Goal: Task Accomplishment & Management: Manage account settings

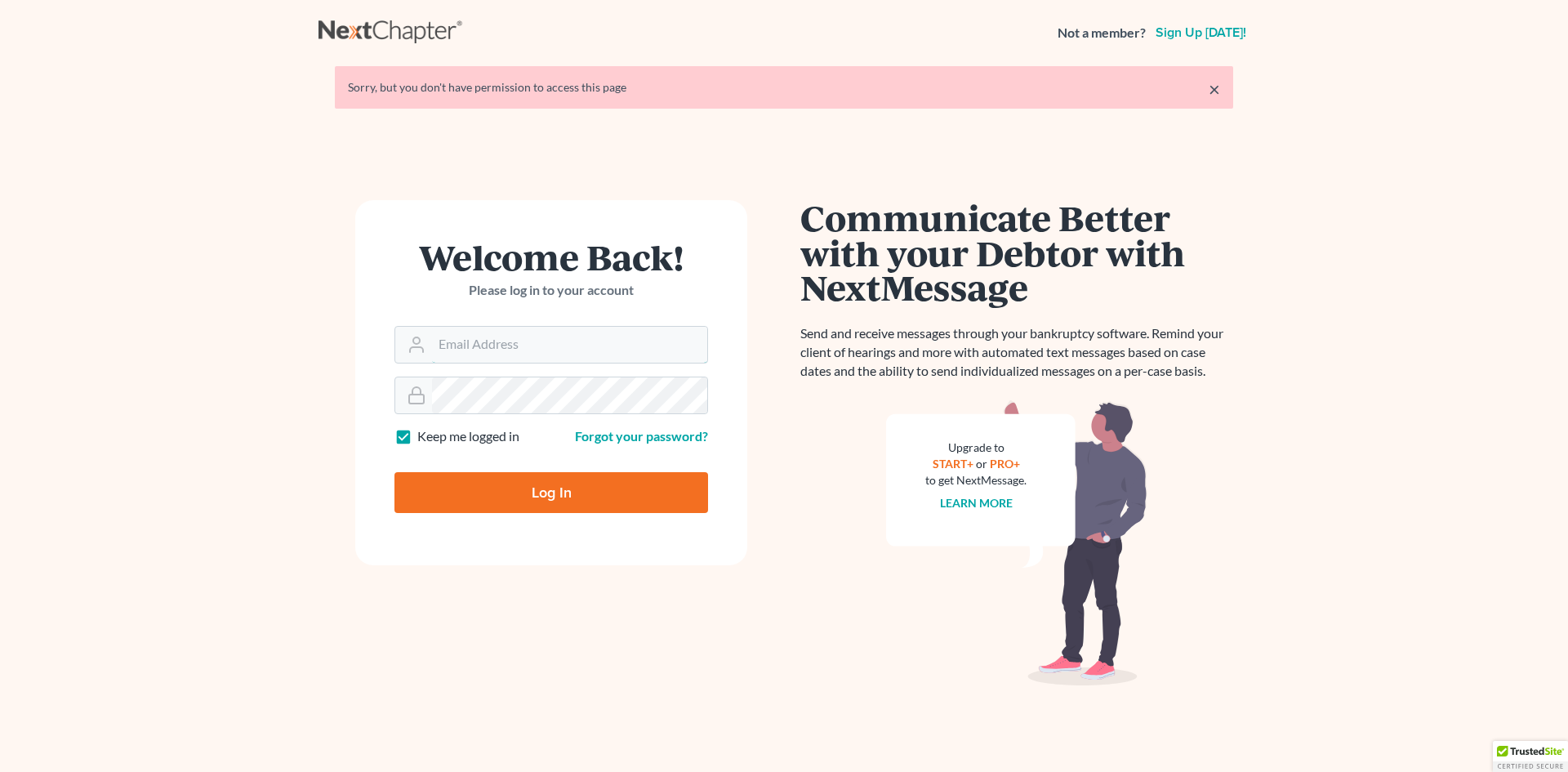
type input "[EMAIL_ADDRESS][DOMAIN_NAME]"
click at [580, 490] on input "Log In" at bounding box center [551, 492] width 314 height 41
type input "Thinking..."
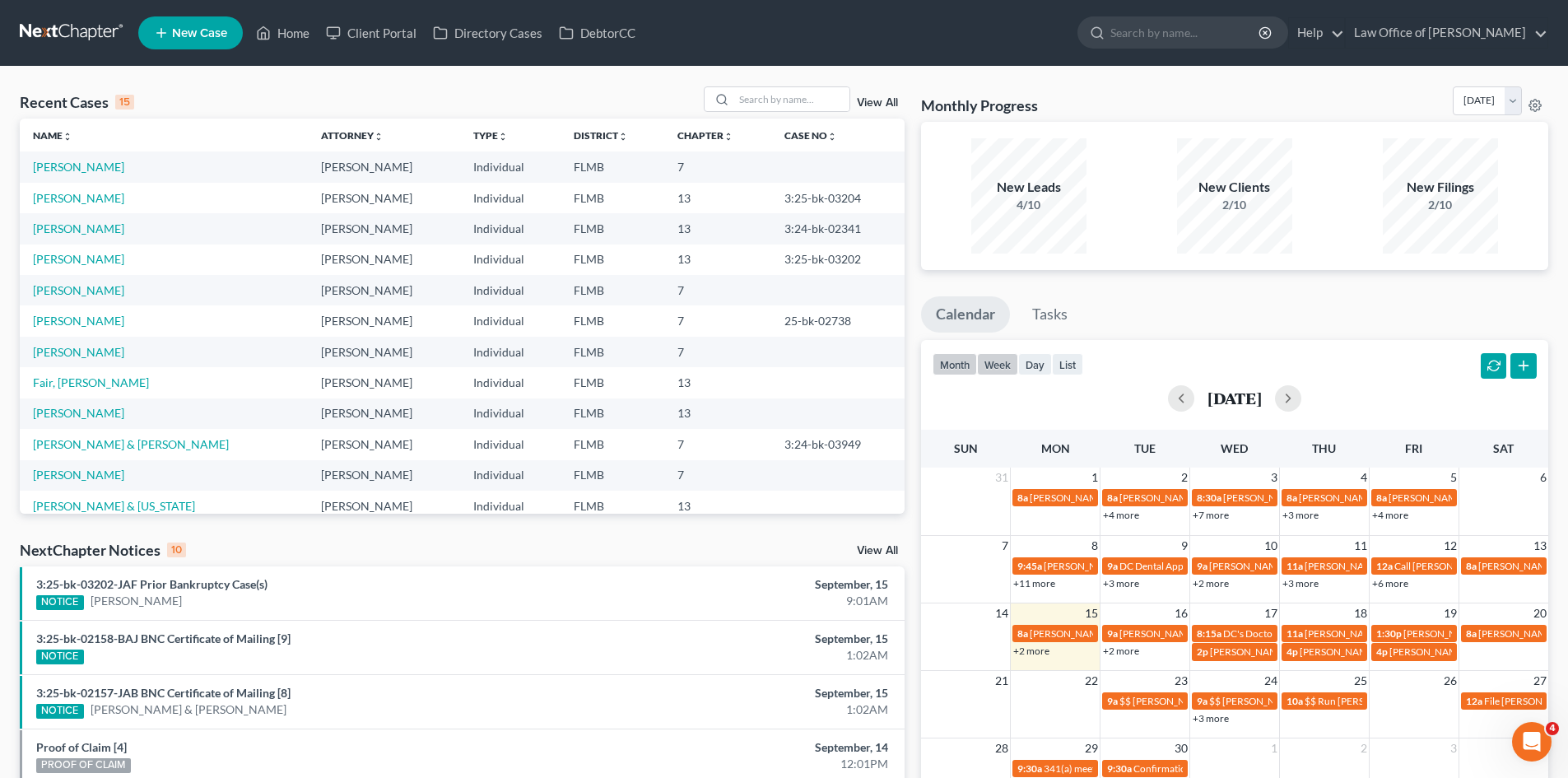
click at [994, 365] on button "week" at bounding box center [998, 364] width 41 height 22
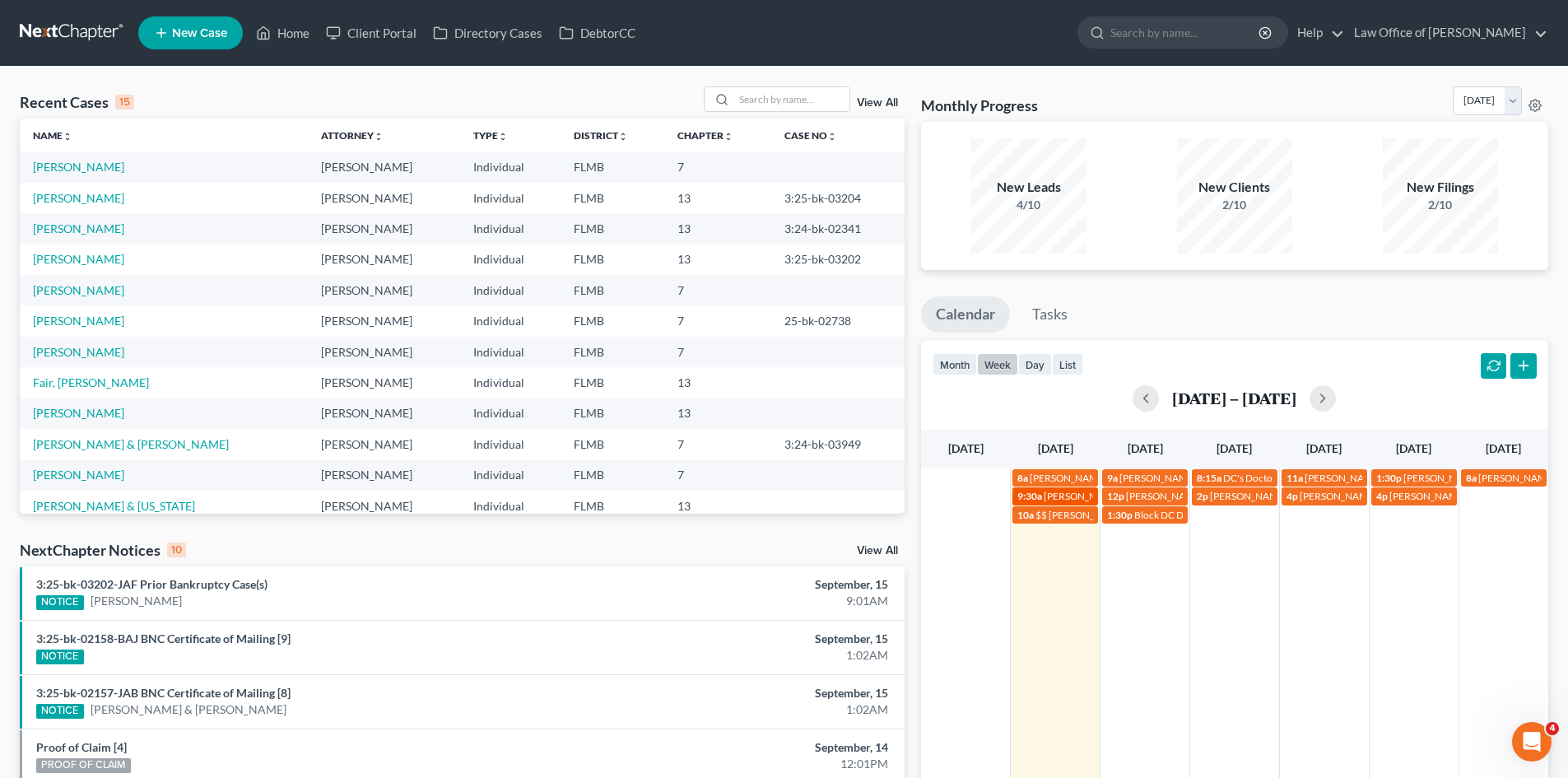
click at [1070, 490] on span "Sean Bennett" at bounding box center [1082, 496] width 78 height 12
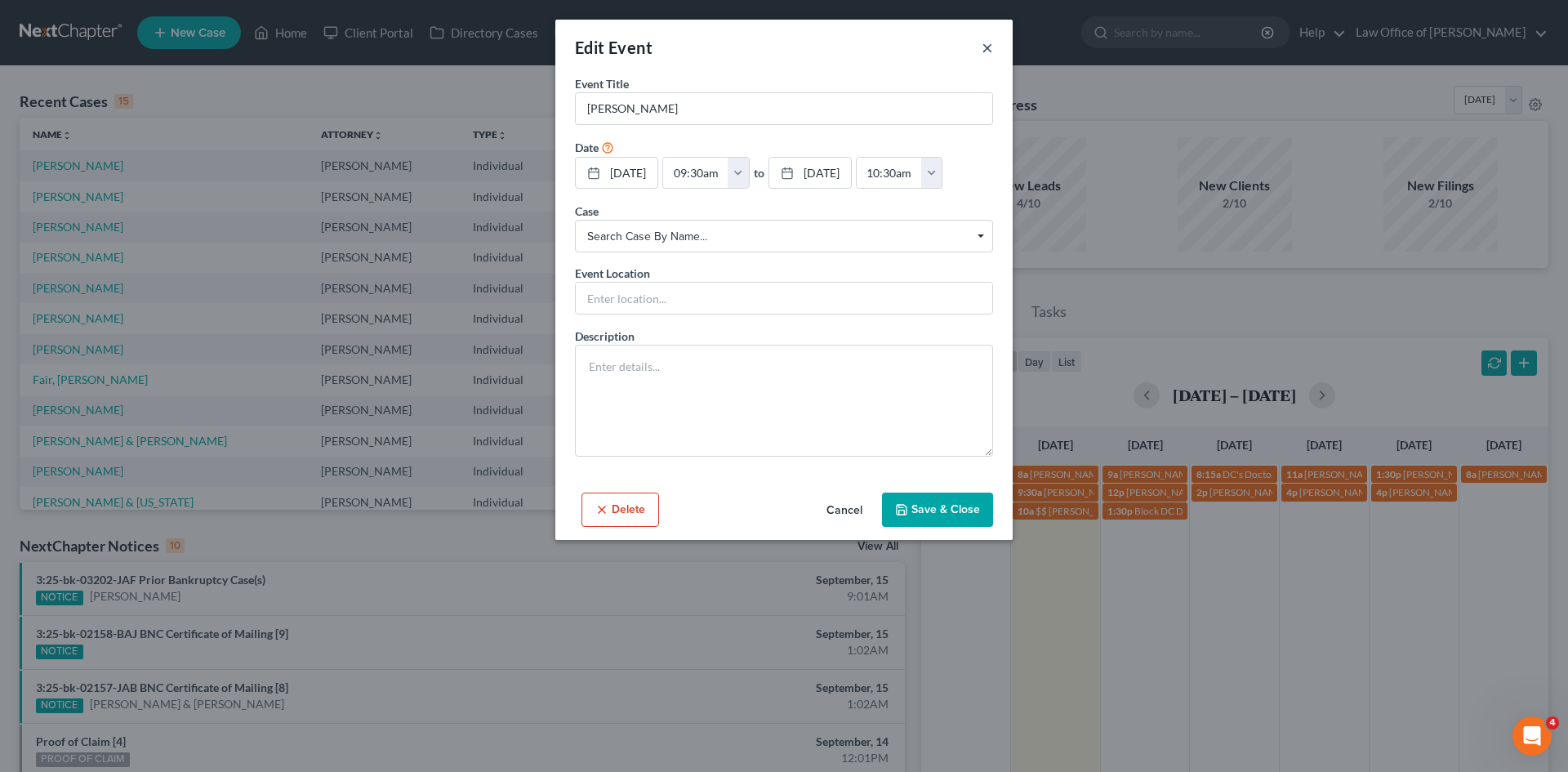
click at [986, 42] on button "×" at bounding box center [987, 47] width 11 height 19
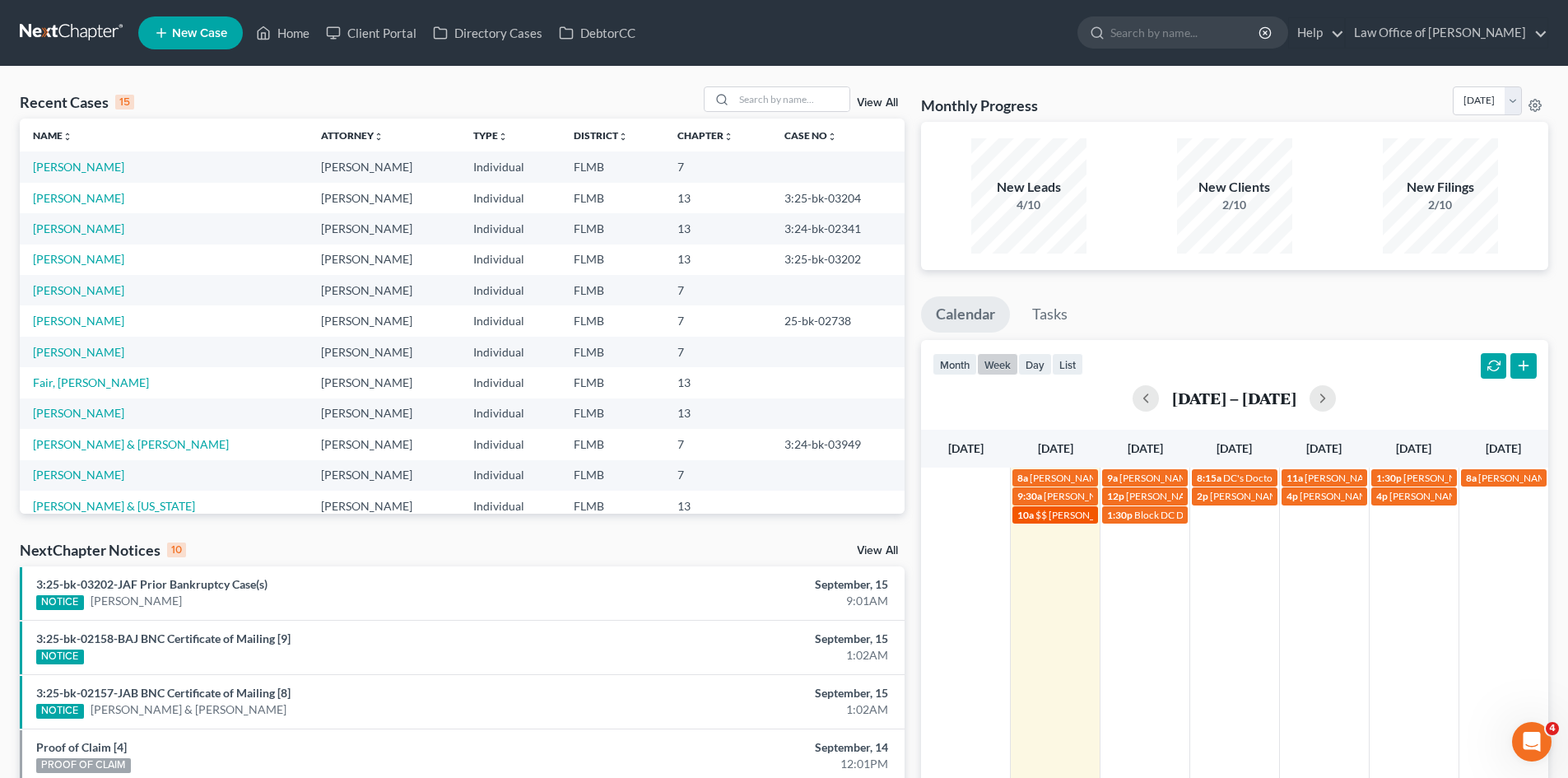
click at [1069, 516] on span "$$ Mary Darby first payment is due $400" at bounding box center [1135, 515] width 200 height 12
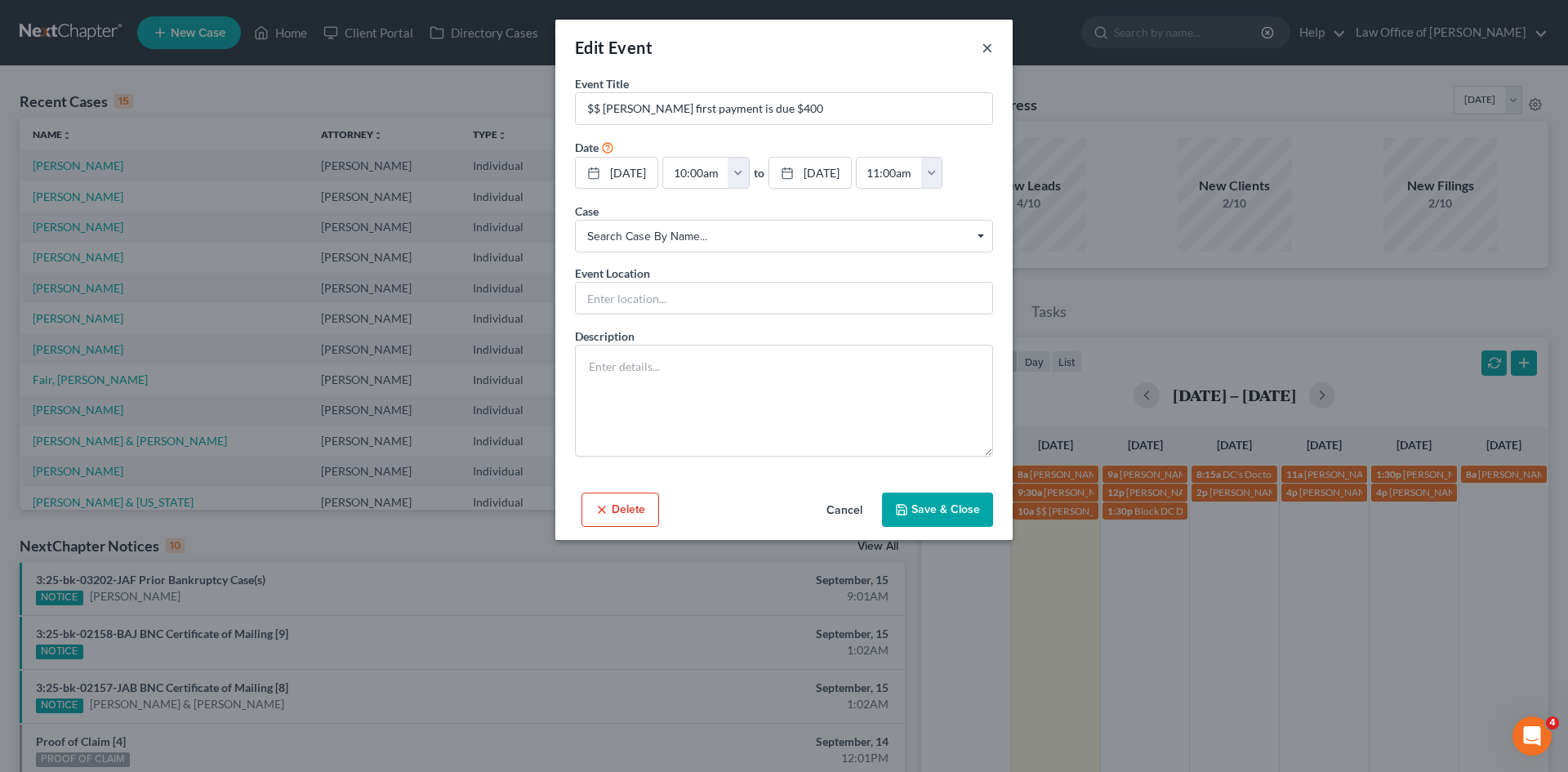
click at [986, 46] on button "×" at bounding box center [987, 47] width 11 height 19
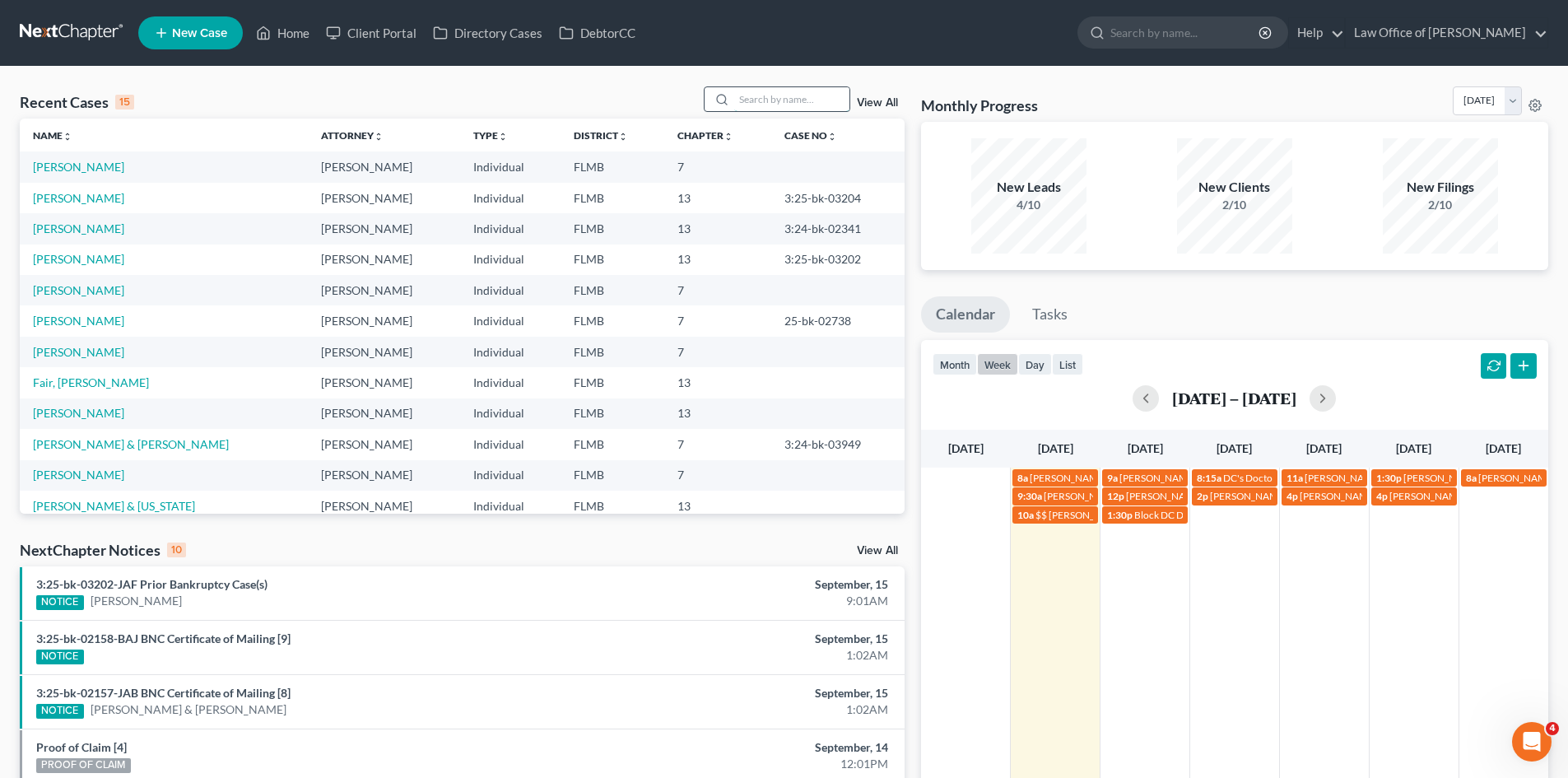
click at [782, 103] on input "search" at bounding box center [792, 99] width 116 height 24
type input "seagro"
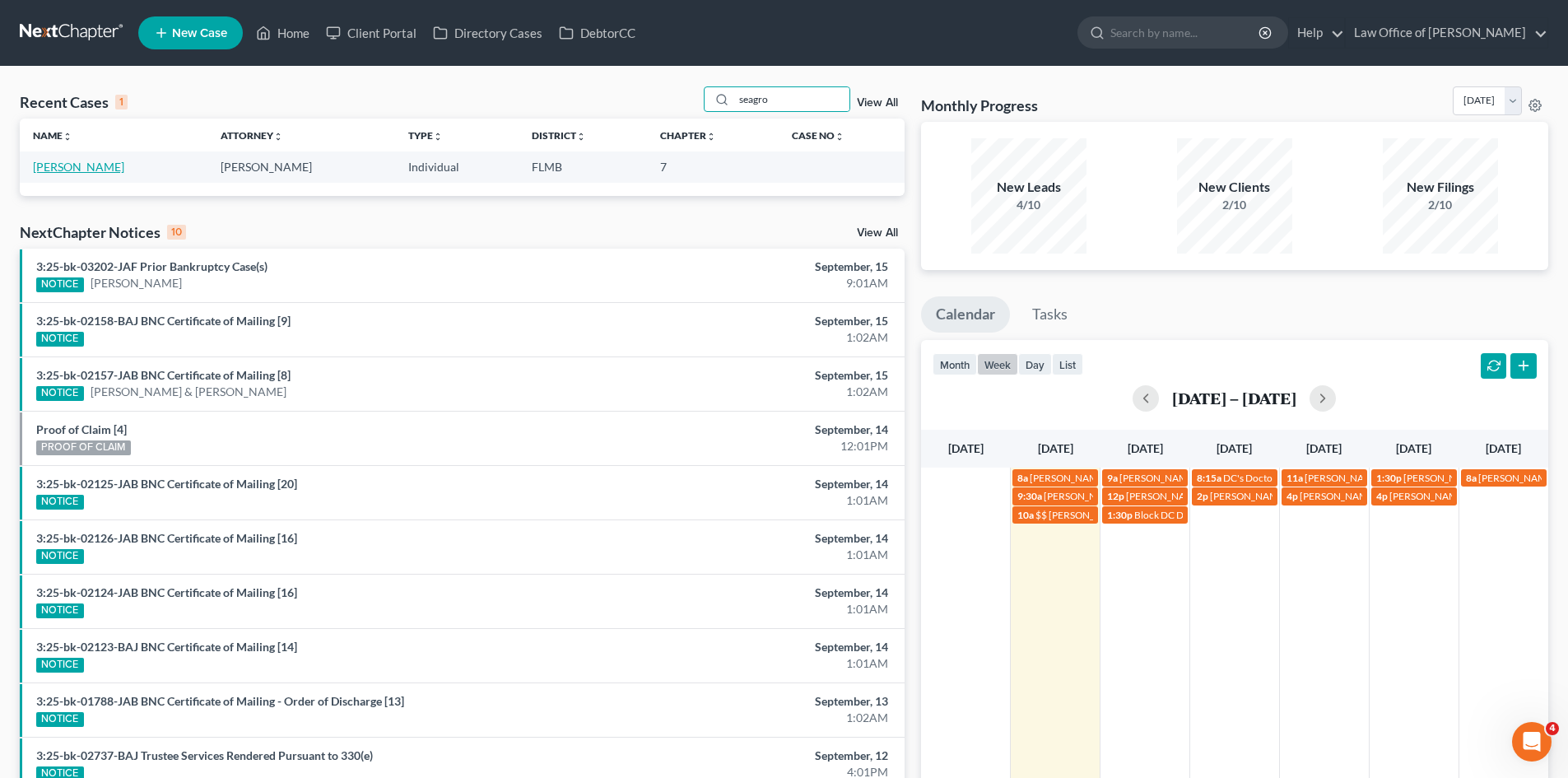
click at [93, 163] on link "Seagroves, Charles" at bounding box center [79, 167] width 92 height 14
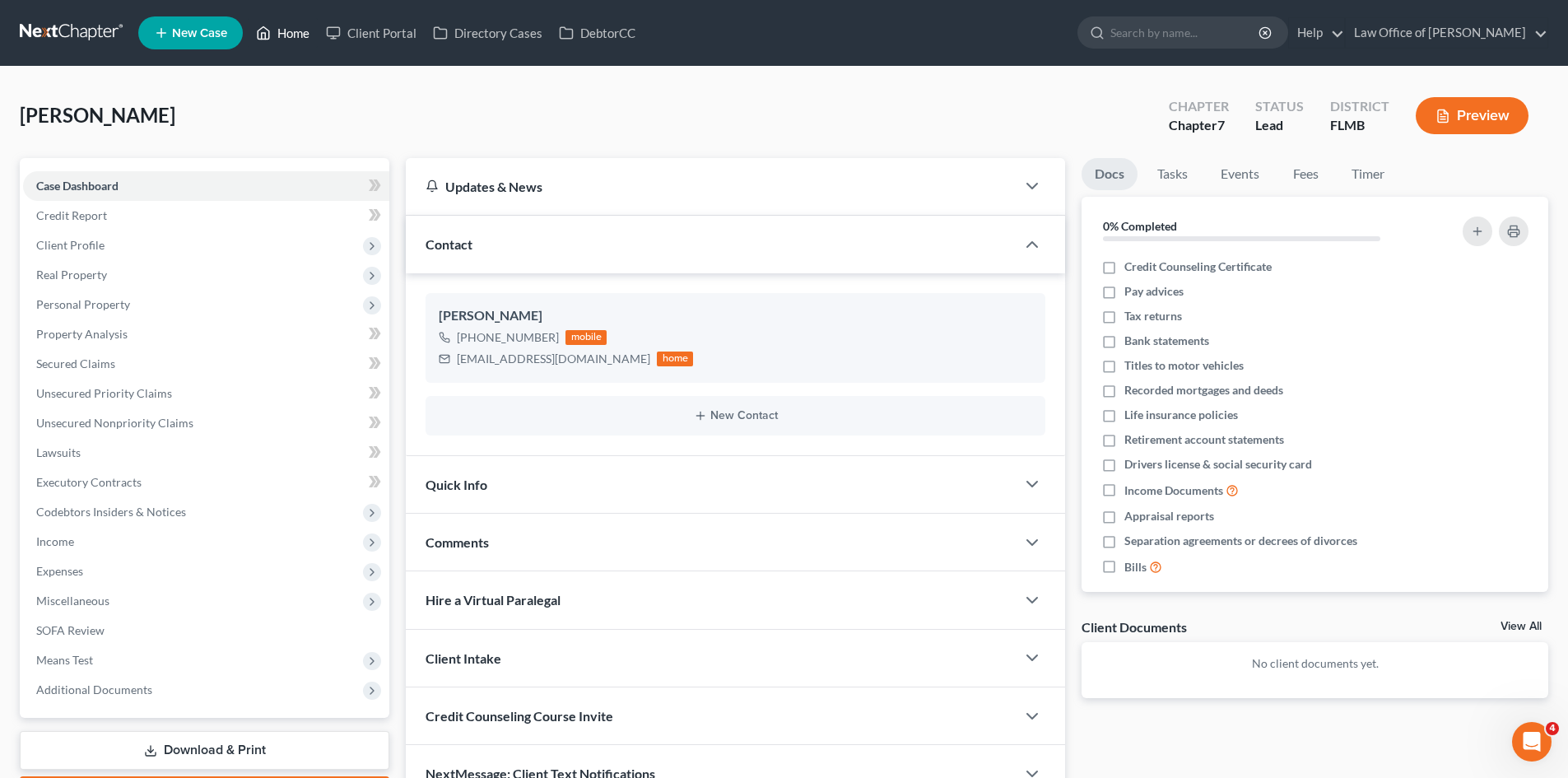
click at [285, 31] on link "Home" at bounding box center [283, 34] width 70 height 30
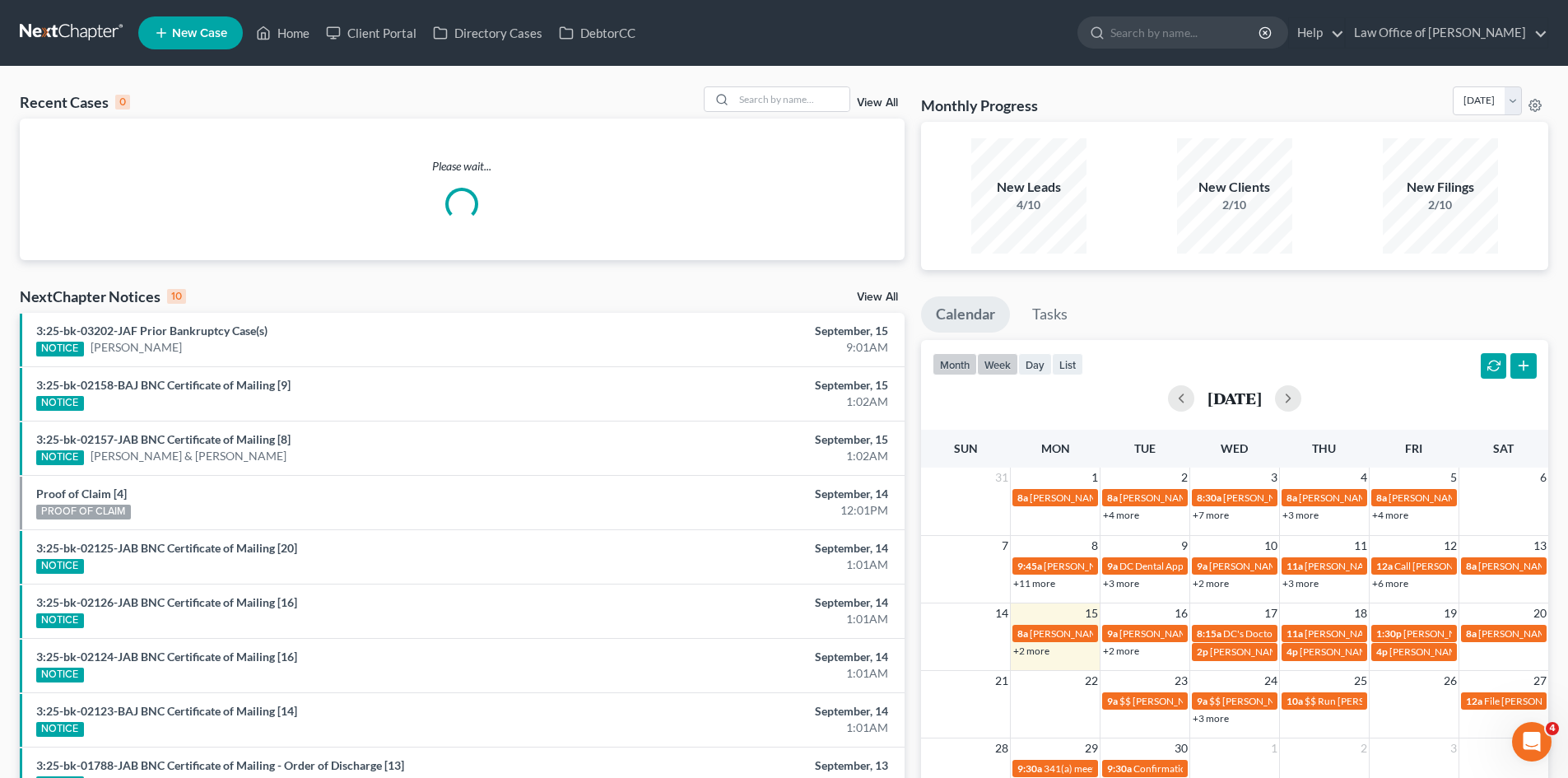
drag, startPoint x: 957, startPoint y: 358, endPoint x: 980, endPoint y: 355, distance: 23.2
click at [959, 358] on button "month" at bounding box center [955, 364] width 44 height 22
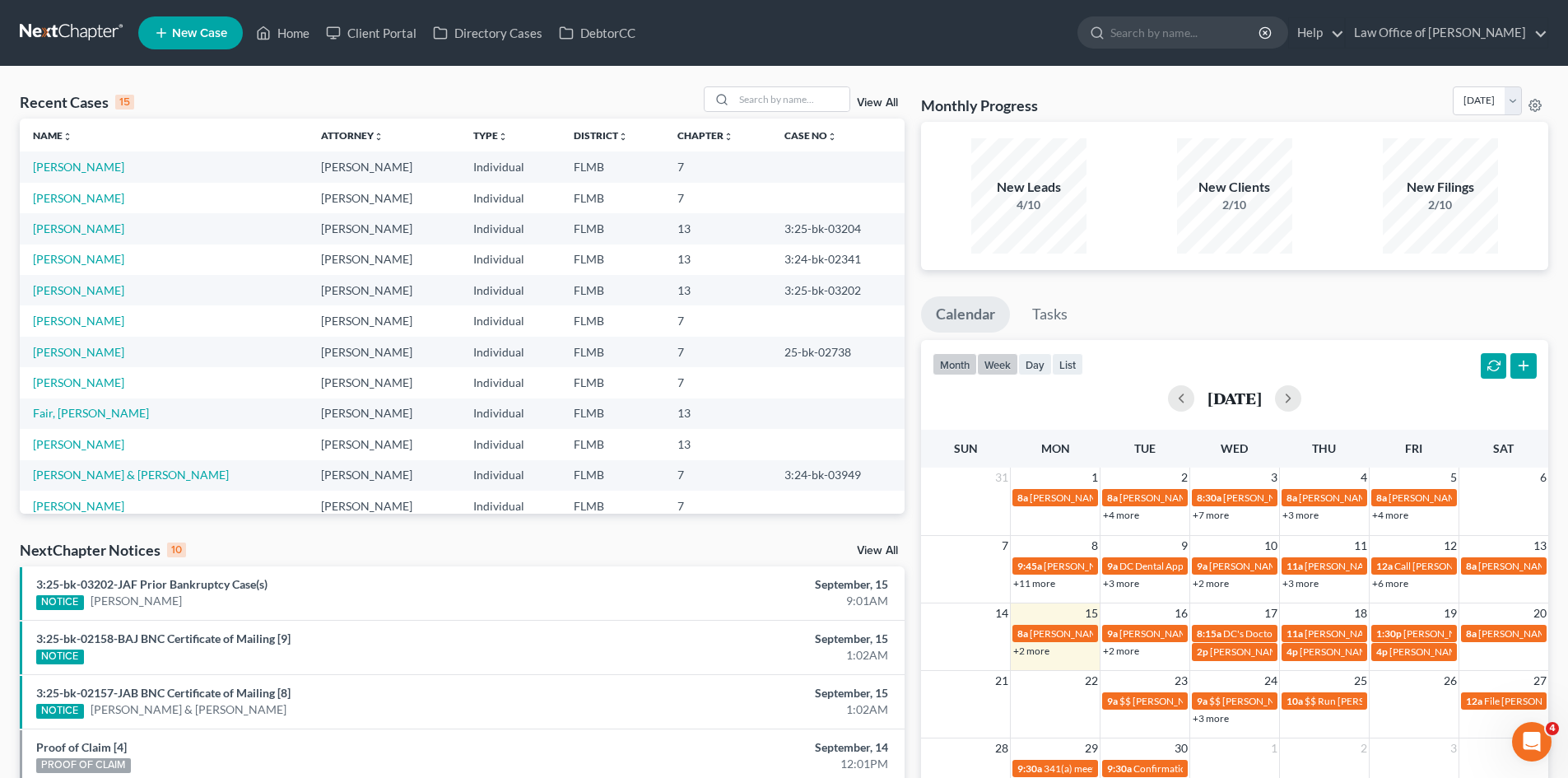
click at [981, 354] on button "week" at bounding box center [998, 364] width 41 height 22
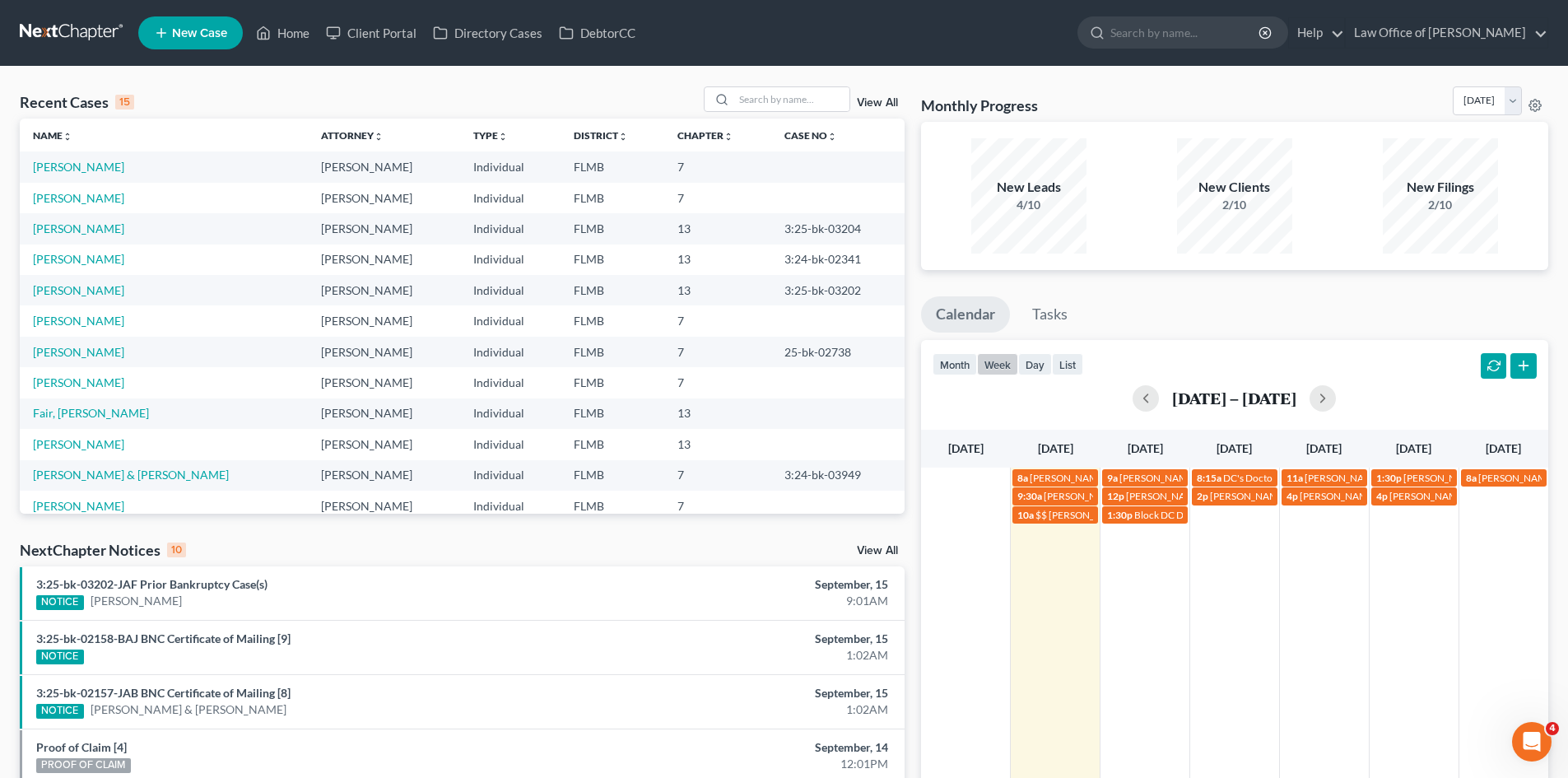
click at [1157, 557] on div "8a Sean Simmons 904-792-1773 9a Jonathan Perry (412) 926-6440 8:15a DC's Doctor…" at bounding box center [1234, 671] width 628 height 407
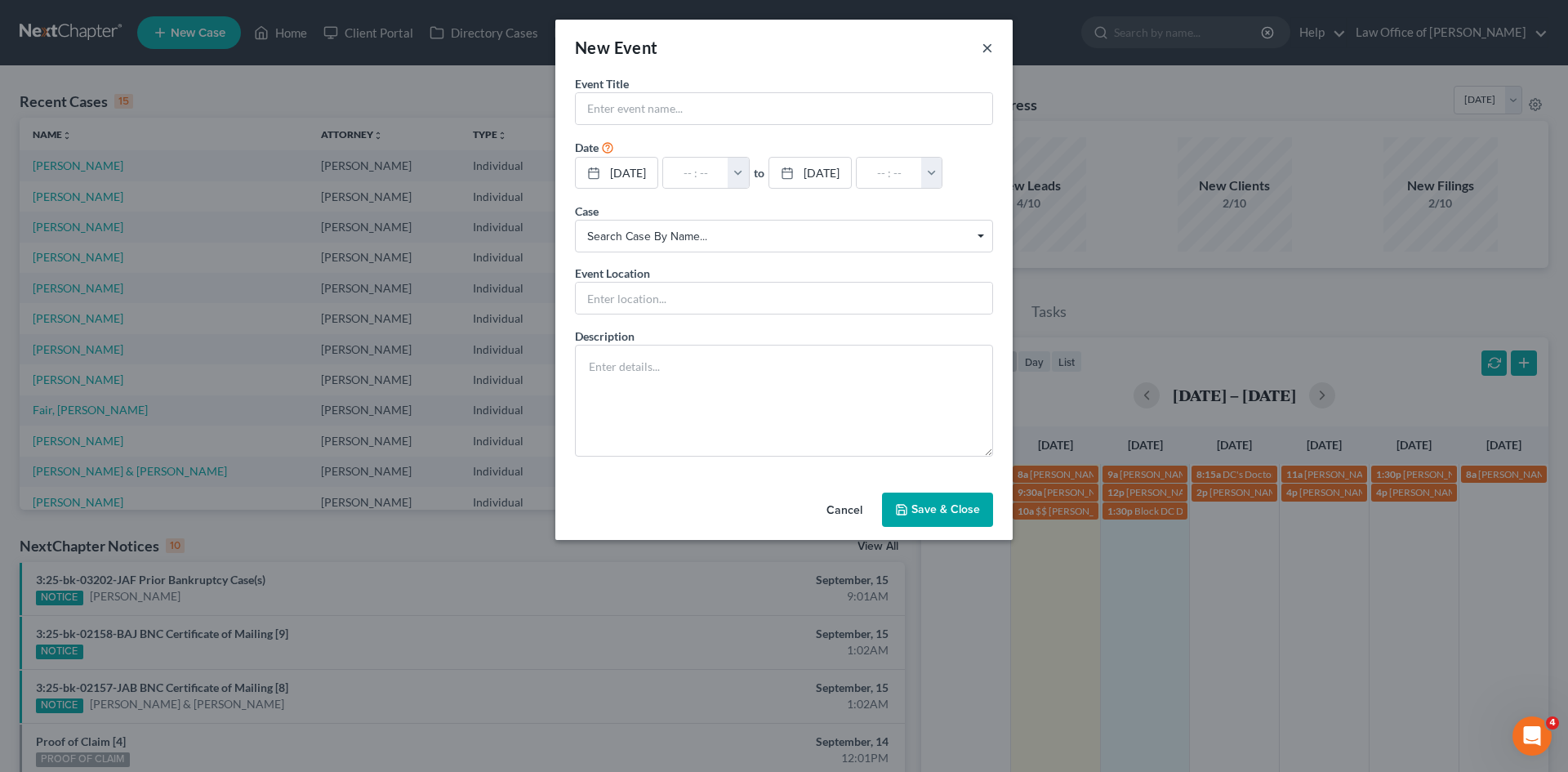
click at [987, 46] on button "×" at bounding box center [987, 47] width 11 height 19
click at [985, 42] on button "×" at bounding box center [987, 47] width 11 height 19
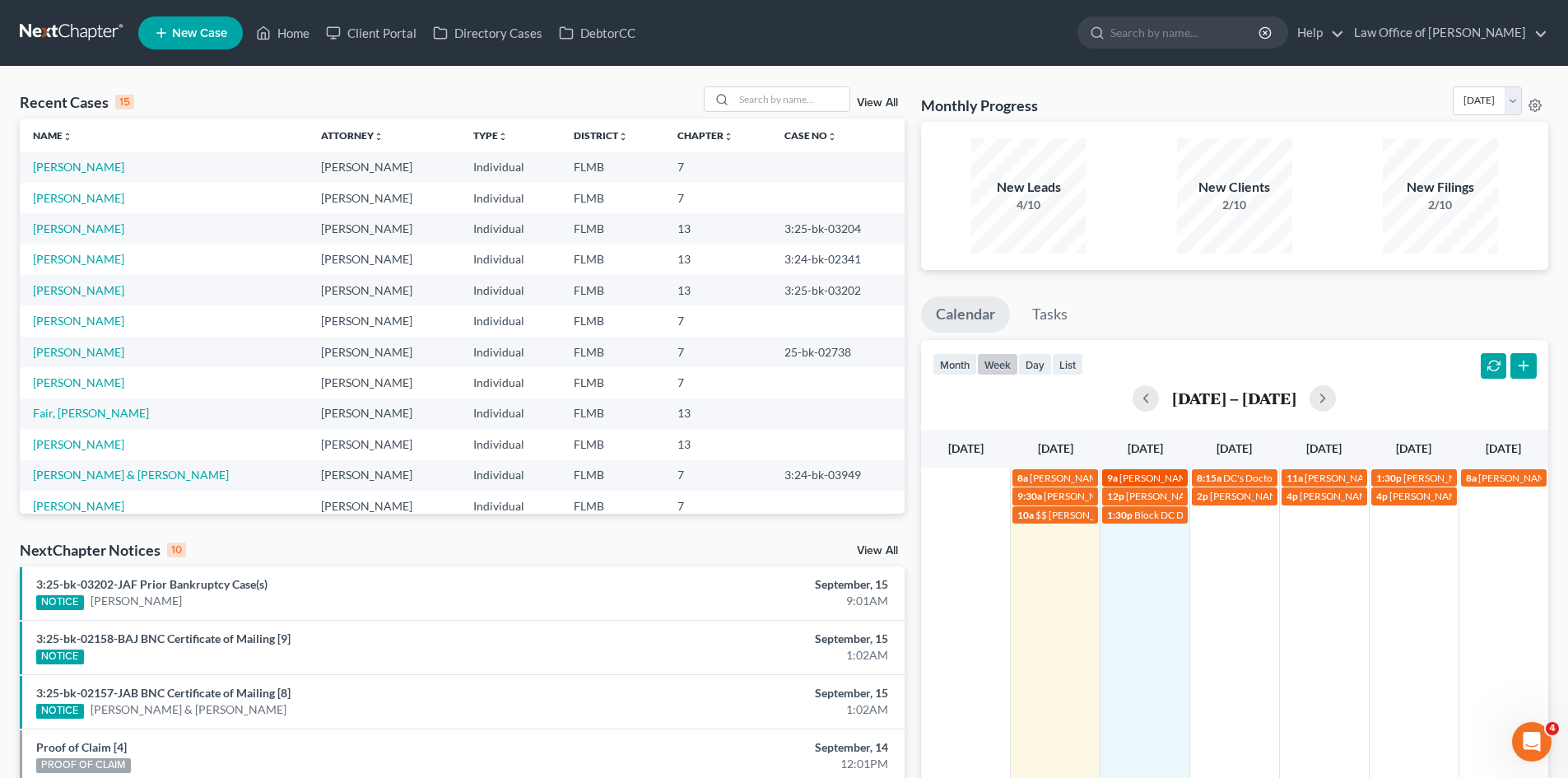
click at [1142, 479] on span "Jonathan Perry (412) 926-6440" at bounding box center [1202, 478] width 166 height 12
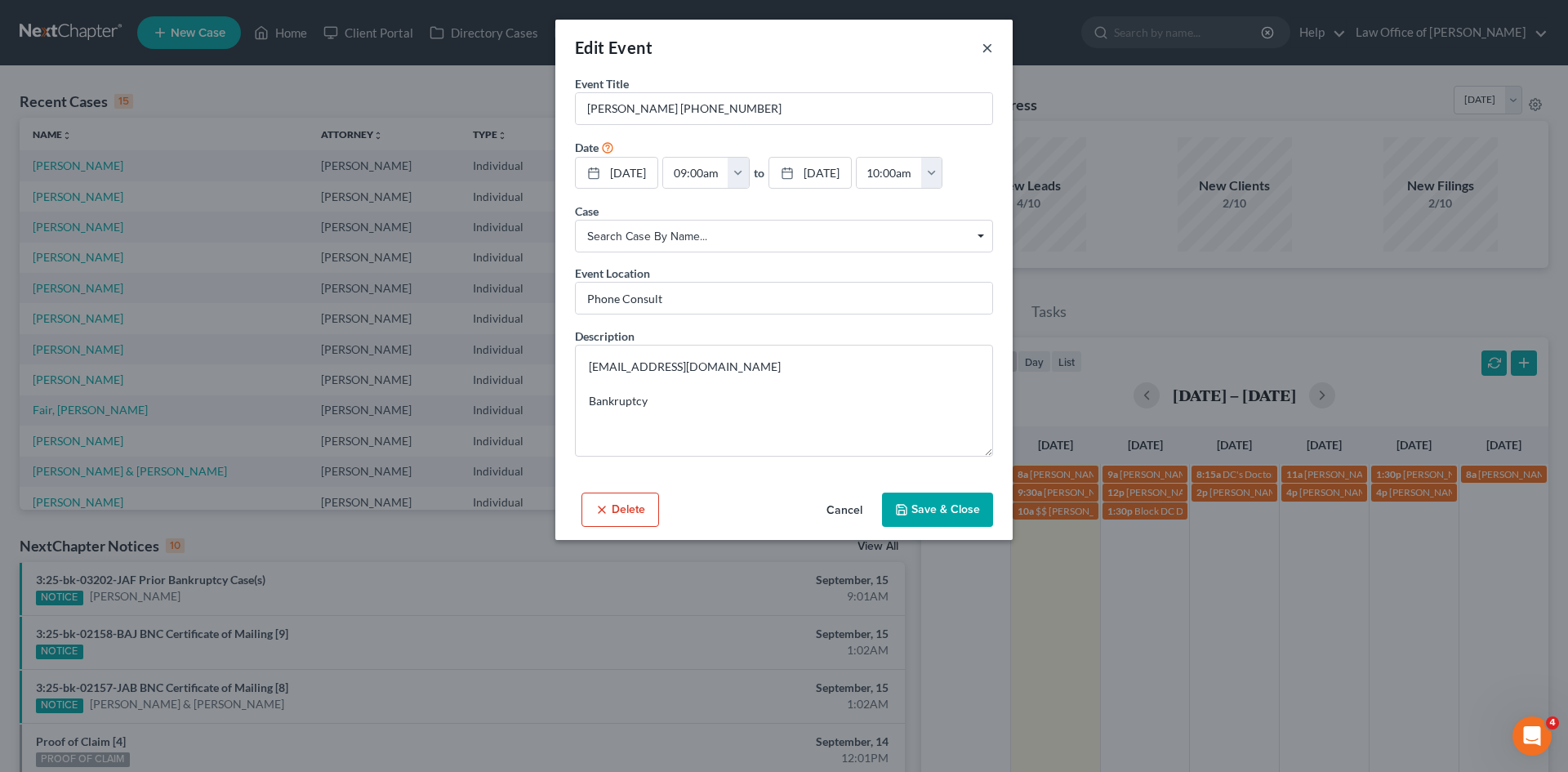
click at [986, 53] on button "×" at bounding box center [987, 47] width 11 height 19
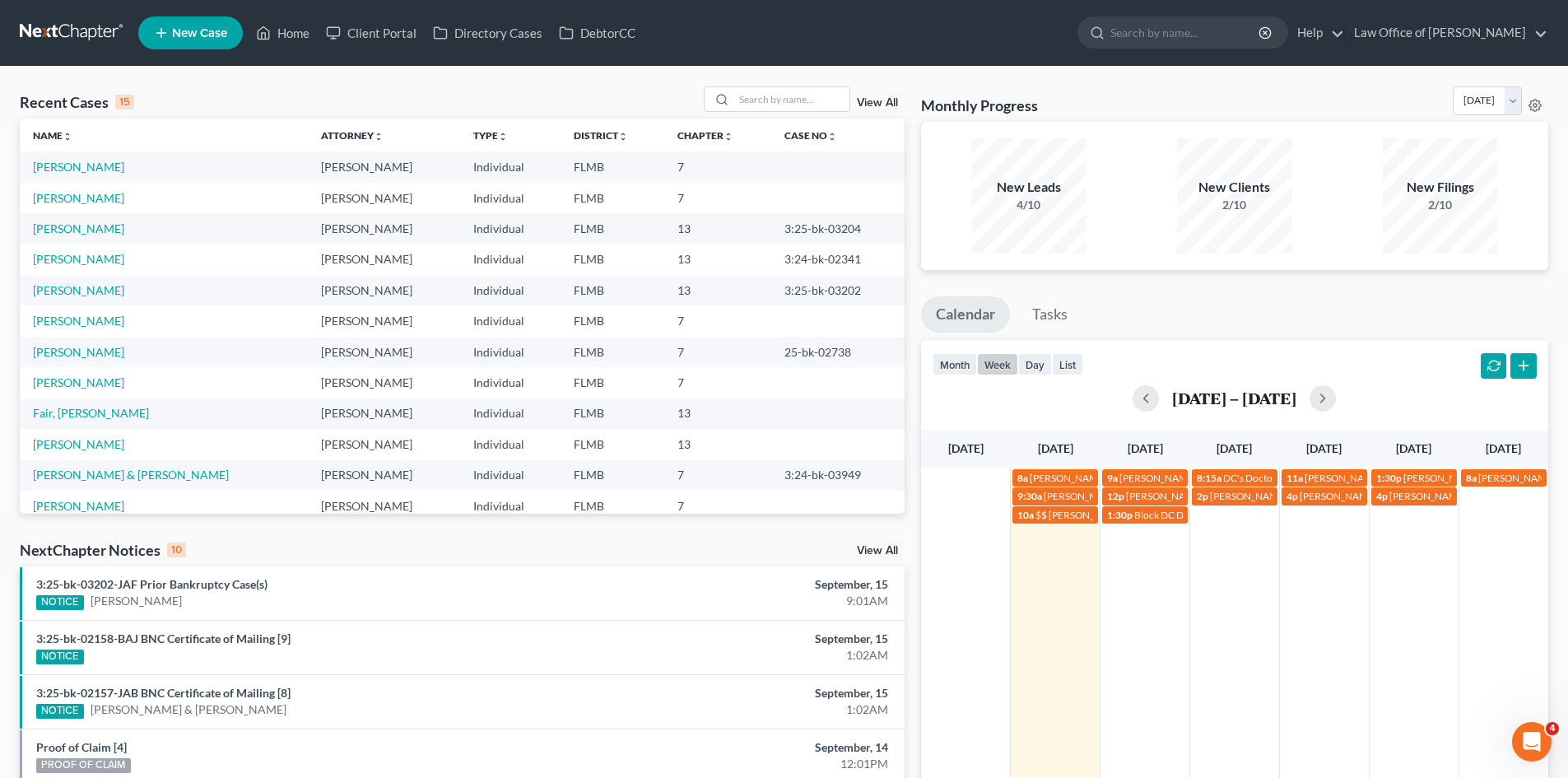
click at [1145, 578] on div "8a Sean Simmons 904-792-1773 9a Jonathan Perry (412) 926-6440 8:15a DC's Doctor…" at bounding box center [1234, 671] width 628 height 407
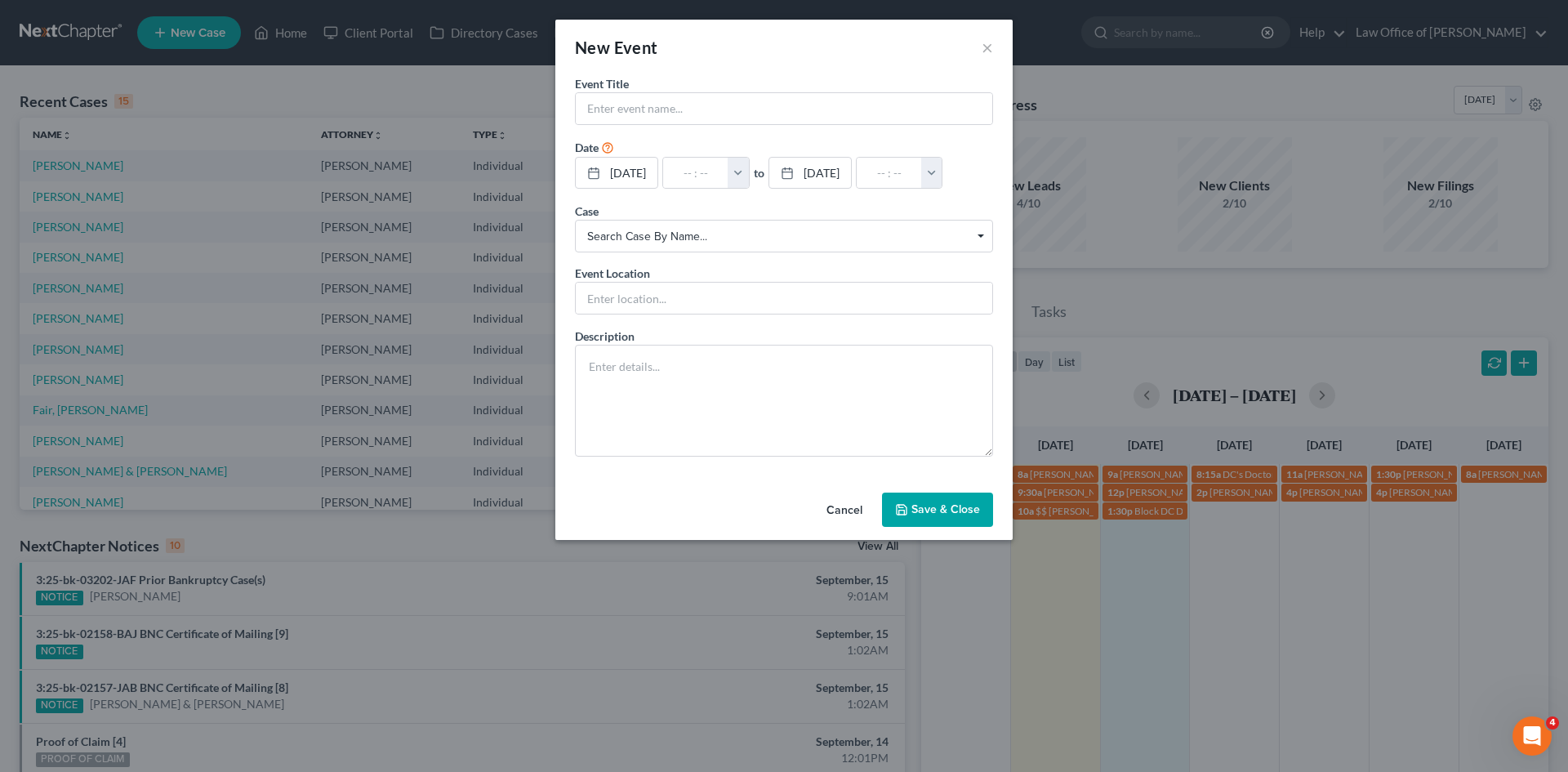
click at [665, 128] on form "Event Title * Date 9/16/2025 close Date 9/16/2025 Time 12:00 AM chevron_left Se…" at bounding box center [783, 266] width 418 height 381
click at [700, 112] on input "text" at bounding box center [784, 108] width 417 height 31
type input "Adrian Williams 904-589-4126"
click at [699, 174] on input "text" at bounding box center [696, 173] width 66 height 31
type input "8"
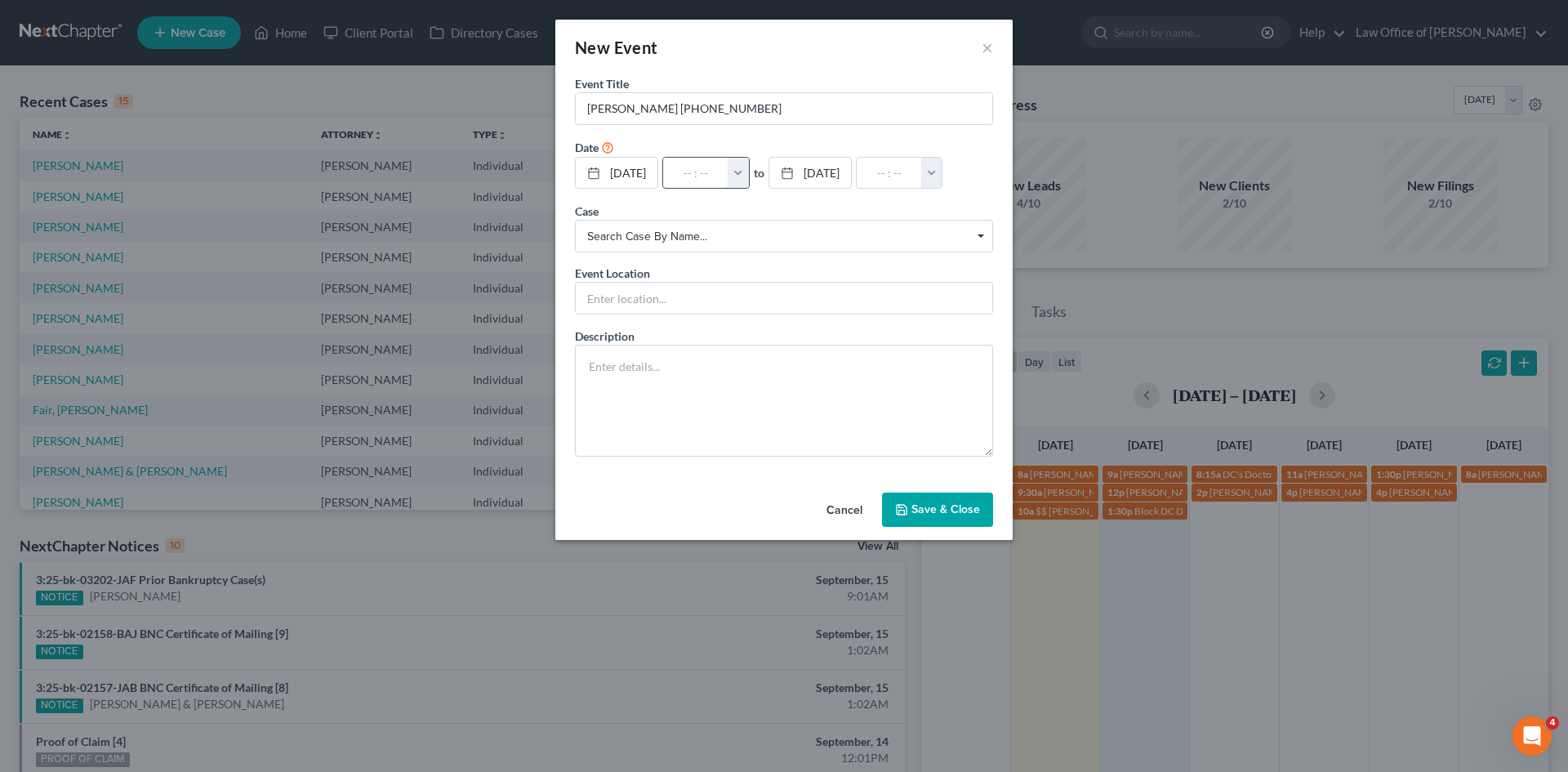
type input "01:00am"
type input "8:"
type input "09:00am"
type input "8:3"
type input "01:00am"
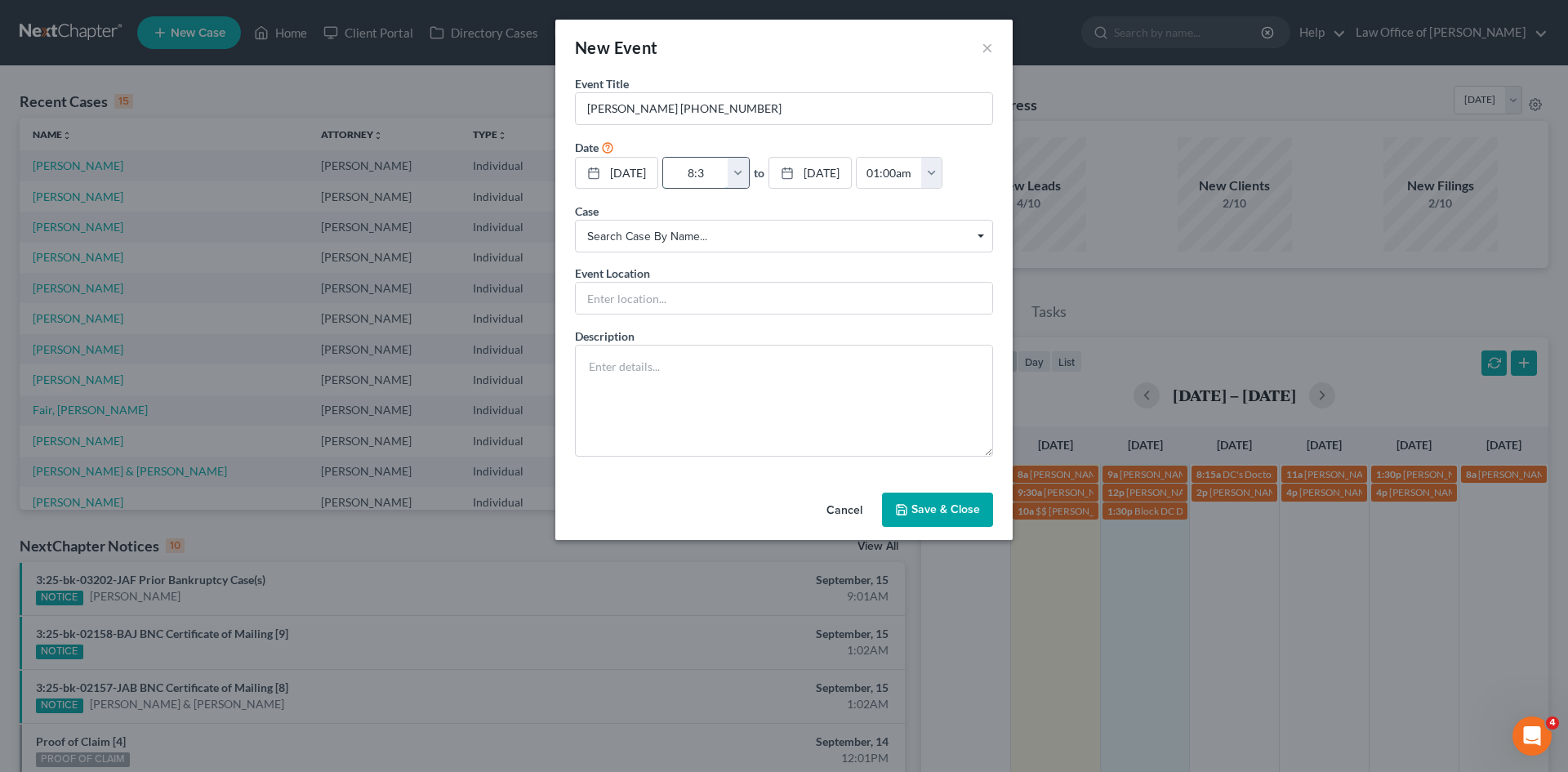
type input "8:30"
type input "09:30am"
type input "8:30a"
type input "01:00am"
type input "8:30am"
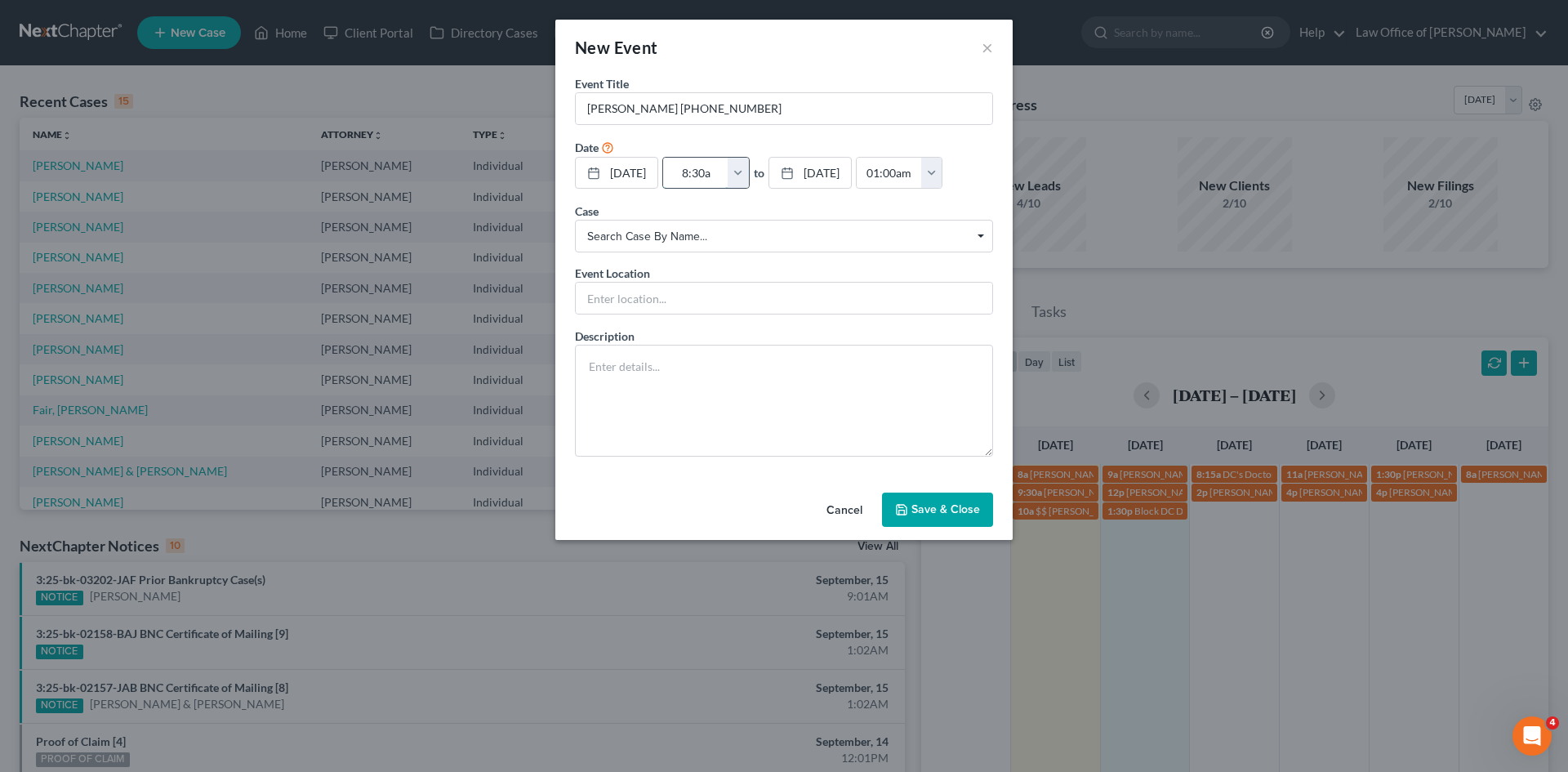
type input "09:30am"
type input "8:30am"
click at [622, 294] on input "text" at bounding box center [784, 298] width 417 height 31
type input "Phone Consult"
type textarea "Bankruptcy"
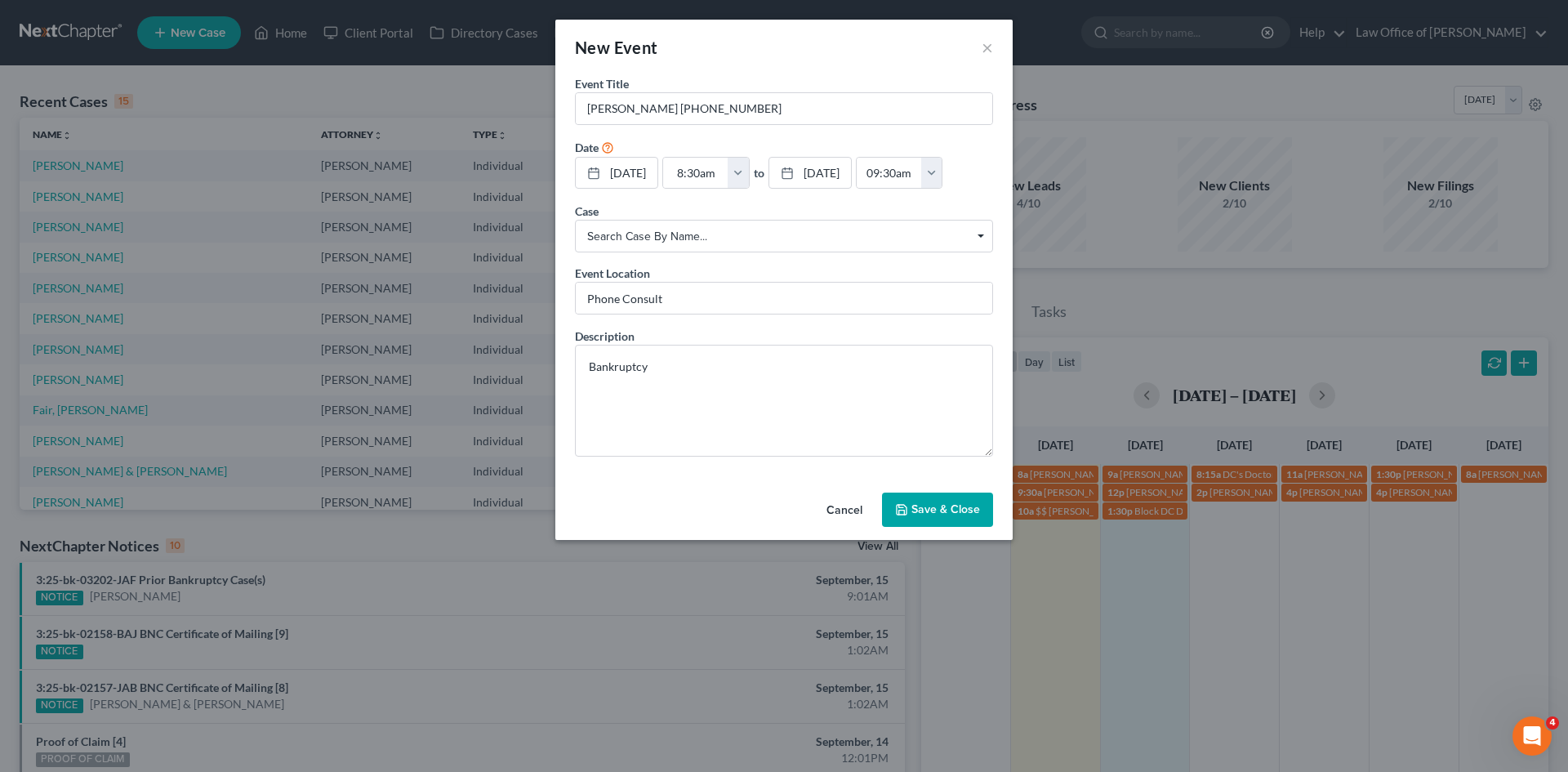
click at [925, 516] on button "Save & Close" at bounding box center [937, 509] width 111 height 34
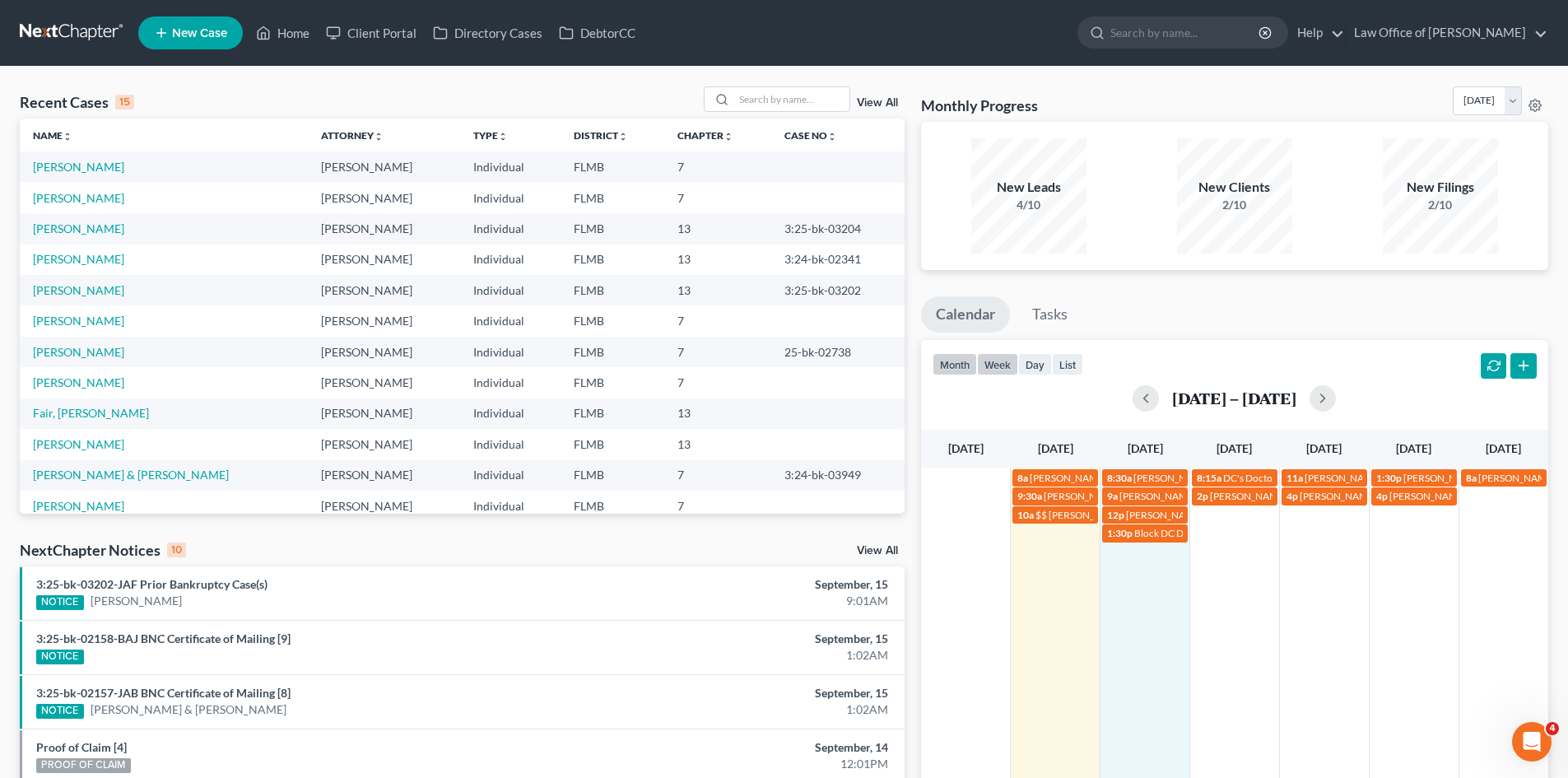
click at [955, 371] on button "month" at bounding box center [955, 364] width 44 height 22
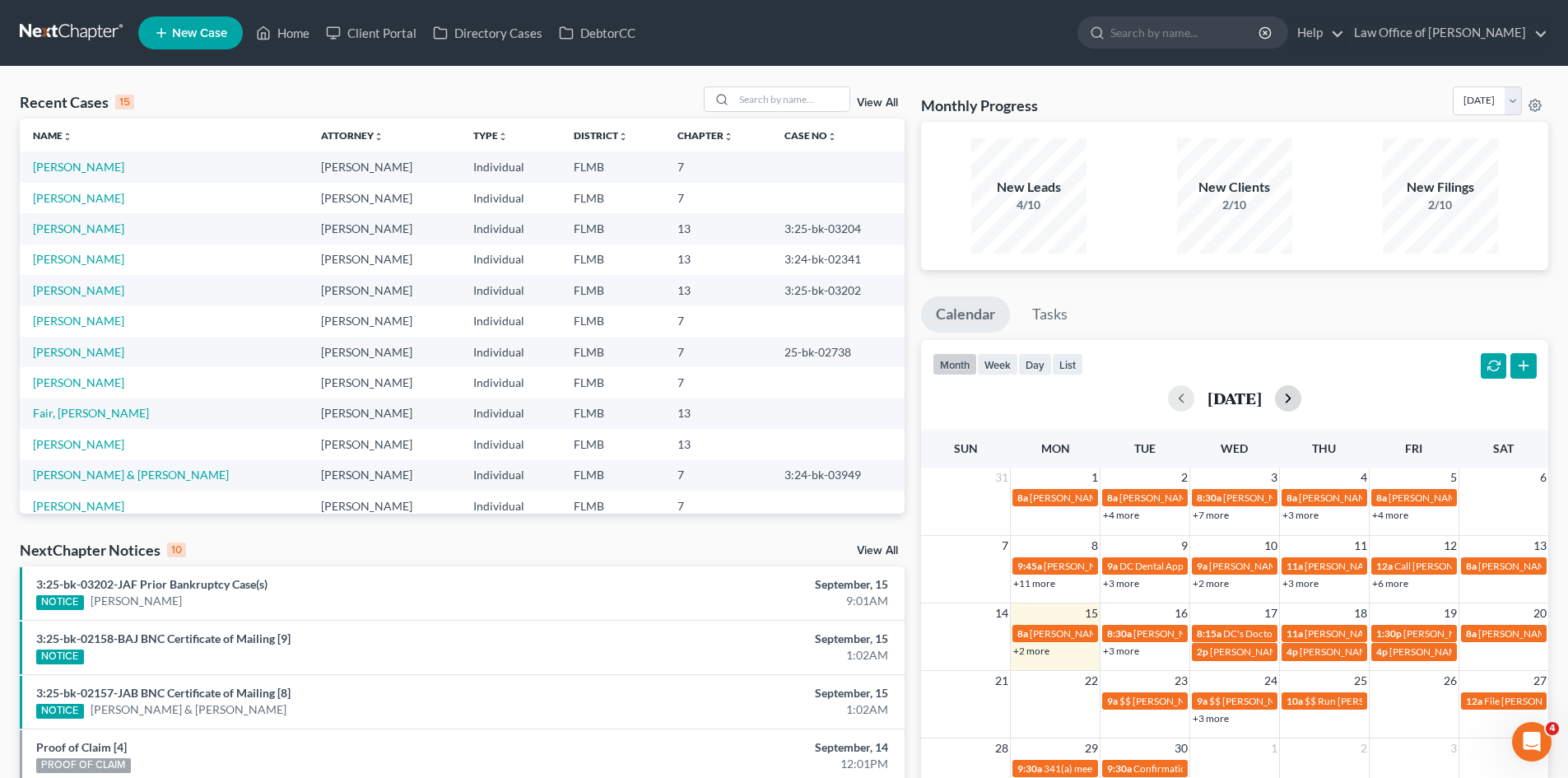
click at [1301, 401] on button "button" at bounding box center [1288, 398] width 26 height 26
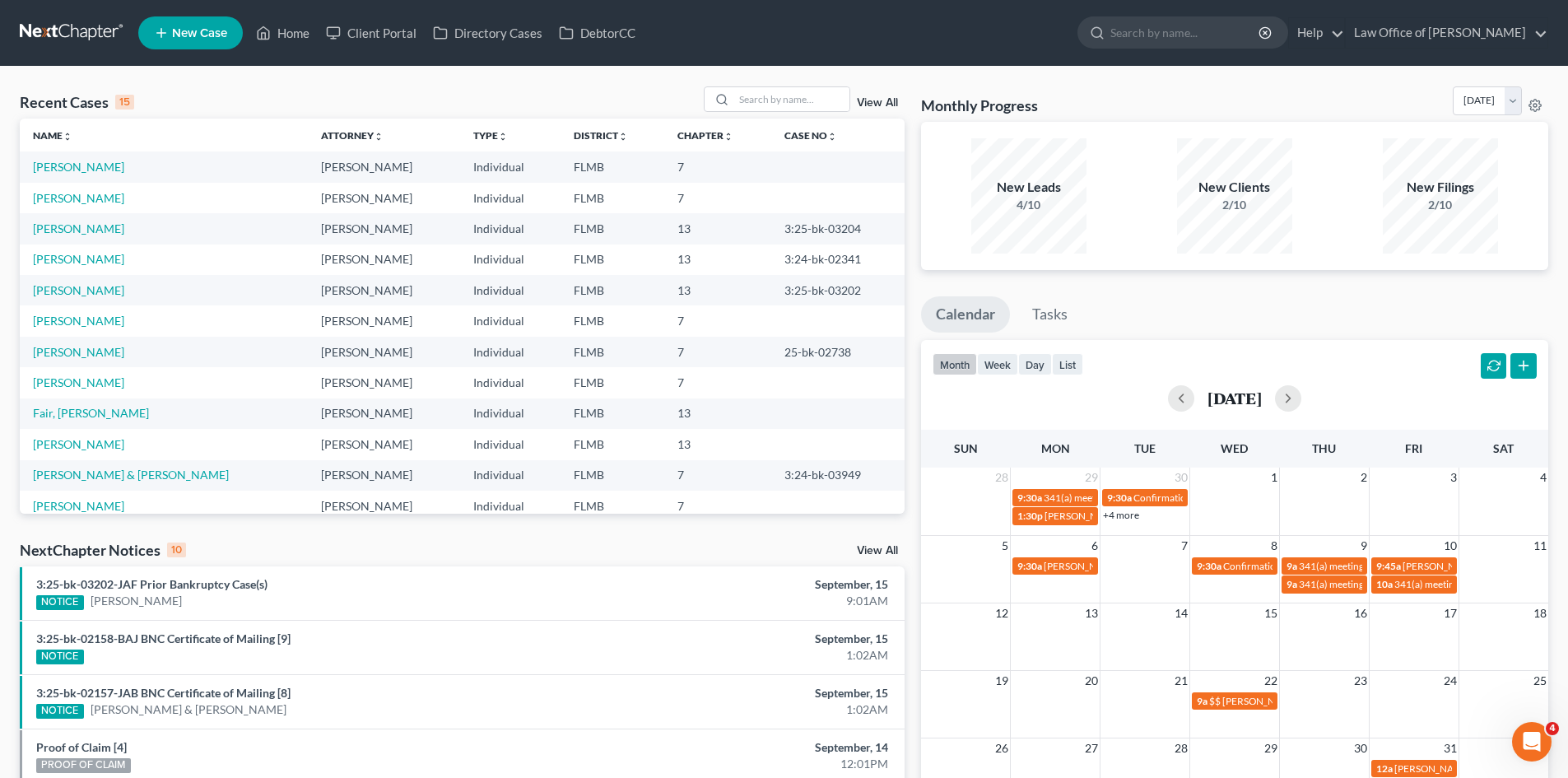
click at [1335, 397] on div "October 2025" at bounding box center [1235, 398] width 604 height 26
click at [1301, 400] on button "button" at bounding box center [1288, 398] width 26 height 26
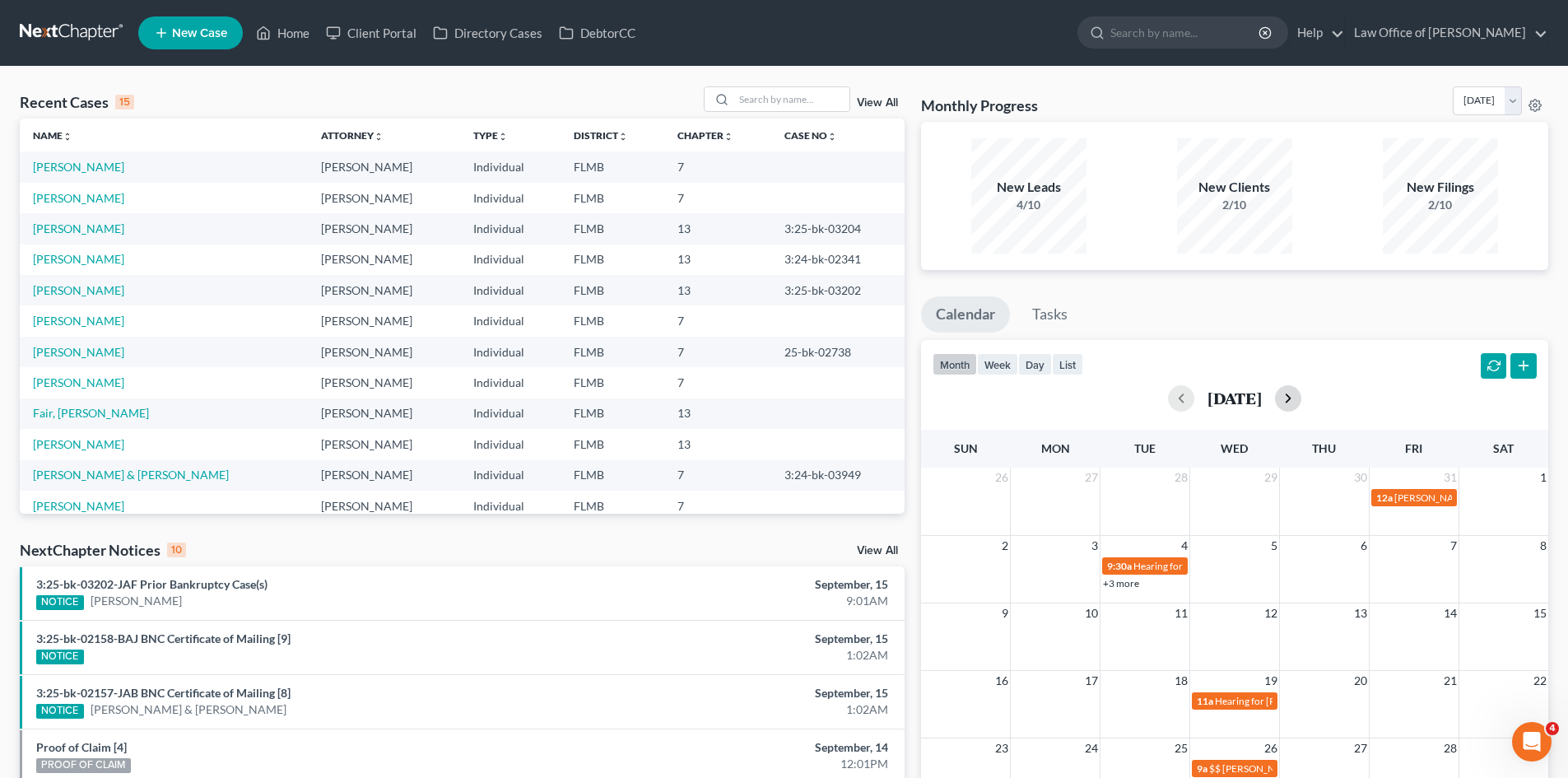
click at [1301, 403] on button "button" at bounding box center [1288, 398] width 26 height 26
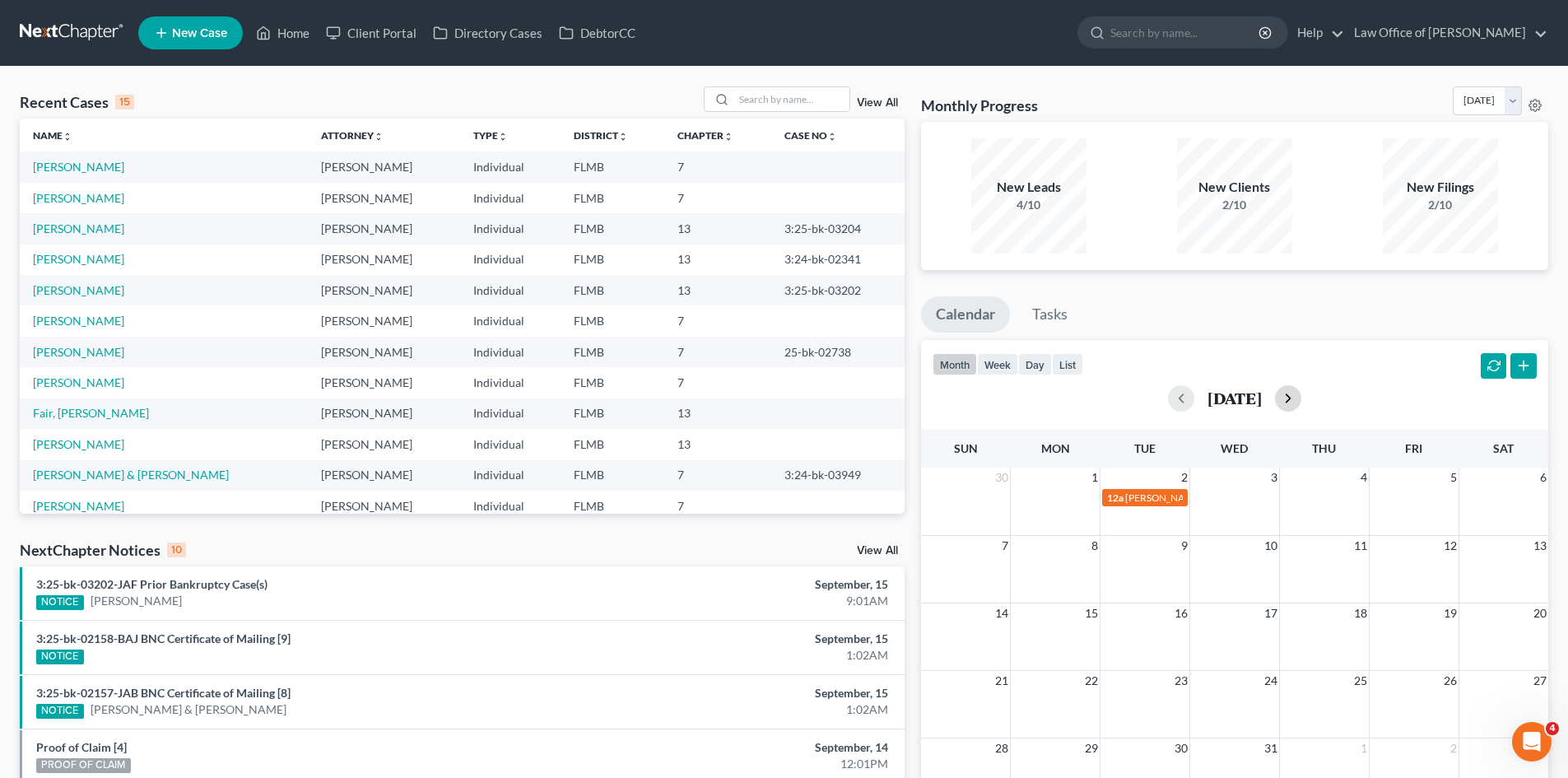
click at [1301, 402] on button "button" at bounding box center [1288, 398] width 26 height 26
click at [1507, 631] on div "11 12 13 14 15 16 17" at bounding box center [1234, 637] width 628 height 67
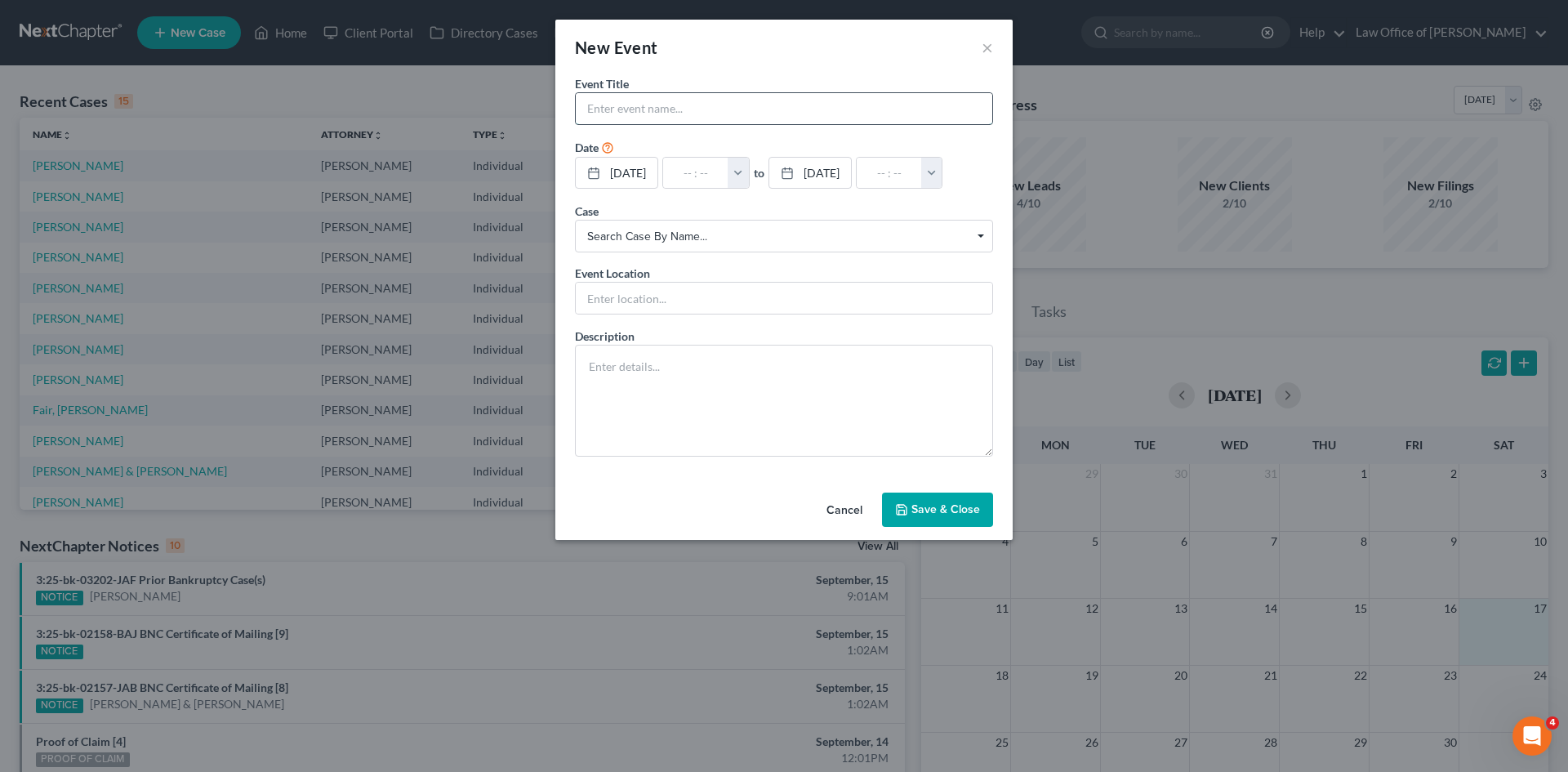
click at [642, 106] on input "text" at bounding box center [784, 108] width 417 height 31
click at [587, 115] on input "Charles Seagroves last payment $50.00??" at bounding box center [784, 108] width 417 height 31
type input "??Charles Seagroves last payment $50.00??"
click at [682, 168] on input "text" at bounding box center [696, 173] width 66 height 31
type input "9"
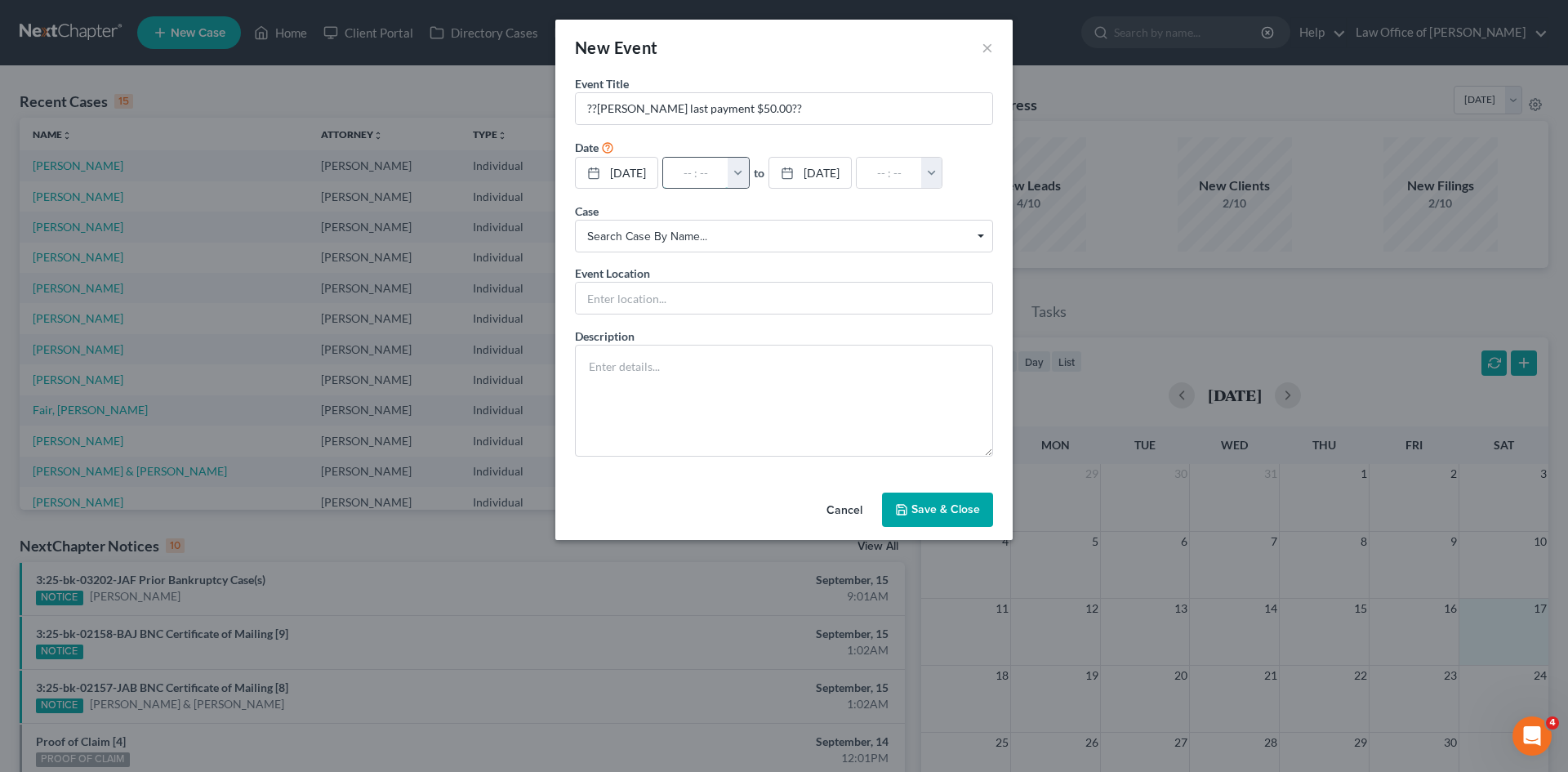
type input "01:00am"
type input "9:"
type input "10:00am"
type input "9:0"
type input "01:00am"
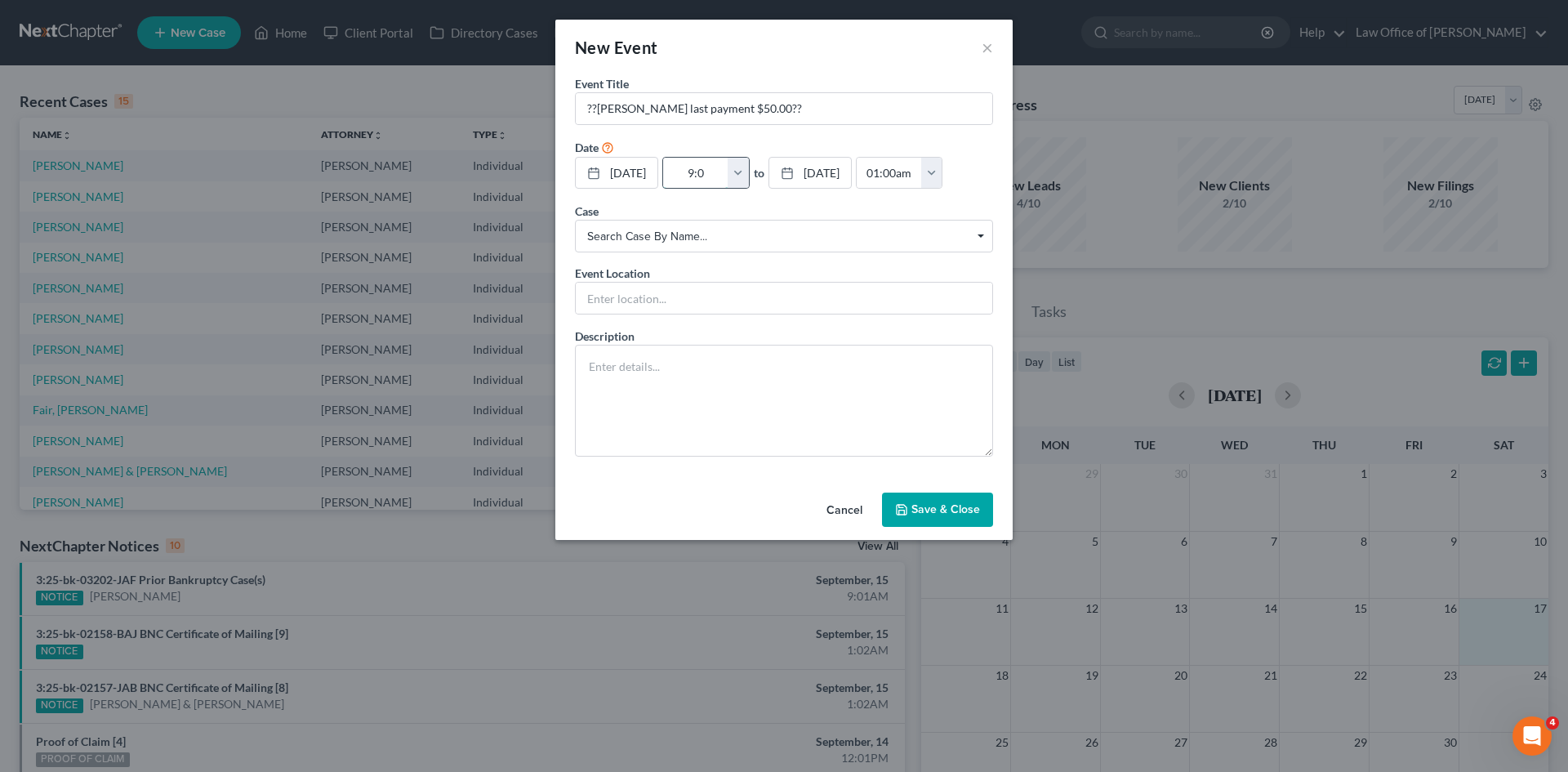
type input "9:00"
type input "10:00am"
type input "9:00a"
type input "01:00am"
type input "9:00am"
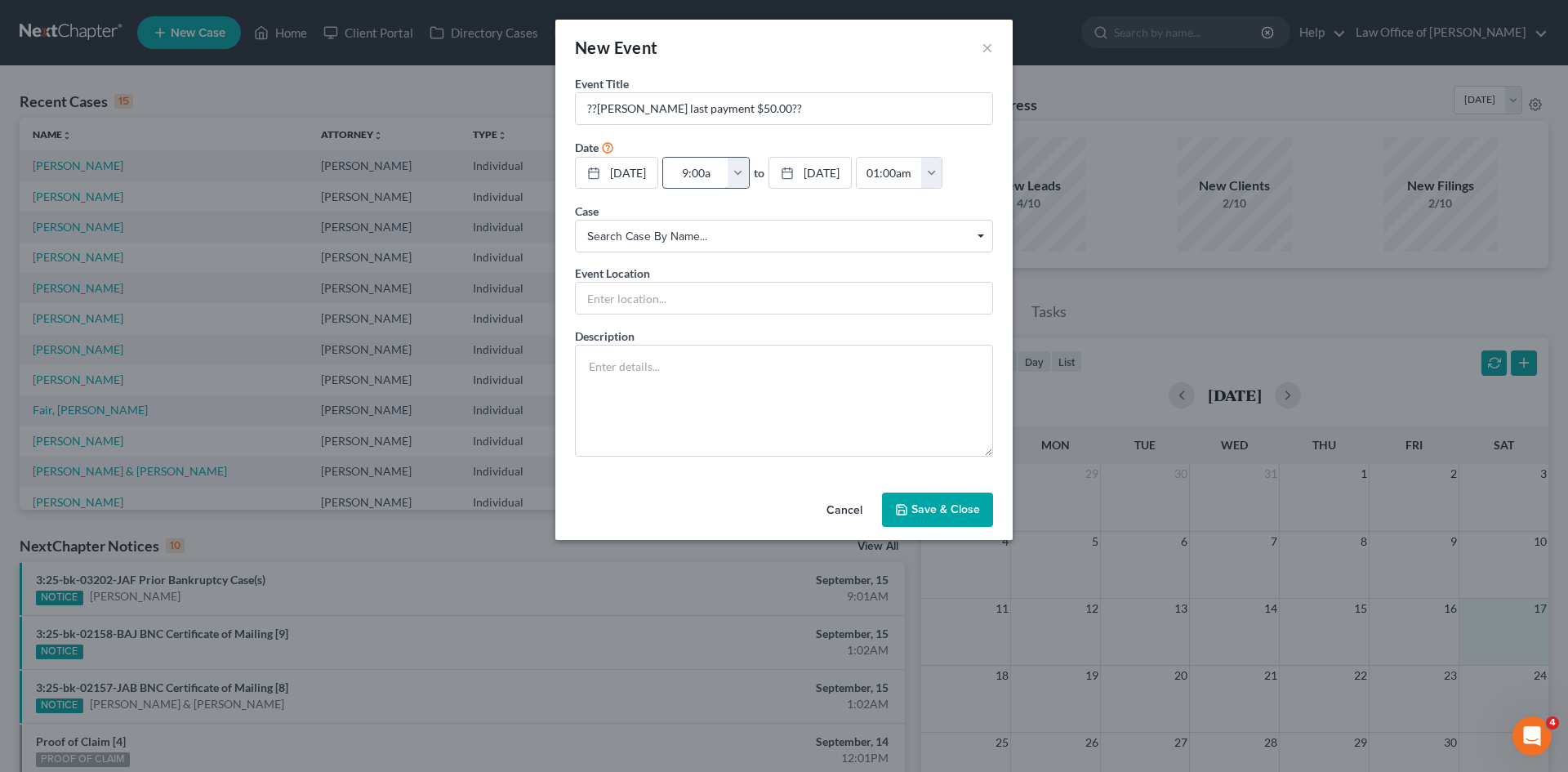
type input "10:00am"
type input "9:00am"
click at [959, 501] on button "Save & Close" at bounding box center [937, 509] width 111 height 34
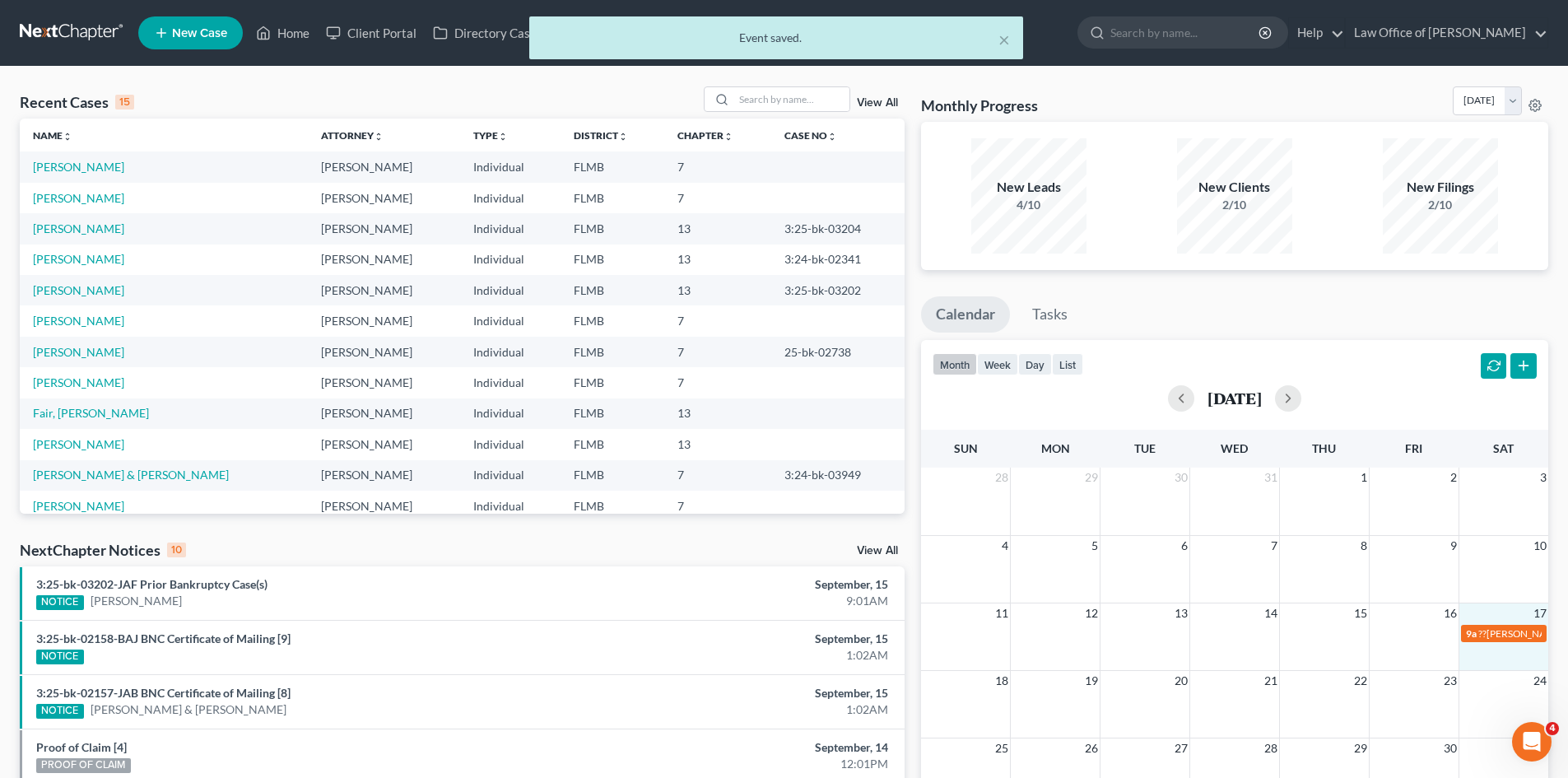
click at [954, 362] on button "month" at bounding box center [955, 364] width 44 height 22
click at [1009, 364] on button "week" at bounding box center [998, 364] width 41 height 22
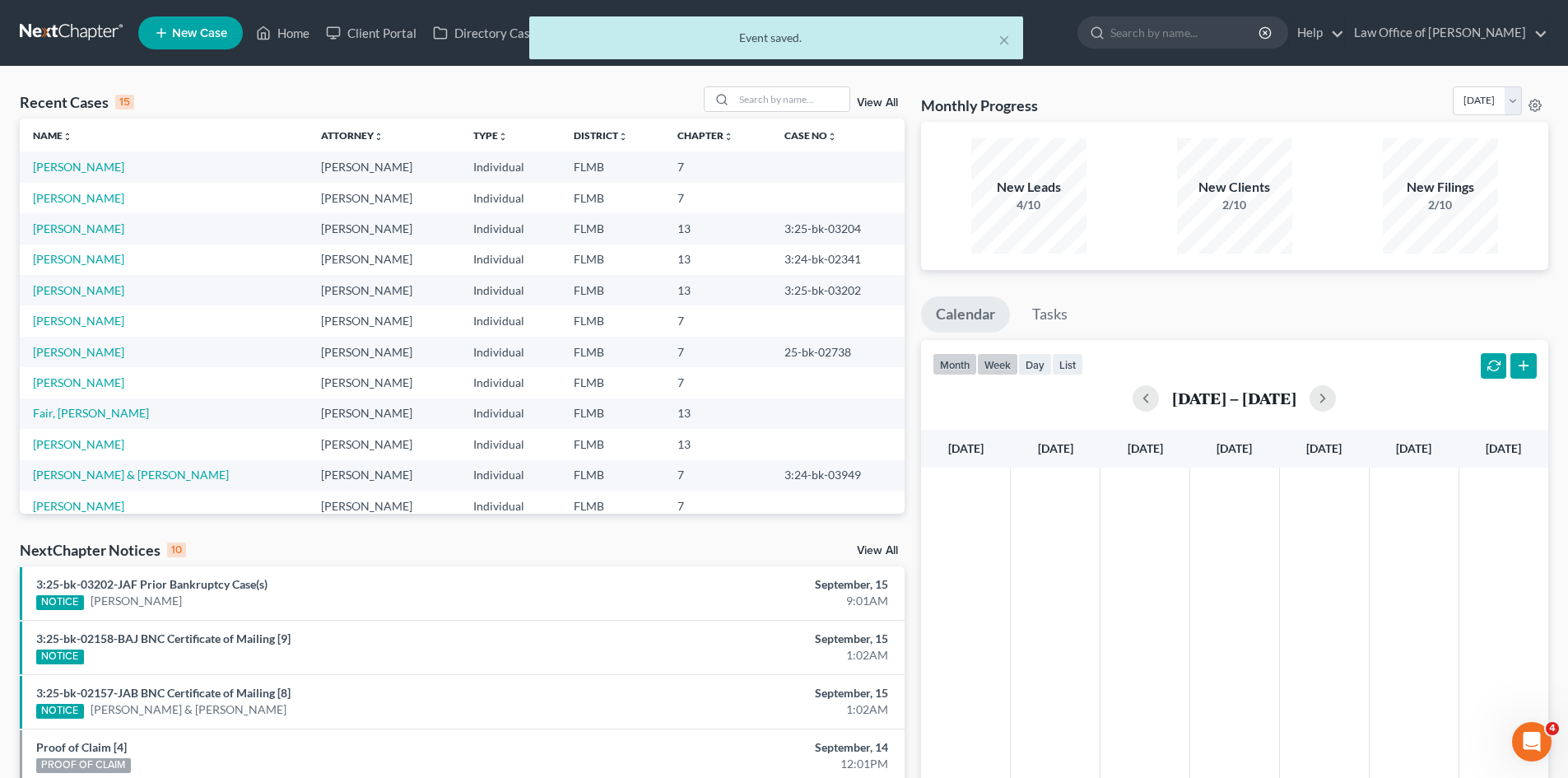
click at [962, 365] on button "month" at bounding box center [955, 364] width 44 height 22
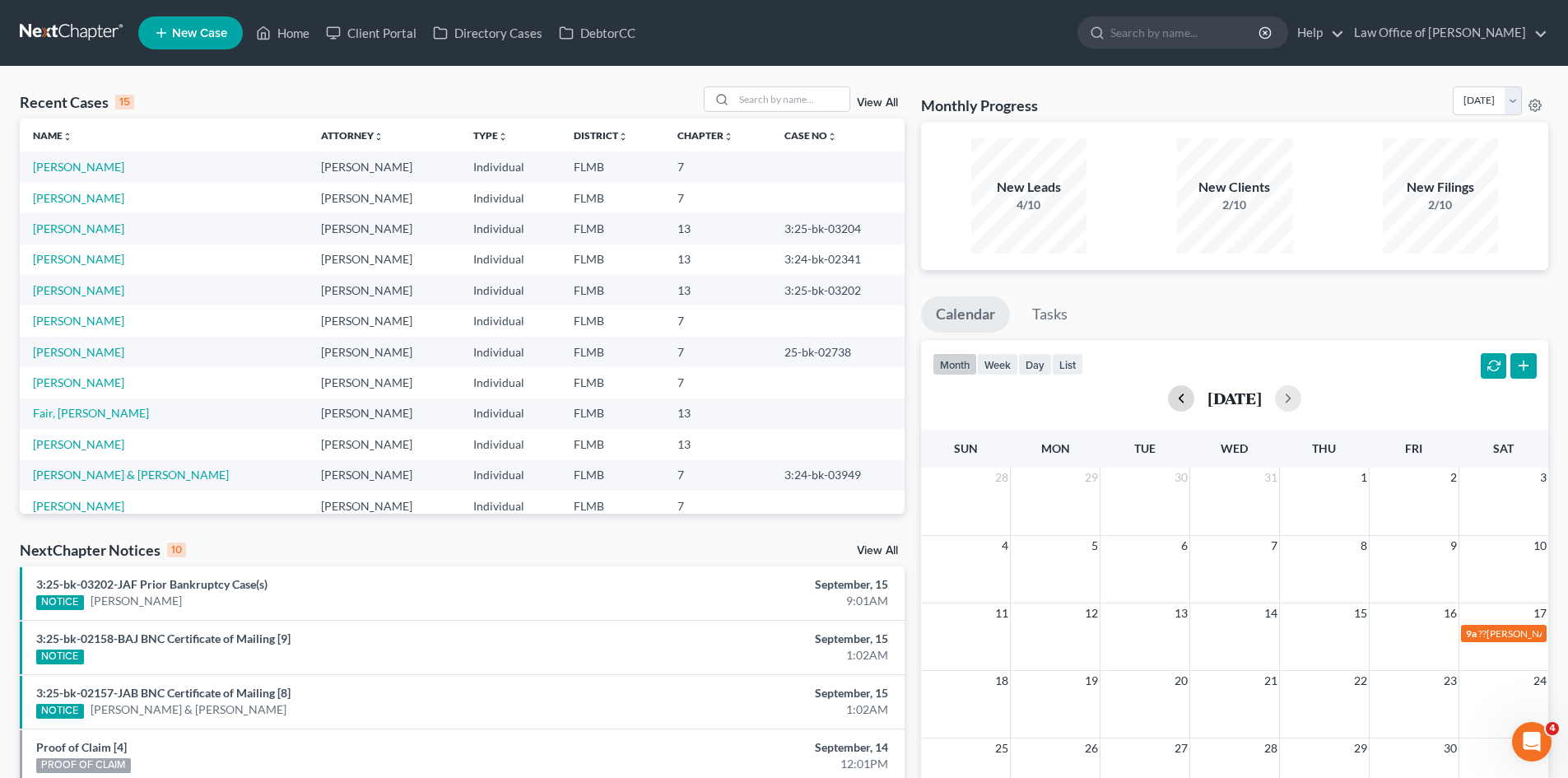
click at [1168, 400] on button "button" at bounding box center [1181, 398] width 26 height 26
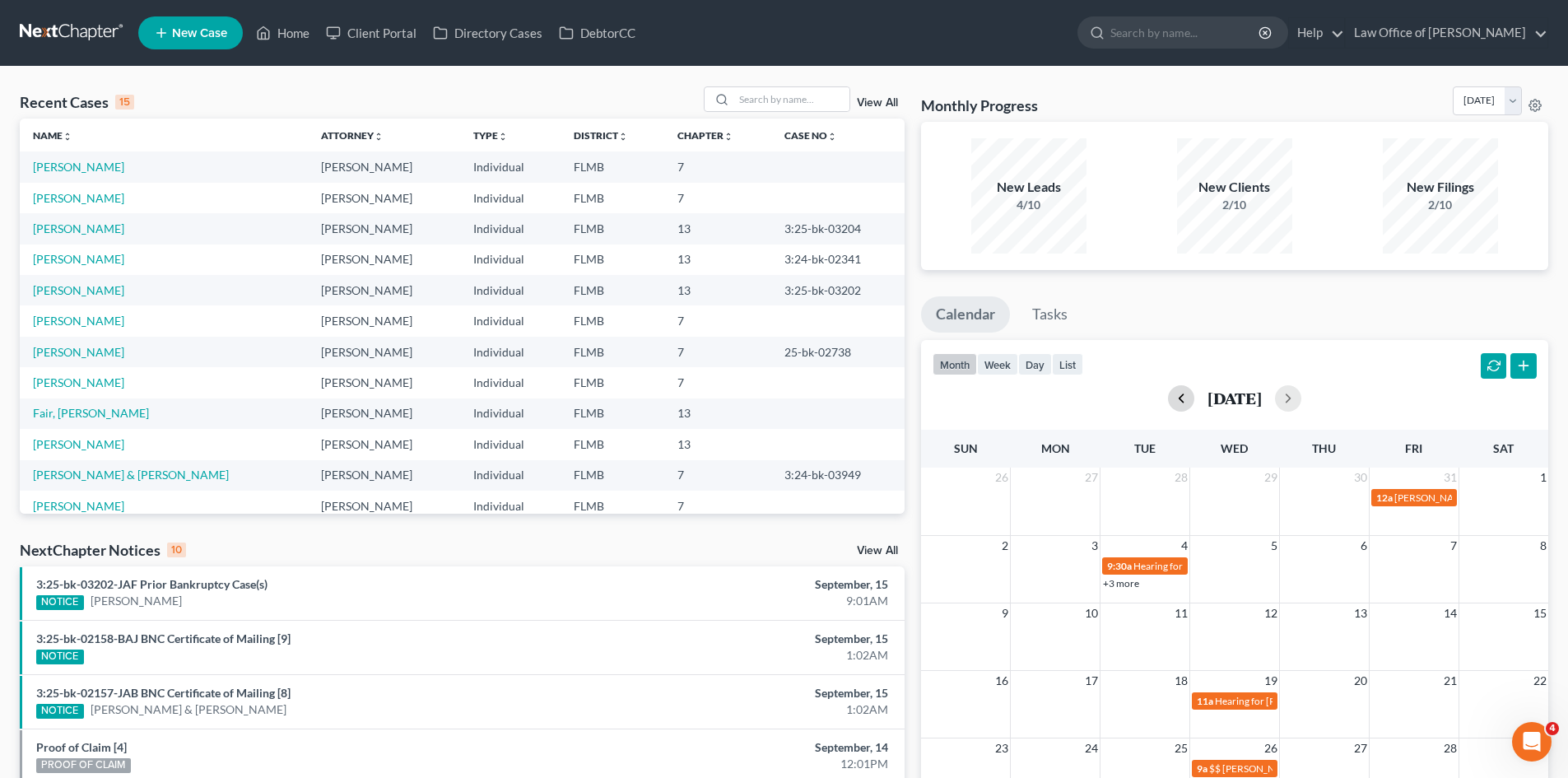
click at [1168, 400] on button "button" at bounding box center [1181, 398] width 26 height 26
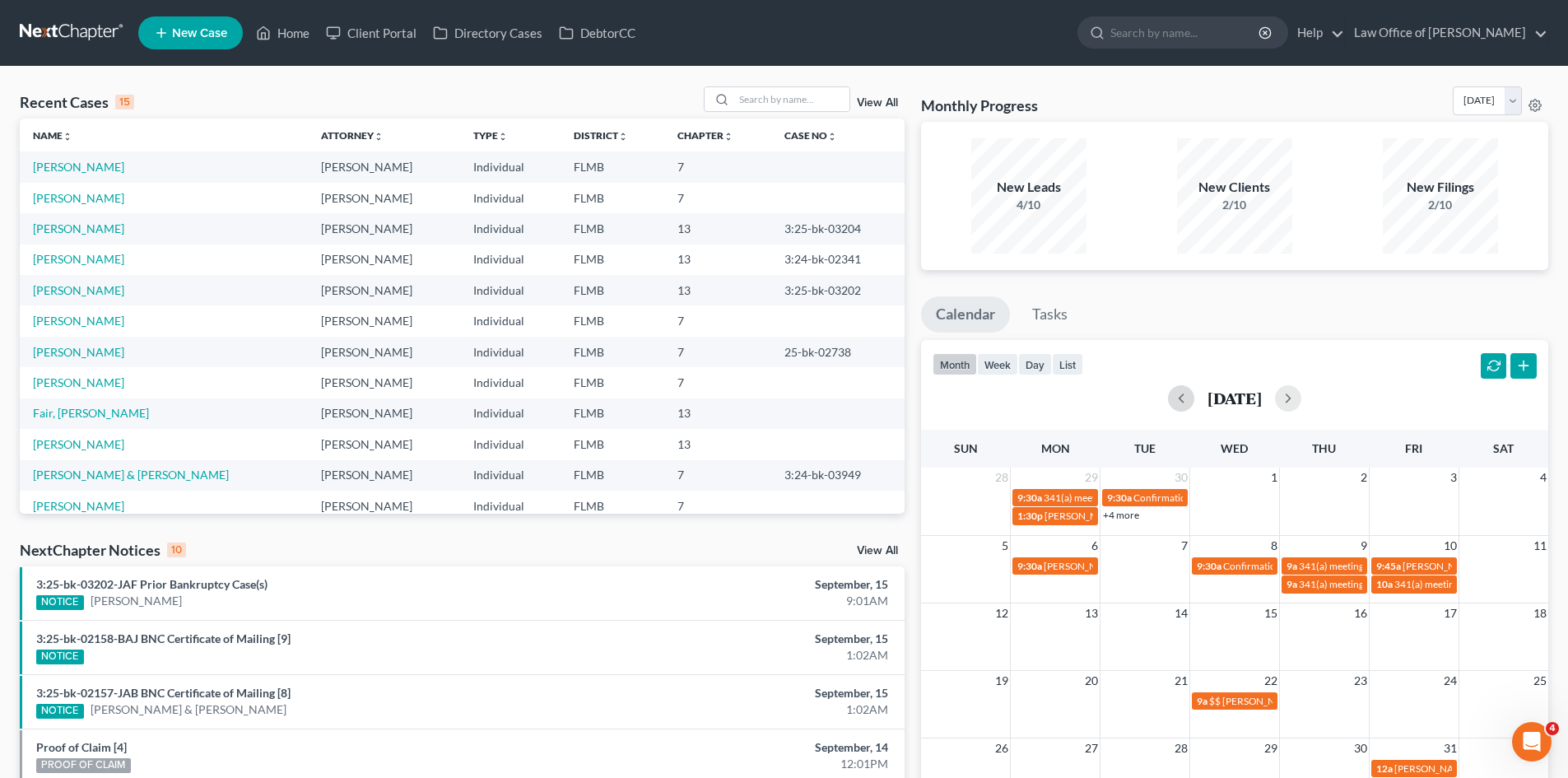
click at [1168, 403] on button "button" at bounding box center [1181, 398] width 26 height 26
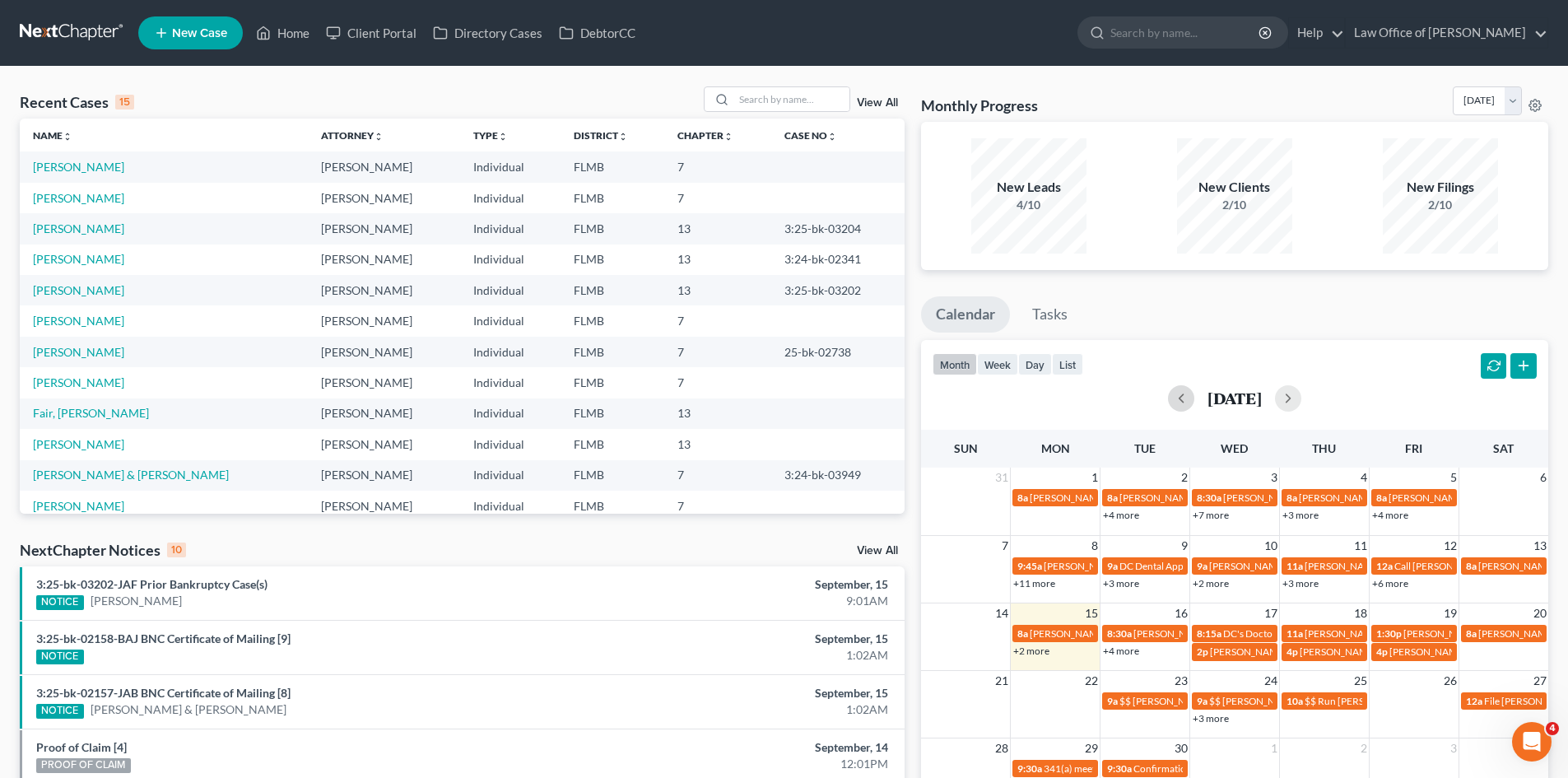
click at [1059, 661] on td "+2 more" at bounding box center [1056, 651] width 90 height 19
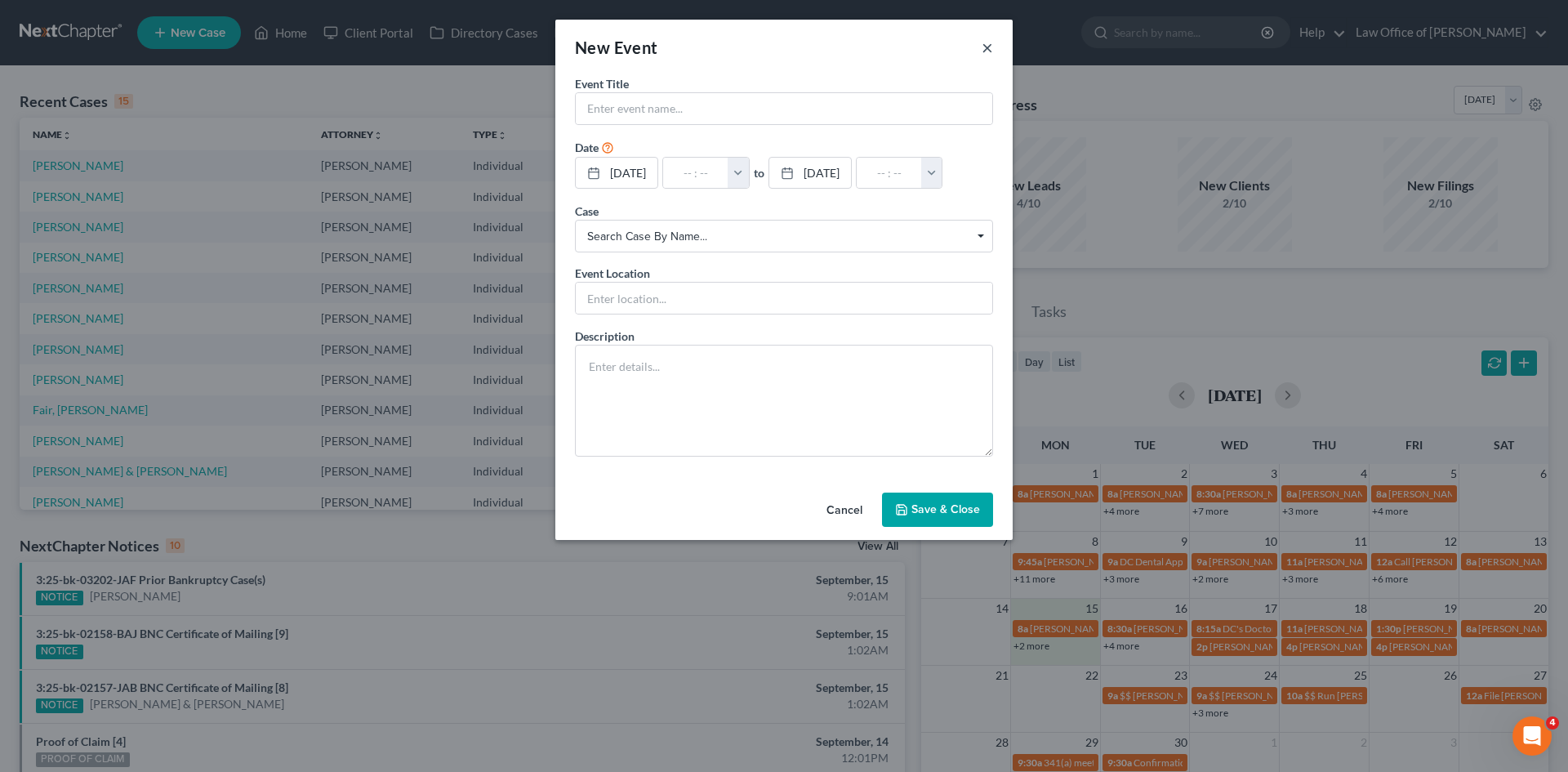
click at [984, 51] on button "×" at bounding box center [987, 47] width 11 height 19
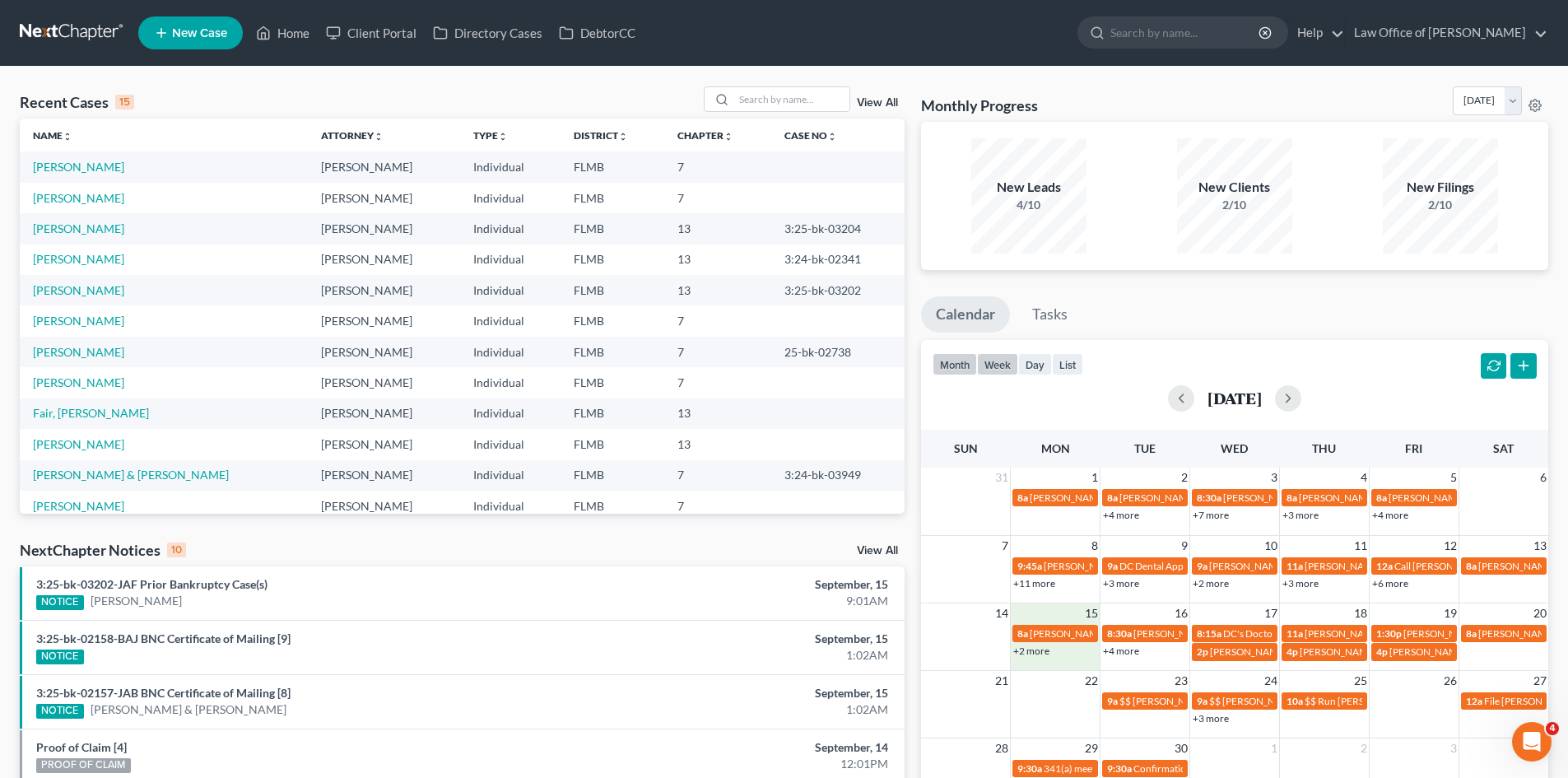
click at [989, 369] on button "week" at bounding box center [998, 364] width 41 height 22
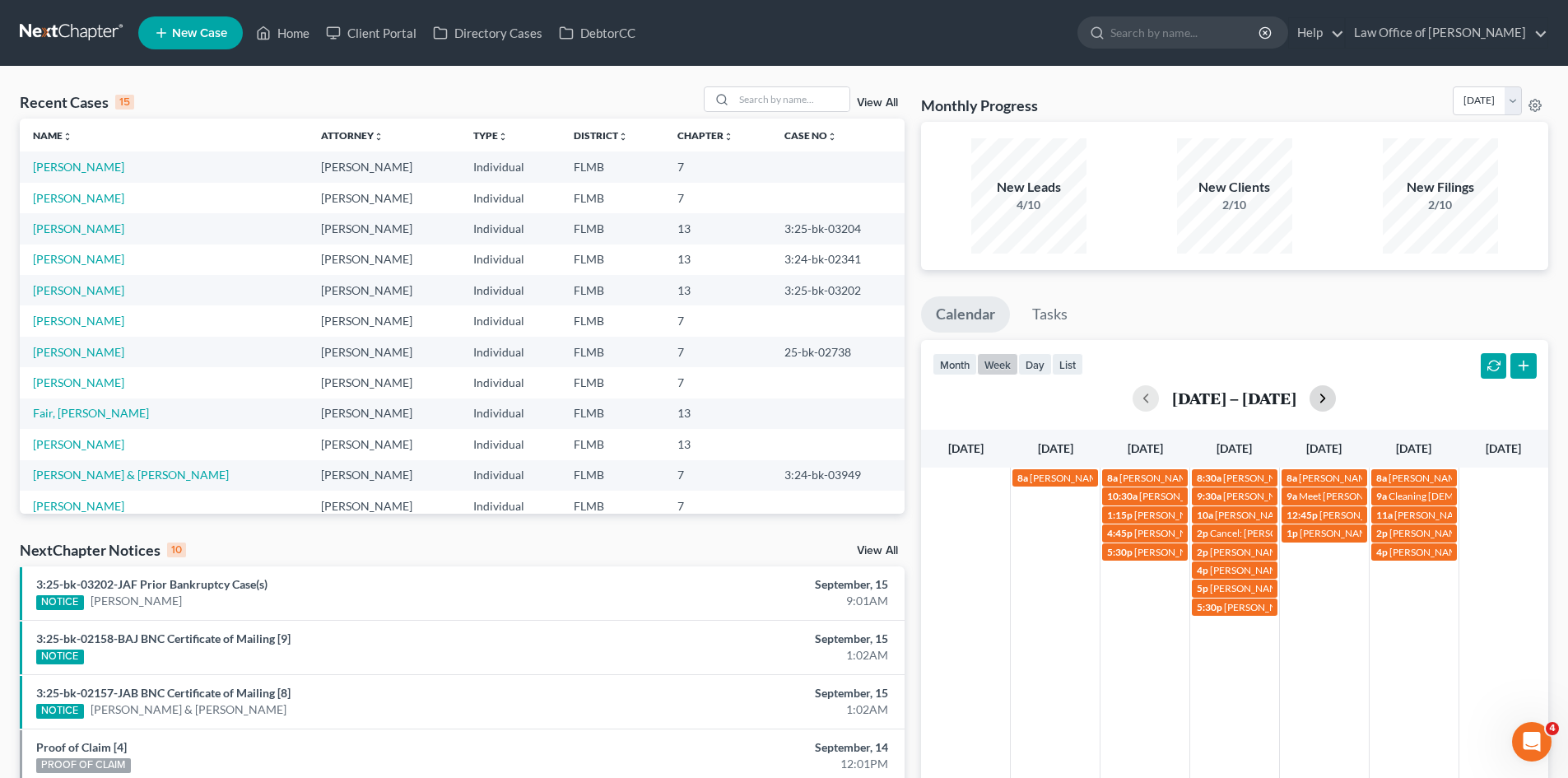
click at [1336, 400] on button "button" at bounding box center [1323, 398] width 26 height 26
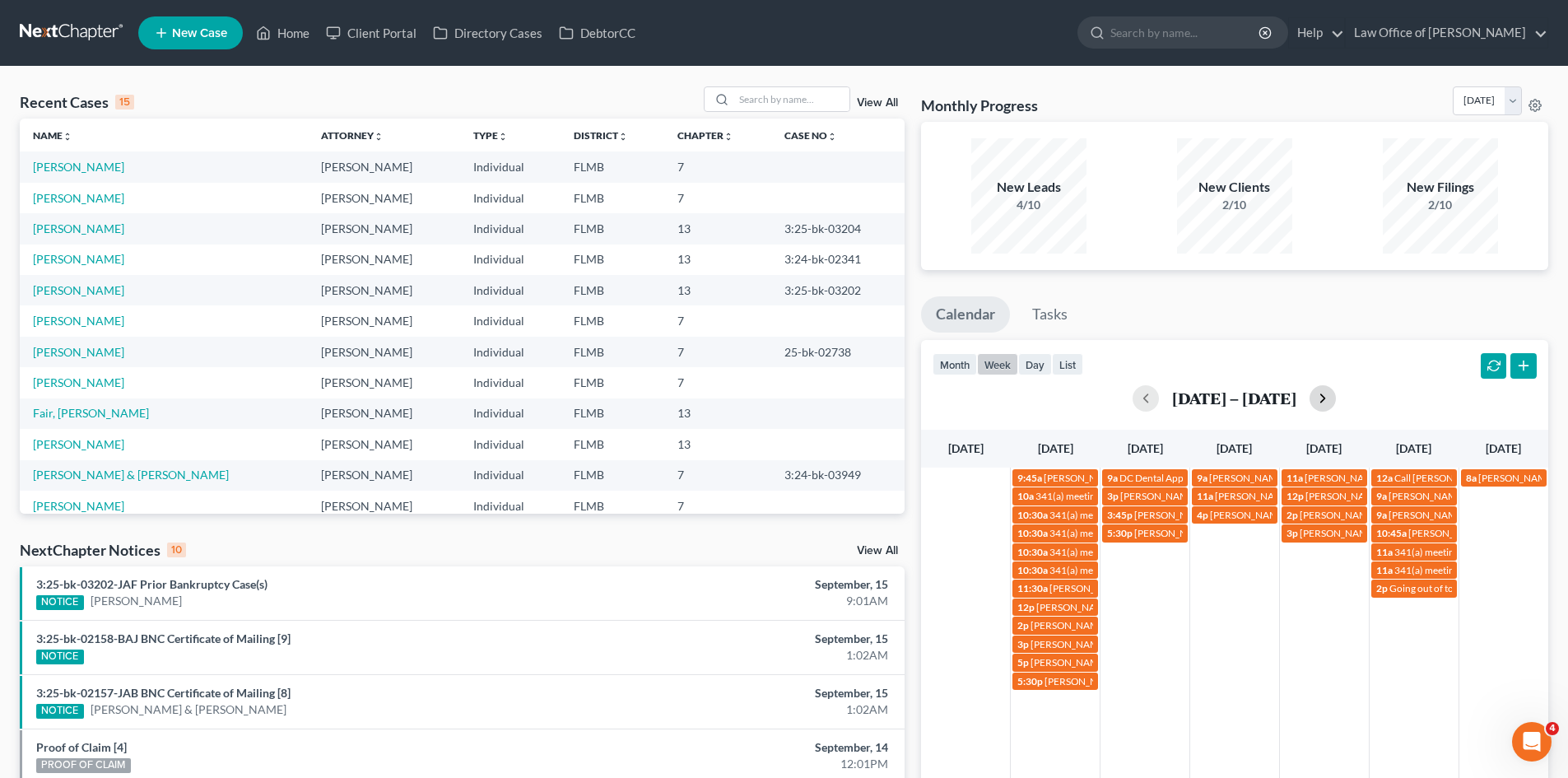
click at [1323, 393] on button "button" at bounding box center [1323, 398] width 26 height 26
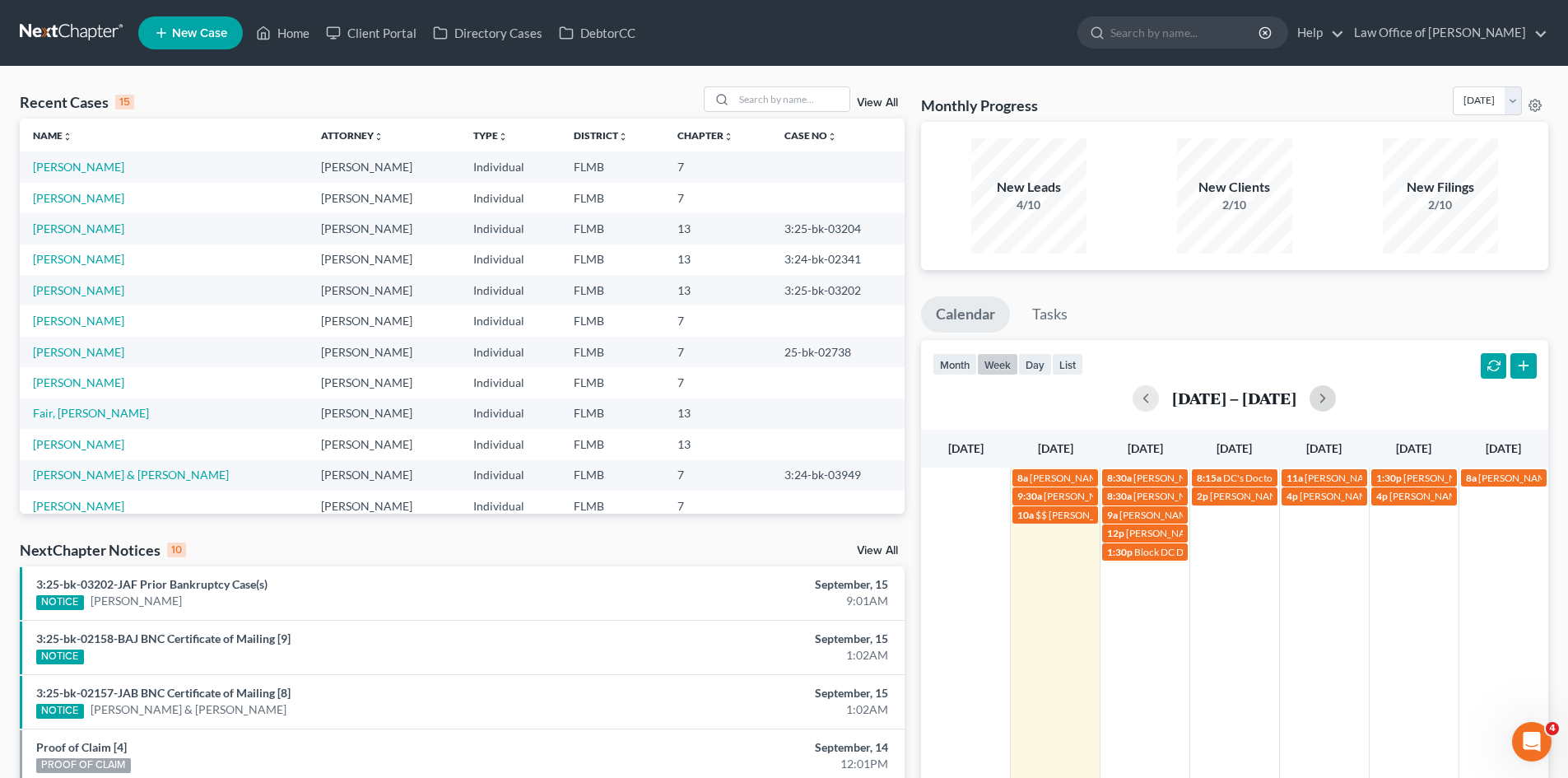
click at [1339, 541] on td "4p James Heck (904) 838-3094" at bounding box center [1324, 524] width 90 height 74
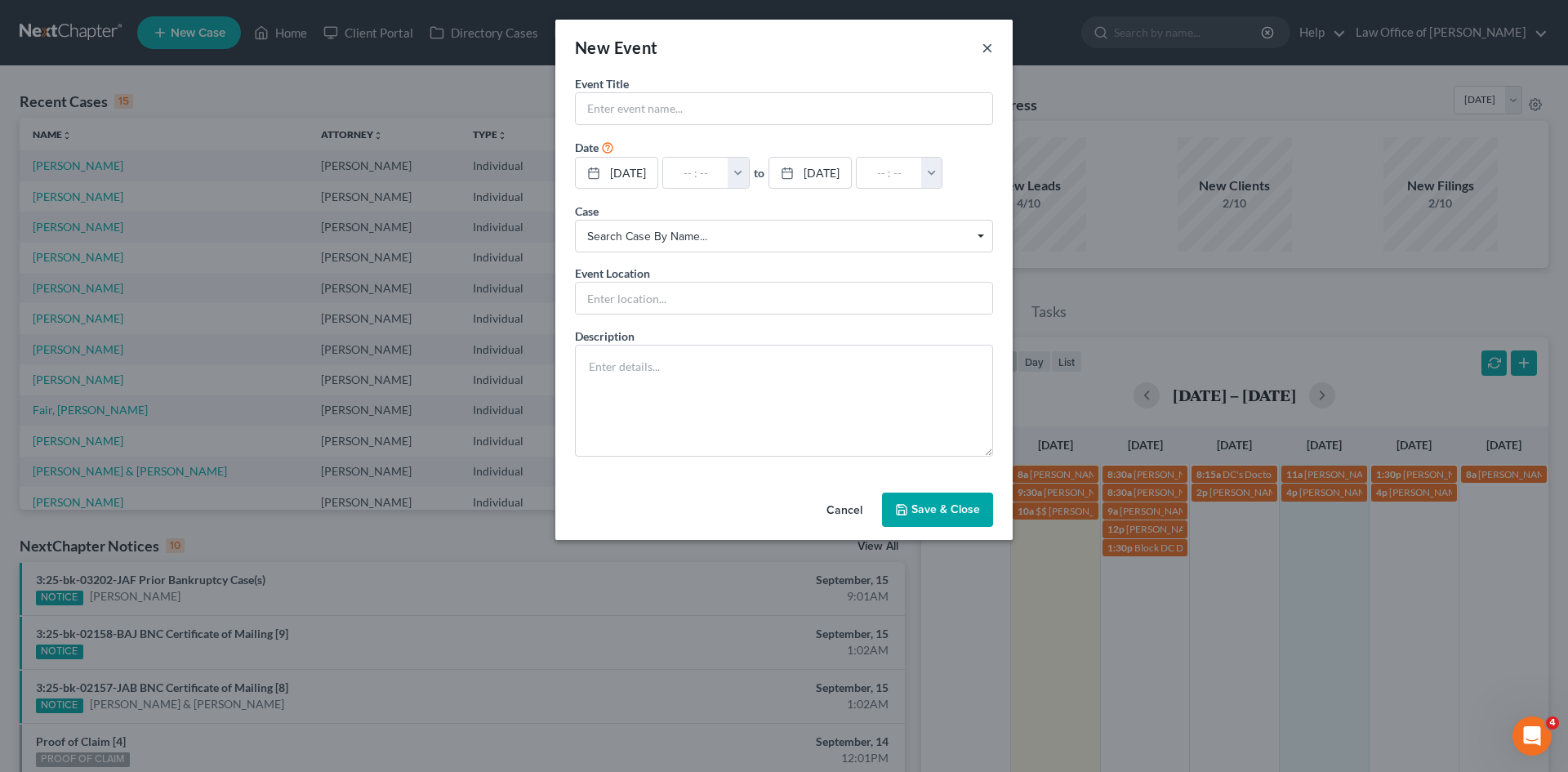
click at [984, 46] on button "×" at bounding box center [987, 47] width 11 height 19
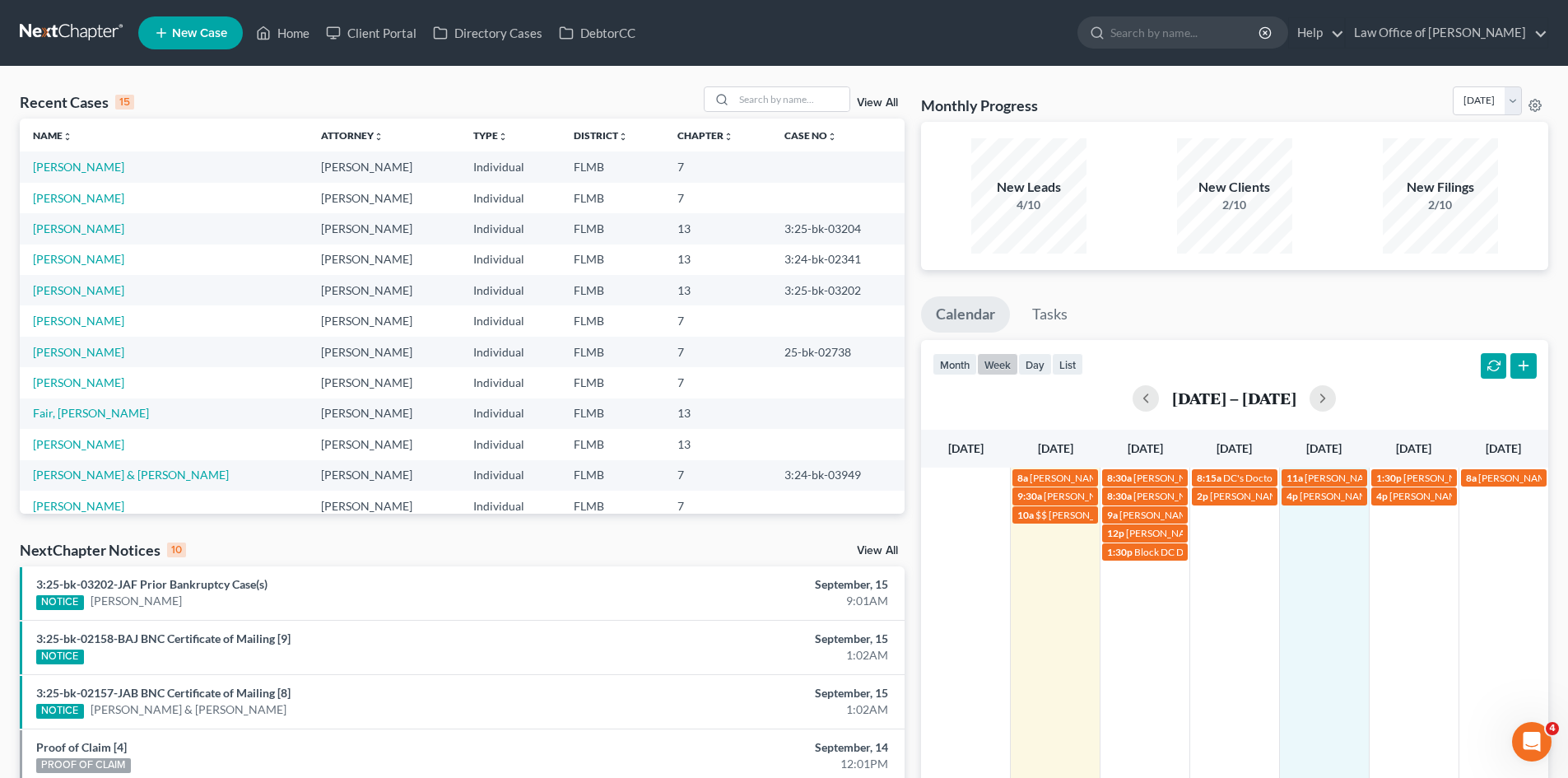
click at [1344, 532] on td "4p James Heck (904) 838-3094" at bounding box center [1324, 524] width 90 height 74
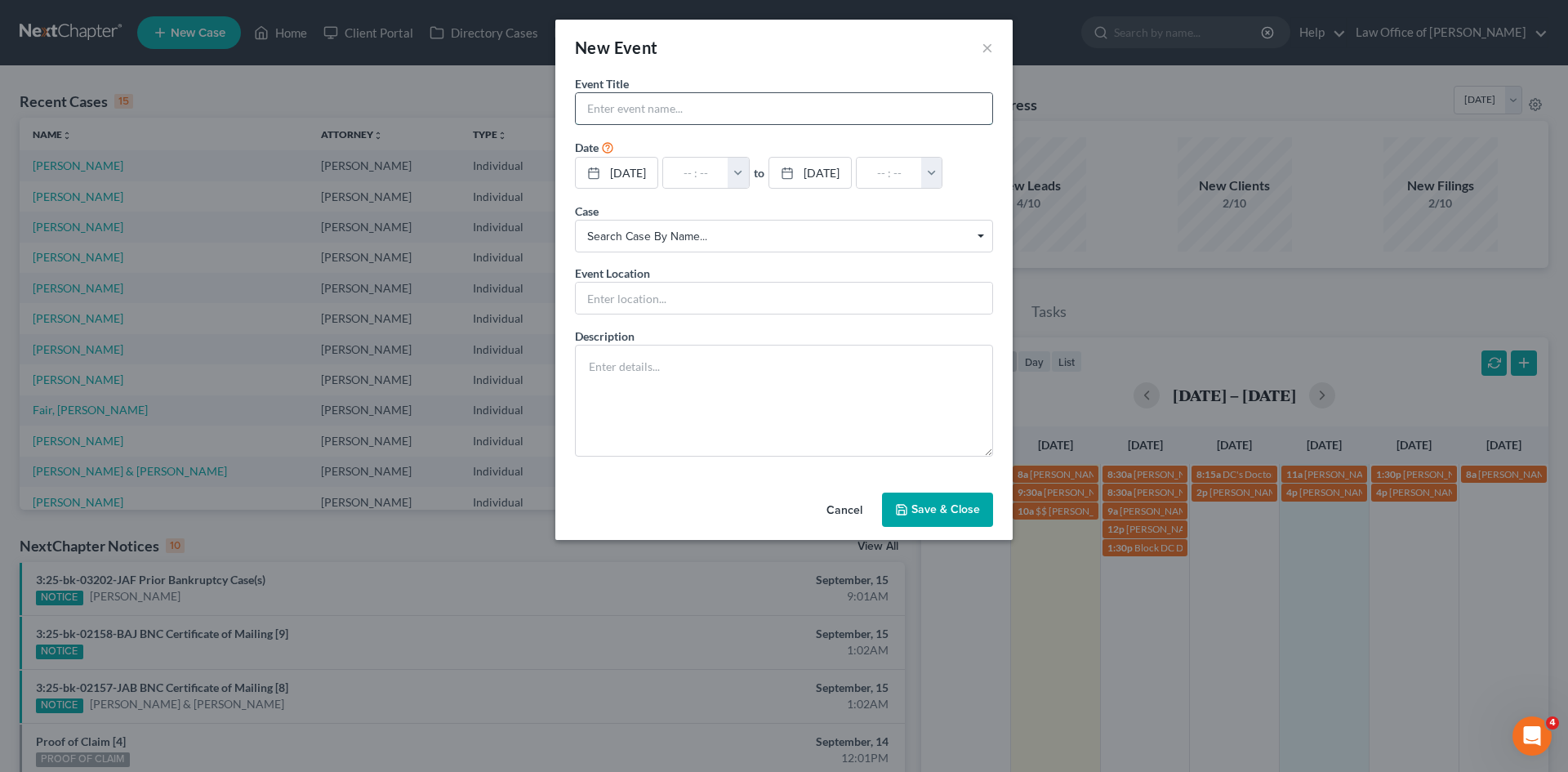
click at [631, 110] on input "text" at bounding box center [784, 108] width 417 height 31
type input "Zachery Sturkey 216-269-6444"
click at [716, 400] on textarea at bounding box center [783, 401] width 418 height 112
type textarea "313-835-8707"
click at [688, 182] on input "text" at bounding box center [696, 173] width 66 height 31
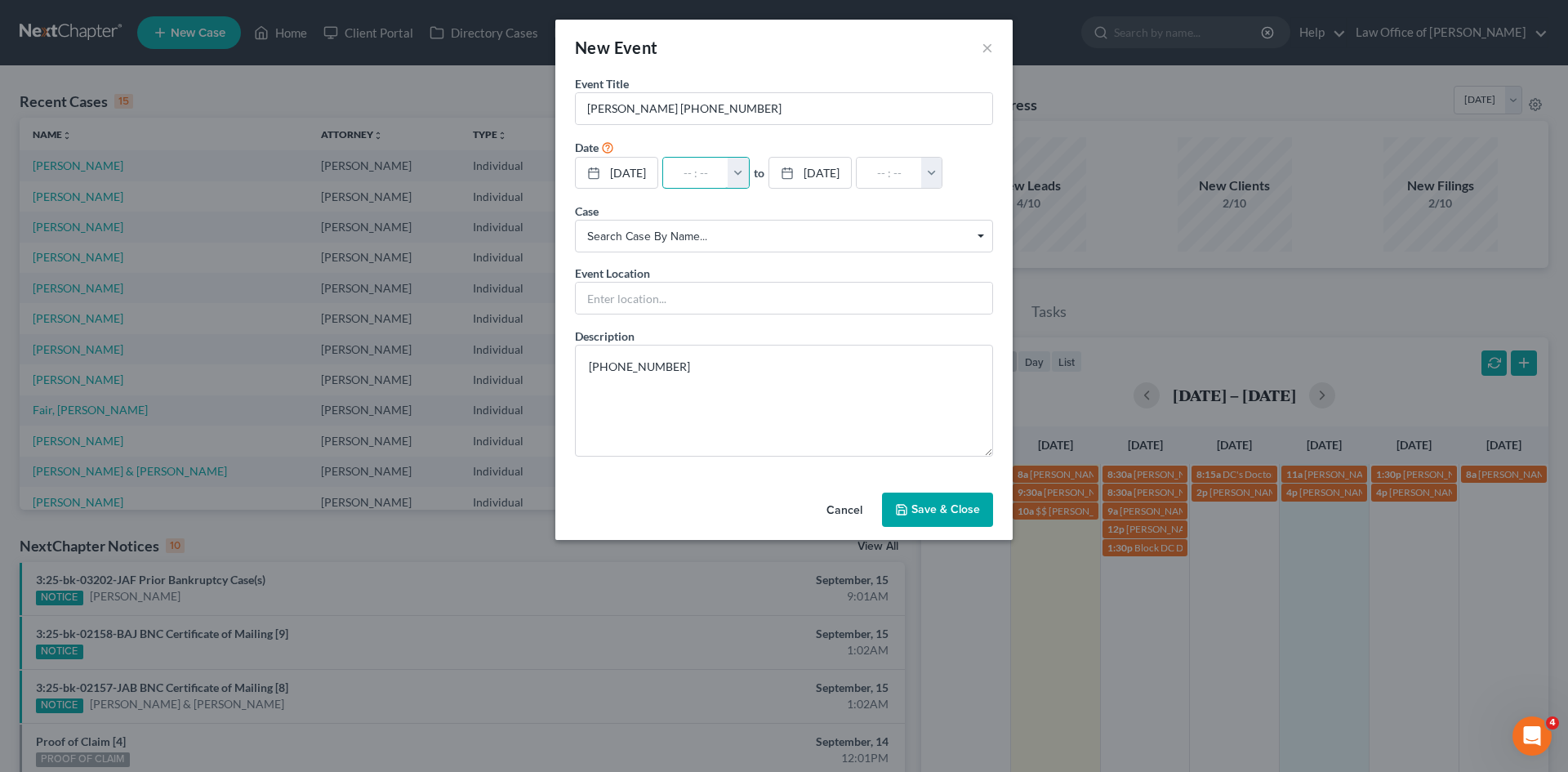
type input "8"
type input "01:00am"
type input "8:"
type input "09:00am"
type input "8:3"
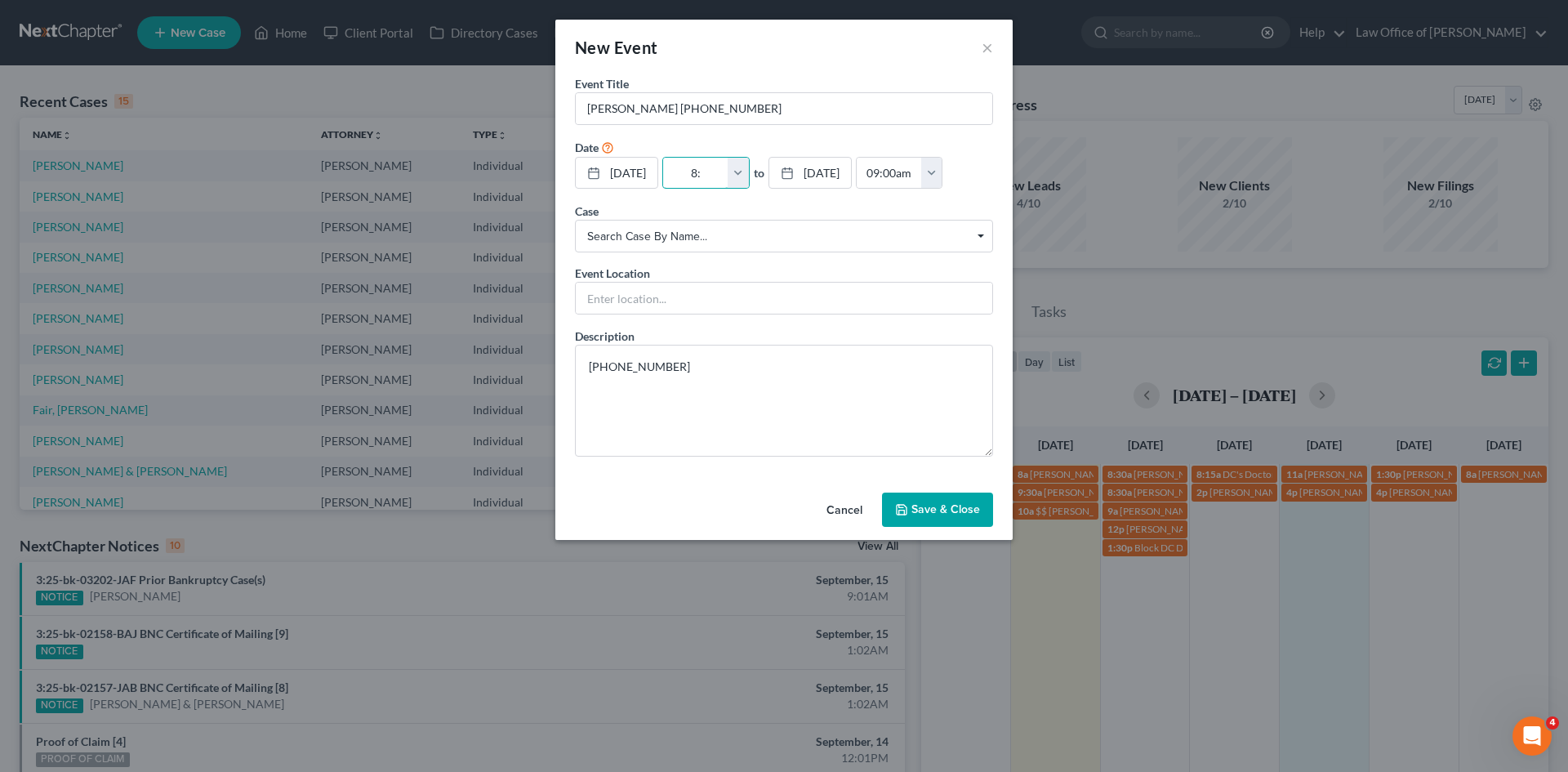
type input "01:00am"
type input "8:30"
type input "09:30am"
type input "8:30a"
type input "01:00am"
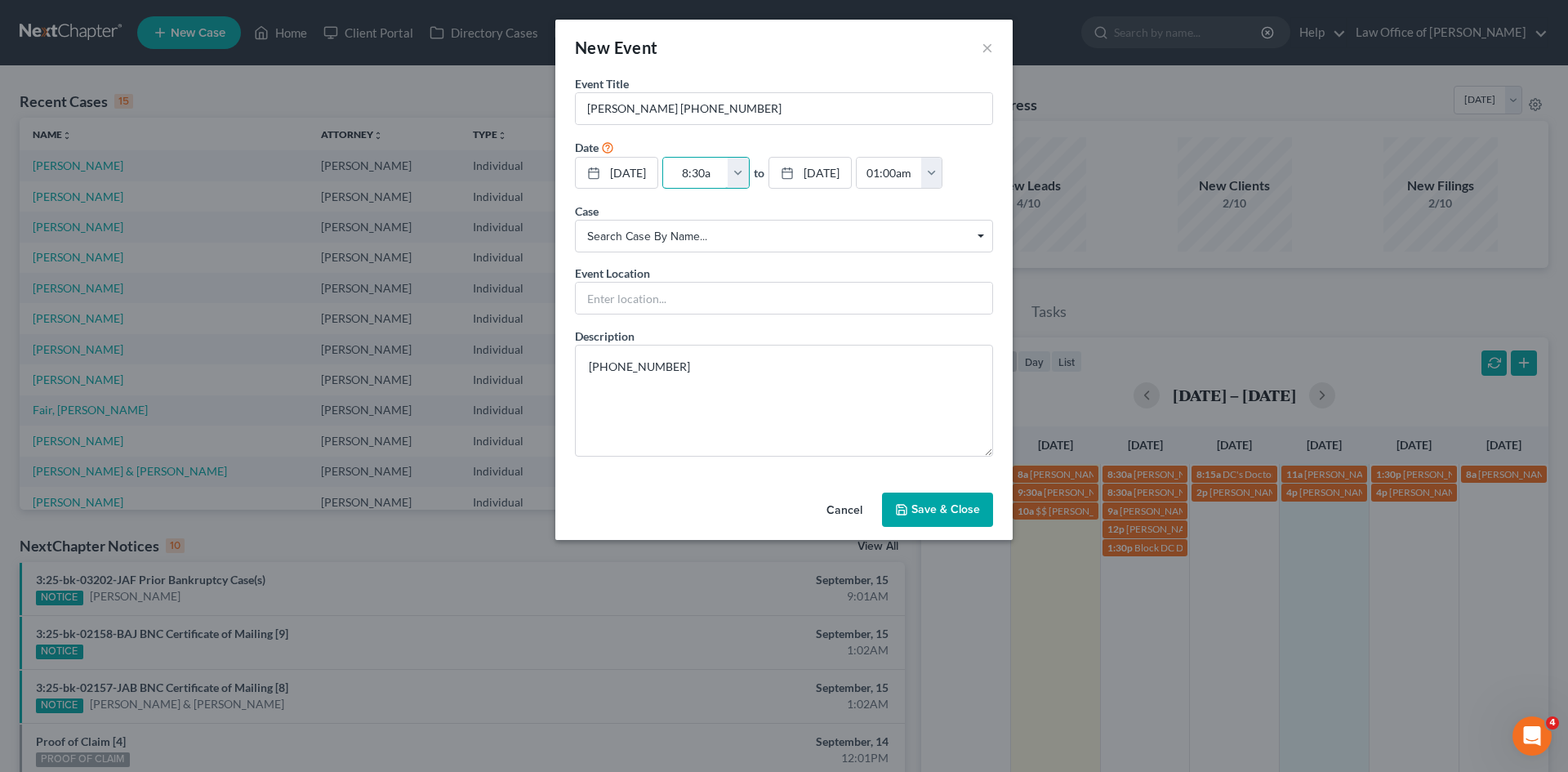
type input "8:30am"
type input "09:30am"
type input "8:30am"
drag, startPoint x: 646, startPoint y: 302, endPoint x: 636, endPoint y: 301, distance: 10.0
click at [646, 302] on input "text" at bounding box center [784, 298] width 417 height 31
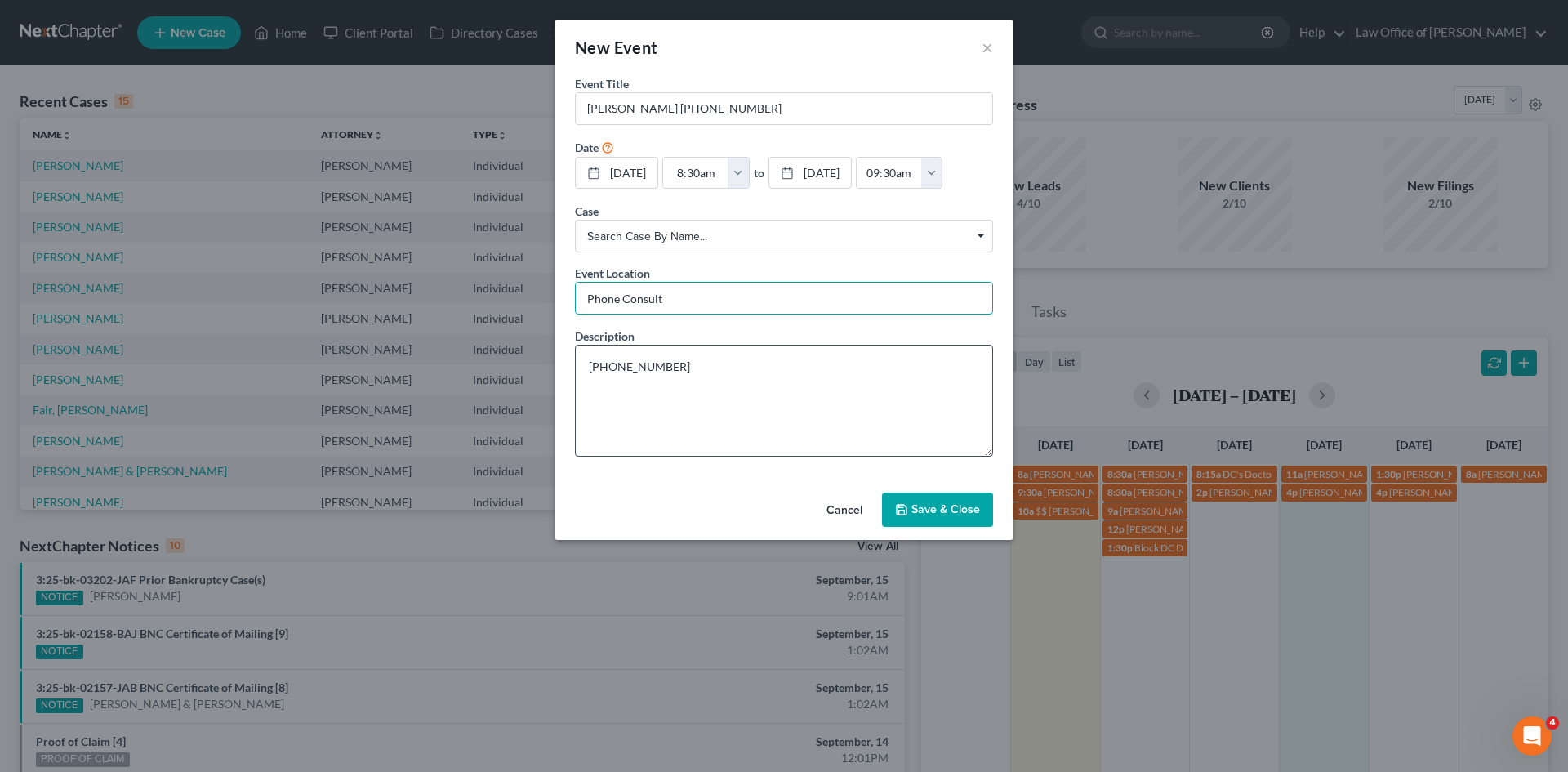
type input "Phone Consult"
drag, startPoint x: 611, startPoint y: 409, endPoint x: 589, endPoint y: 378, distance: 38.0
click at [611, 409] on textarea "313-835-8707" at bounding box center [783, 401] width 418 height 112
click at [595, 370] on textarea "313-835-8707" at bounding box center [783, 401] width 418 height 112
click at [588, 368] on textarea "313-835-8707" at bounding box center [783, 401] width 418 height 112
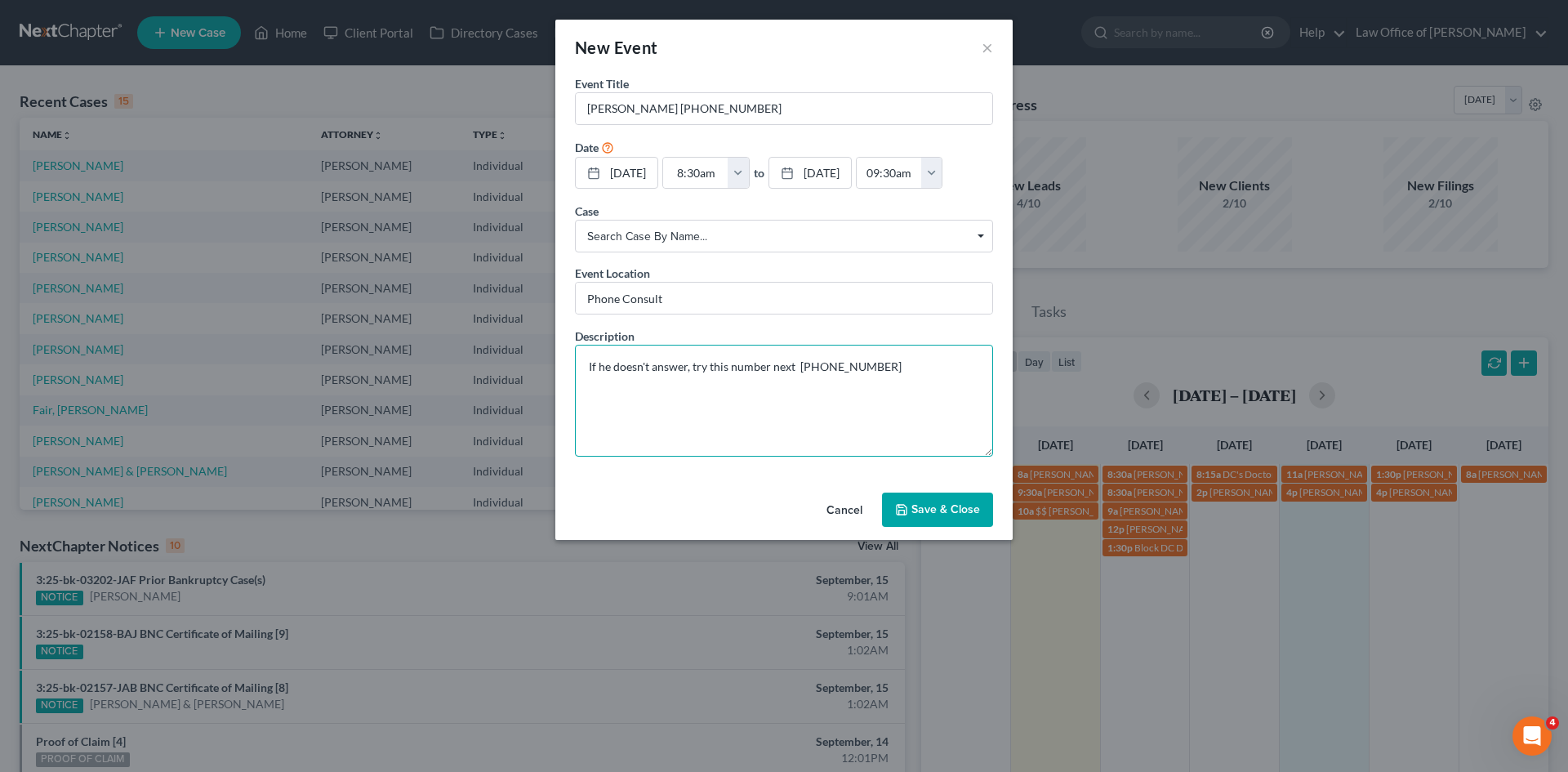
click at [882, 366] on textarea "If he doesn't answer, try this number next 313-835-8707" at bounding box center [783, 401] width 418 height 112
type textarea "If he doesn't answer, try this number next 313-835-8707 Bankruptcy"
click at [937, 509] on button "Save & Close" at bounding box center [937, 509] width 111 height 34
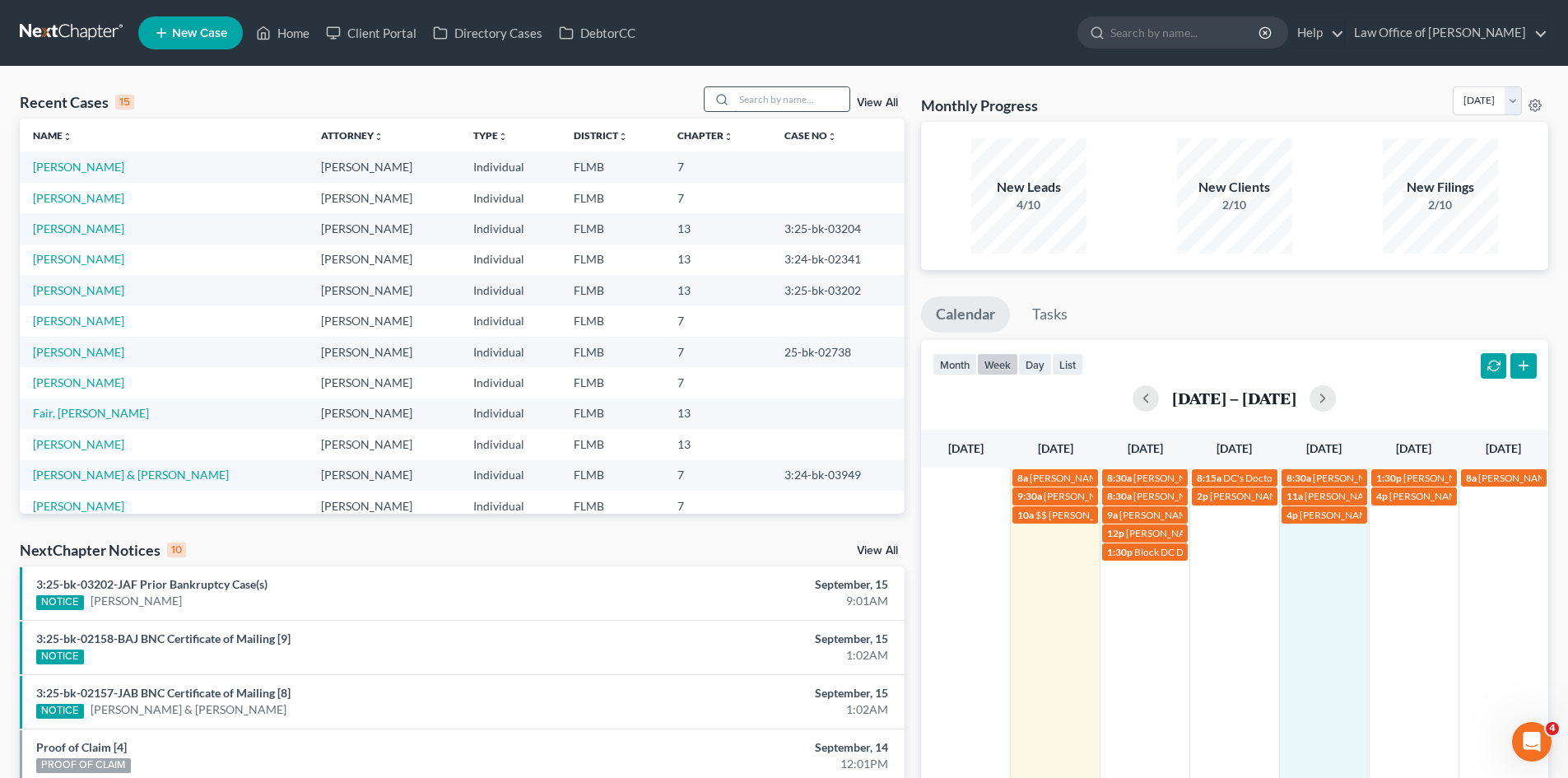
click at [768, 106] on input "search" at bounding box center [792, 99] width 116 height 24
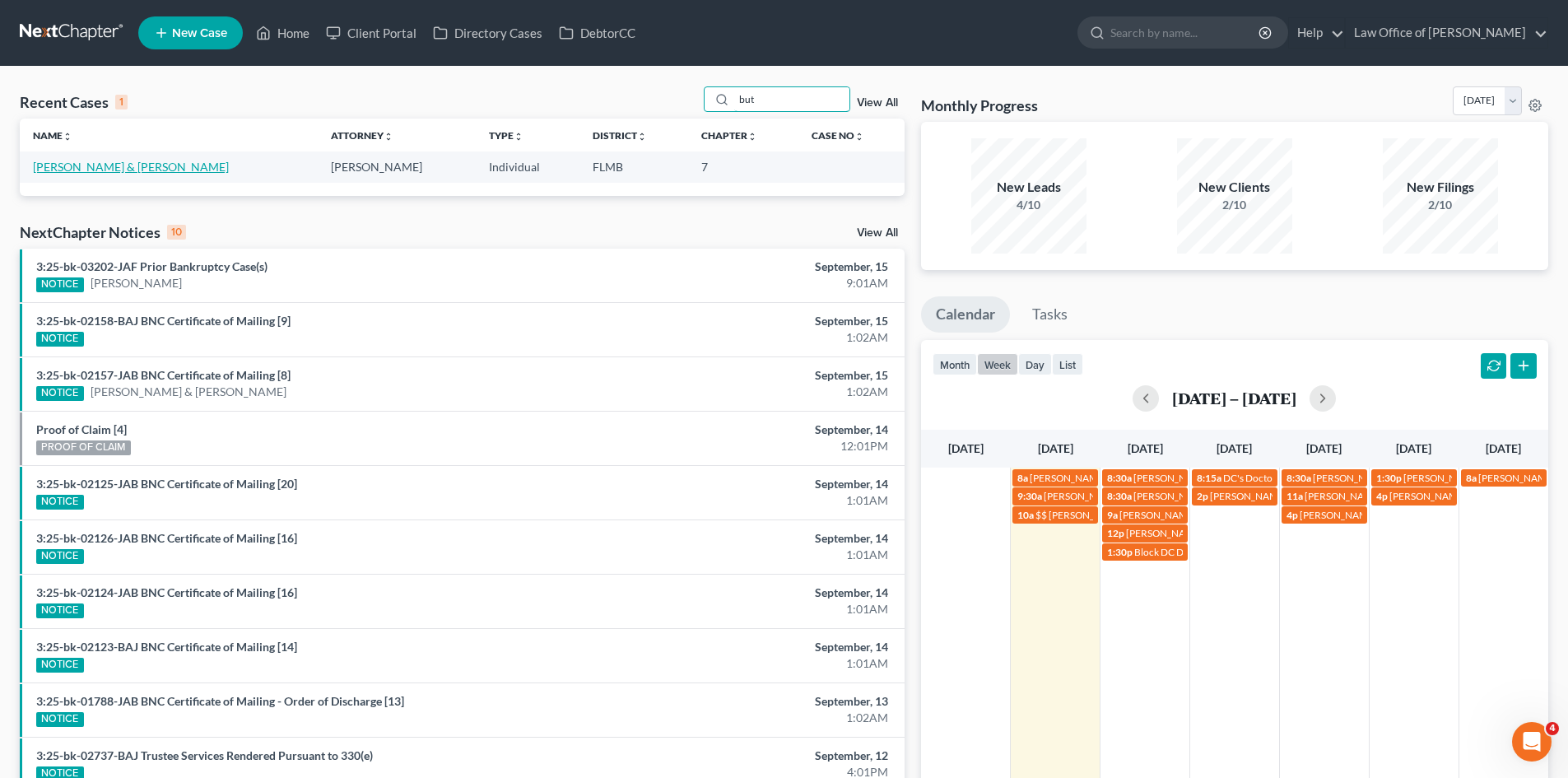
type input "but"
click at [107, 165] on link "Butler, James & Barbara" at bounding box center [131, 167] width 196 height 14
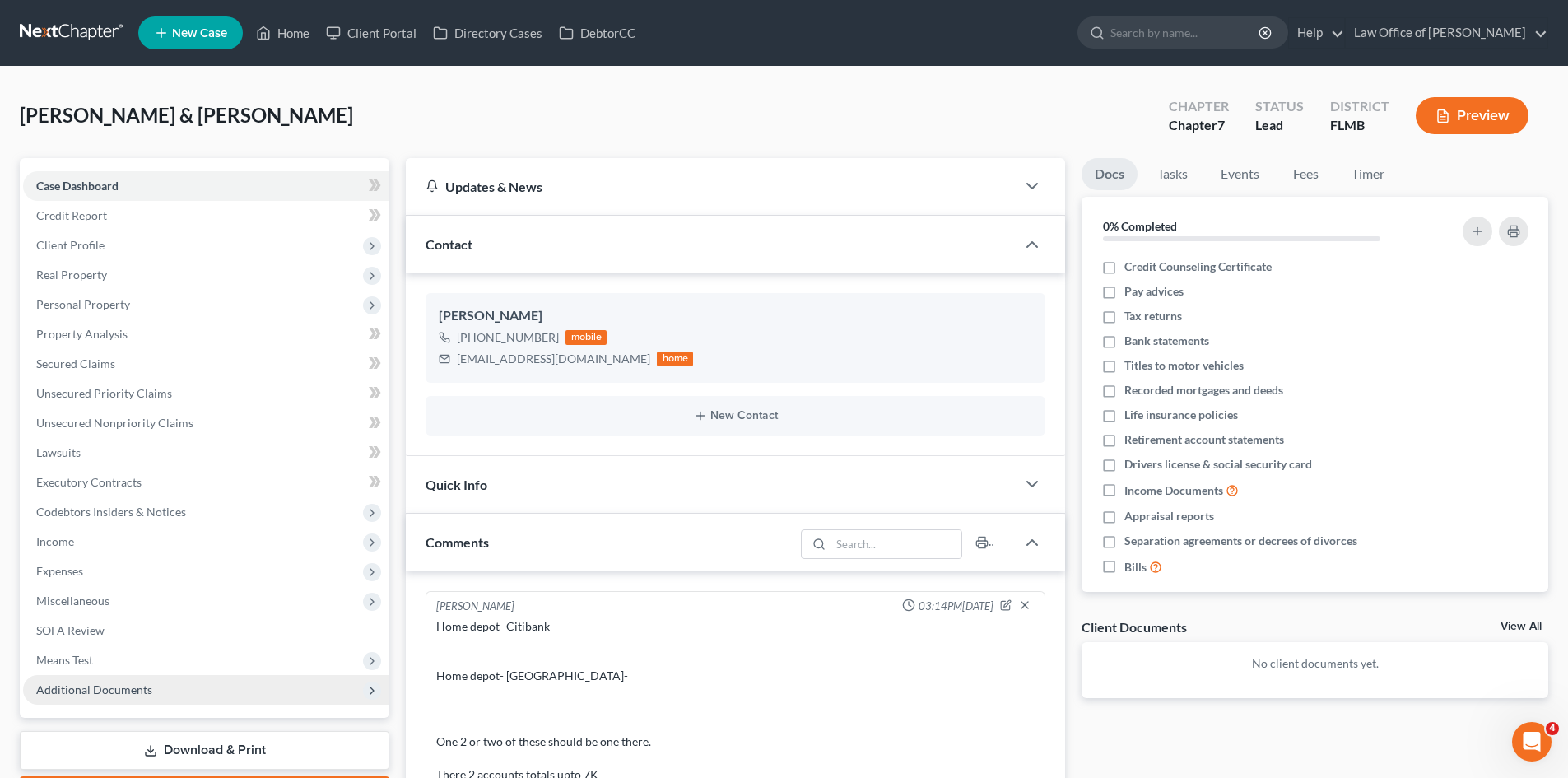
click at [124, 679] on span "Additional Documents" at bounding box center [206, 691] width 366 height 30
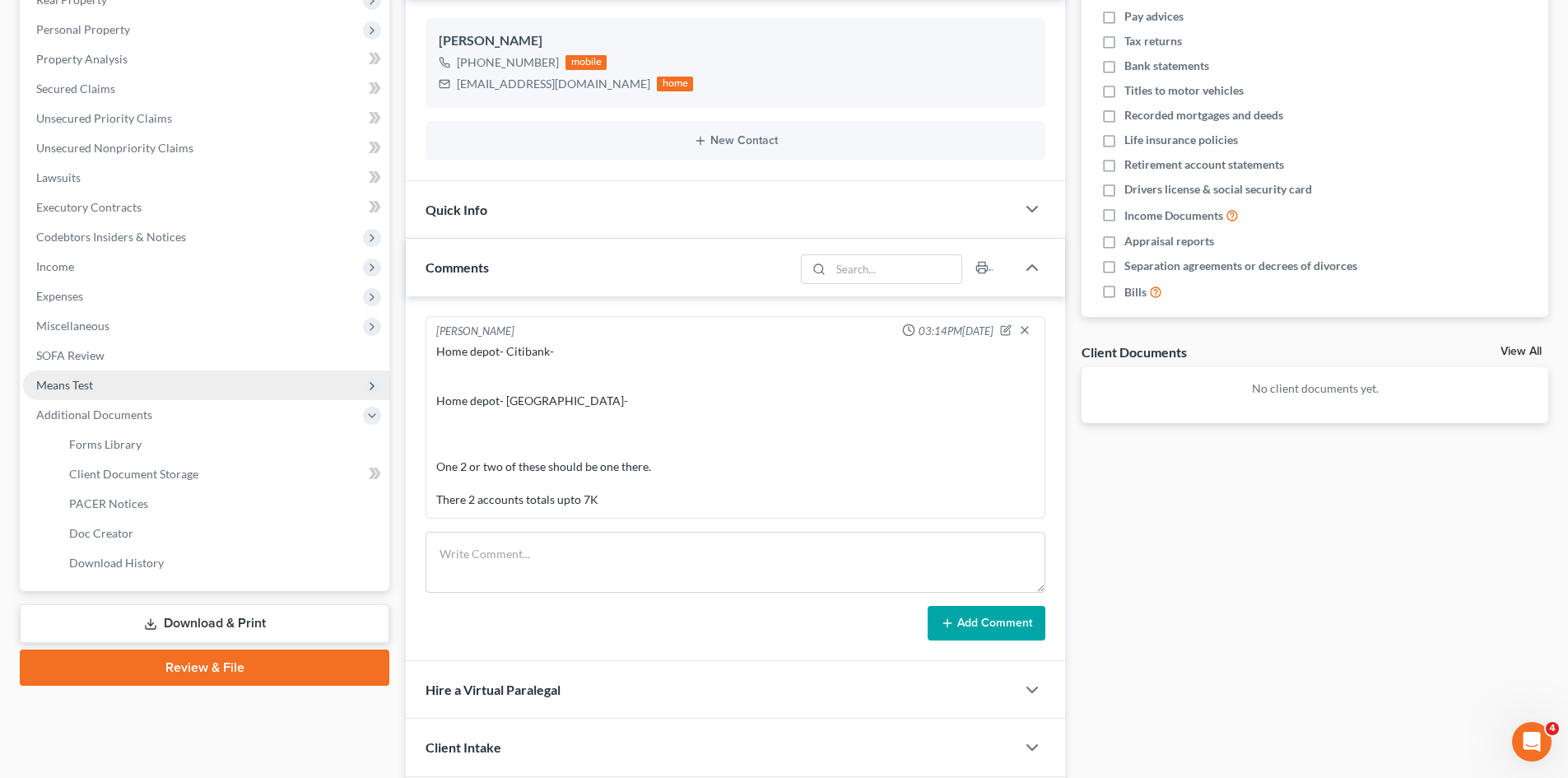
scroll to position [452, 0]
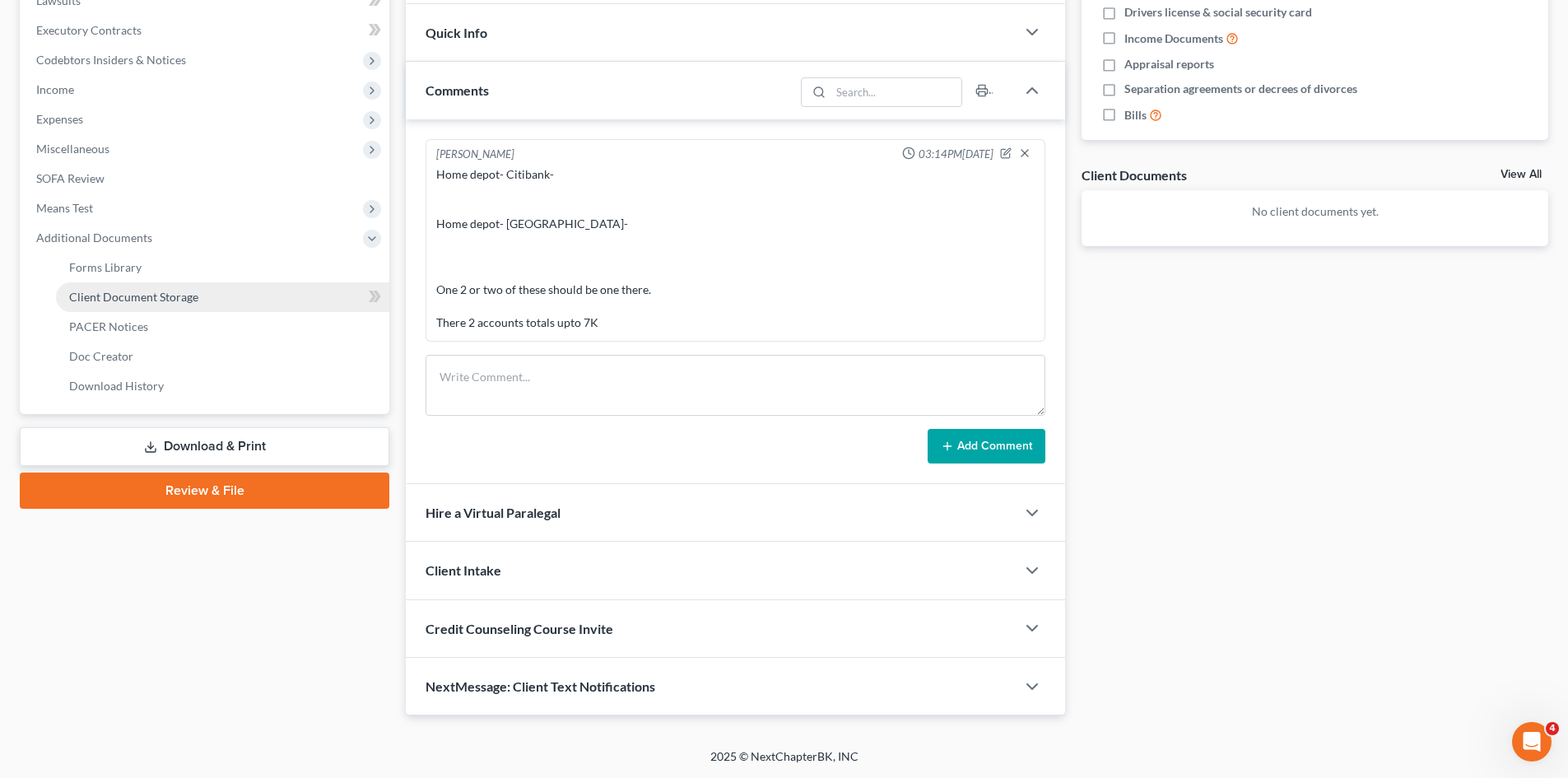
click at [152, 302] on span "Client Document Storage" at bounding box center [133, 297] width 129 height 14
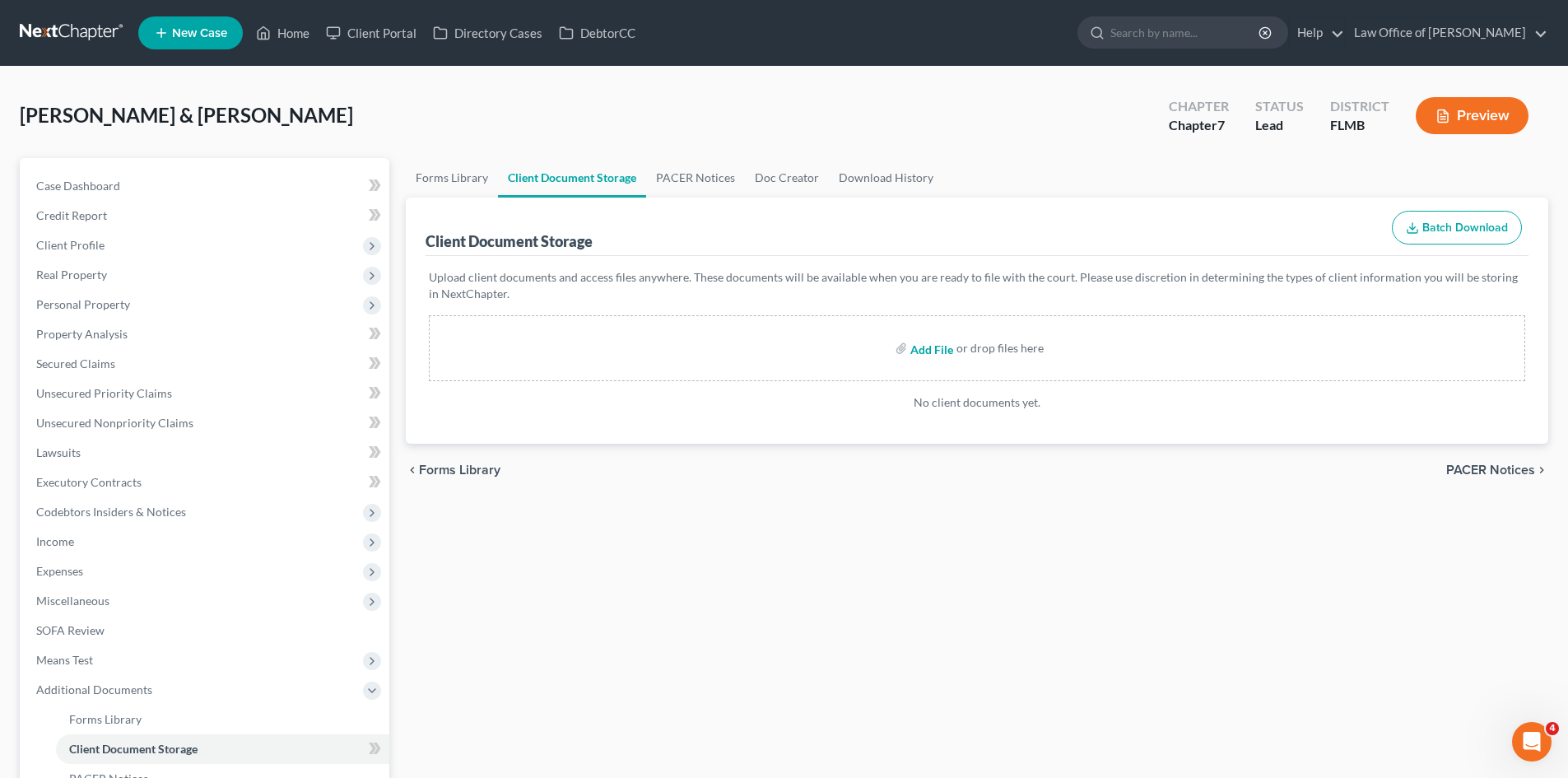
click at [940, 347] on input "file" at bounding box center [930, 349] width 40 height 30
type input "C:\fakepath\Cert of Counseling_Butler_Barbara.pdf"
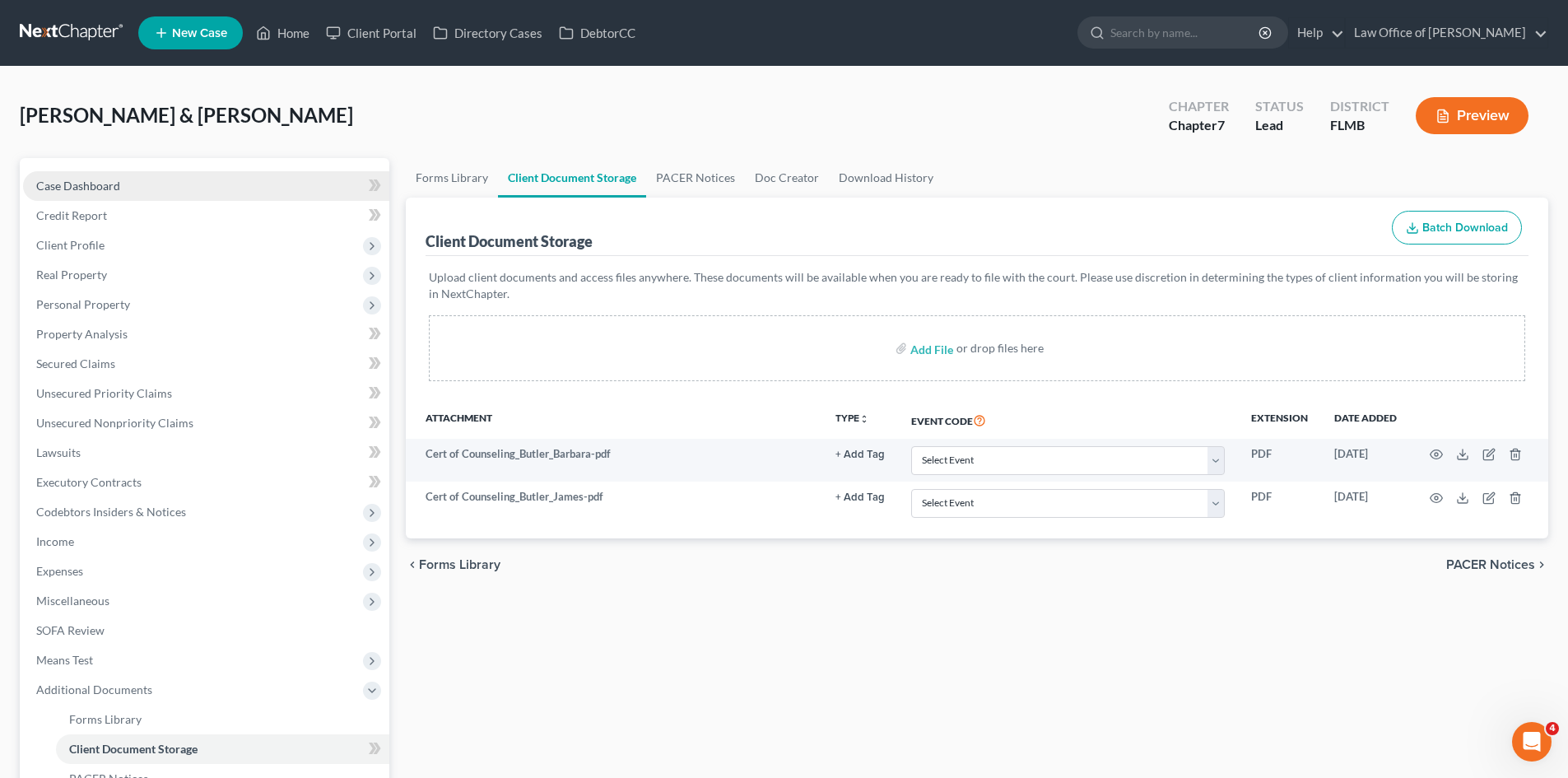
click at [78, 180] on span "Case Dashboard" at bounding box center [78, 185] width 84 height 14
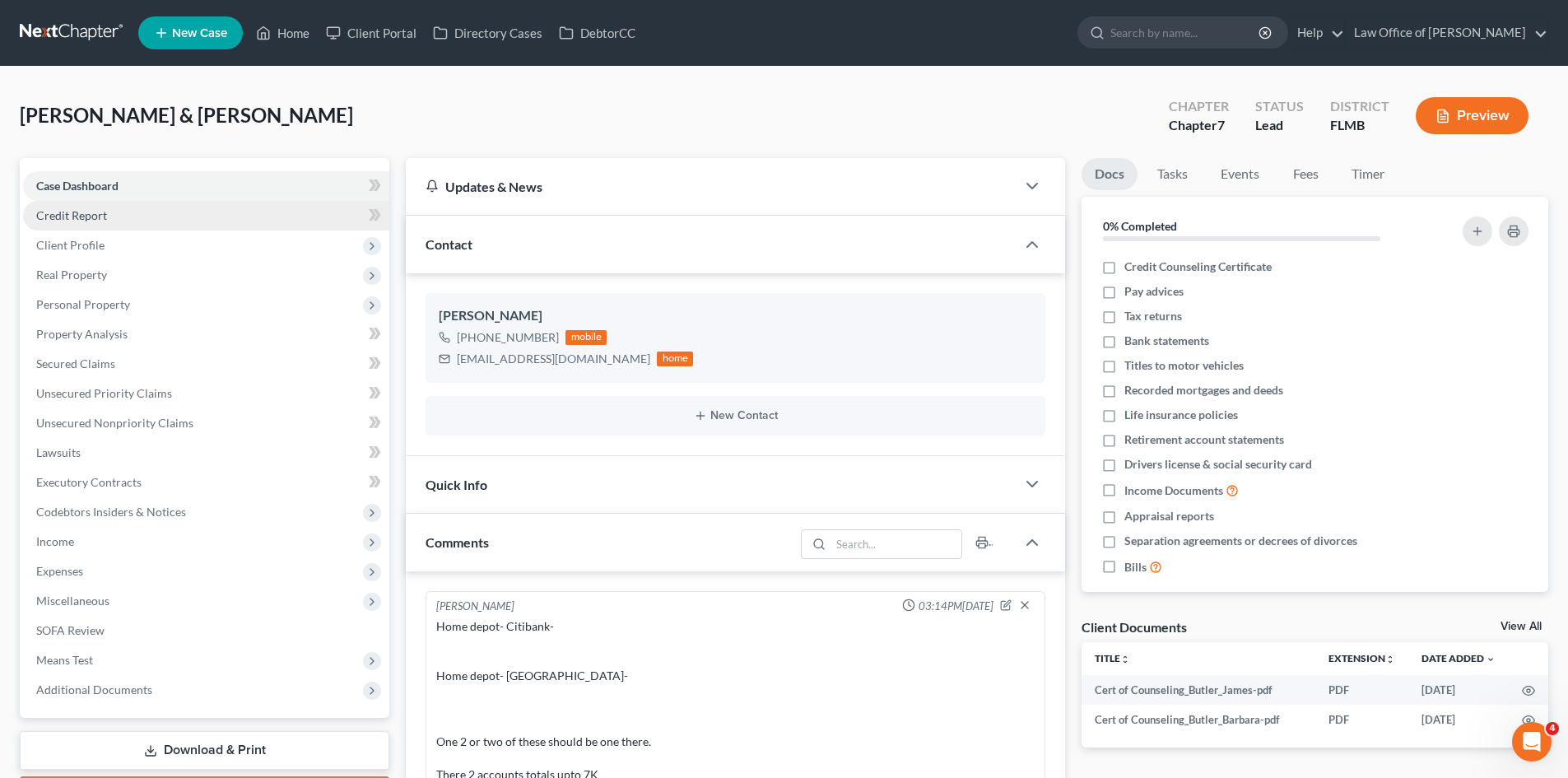
click at [79, 219] on span "Credit Report" at bounding box center [72, 215] width 71 height 14
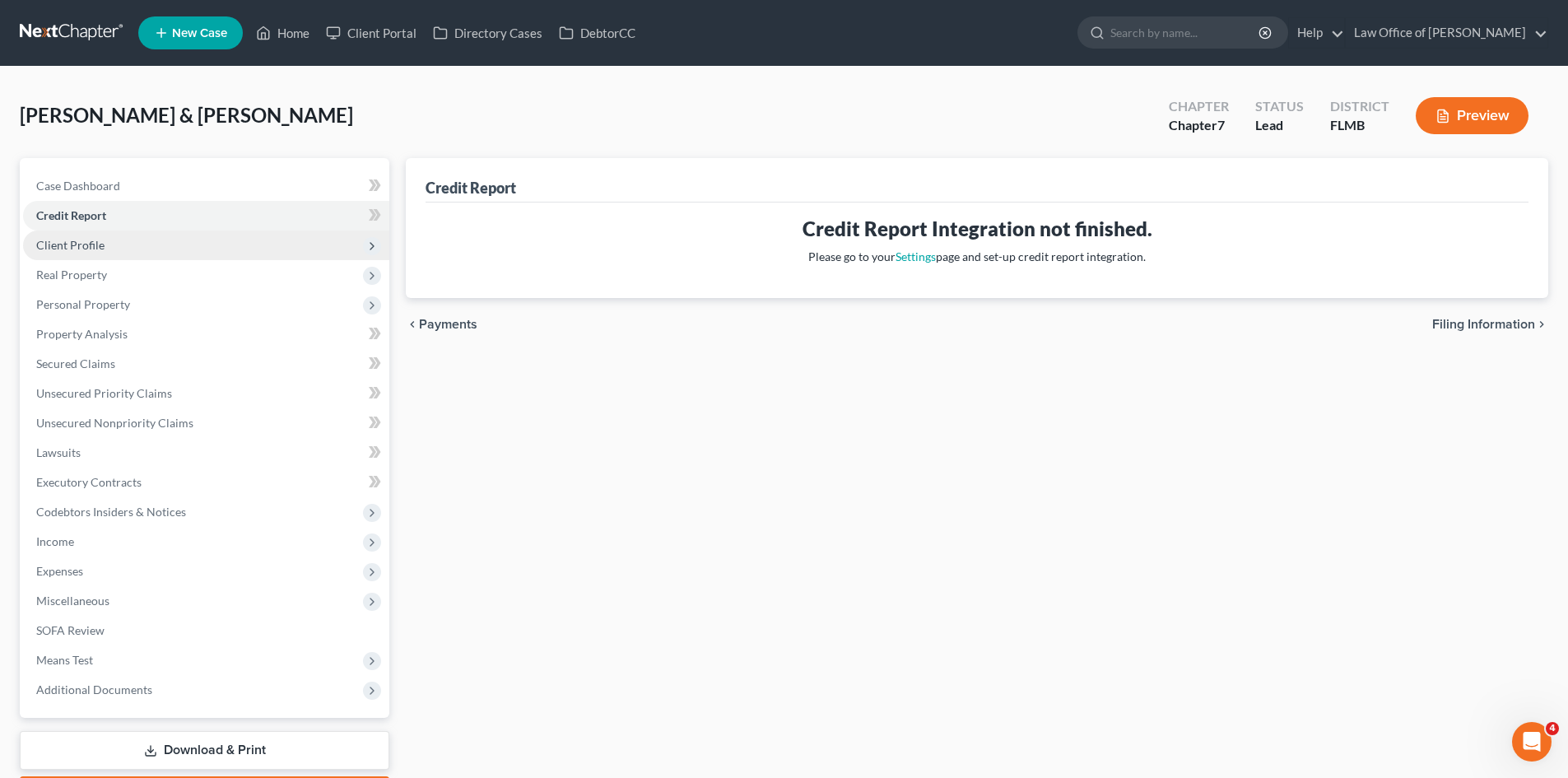
click at [100, 254] on span "Client Profile" at bounding box center [206, 245] width 366 height 30
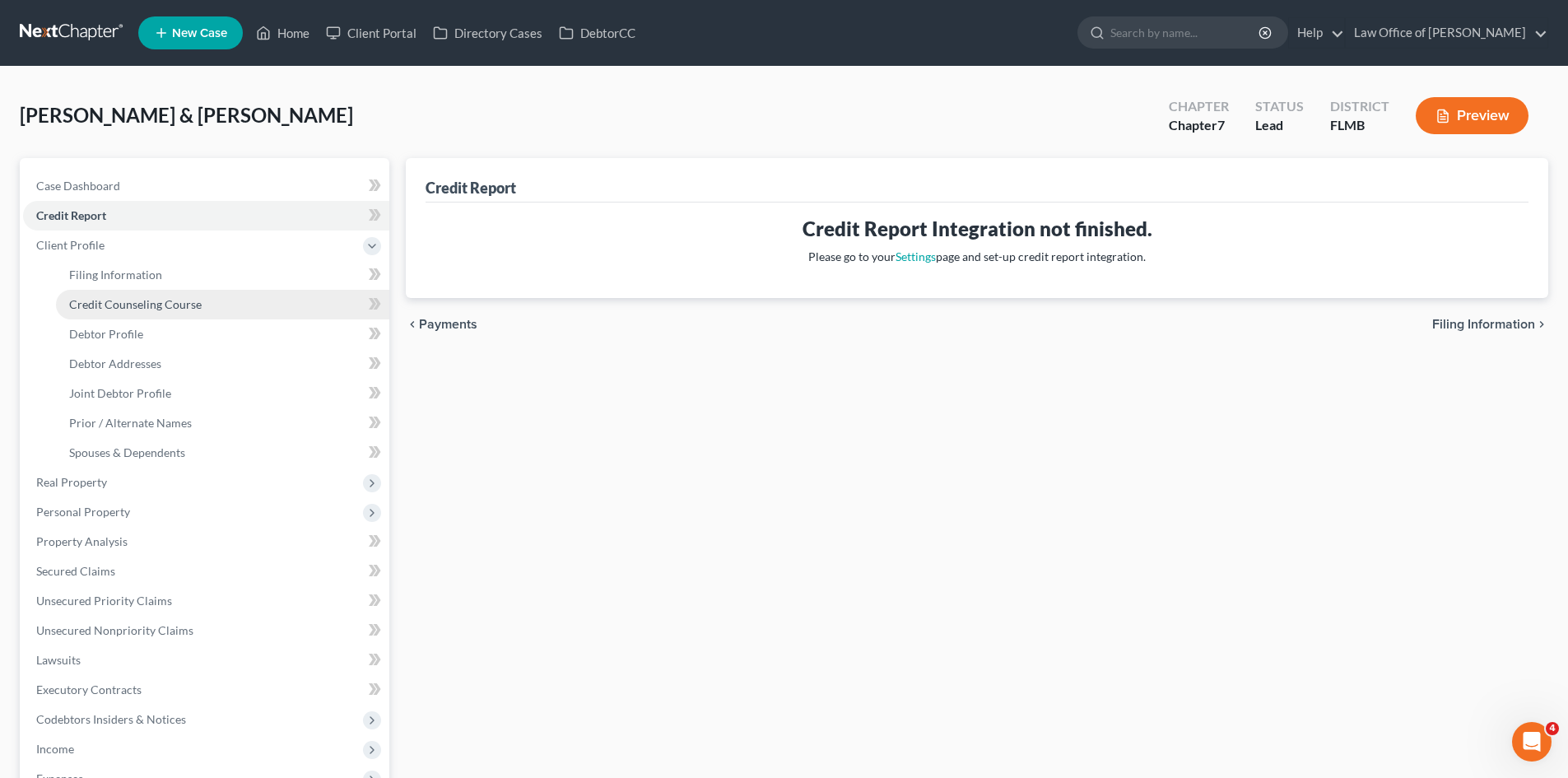
click at [134, 304] on span "Credit Counseling Course" at bounding box center [135, 305] width 132 height 14
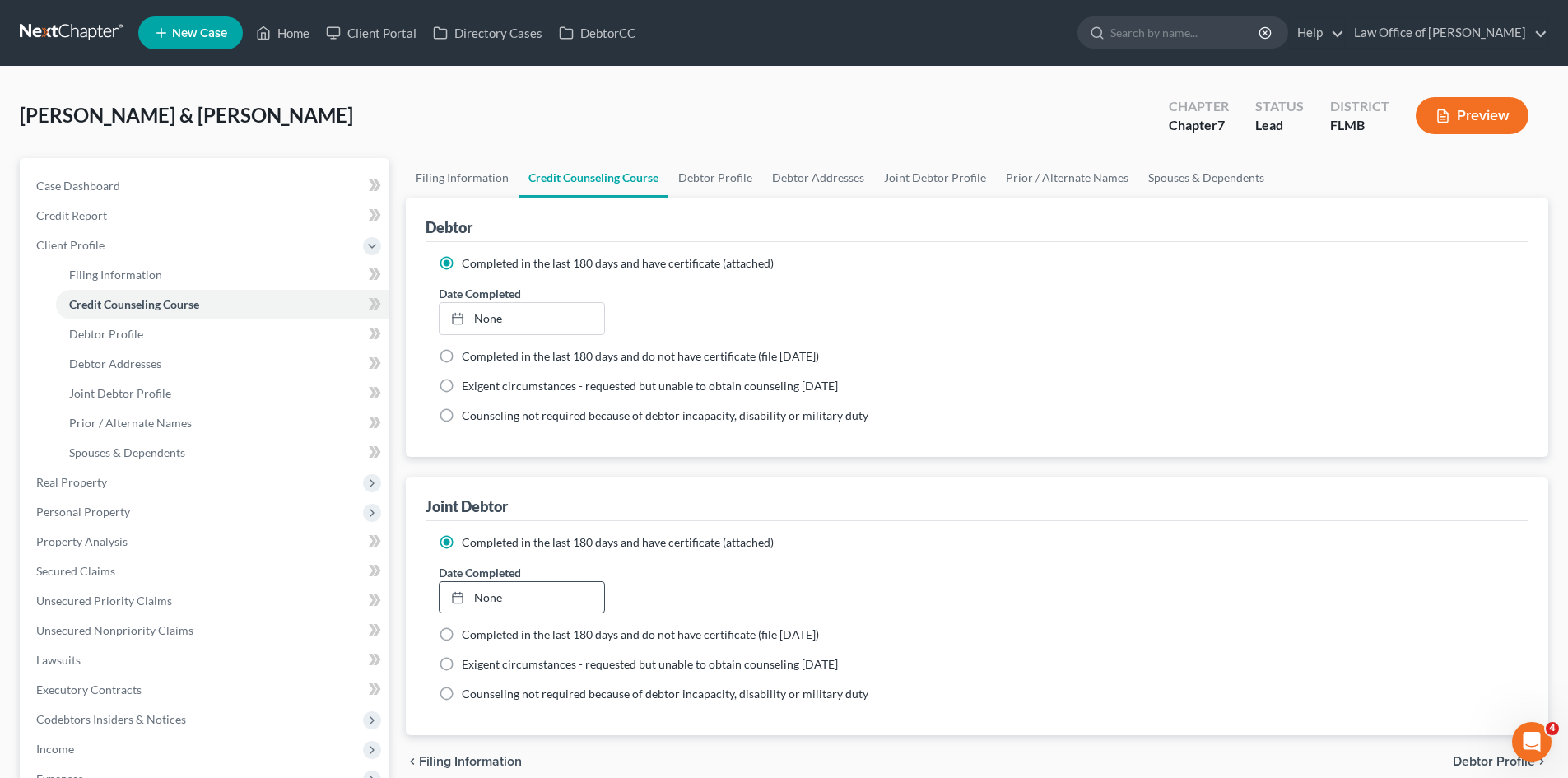
type input "9/15/2025"
click at [521, 593] on link "None" at bounding box center [522, 597] width 164 height 31
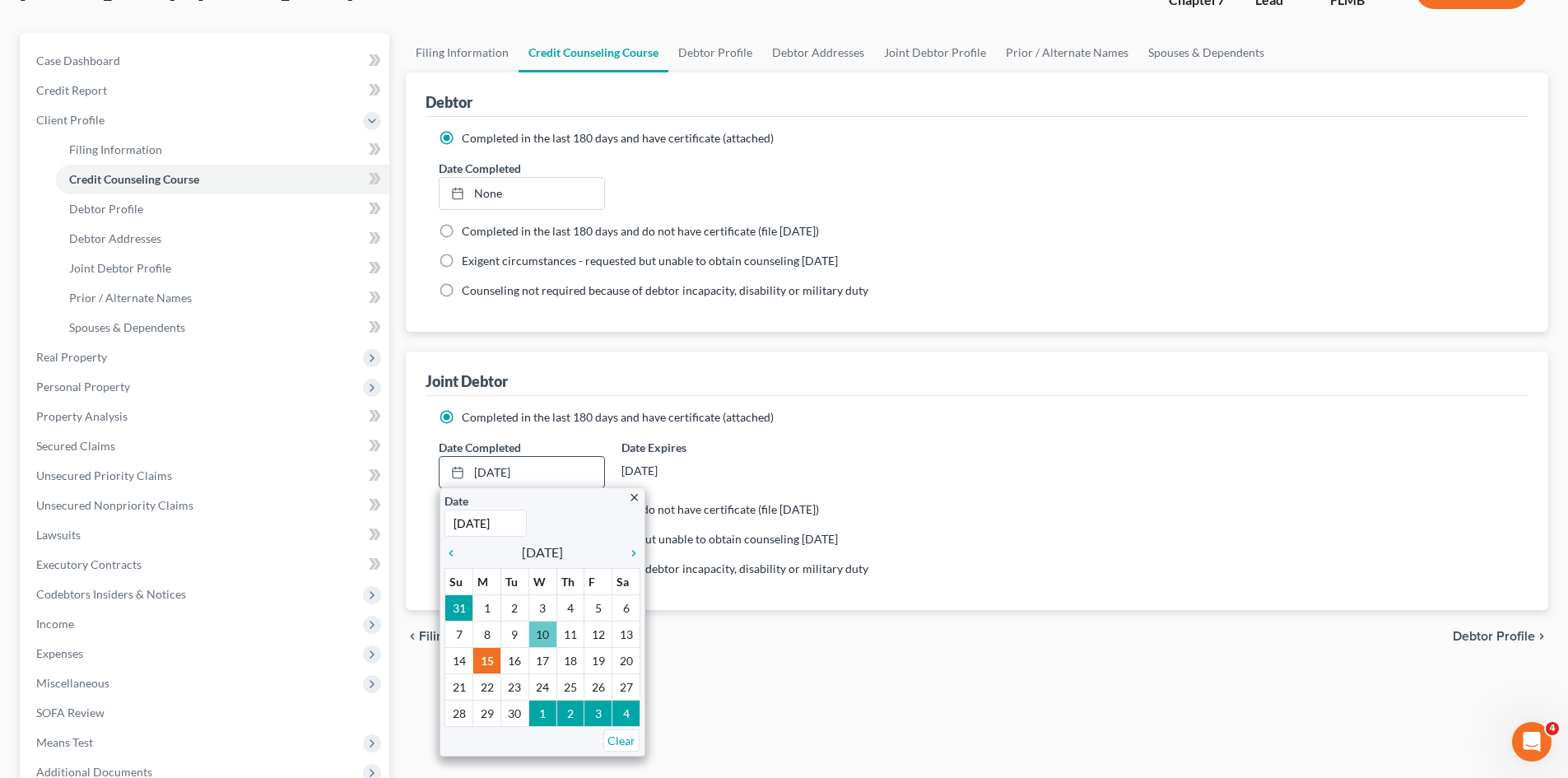
scroll to position [165, 0]
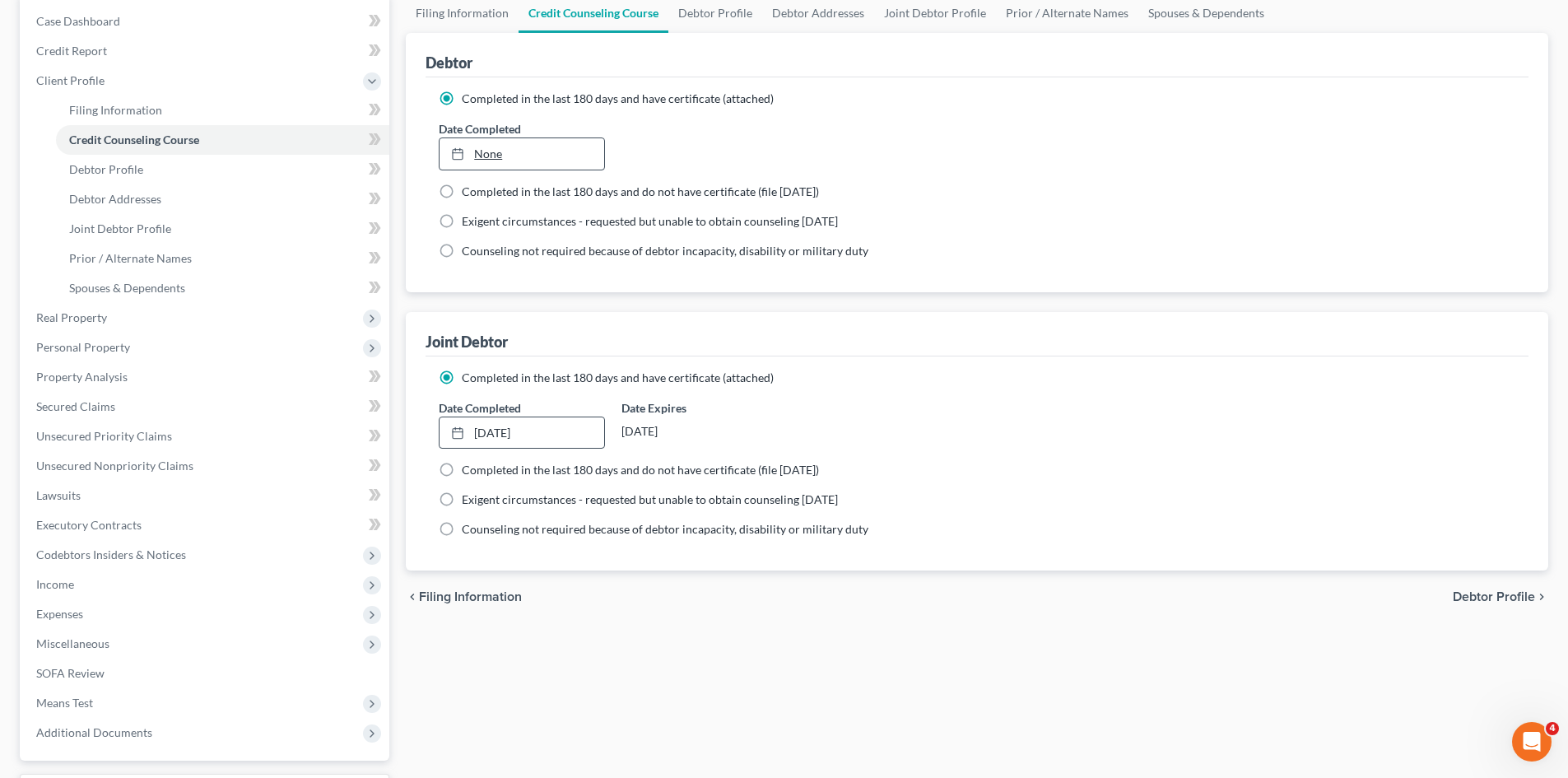
type input "9/15/2025"
click at [526, 158] on link "9/15/2025" at bounding box center [522, 154] width 164 height 31
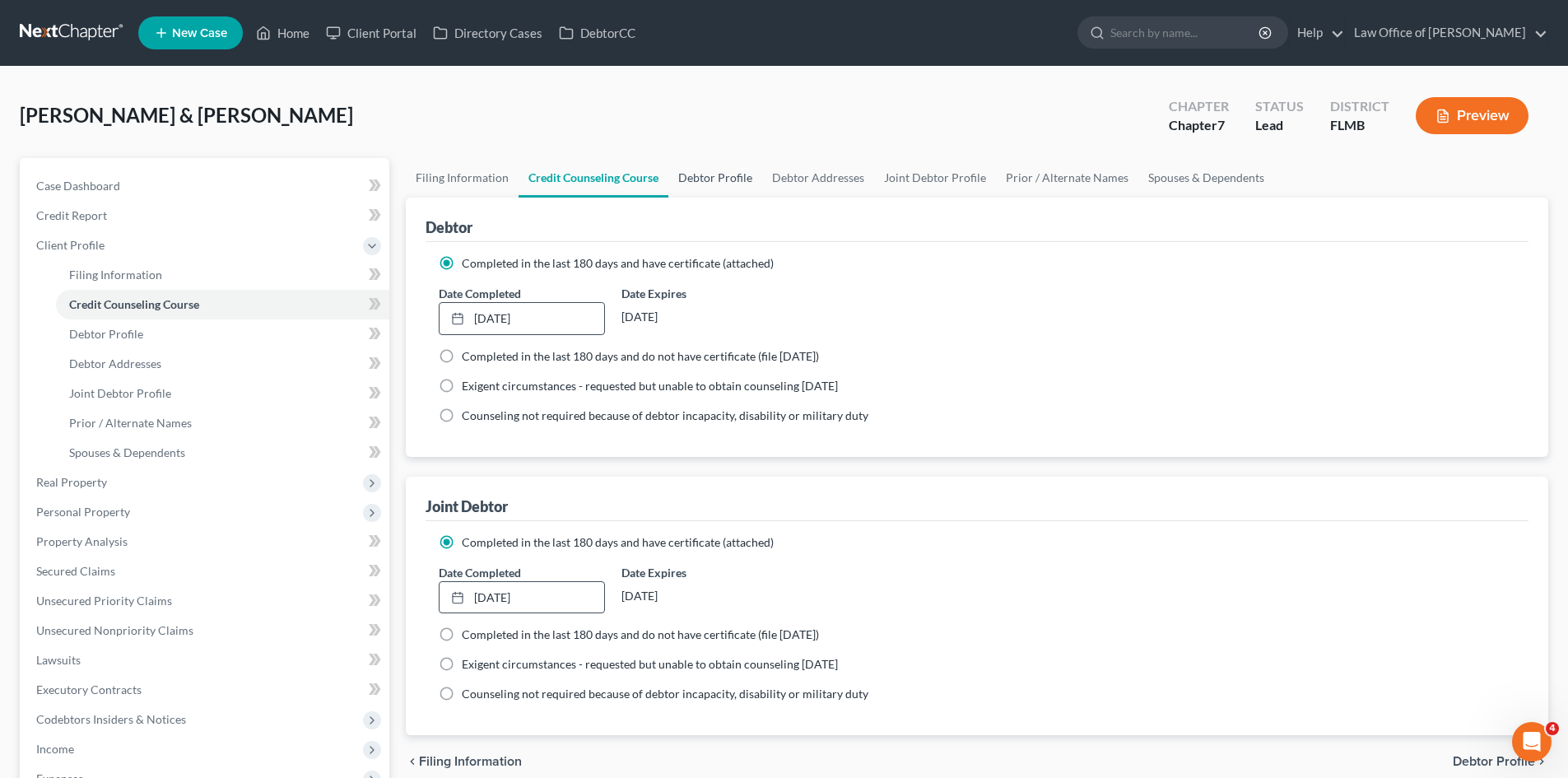
click at [707, 178] on link "Debtor Profile" at bounding box center [715, 178] width 94 height 40
select select "1"
select select "0"
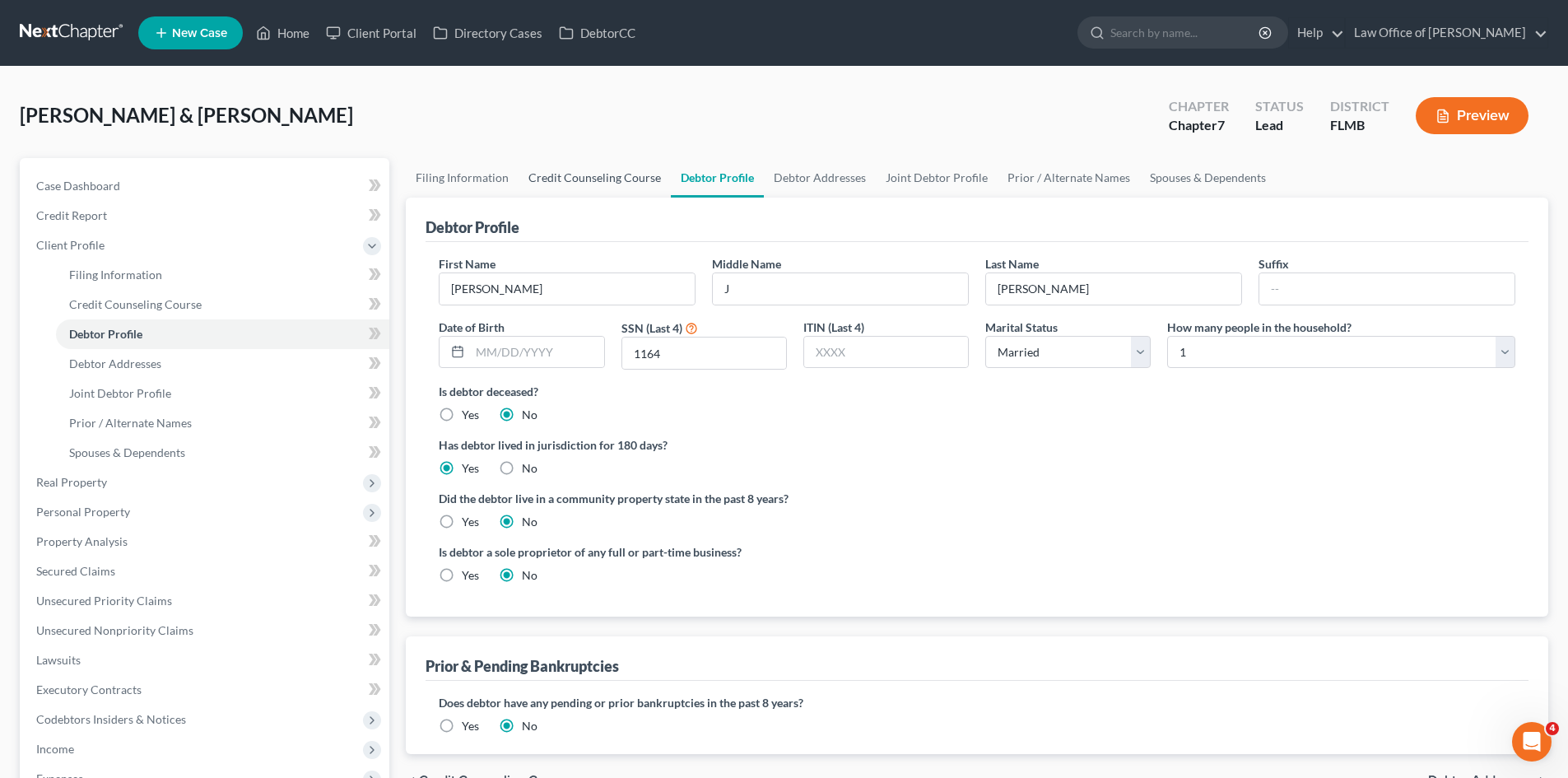
click at [596, 181] on link "Credit Counseling Course" at bounding box center [594, 178] width 153 height 40
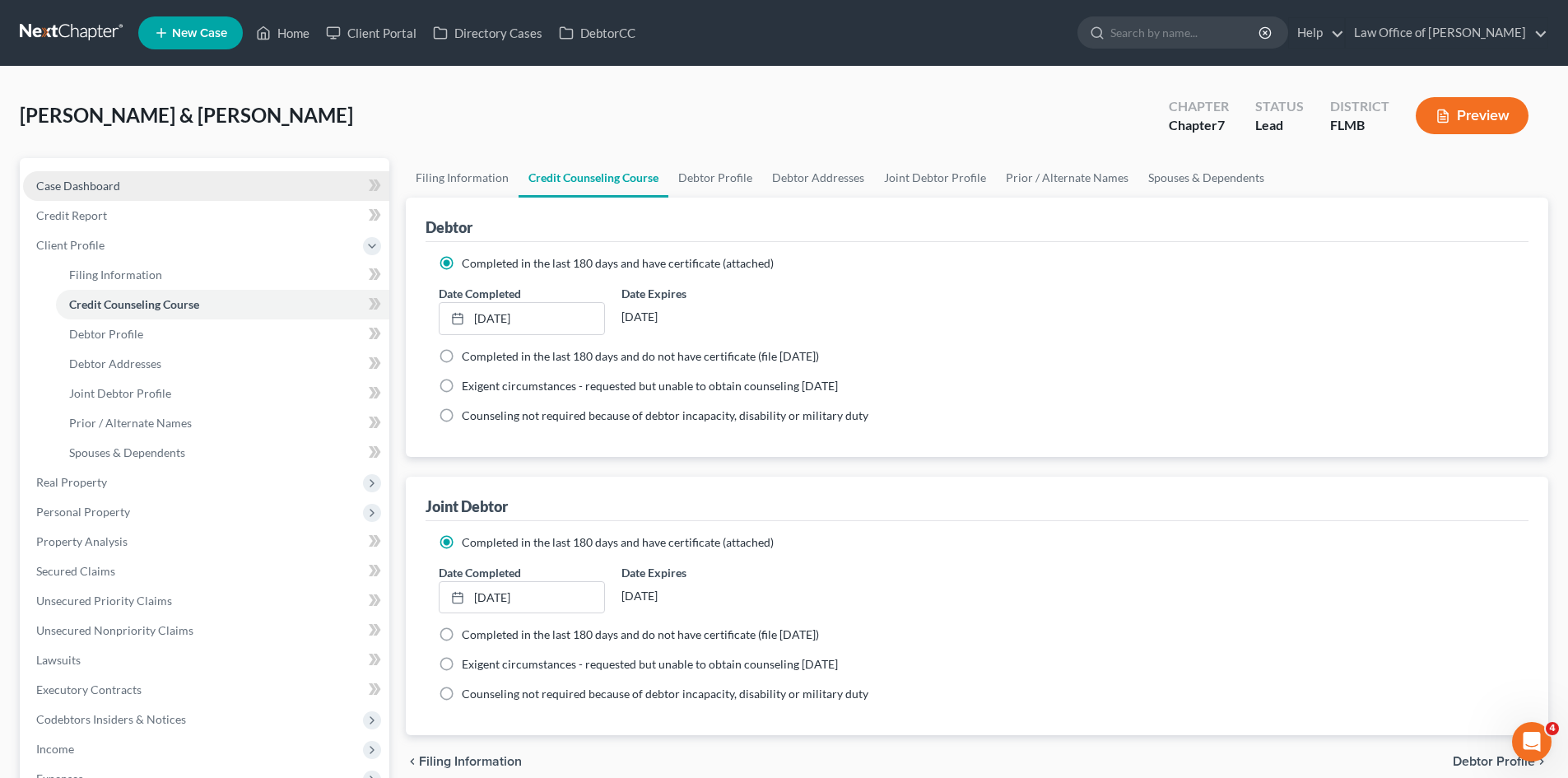
click at [130, 188] on link "Case Dashboard" at bounding box center [206, 186] width 366 height 30
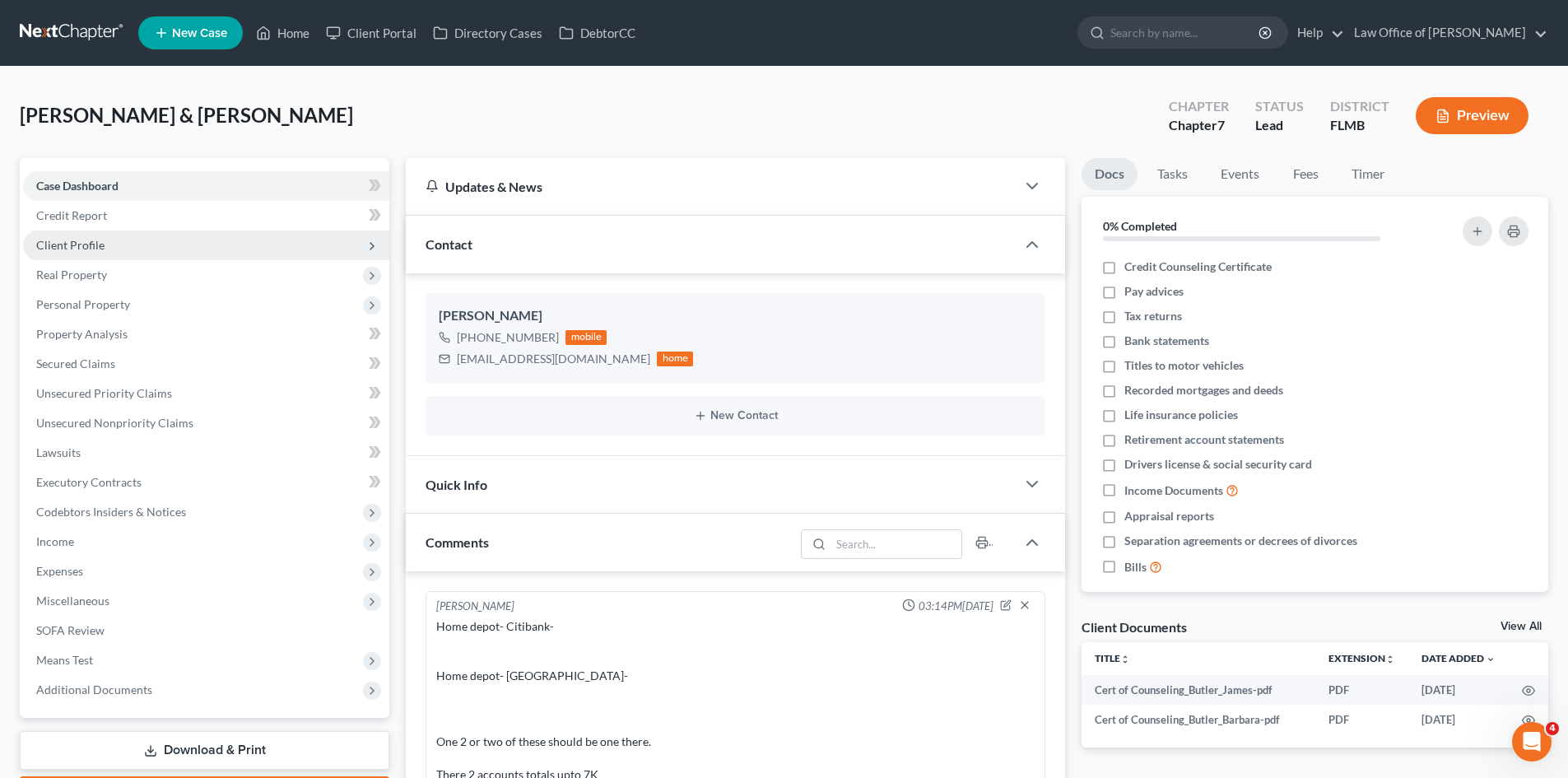
click at [138, 248] on span "Client Profile" at bounding box center [206, 245] width 366 height 30
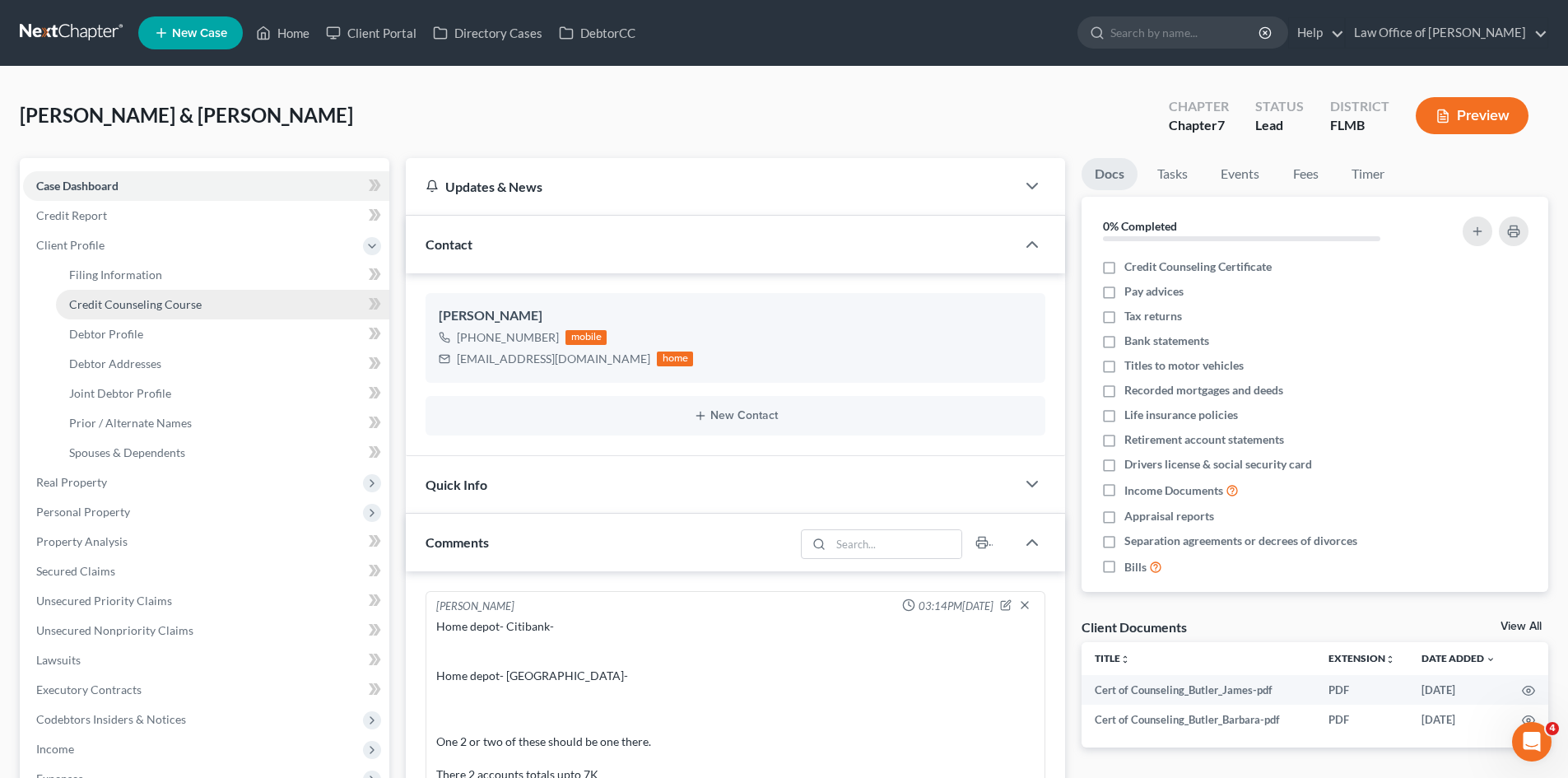
click at [204, 302] on link "Credit Counseling Course" at bounding box center [222, 305] width 334 height 30
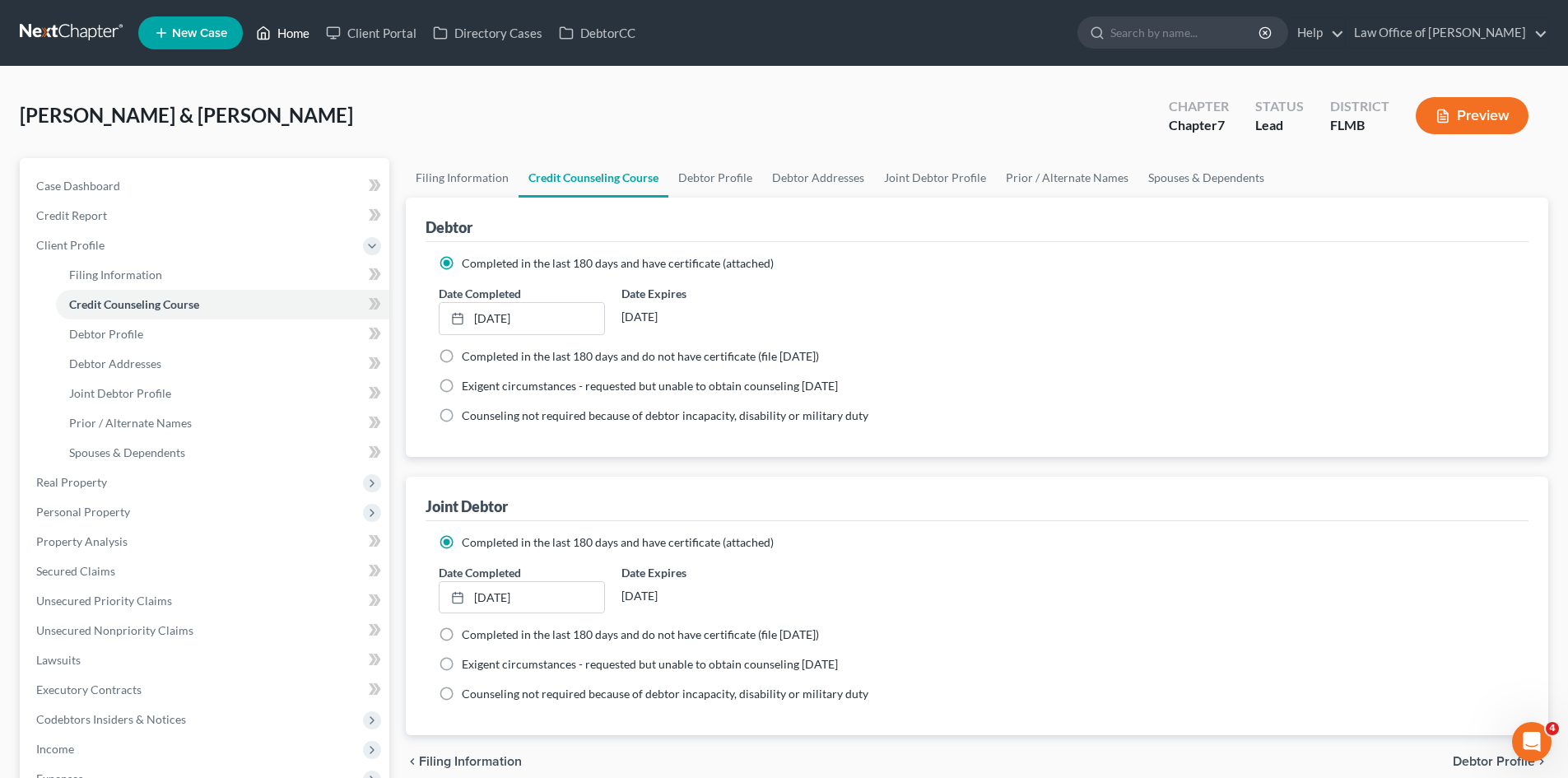
click at [286, 42] on link "Home" at bounding box center [283, 34] width 70 height 30
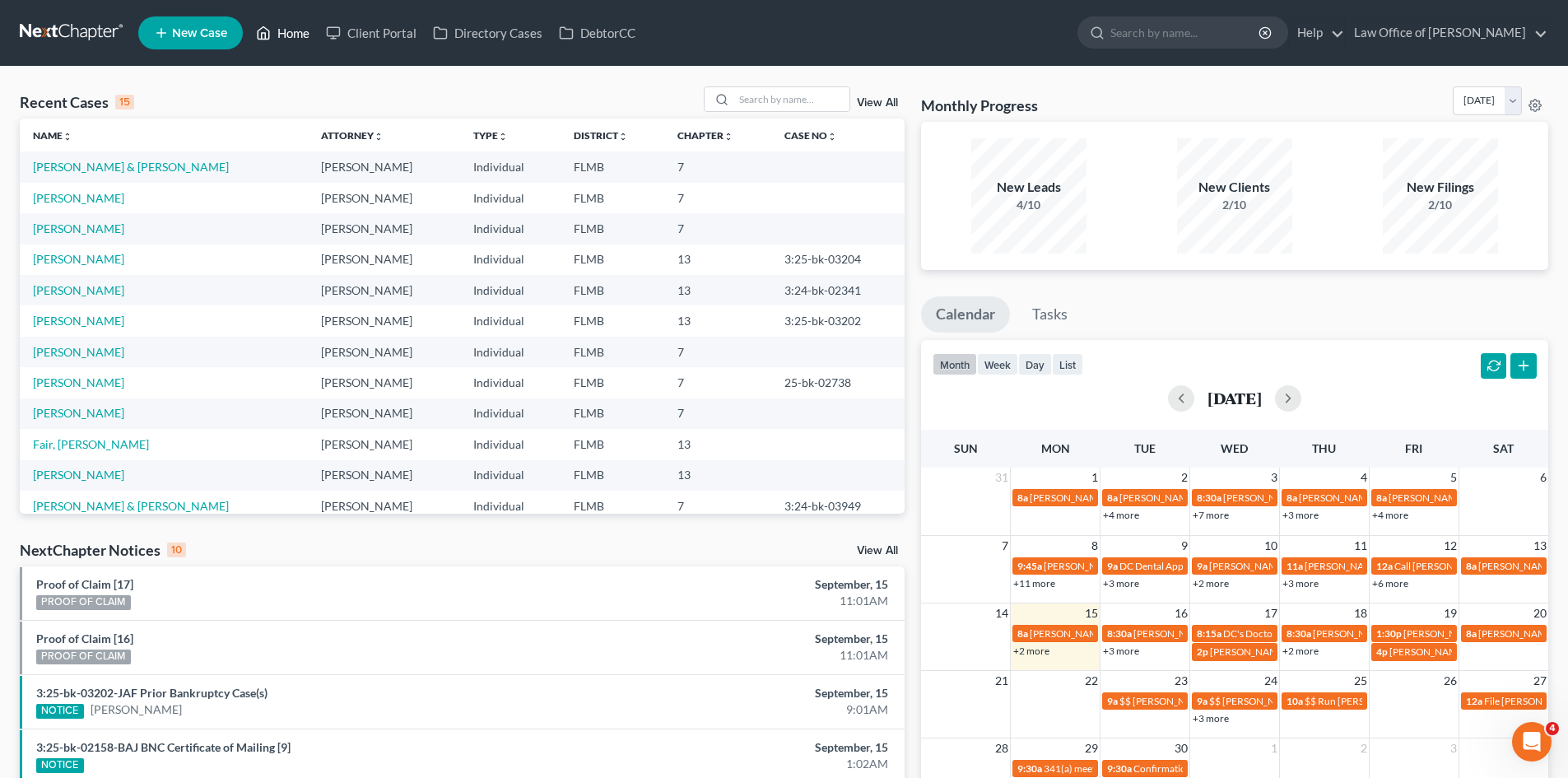
click at [290, 31] on link "Home" at bounding box center [283, 34] width 70 height 30
click at [792, 102] on input "search" at bounding box center [792, 99] width 116 height 24
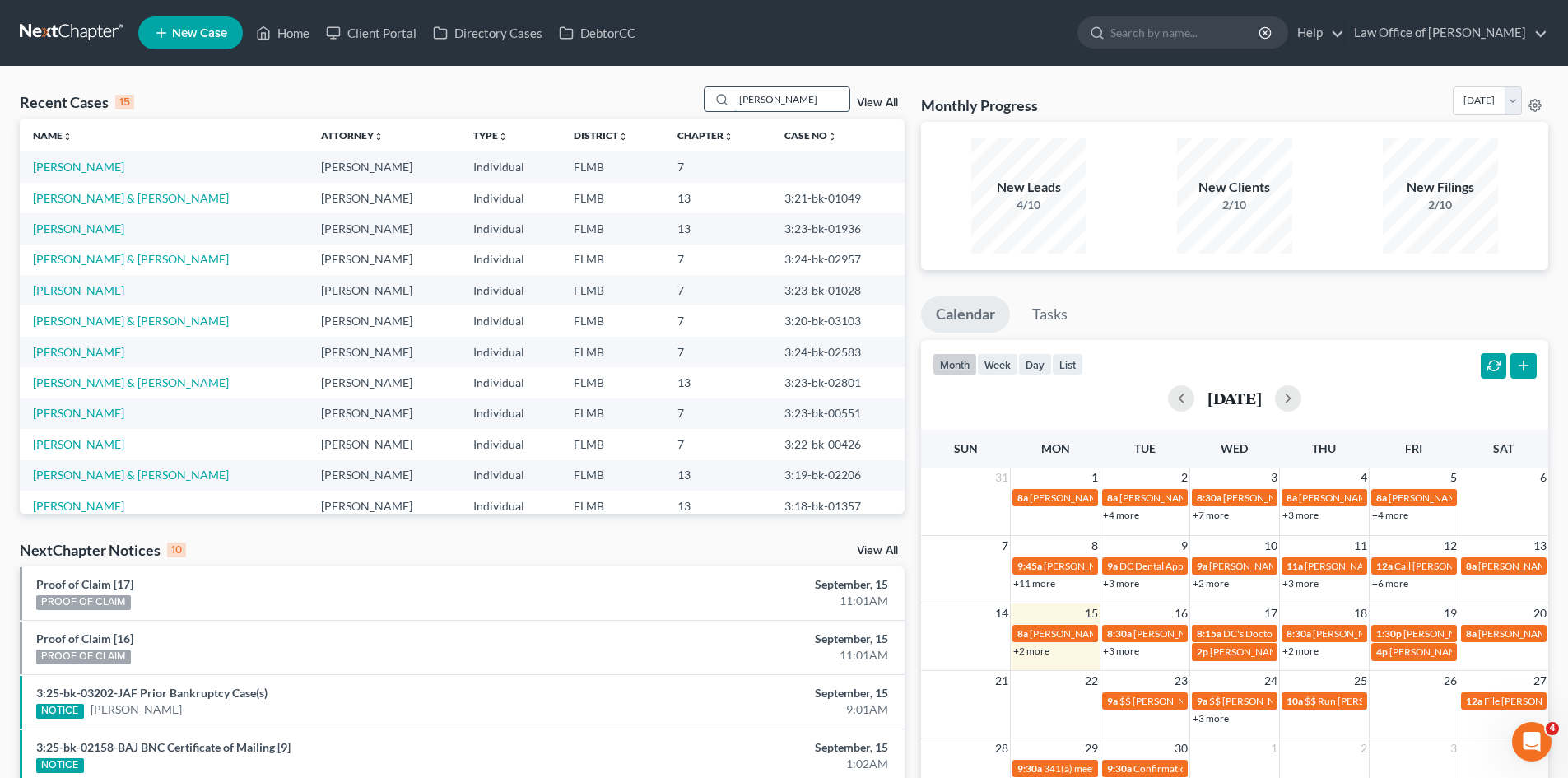
type input "williams"
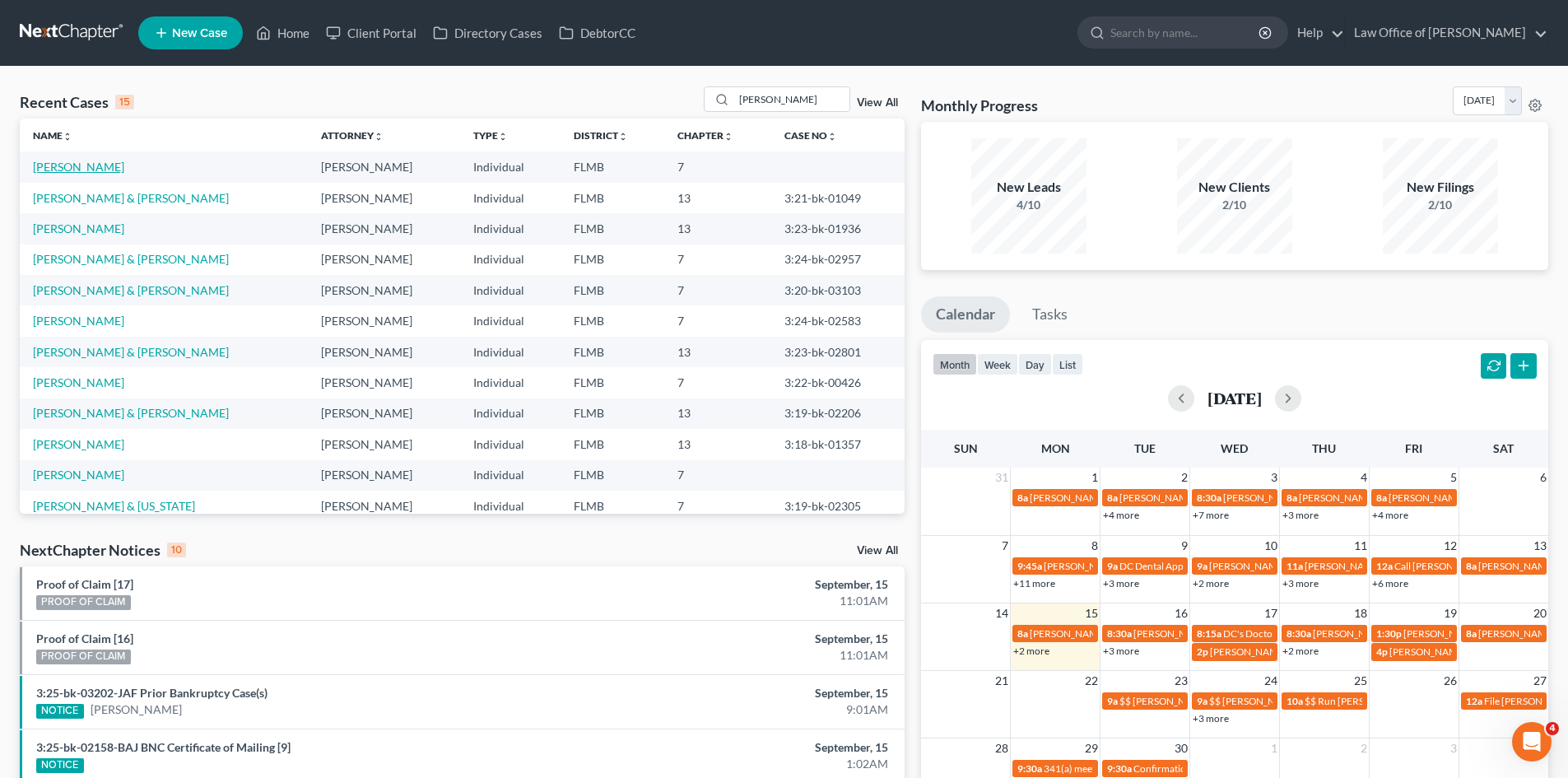
click at [79, 162] on link "Williams, Andrew" at bounding box center [79, 167] width 92 height 14
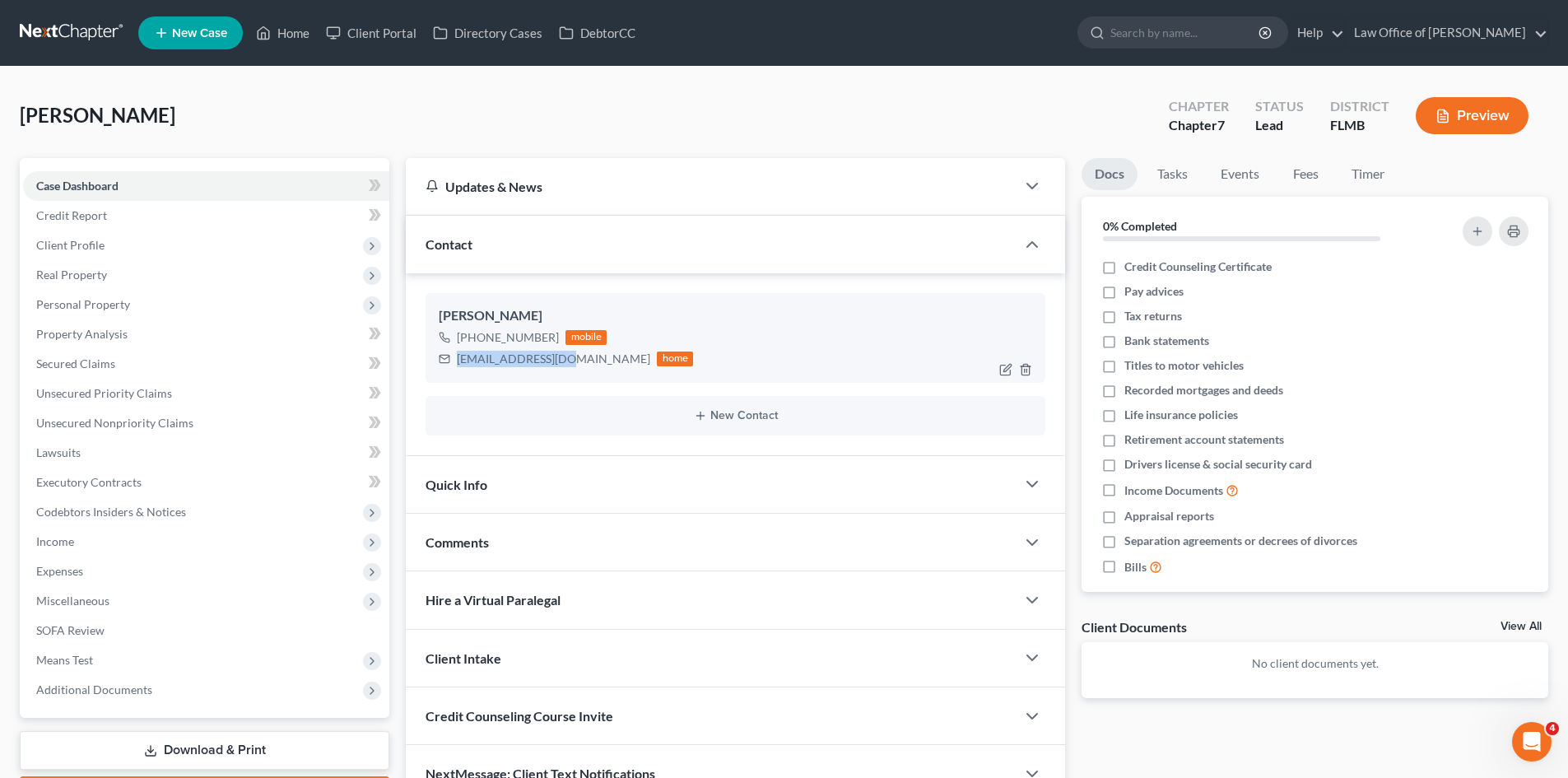
drag, startPoint x: 555, startPoint y: 360, endPoint x: 439, endPoint y: 359, distance: 116.0
click at [439, 359] on div "awilliams@wjct.org home" at bounding box center [566, 359] width 254 height 21
copy div "awilliams@wjct.org"
click at [280, 35] on link "Home" at bounding box center [283, 34] width 70 height 30
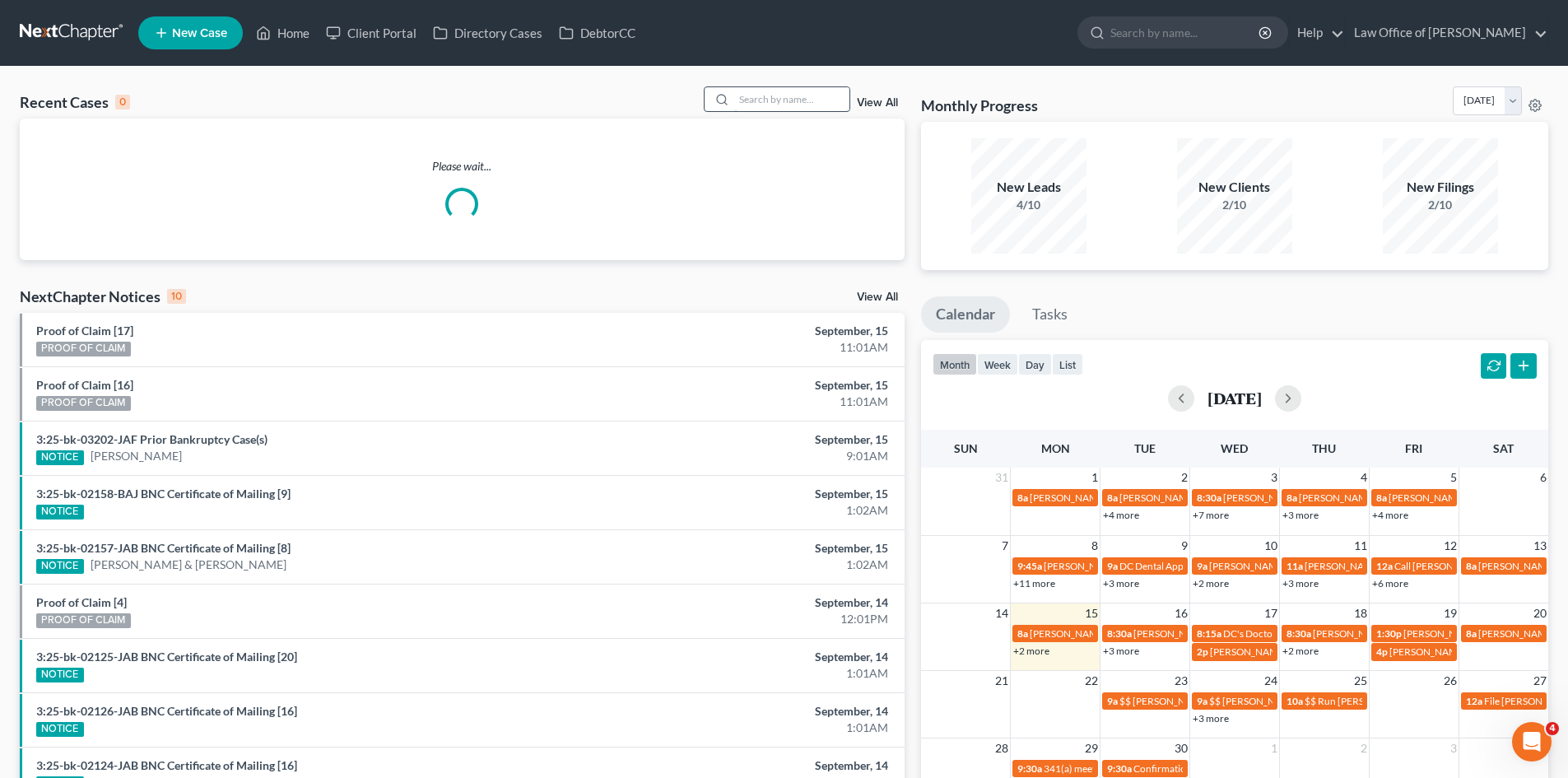
click at [762, 102] on input "search" at bounding box center [792, 99] width 116 height 24
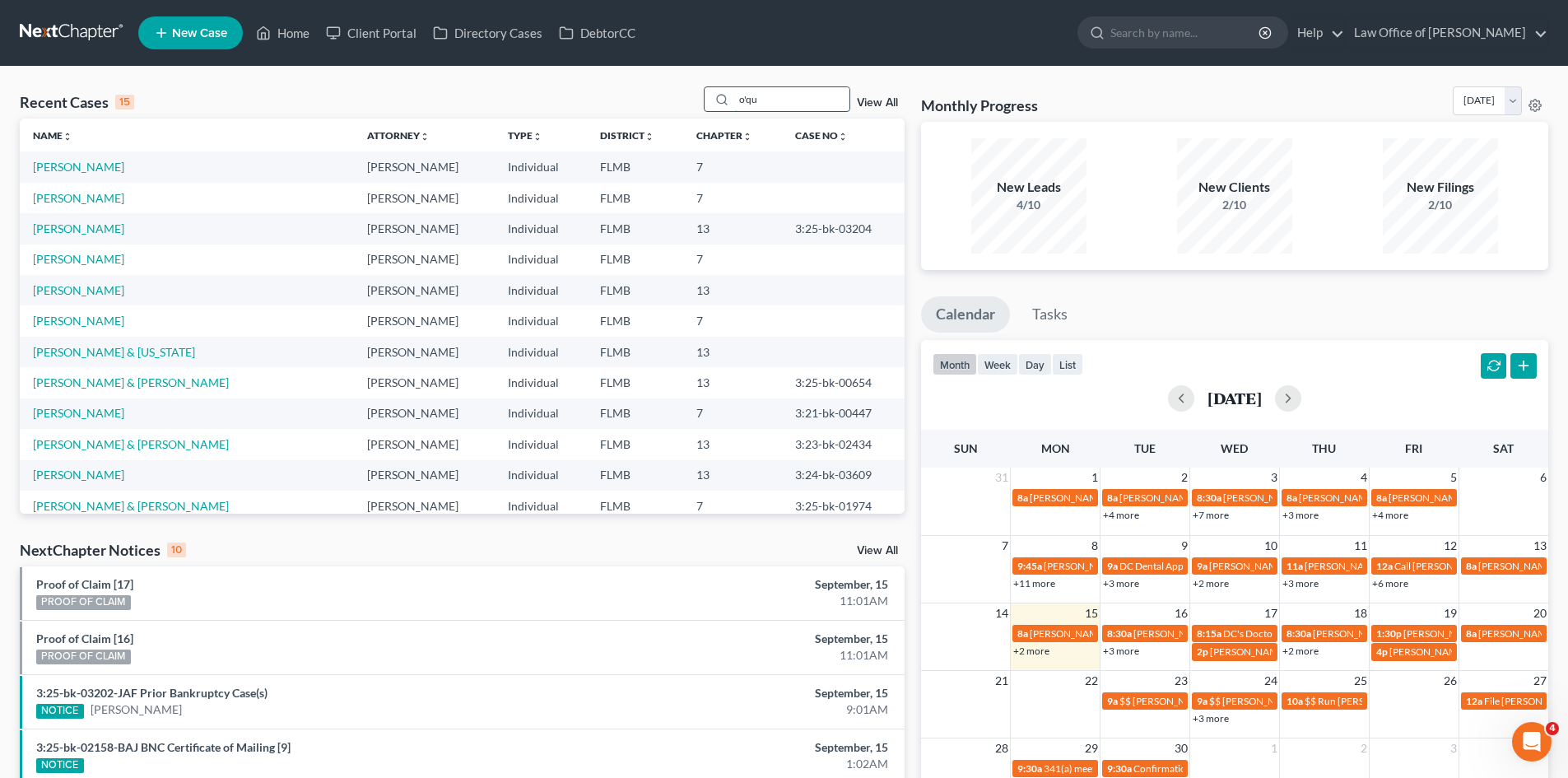
type input "o'qu"
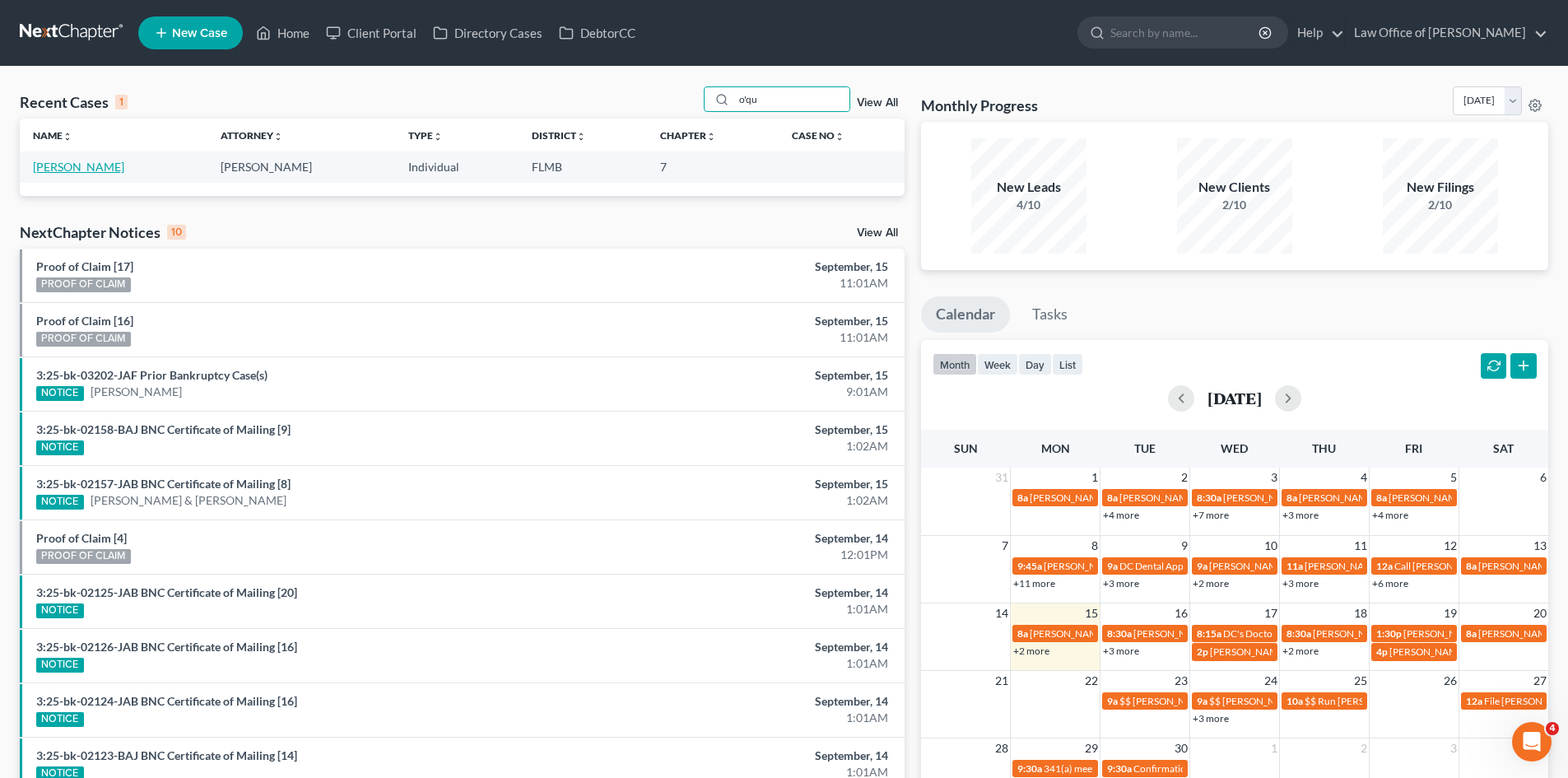
click at [81, 165] on link "O'Quinn, Leila" at bounding box center [79, 167] width 92 height 14
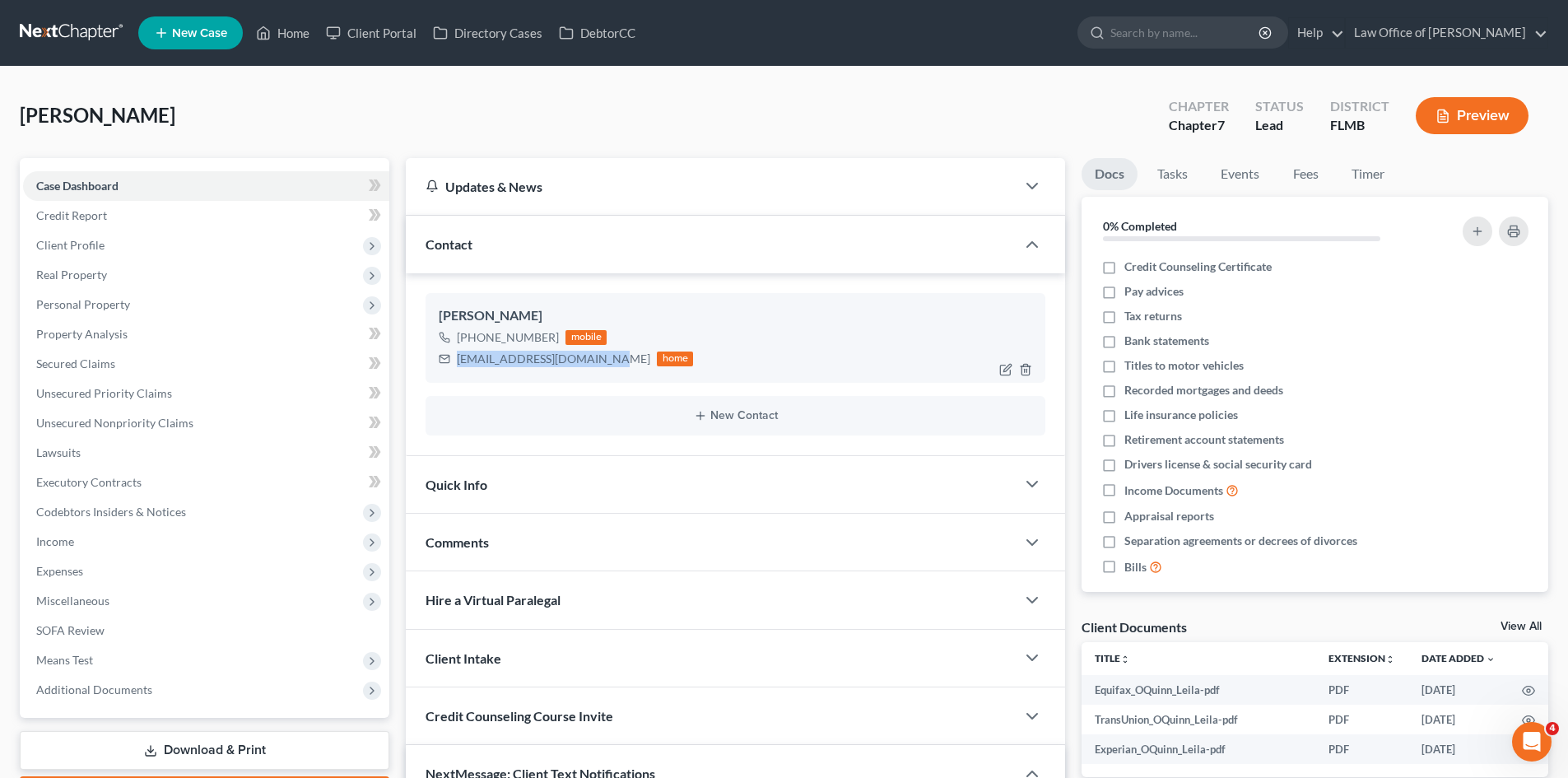
drag, startPoint x: 593, startPoint y: 366, endPoint x: 464, endPoint y: 351, distance: 129.9
click at [447, 354] on div "nannettecollins@gmail.com home" at bounding box center [566, 359] width 254 height 21
copy div "nannettecollins@gmail.com"
click at [557, 361] on div "nannettecollins@gmail.com" at bounding box center [554, 359] width 193 height 17
drag, startPoint x: 596, startPoint y: 362, endPoint x: 499, endPoint y: 359, distance: 97.0
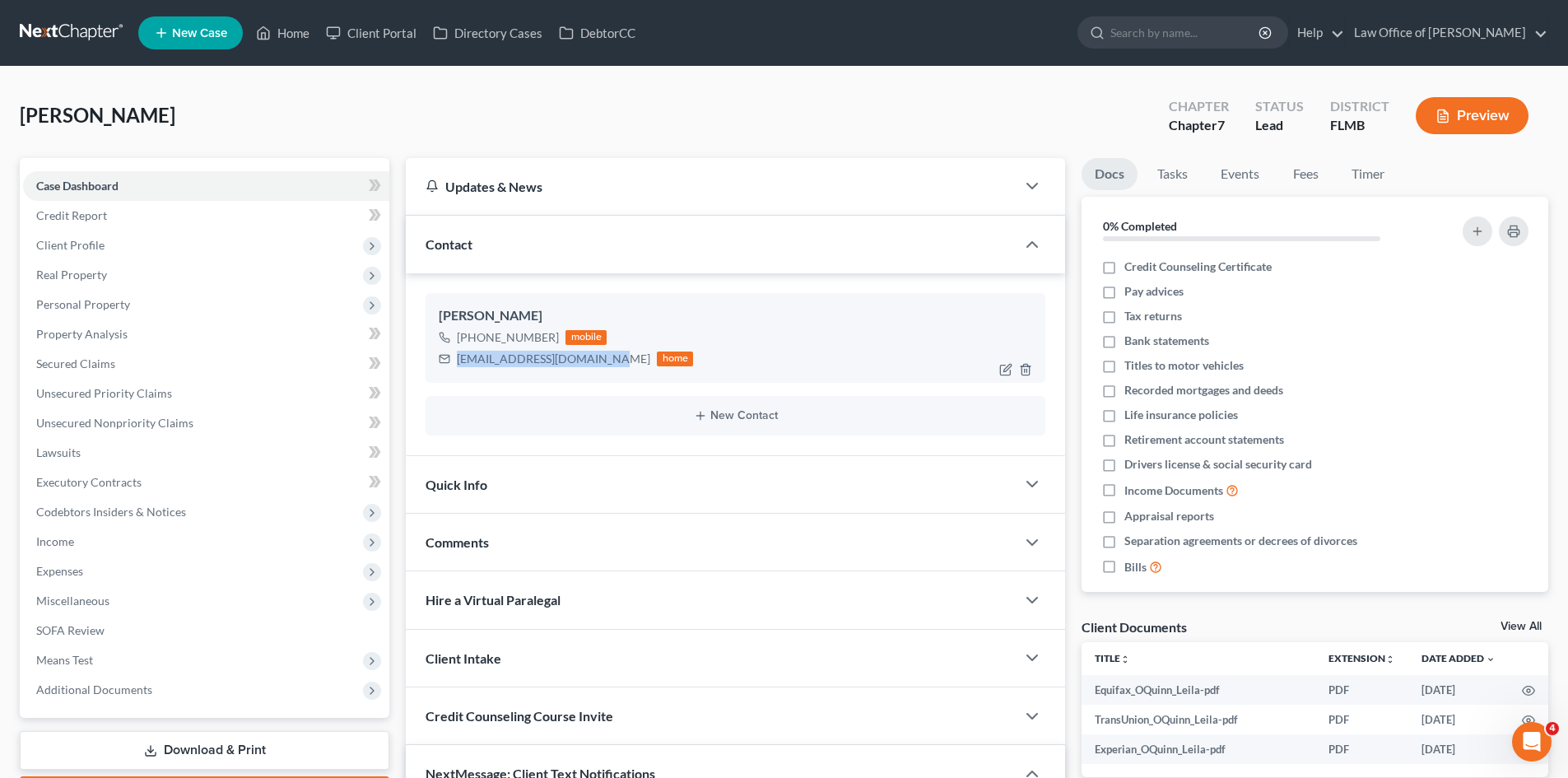
click at [452, 361] on div "nannettecollins@gmail.com home" at bounding box center [566, 359] width 254 height 21
copy div "nannettecollins@gmail.com"
click at [271, 32] on icon at bounding box center [263, 33] width 15 height 19
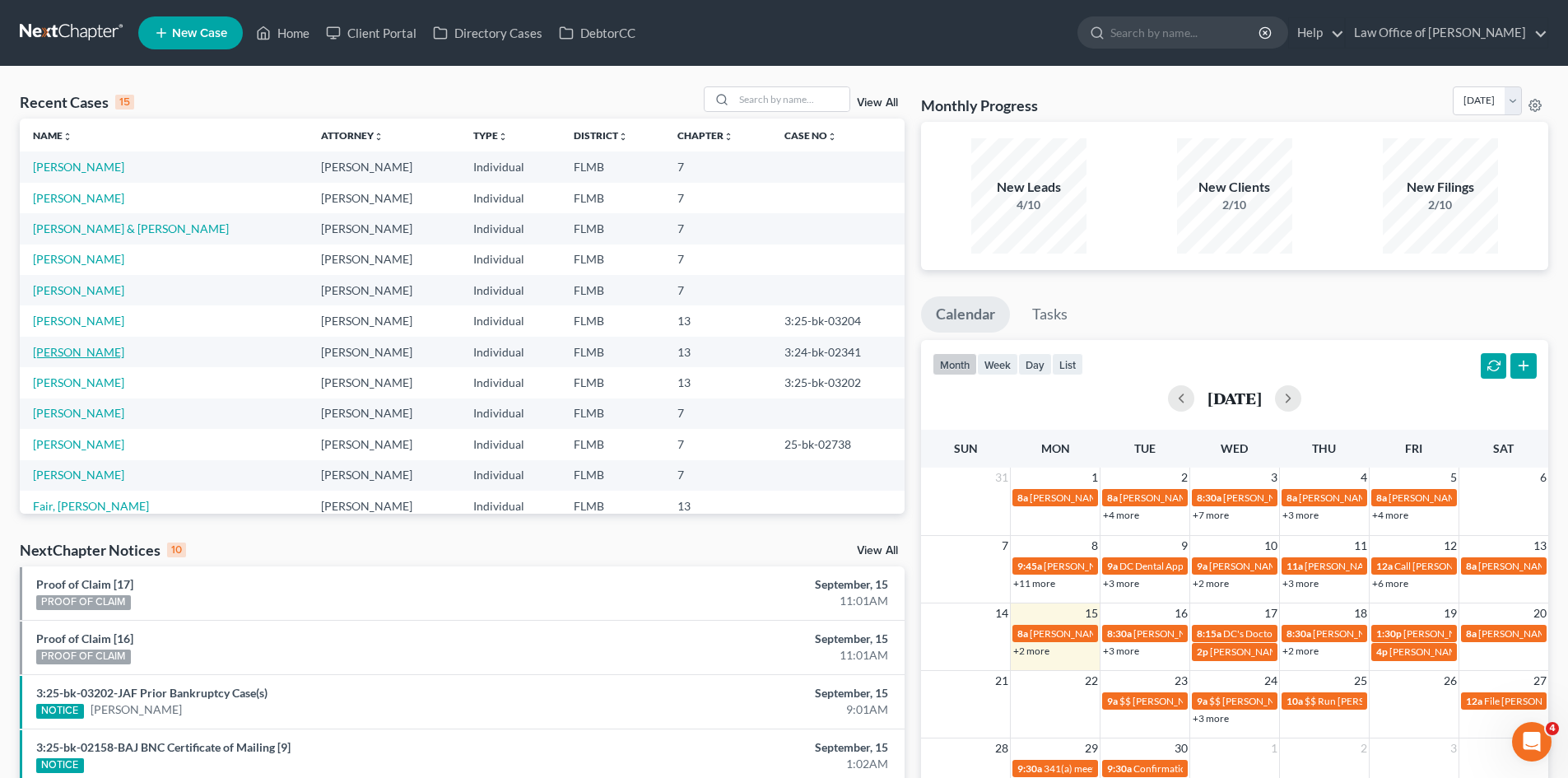
click at [90, 351] on link "Hernandez, Fabian" at bounding box center [79, 352] width 92 height 14
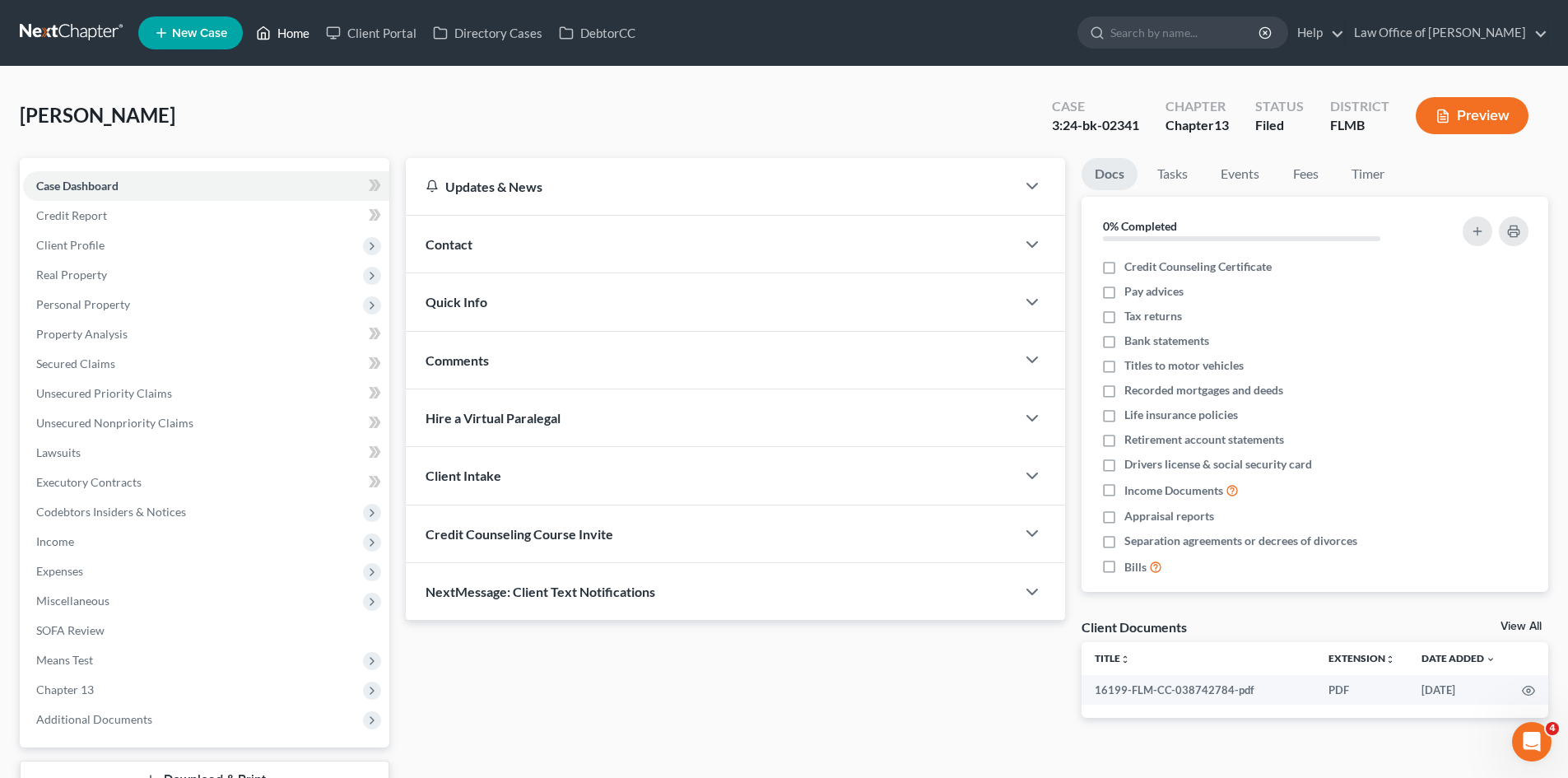
click at [293, 33] on link "Home" at bounding box center [283, 34] width 70 height 30
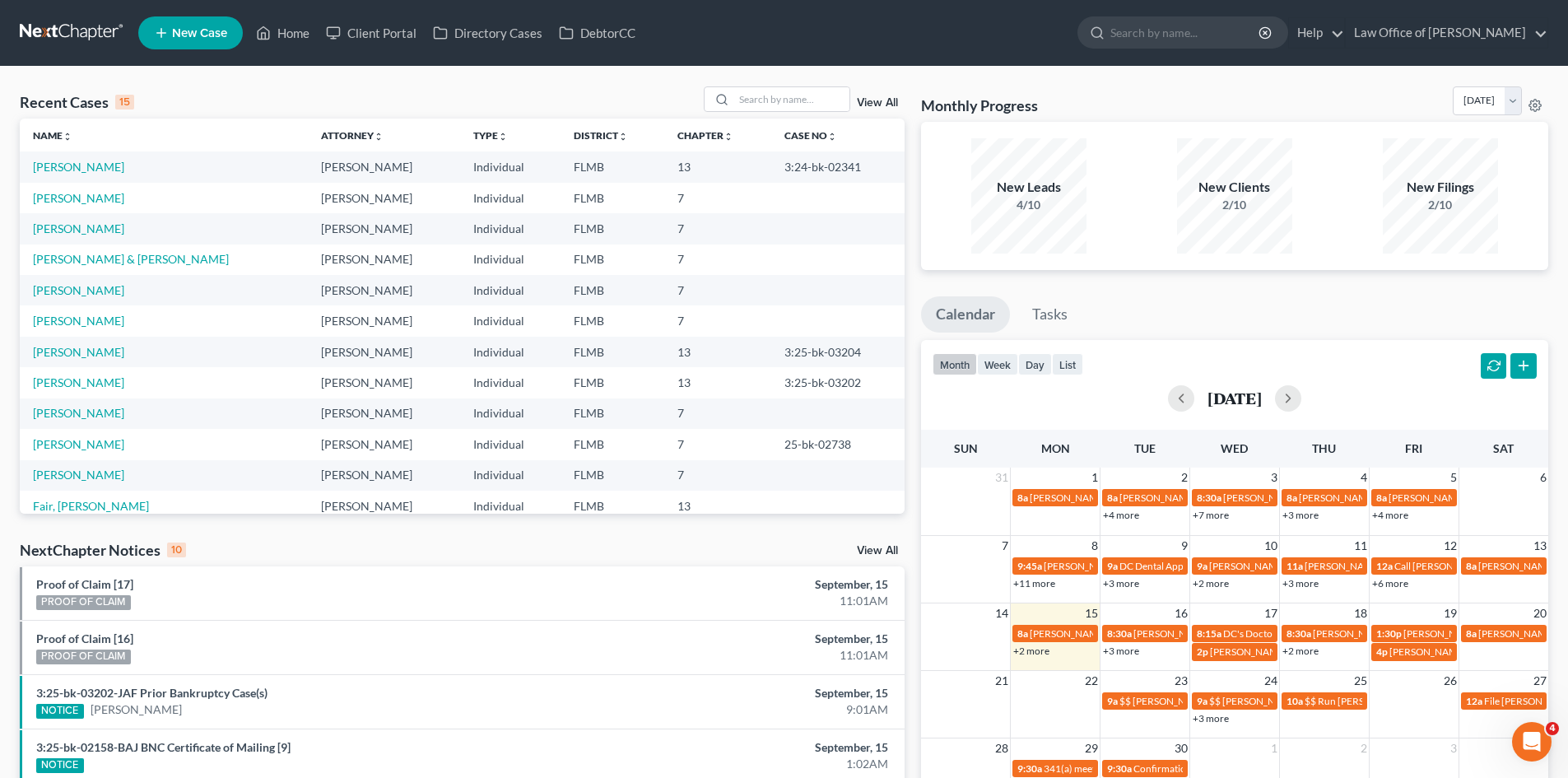
click at [167, 40] on icon at bounding box center [161, 33] width 15 height 19
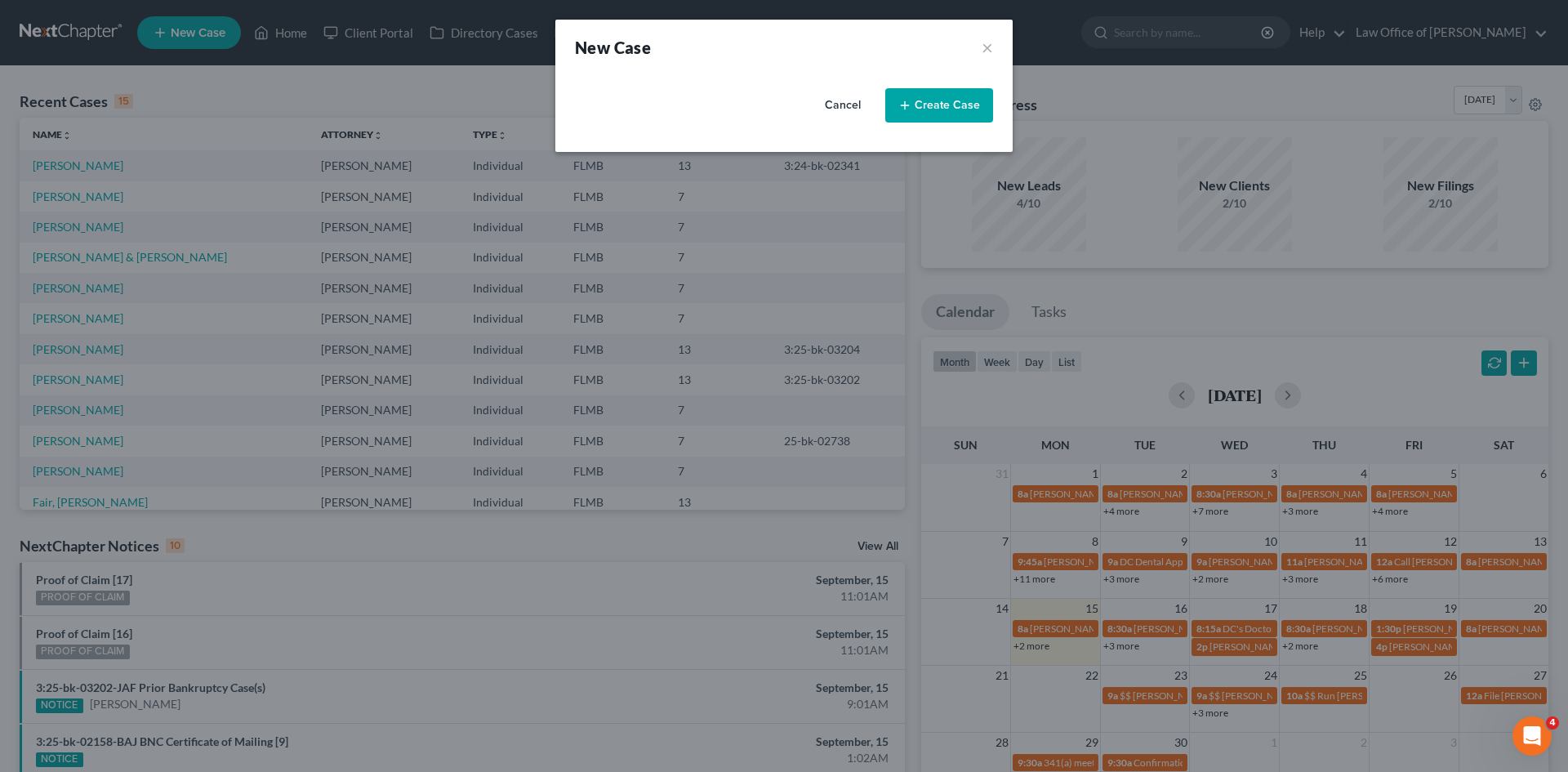
select select "15"
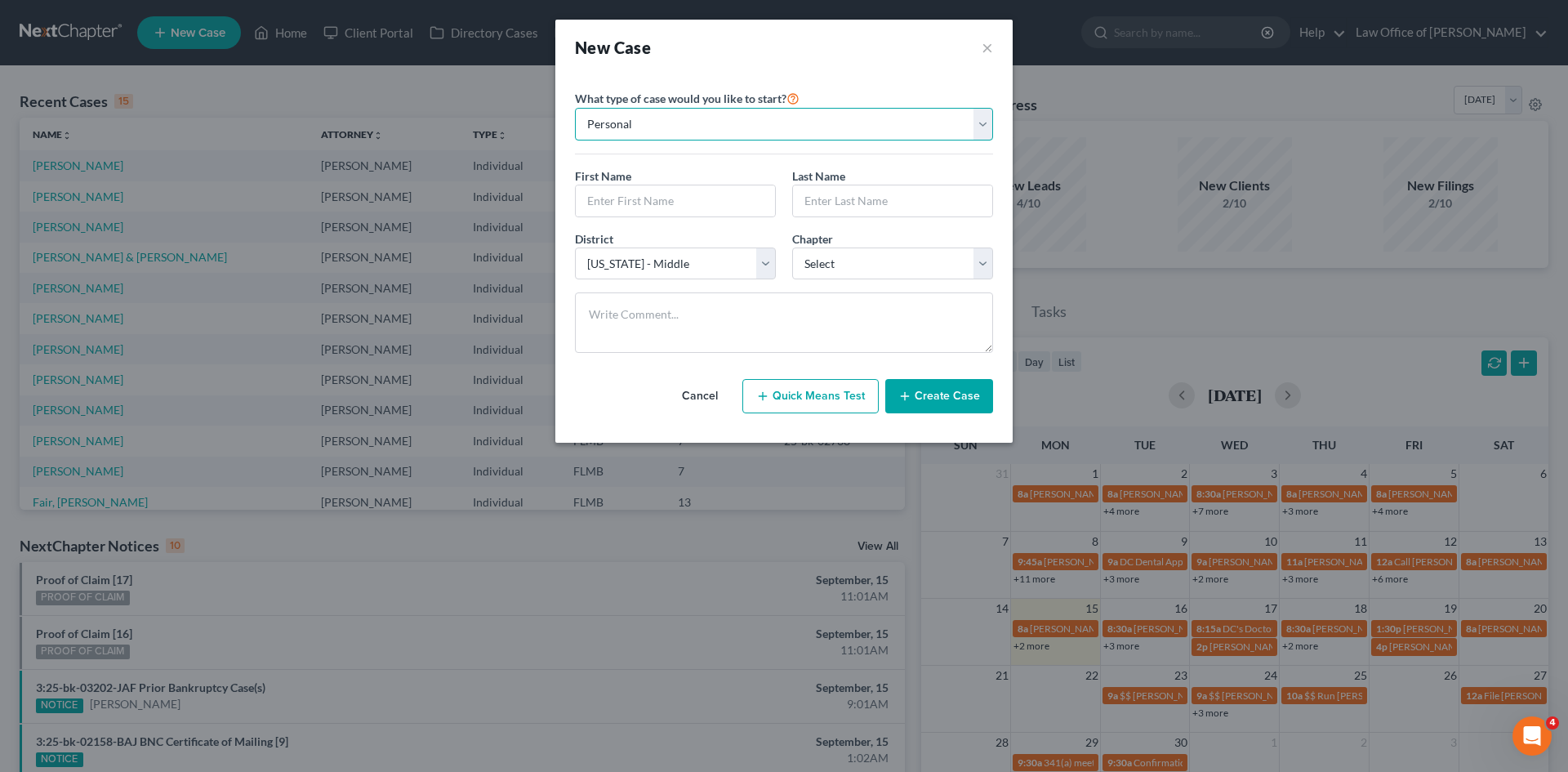
click at [978, 133] on select "Personal Business" at bounding box center [783, 124] width 418 height 32
click at [982, 46] on button "×" at bounding box center [987, 47] width 11 height 23
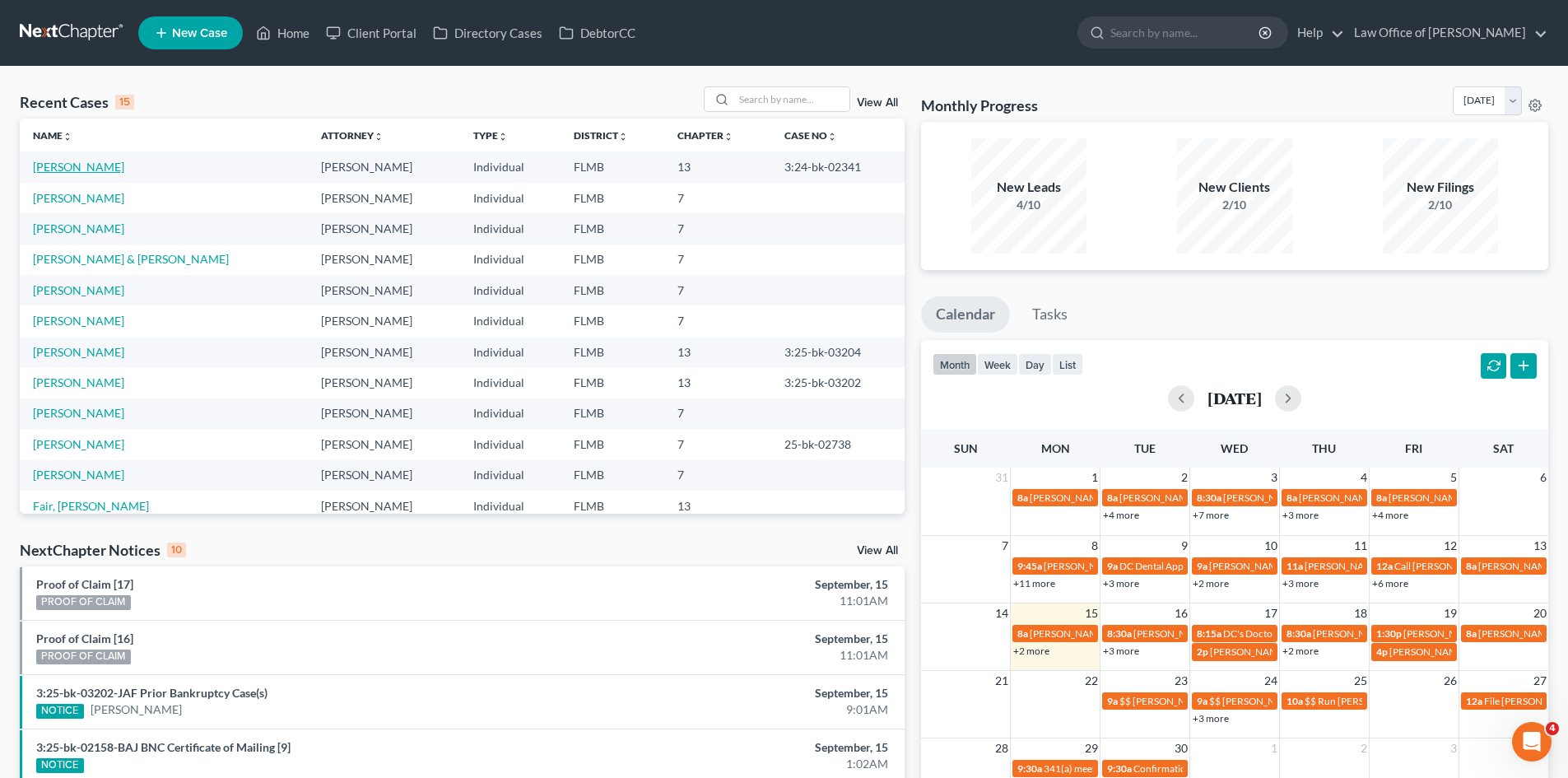
drag, startPoint x: 75, startPoint y: 171, endPoint x: 83, endPoint y: 166, distance: 9.4
click at [83, 166] on link "Hernandez, Fabian" at bounding box center [79, 167] width 92 height 14
click at [90, 167] on link "Hernandez, Fabian" at bounding box center [79, 167] width 92 height 14
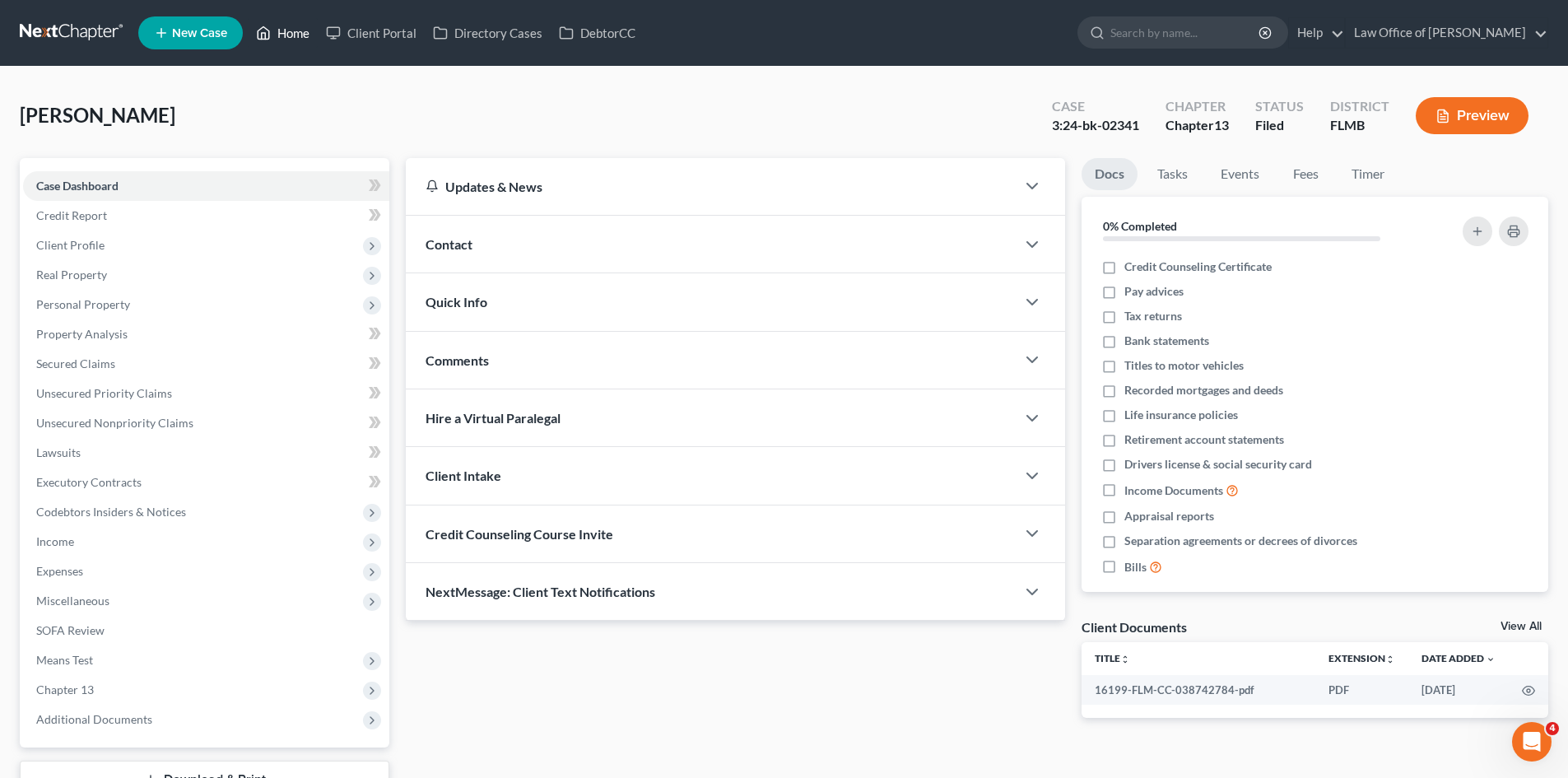
click at [297, 45] on link "Home" at bounding box center [283, 34] width 70 height 30
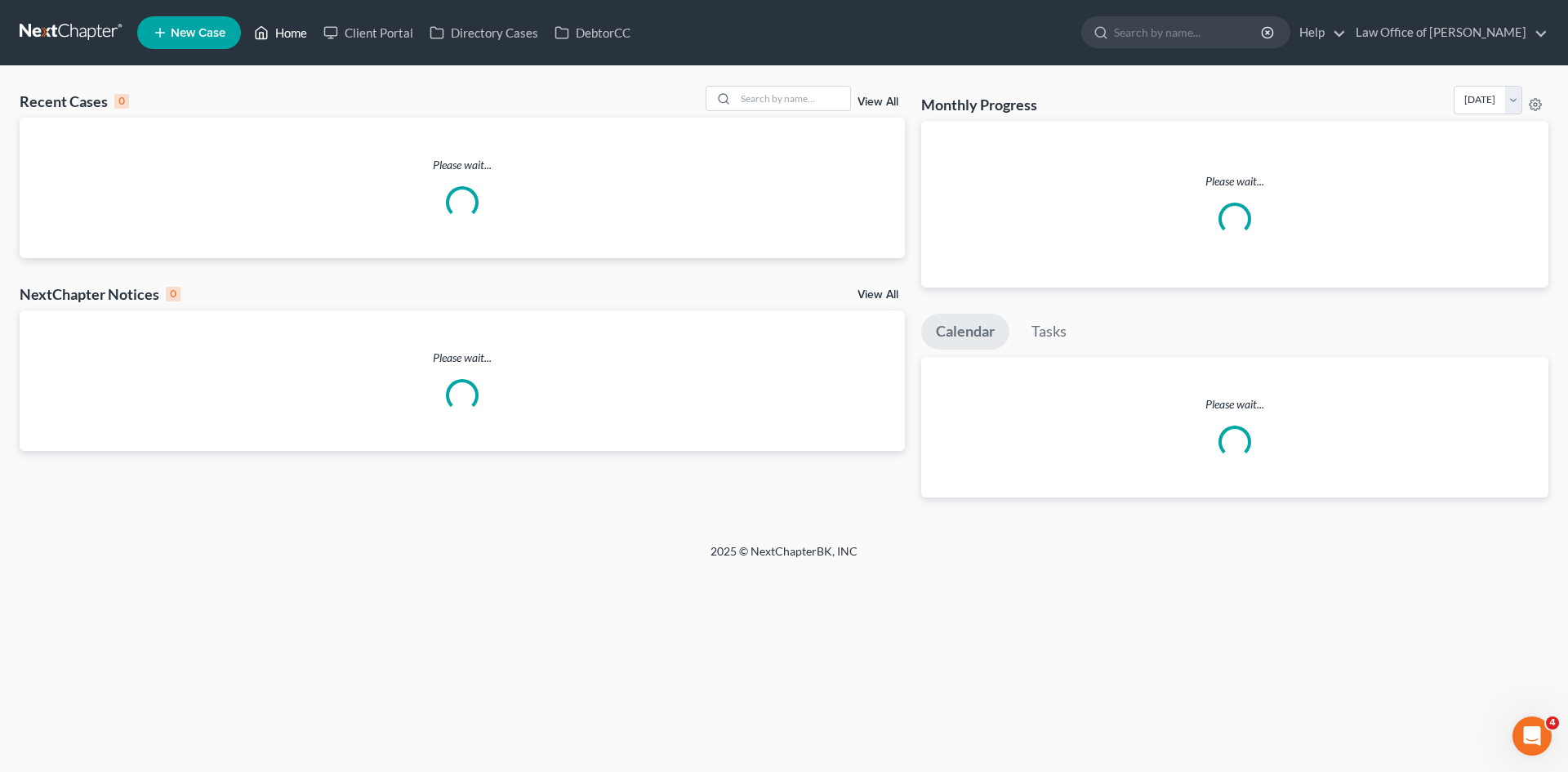
click at [282, 31] on link "Home" at bounding box center [280, 33] width 69 height 30
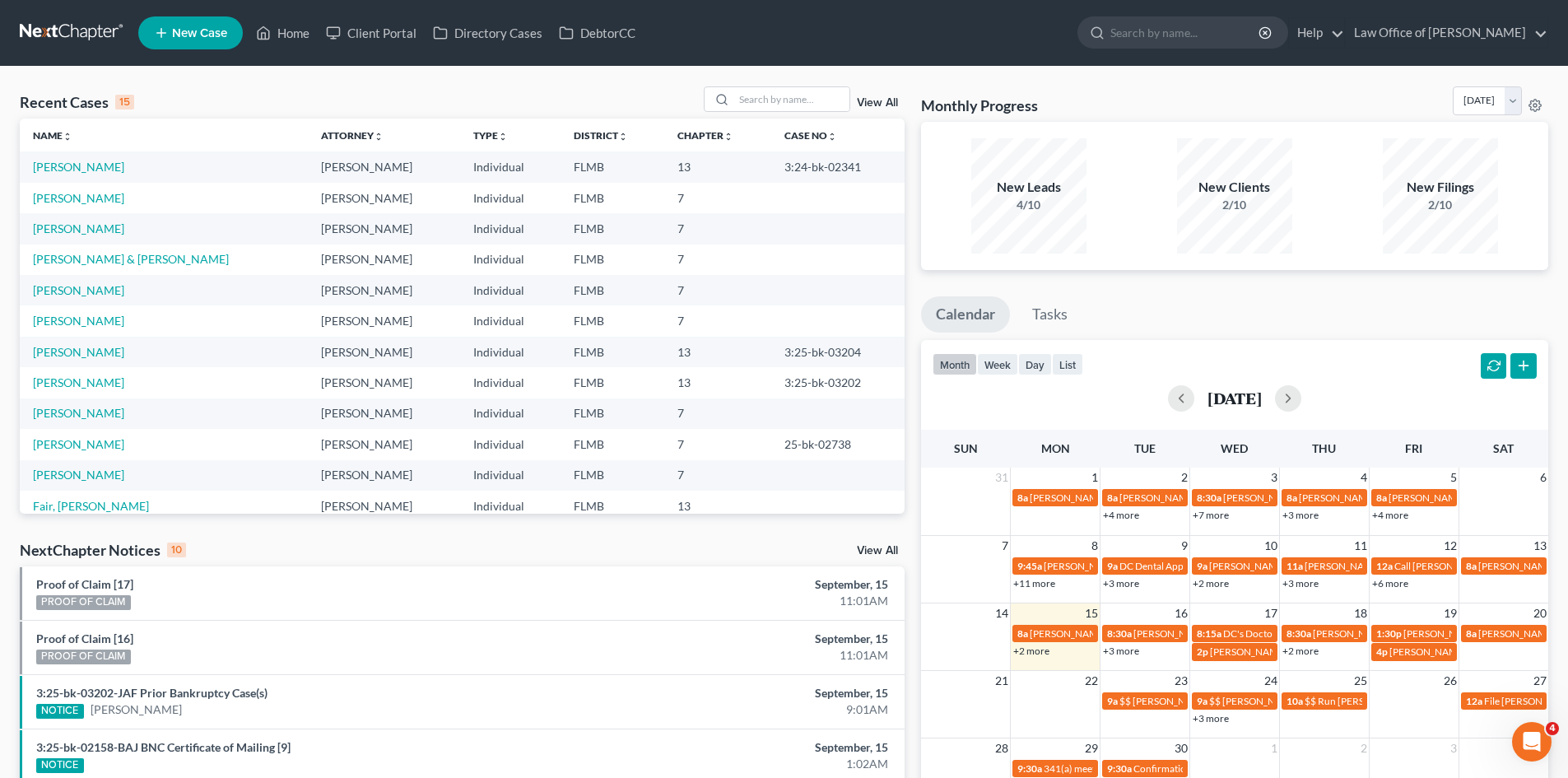
click at [885, 99] on link "View All" at bounding box center [878, 102] width 41 height 11
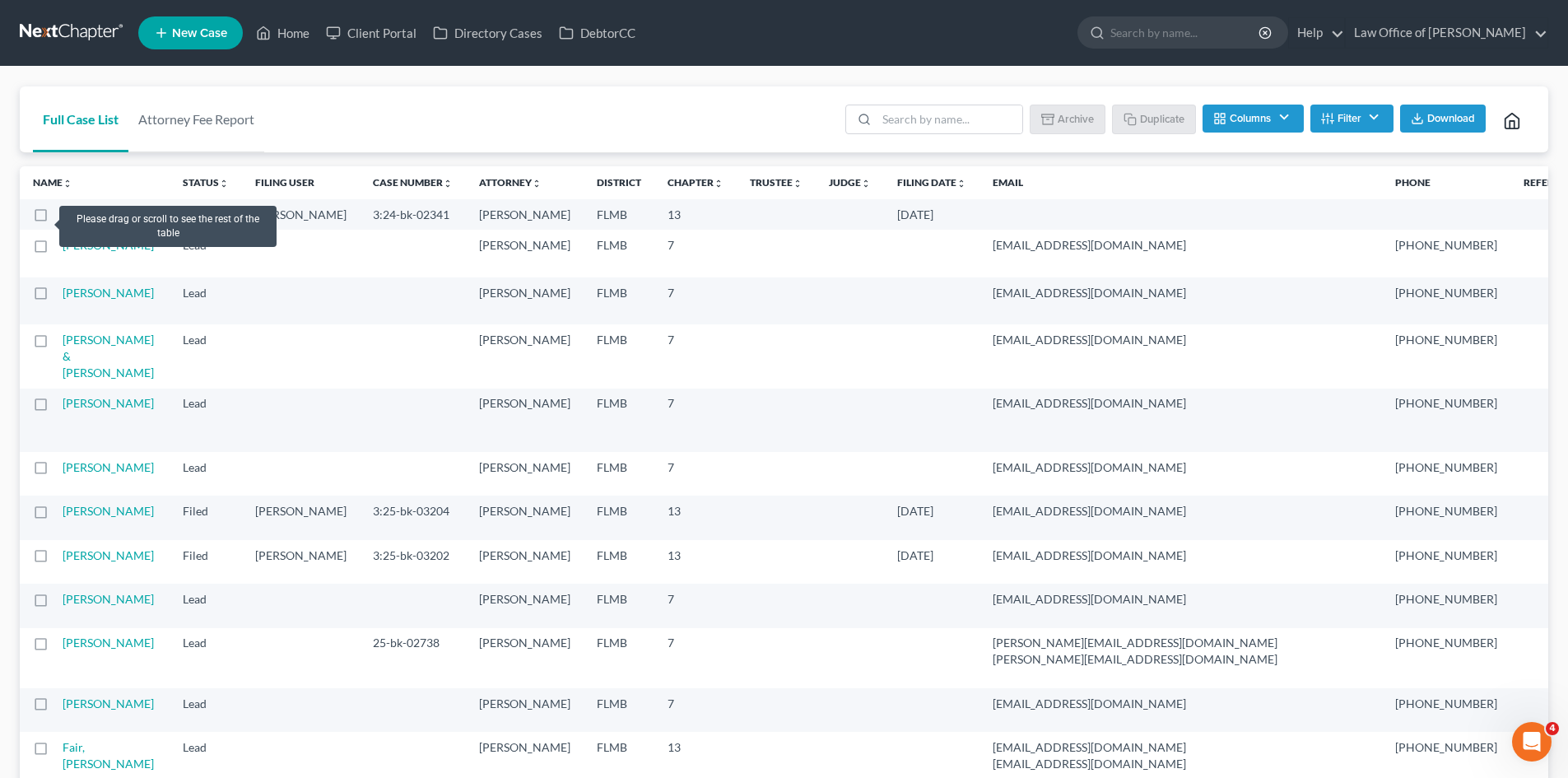
click at [56, 219] on label at bounding box center [56, 219] width 0 height 0
click at [63, 217] on input "checkbox" at bounding box center [68, 212] width 11 height 11
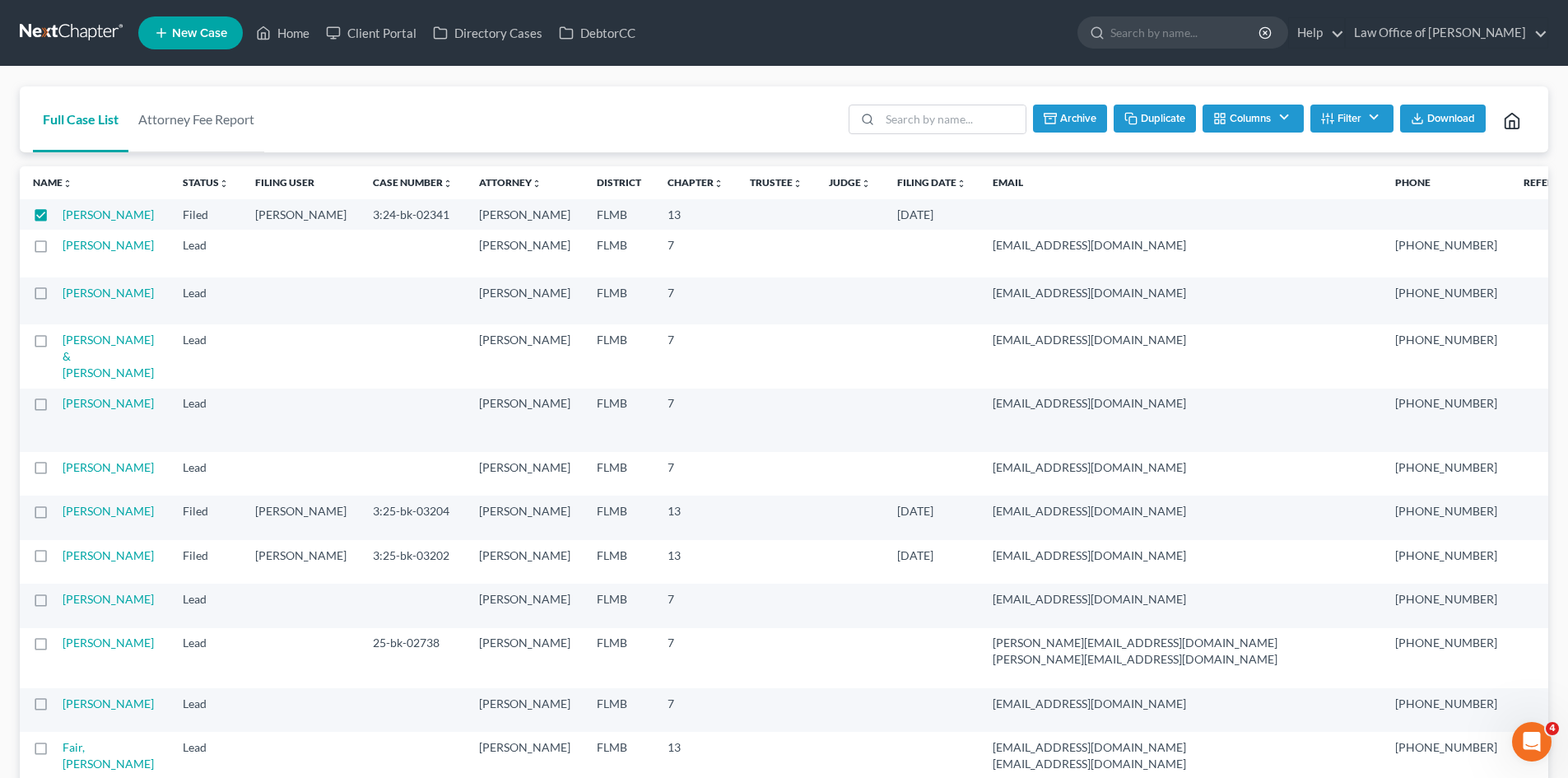
click at [1130, 120] on icon "button" at bounding box center [1131, 118] width 13 height 13
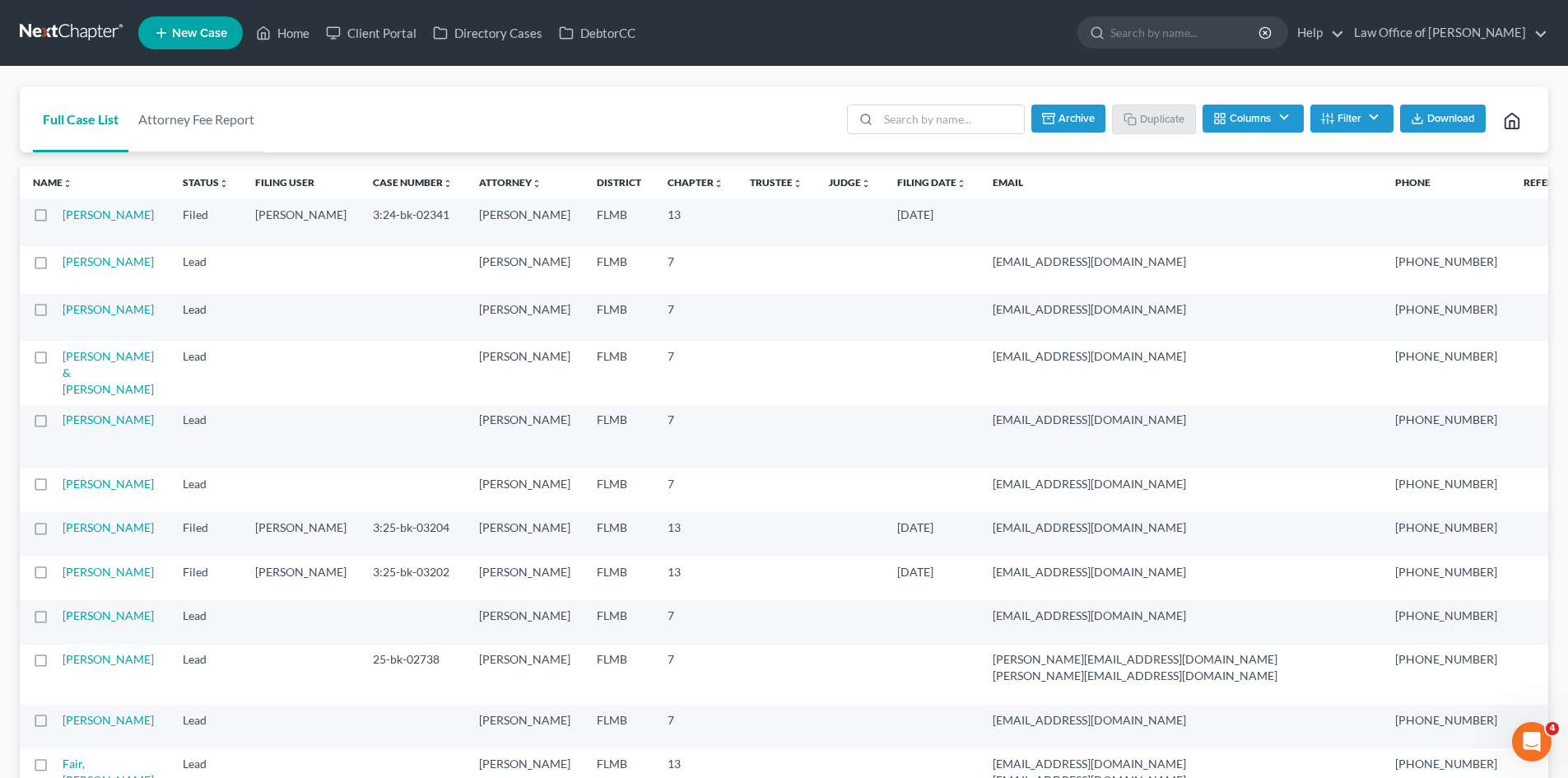
checkbox input "false"
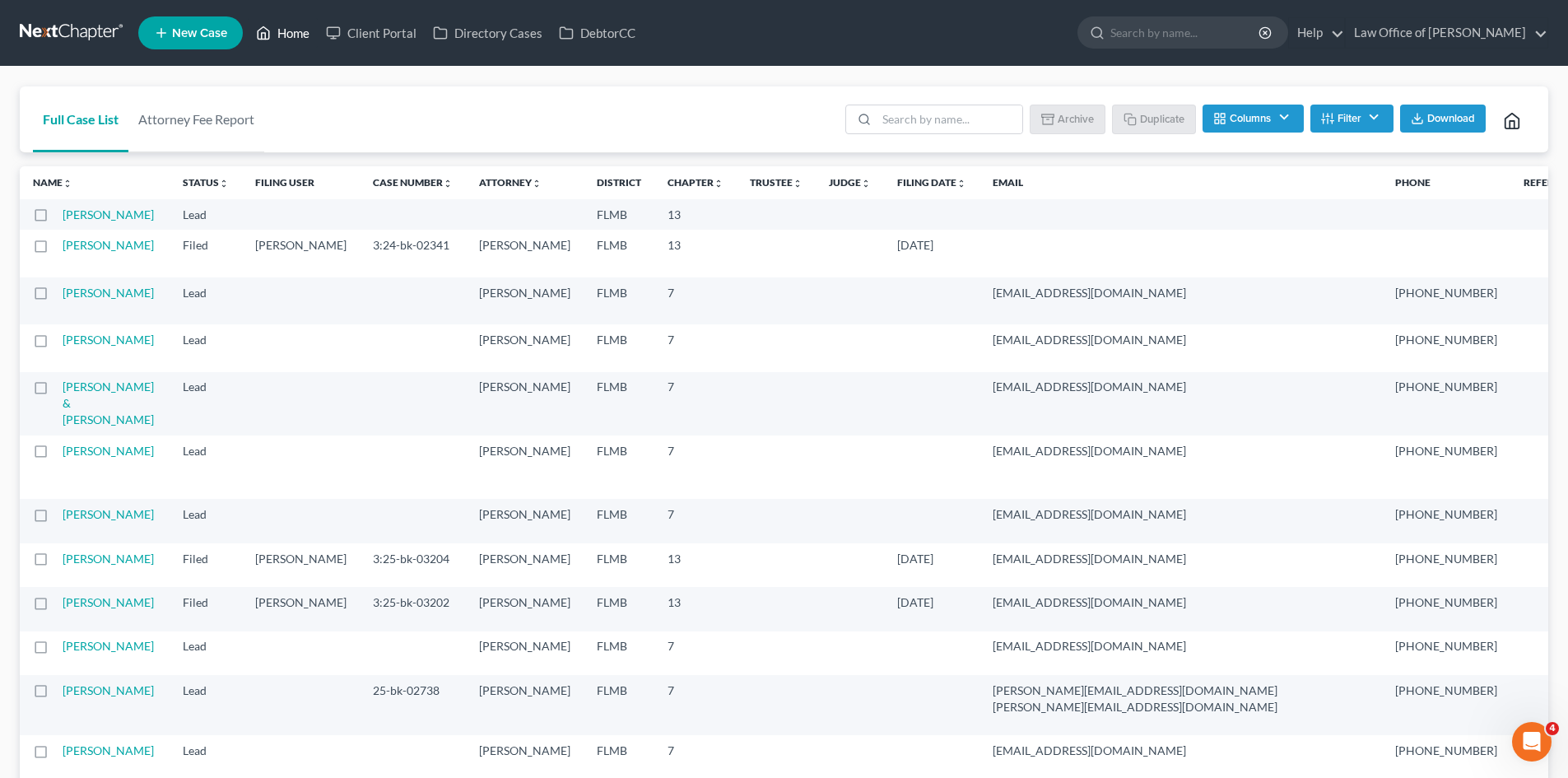
click at [289, 28] on link "Home" at bounding box center [283, 34] width 70 height 30
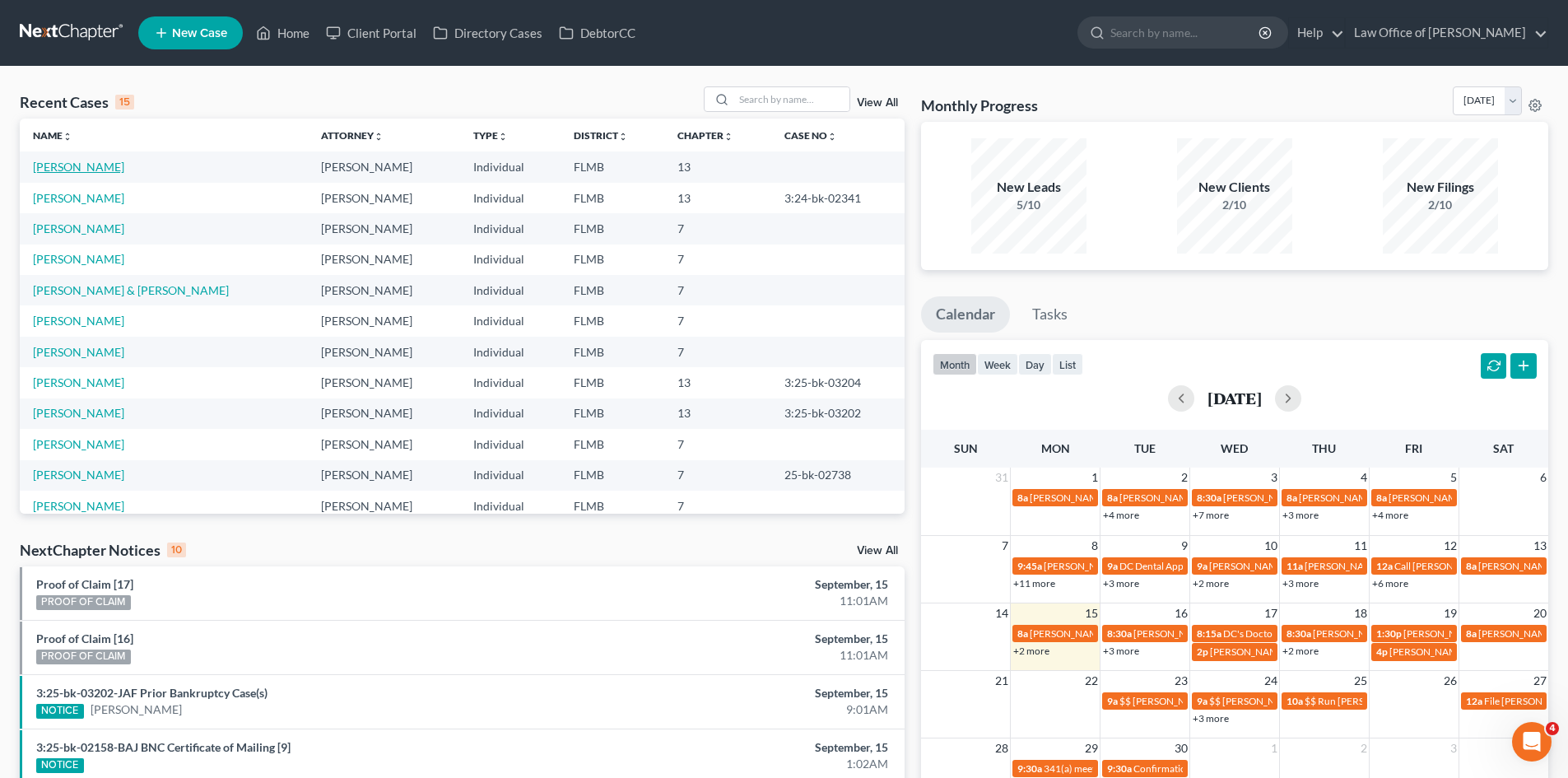
click at [97, 171] on link "Hernandez, Fabian" at bounding box center [79, 167] width 92 height 14
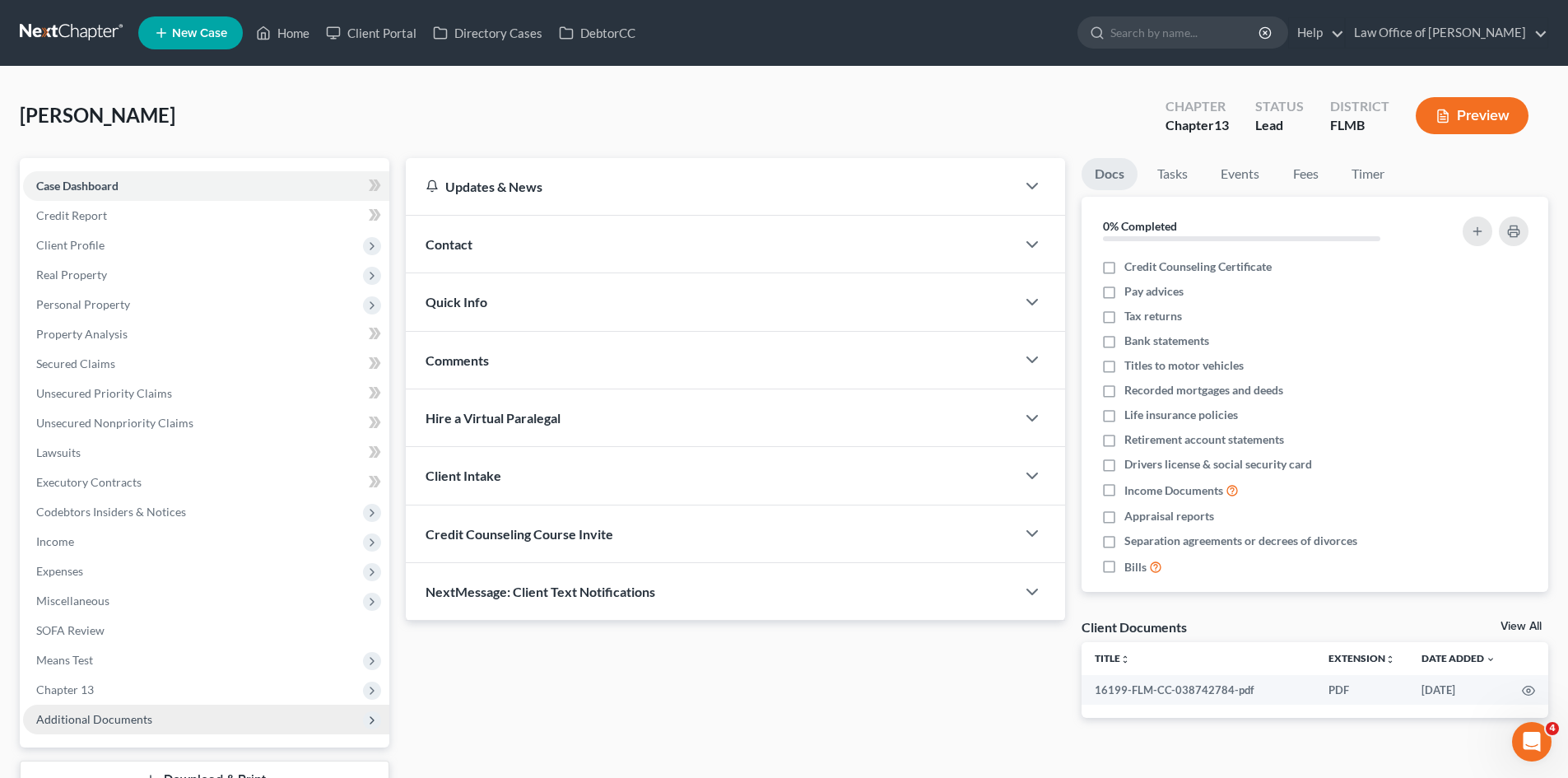
click at [102, 723] on span "Additional Documents" at bounding box center [94, 720] width 116 height 14
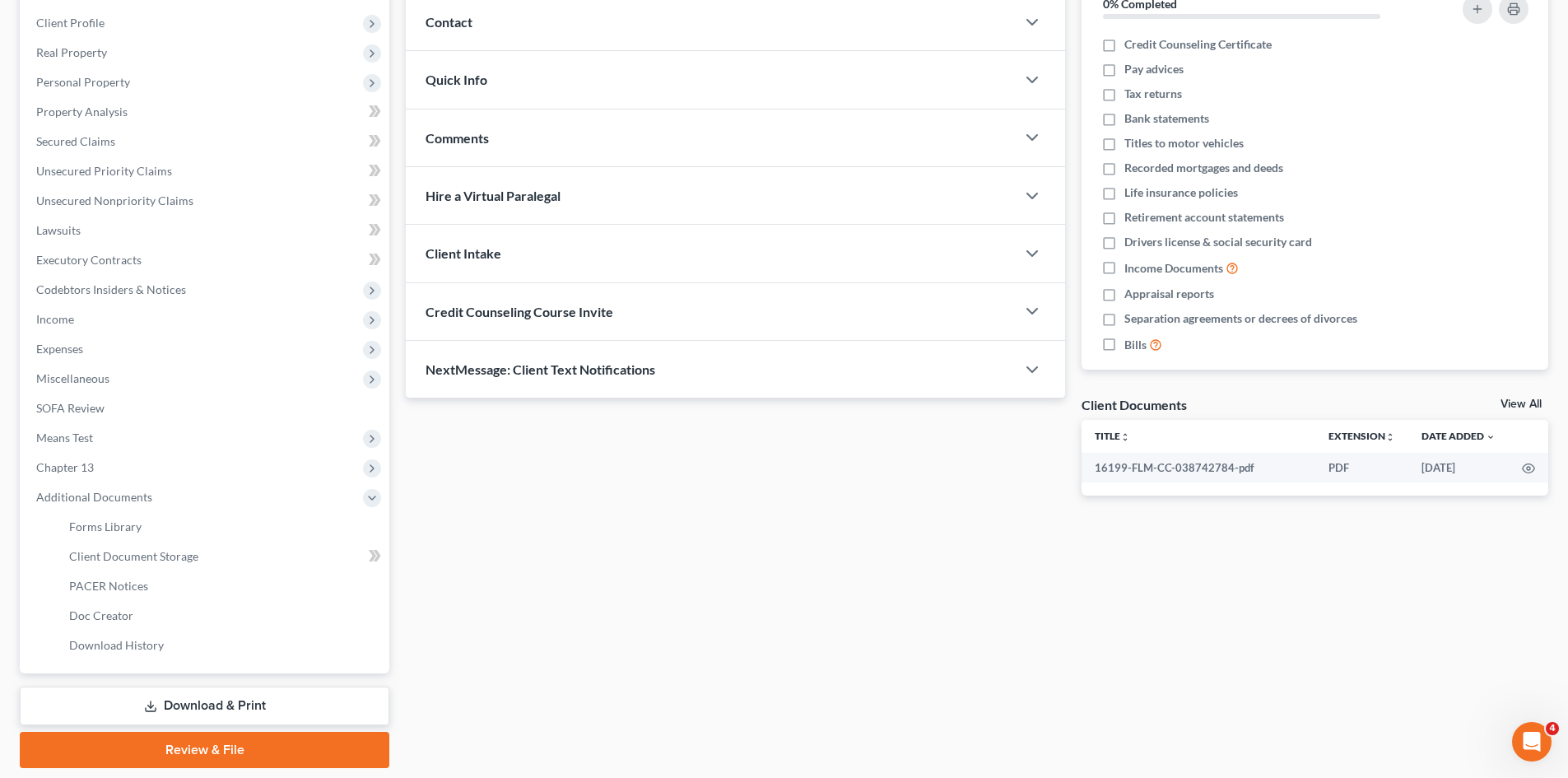
scroll to position [275, 0]
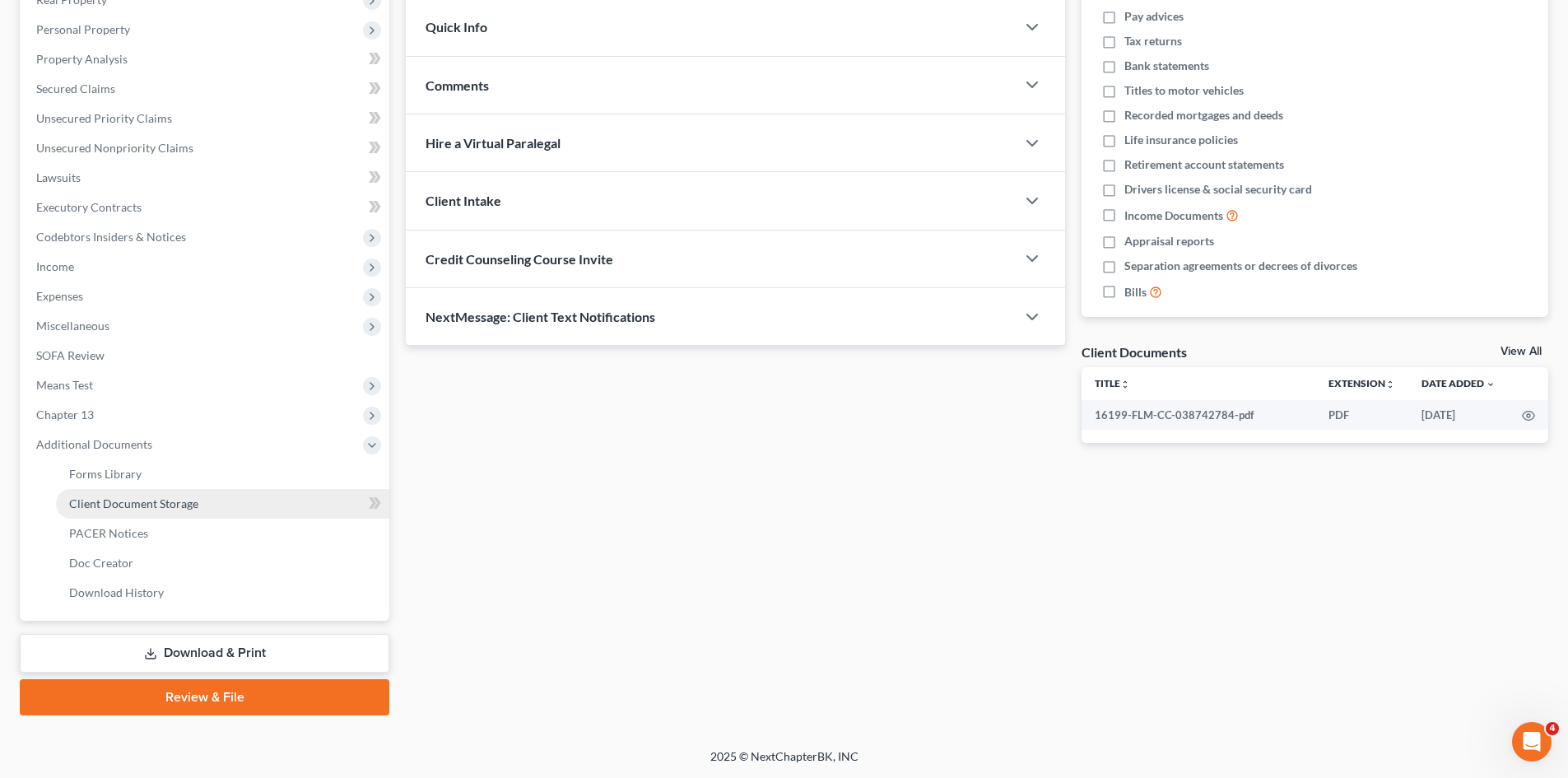
click at [160, 506] on span "Client Document Storage" at bounding box center [133, 503] width 129 height 14
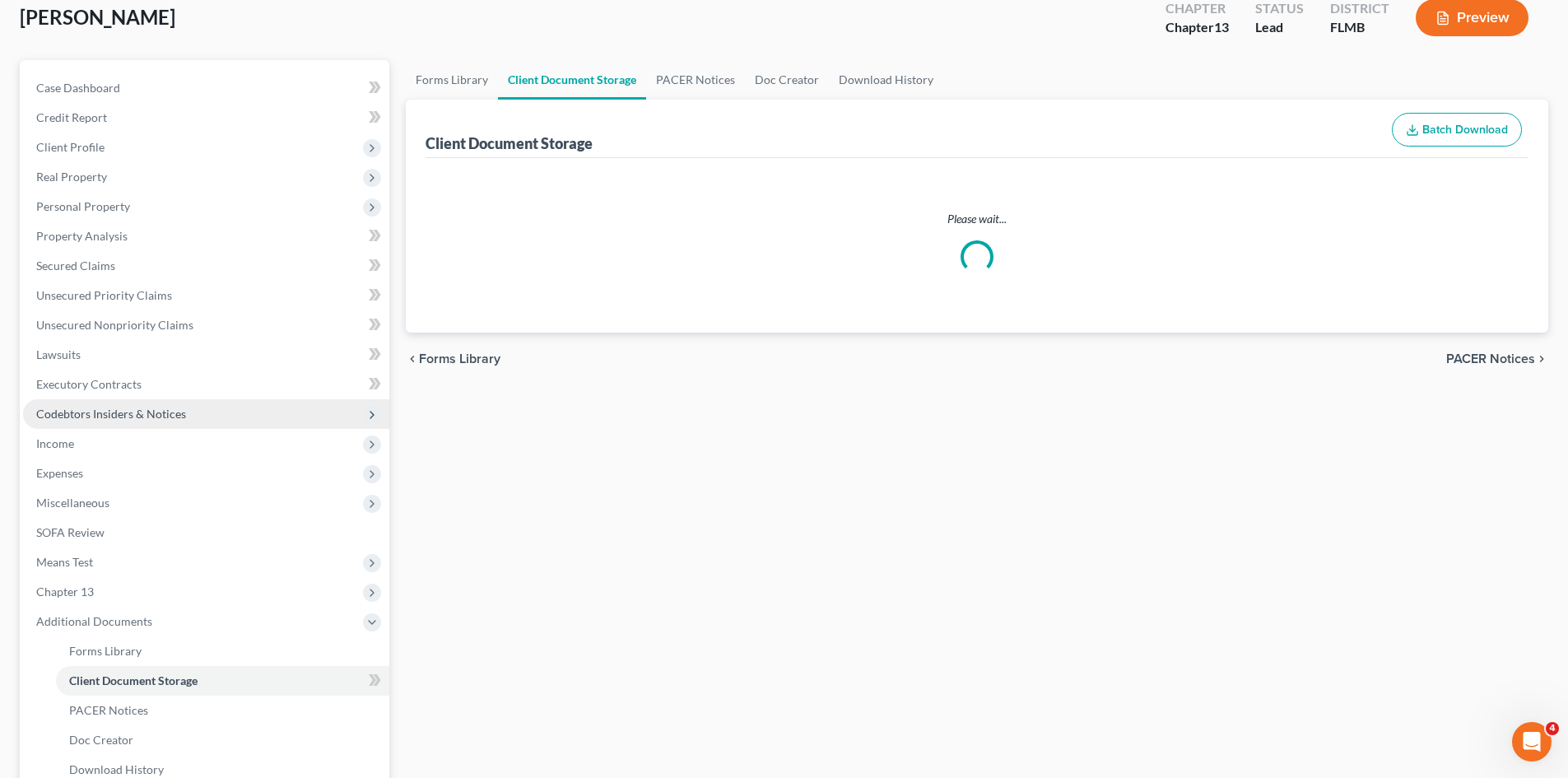
select select "9"
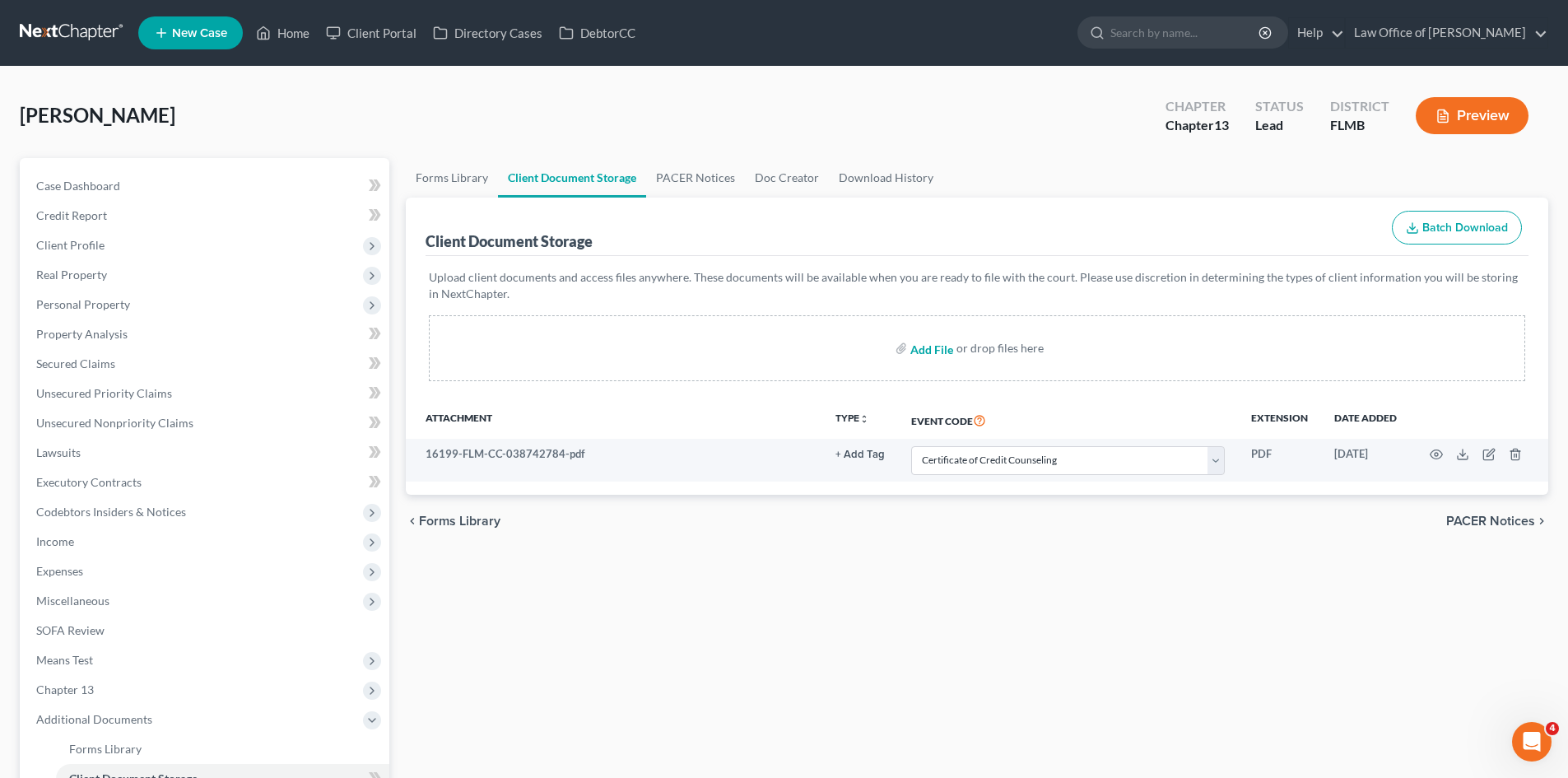
click at [944, 350] on input "file" at bounding box center [930, 349] width 40 height 30
type input "C:\fakepath\Cert of Counseling_Hernandez_Fabian.pdf"
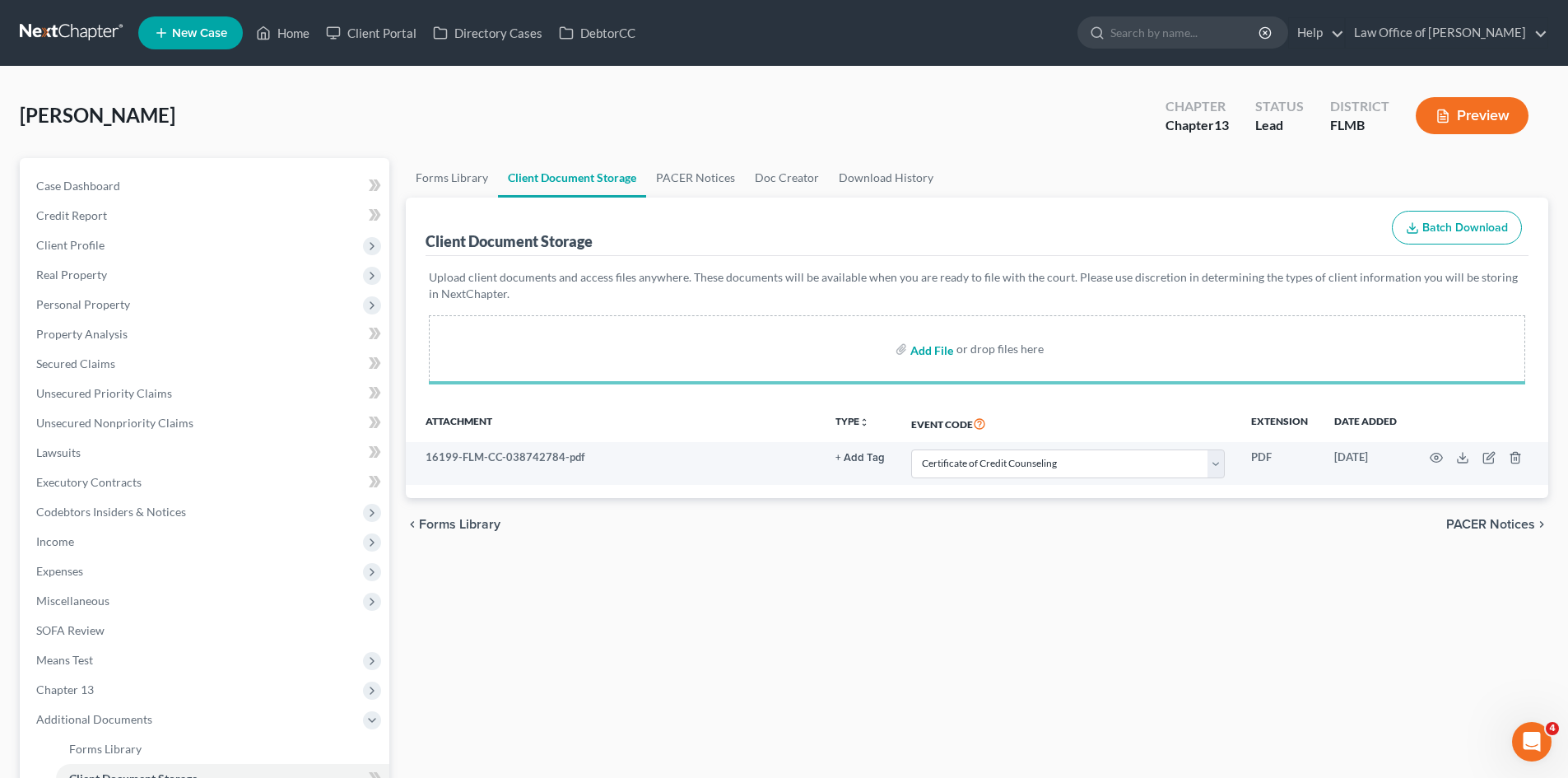
select select "9"
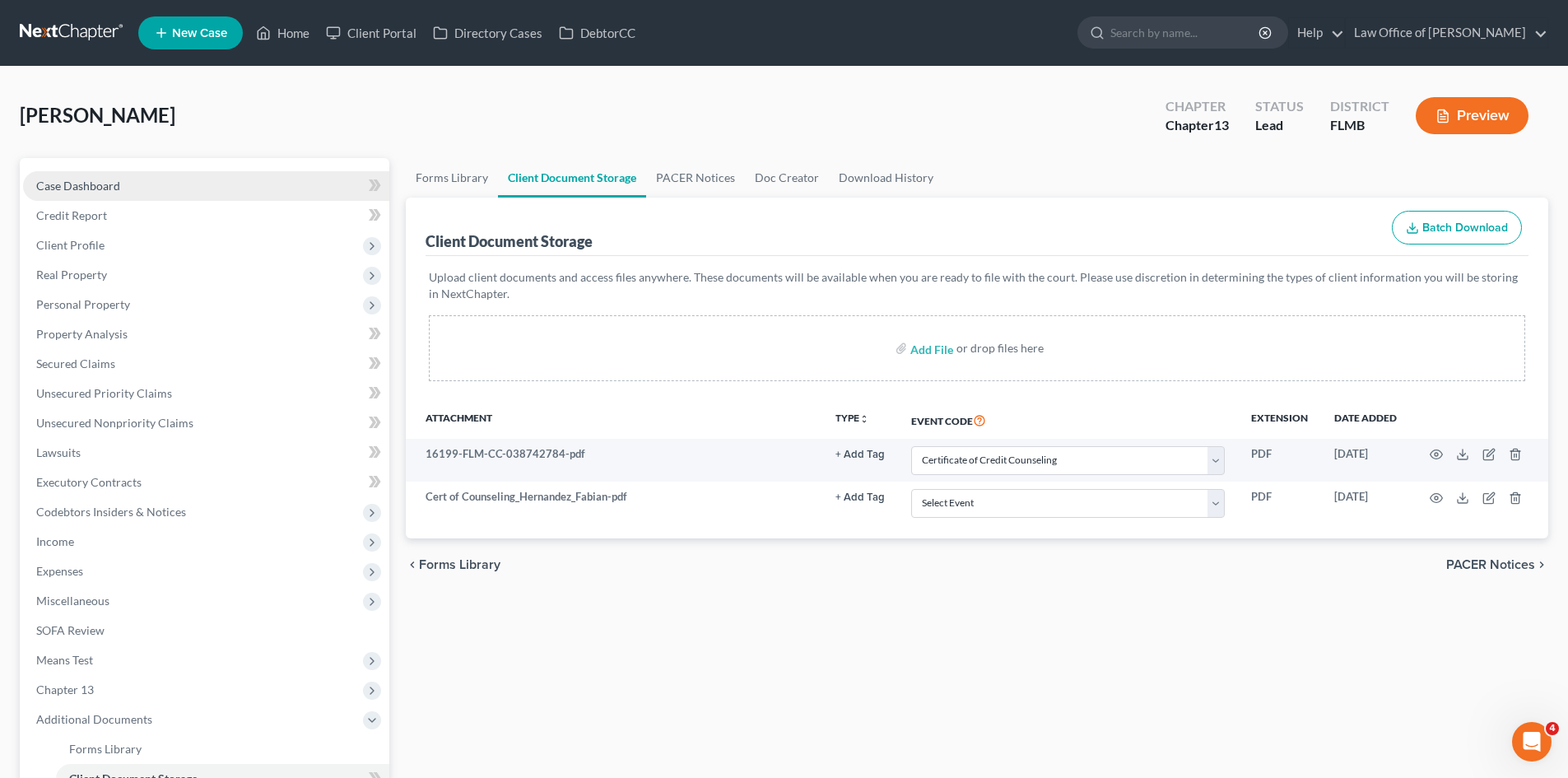
click at [137, 183] on link "Case Dashboard" at bounding box center [206, 186] width 366 height 30
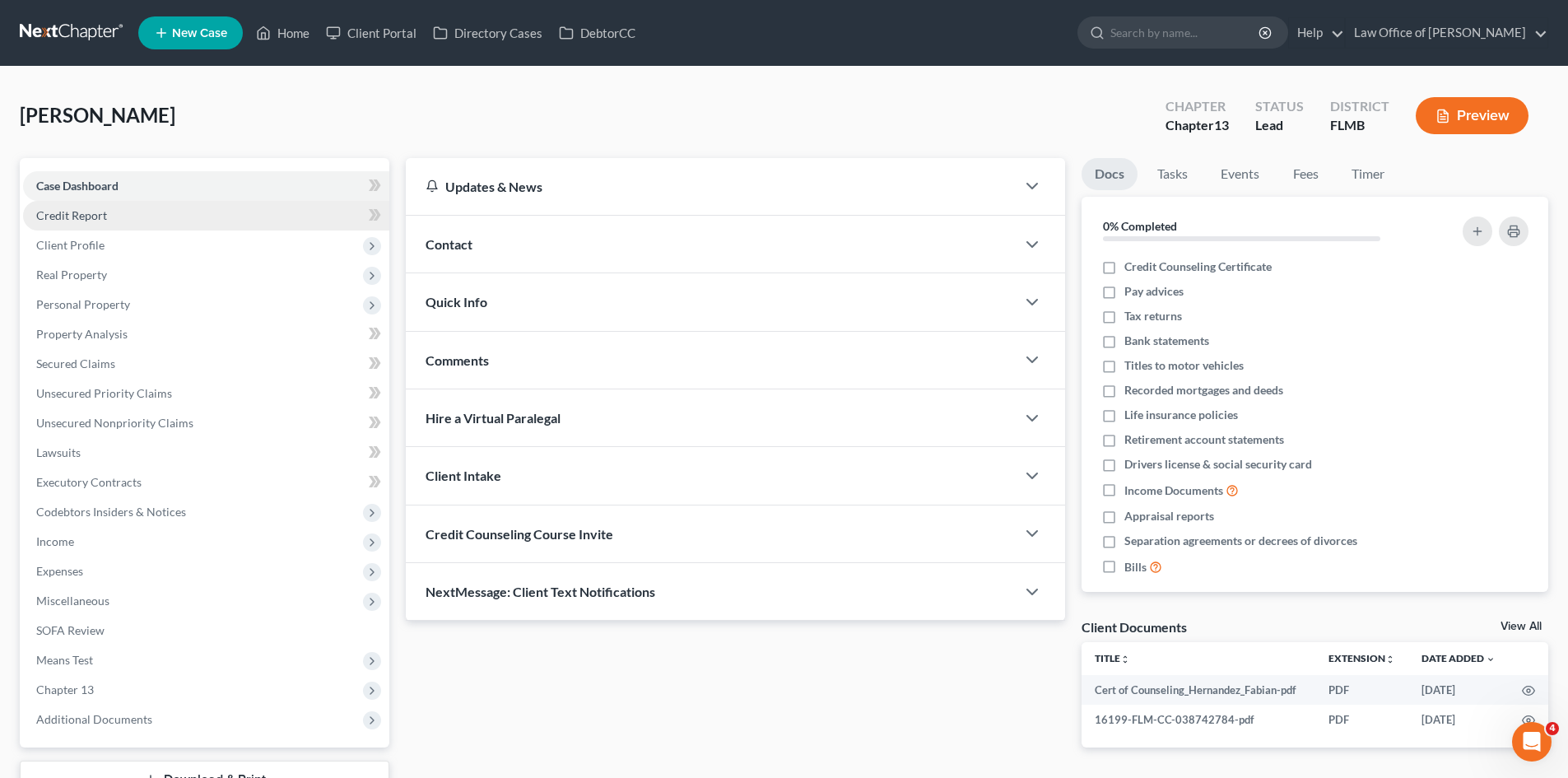
click at [136, 227] on link "Credit Report" at bounding box center [206, 216] width 366 height 30
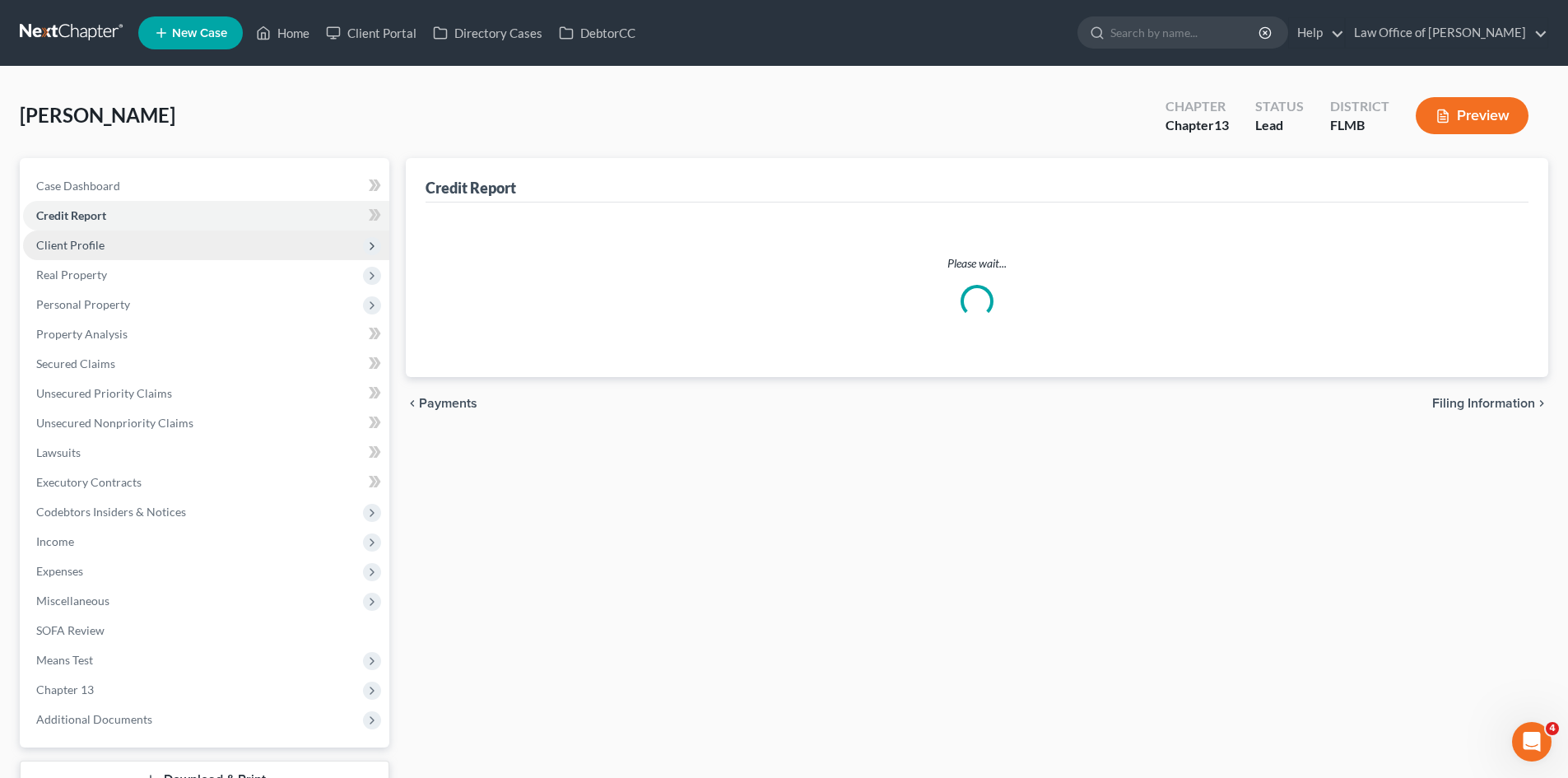
click at [135, 250] on span "Client Profile" at bounding box center [206, 245] width 366 height 30
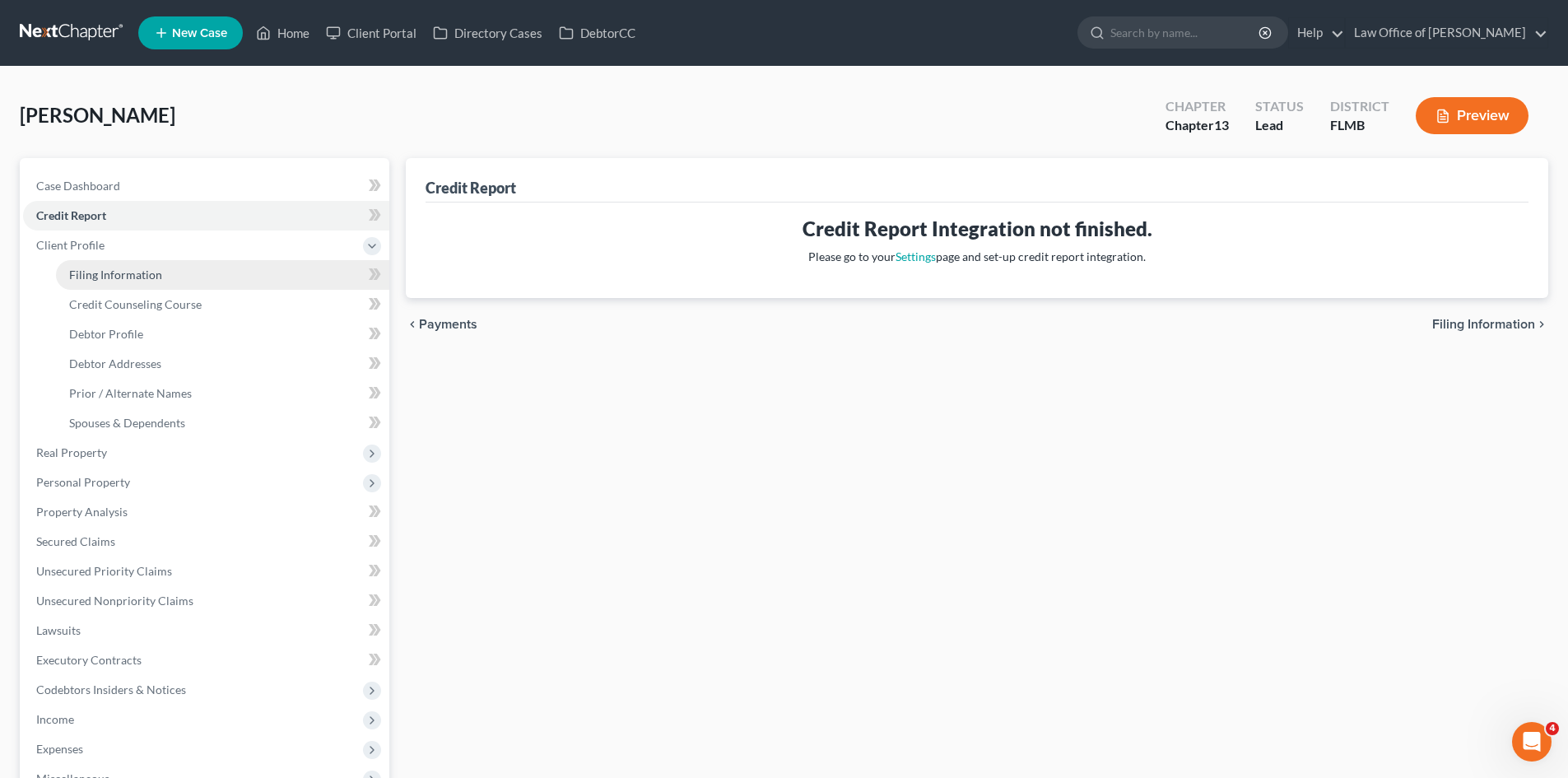
click at [140, 277] on span "Filing Information" at bounding box center [115, 275] width 93 height 14
select select "1"
select select "0"
select select "3"
select select "15"
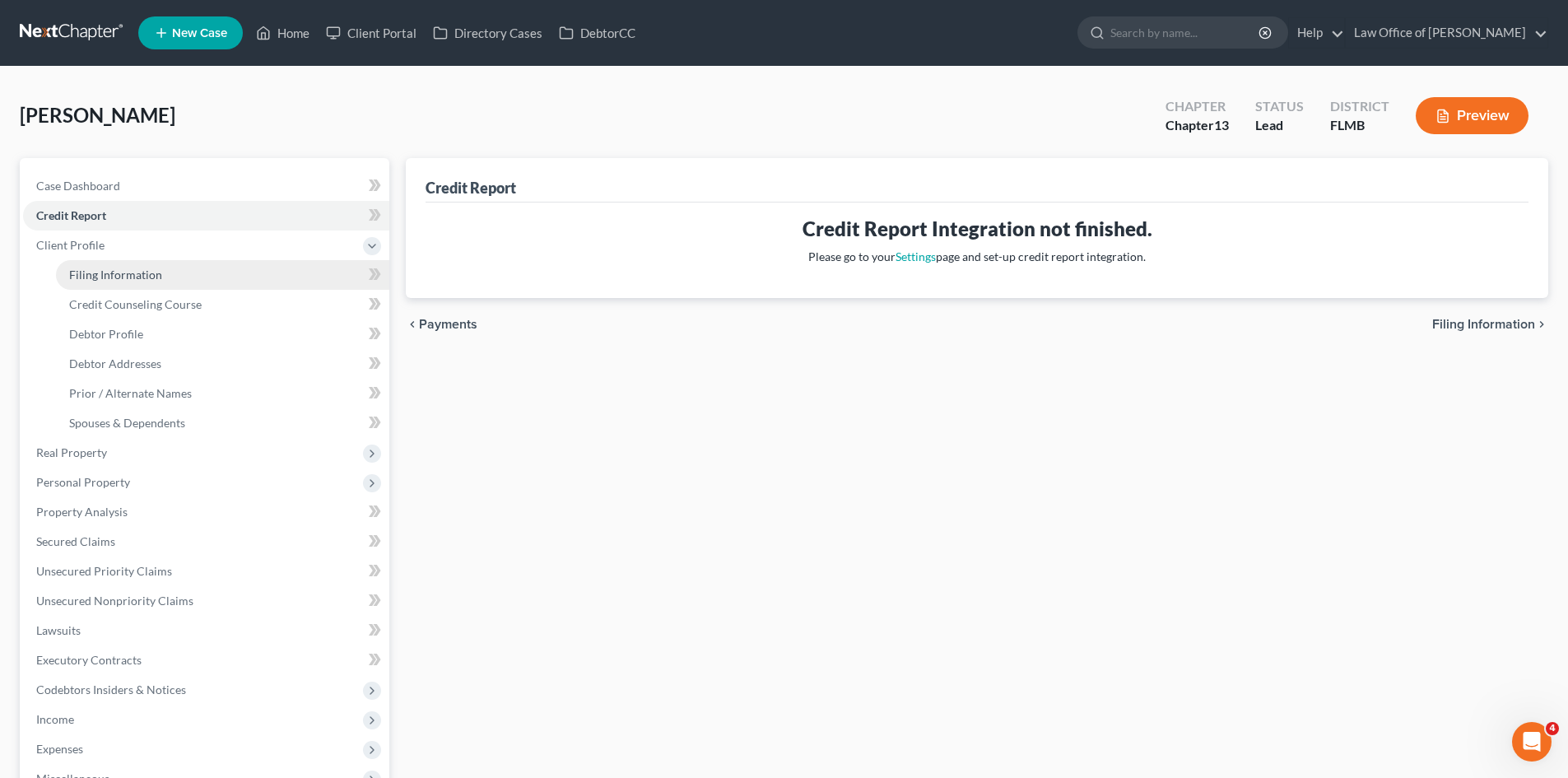
select select "0"
select select "9"
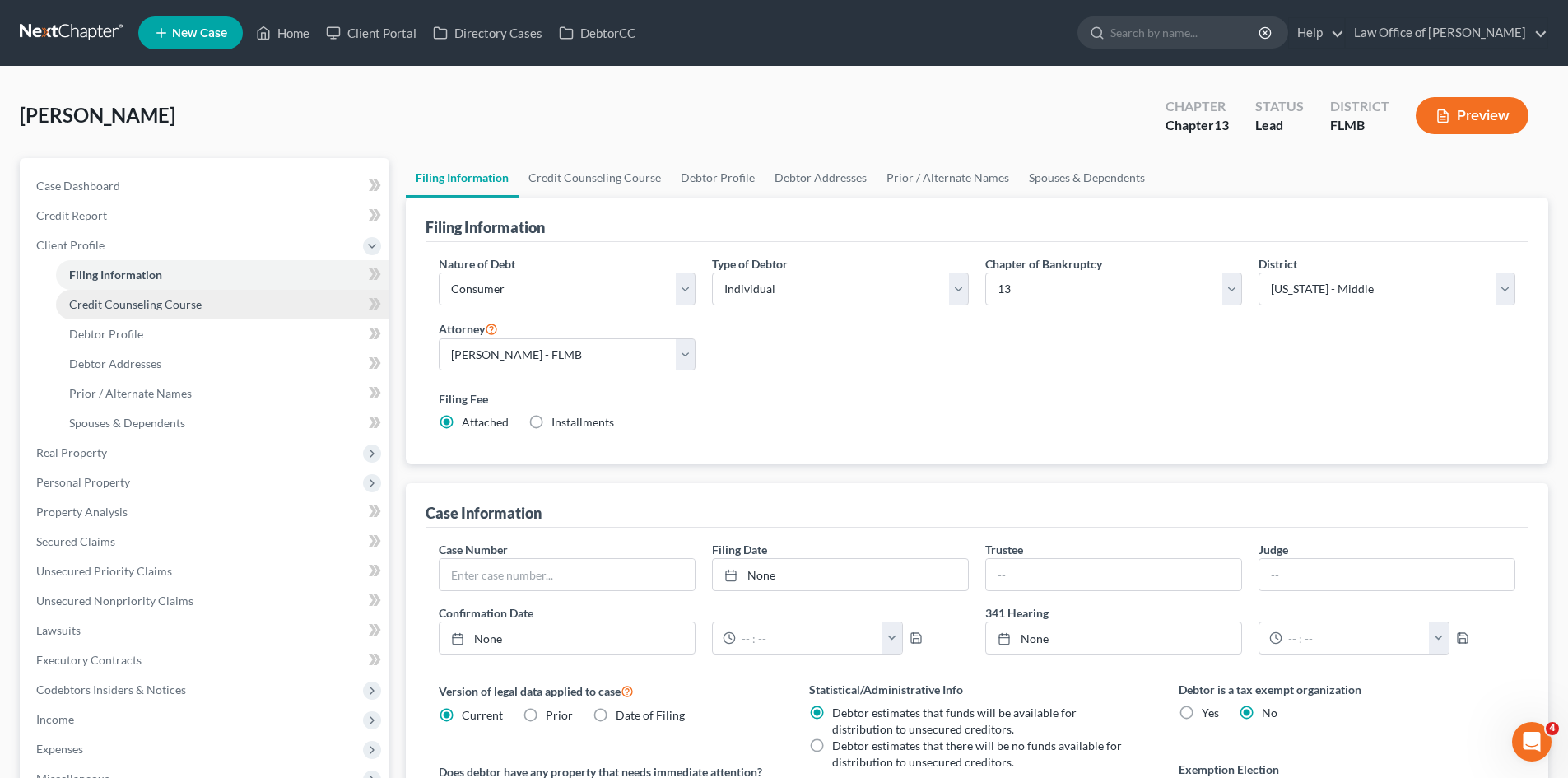
click at [149, 300] on span "Credit Counseling Course" at bounding box center [135, 305] width 132 height 14
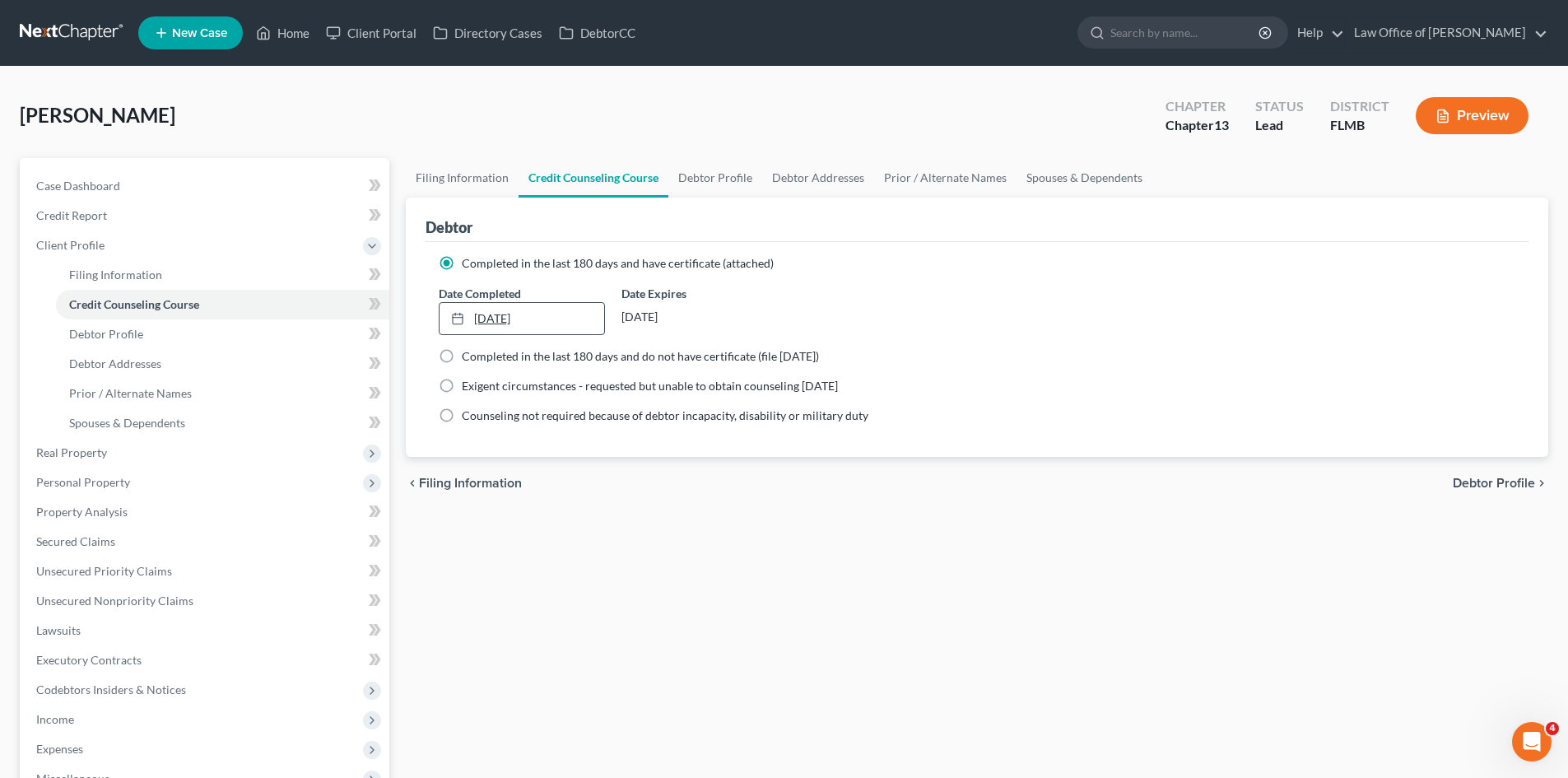
click at [579, 325] on link "8/6/2024" at bounding box center [522, 318] width 164 height 31
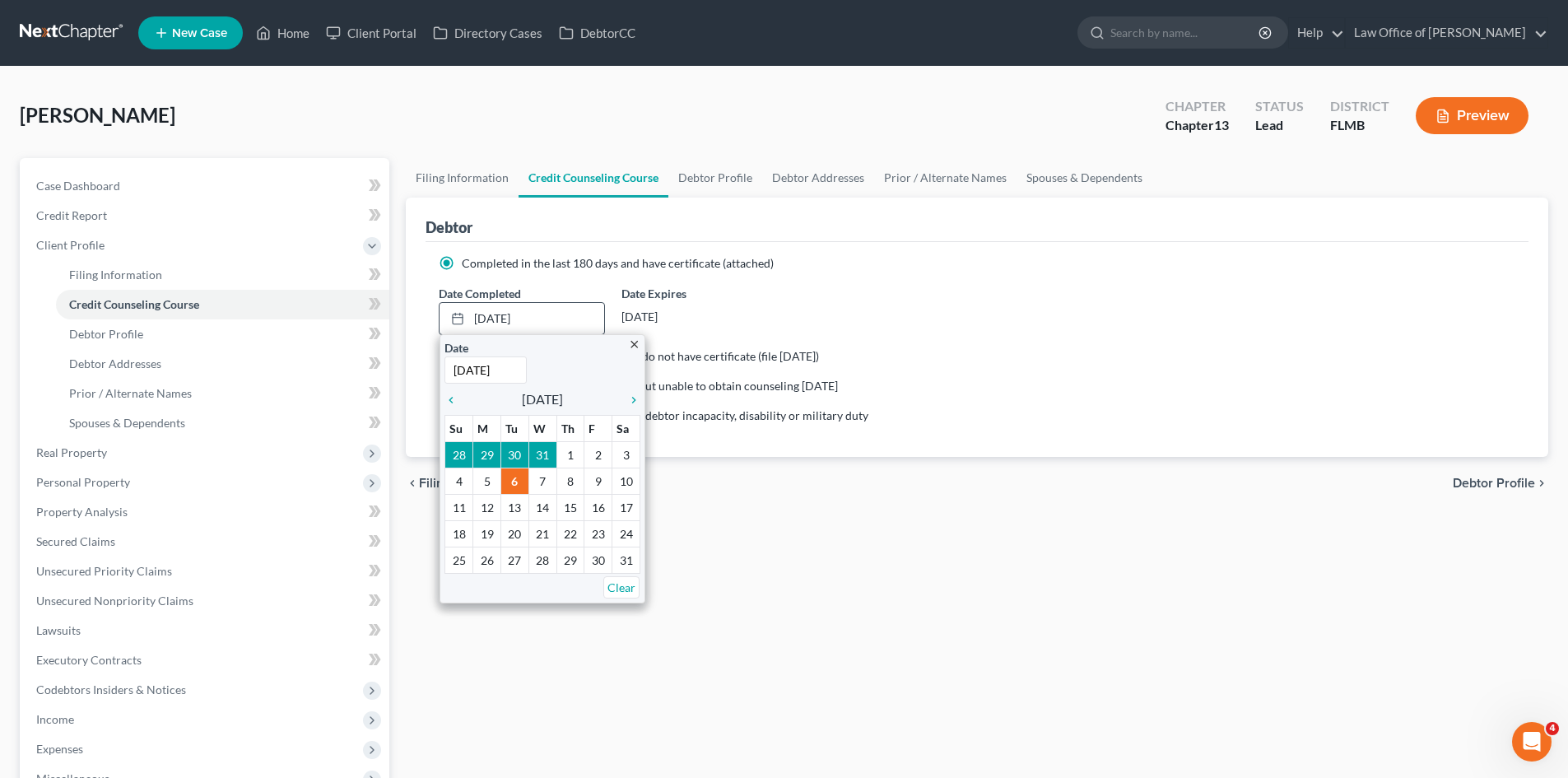
click at [633, 346] on icon "close" at bounding box center [634, 344] width 12 height 12
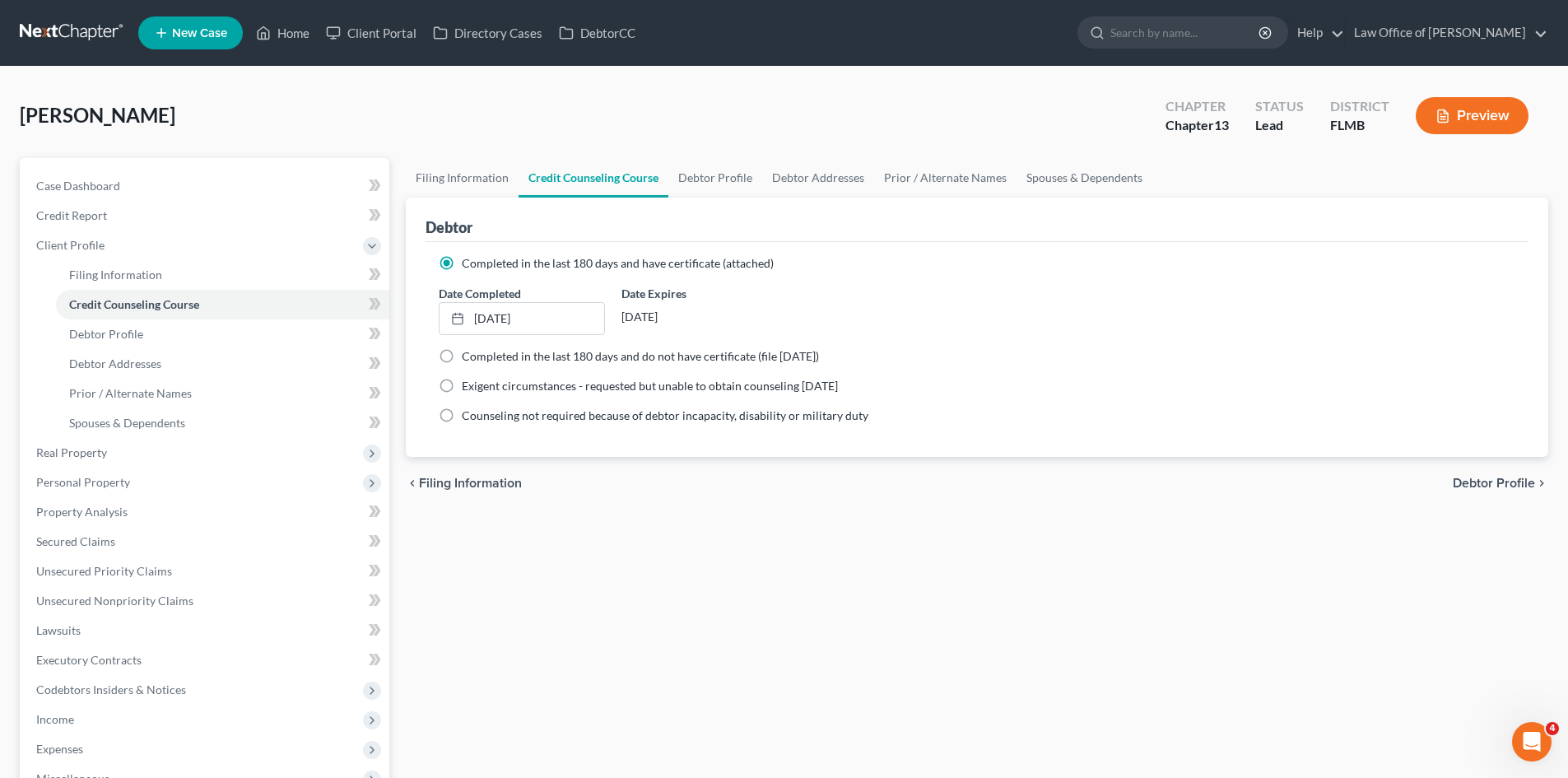
click at [462, 261] on label "Completed in the last 180 days and have certificate (attached)" at bounding box center [617, 263] width 312 height 17
click at [469, 261] on input "Completed in the last 180 days and have certificate (attached)" at bounding box center [474, 261] width 11 height 11
drag, startPoint x: 449, startPoint y: 350, endPoint x: 459, endPoint y: 345, distance: 11.2
click at [462, 351] on label "Completed in the last 180 days and do not have certificate (file within 14 days)" at bounding box center [640, 356] width 358 height 17
click at [469, 351] on input "Completed in the last 180 days and do not have certificate (file within 14 days)" at bounding box center [474, 353] width 11 height 11
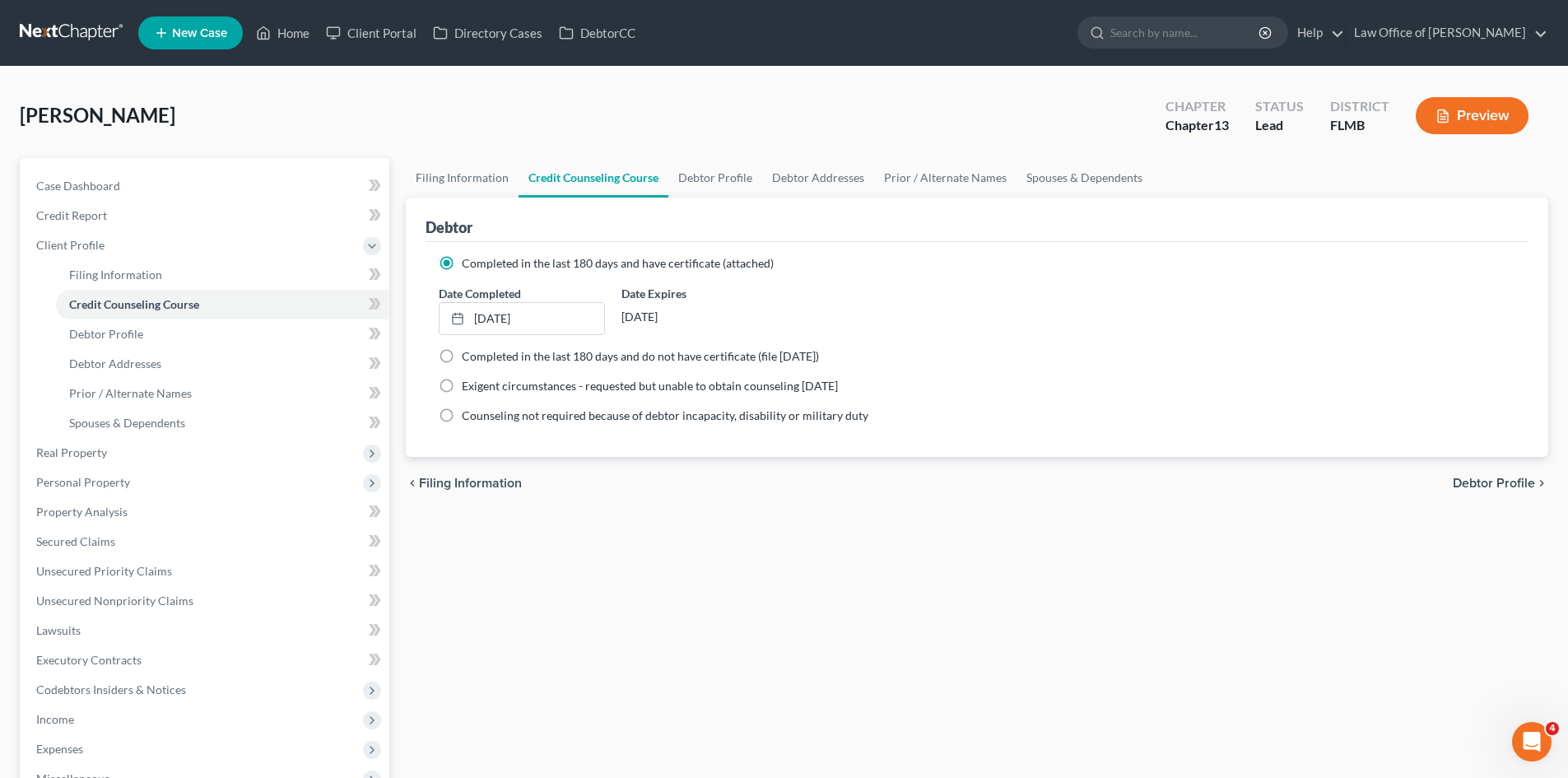
radio input "true"
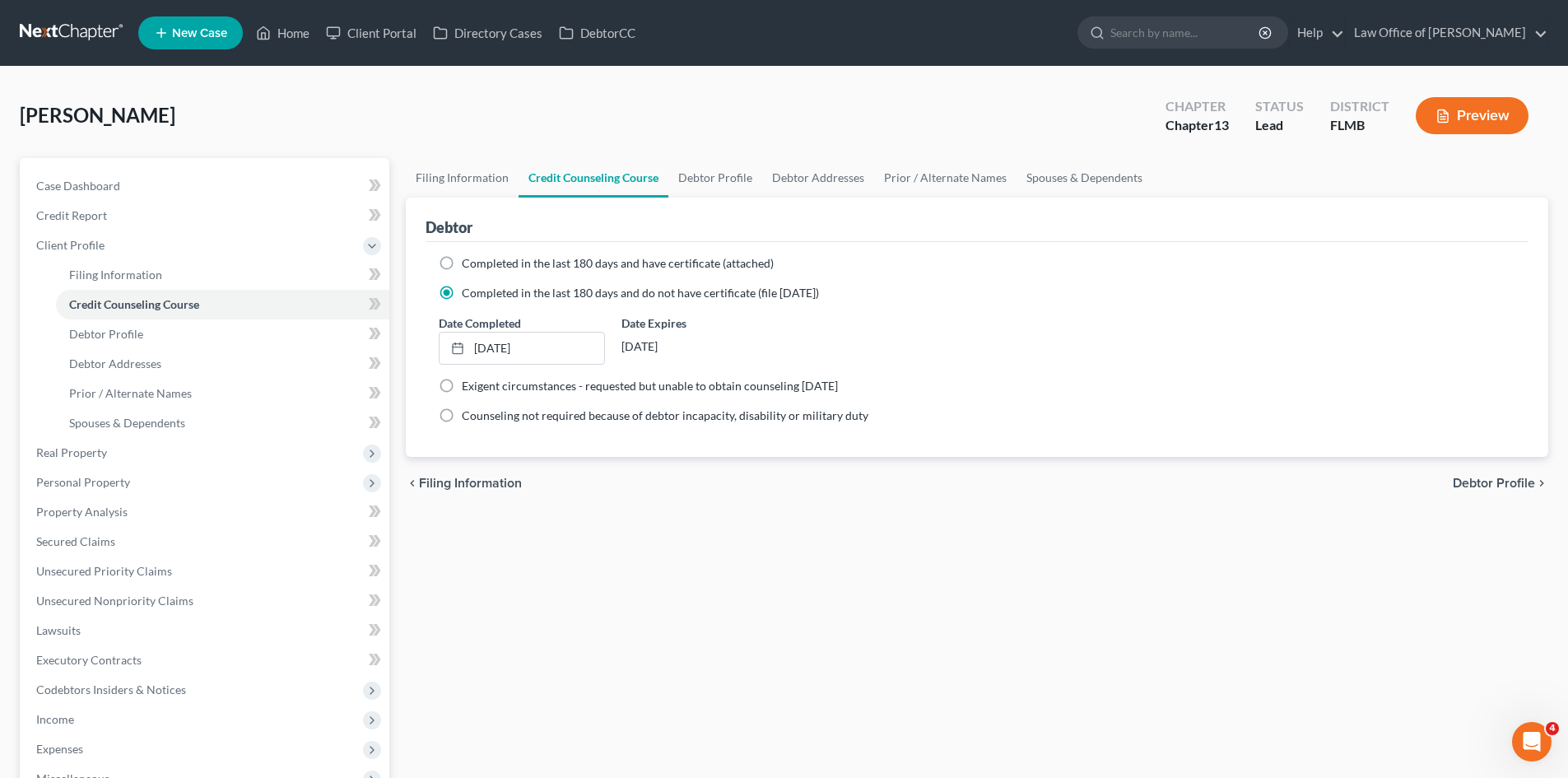
click at [462, 267] on label "Completed in the last 180 days and have certificate (attached)" at bounding box center [617, 263] width 312 height 17
click at [469, 266] on input "Completed in the last 180 days and have certificate (attached)" at bounding box center [474, 261] width 11 height 11
radio input "true"
radio input "false"
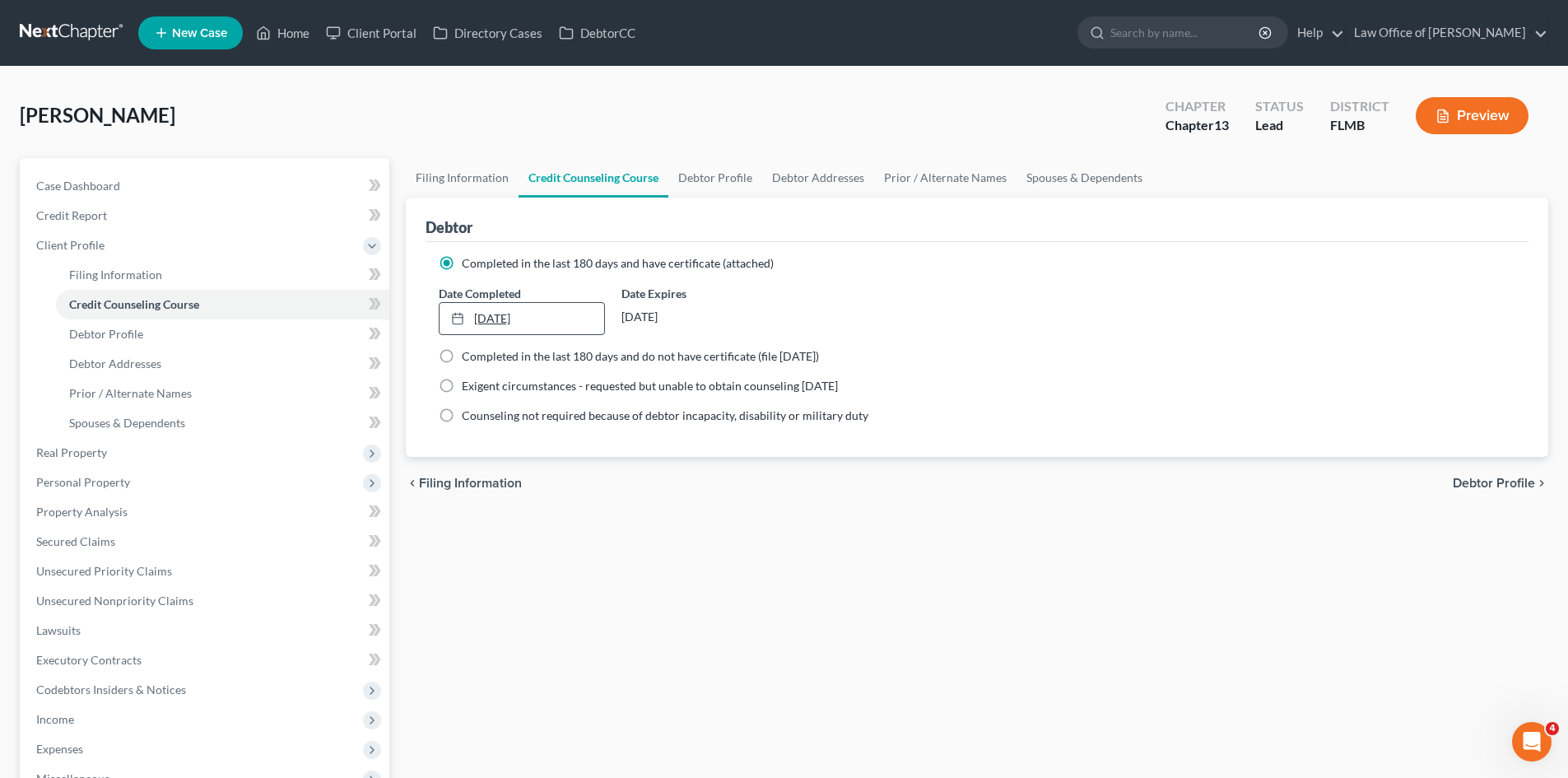
click at [525, 313] on link "8/6/2024" at bounding box center [522, 318] width 164 height 31
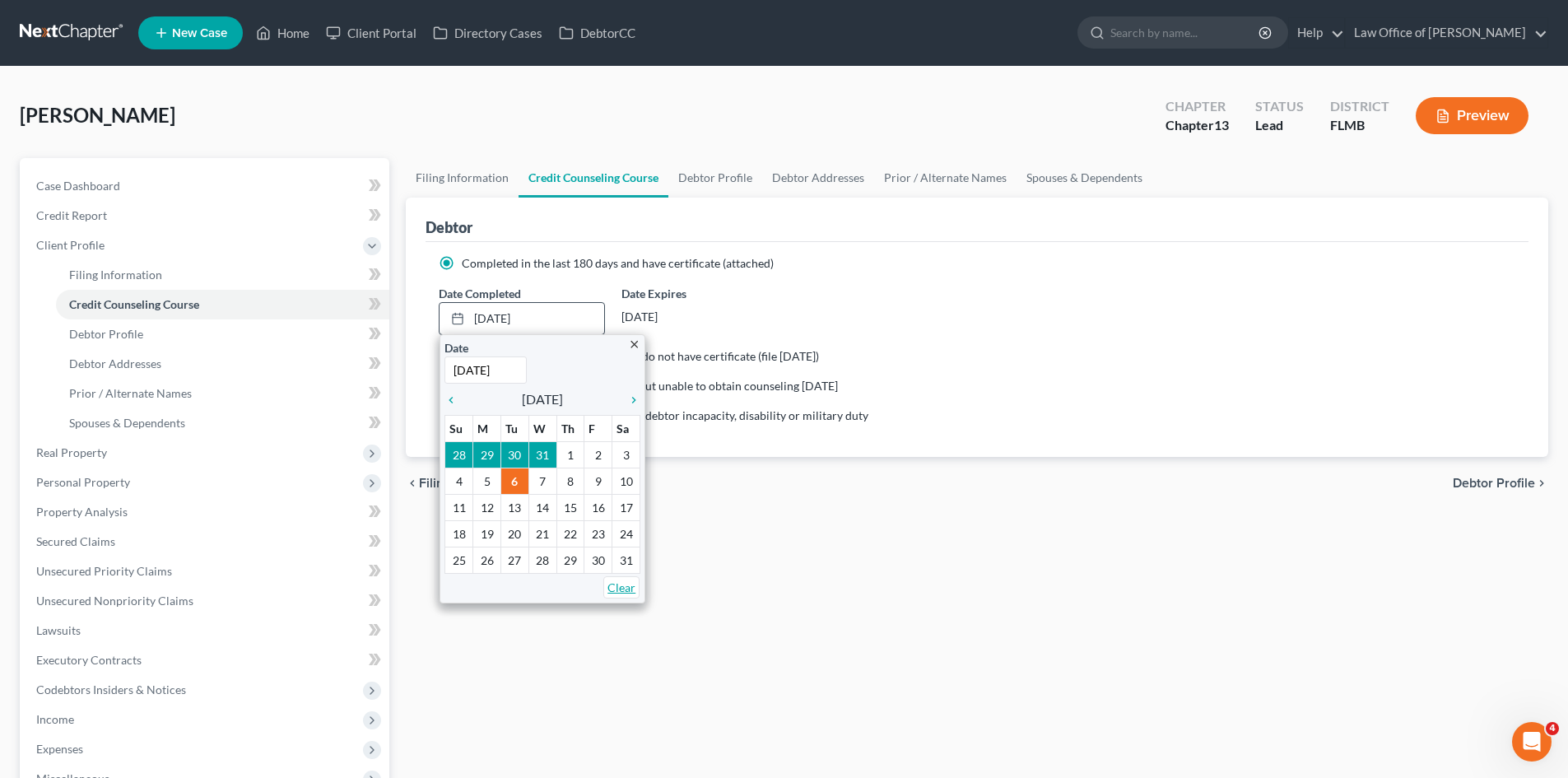
click at [634, 585] on link "Clear" at bounding box center [622, 587] width 36 height 22
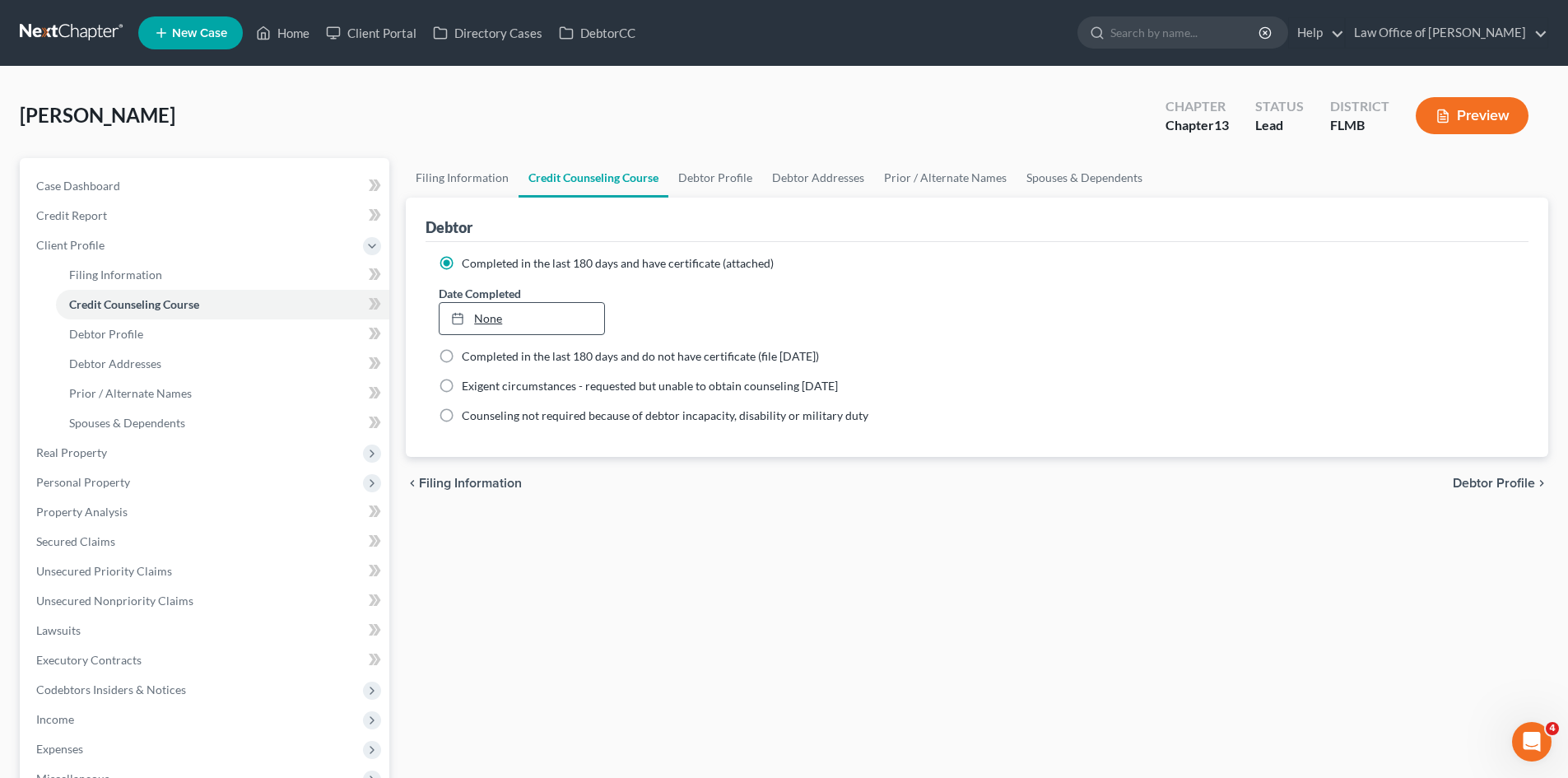
type input "9/15/2025"
click at [511, 317] on link "9/15/2025" at bounding box center [522, 318] width 164 height 31
click at [699, 171] on link "Debtor Profile" at bounding box center [715, 178] width 94 height 40
select select "1"
select select "2"
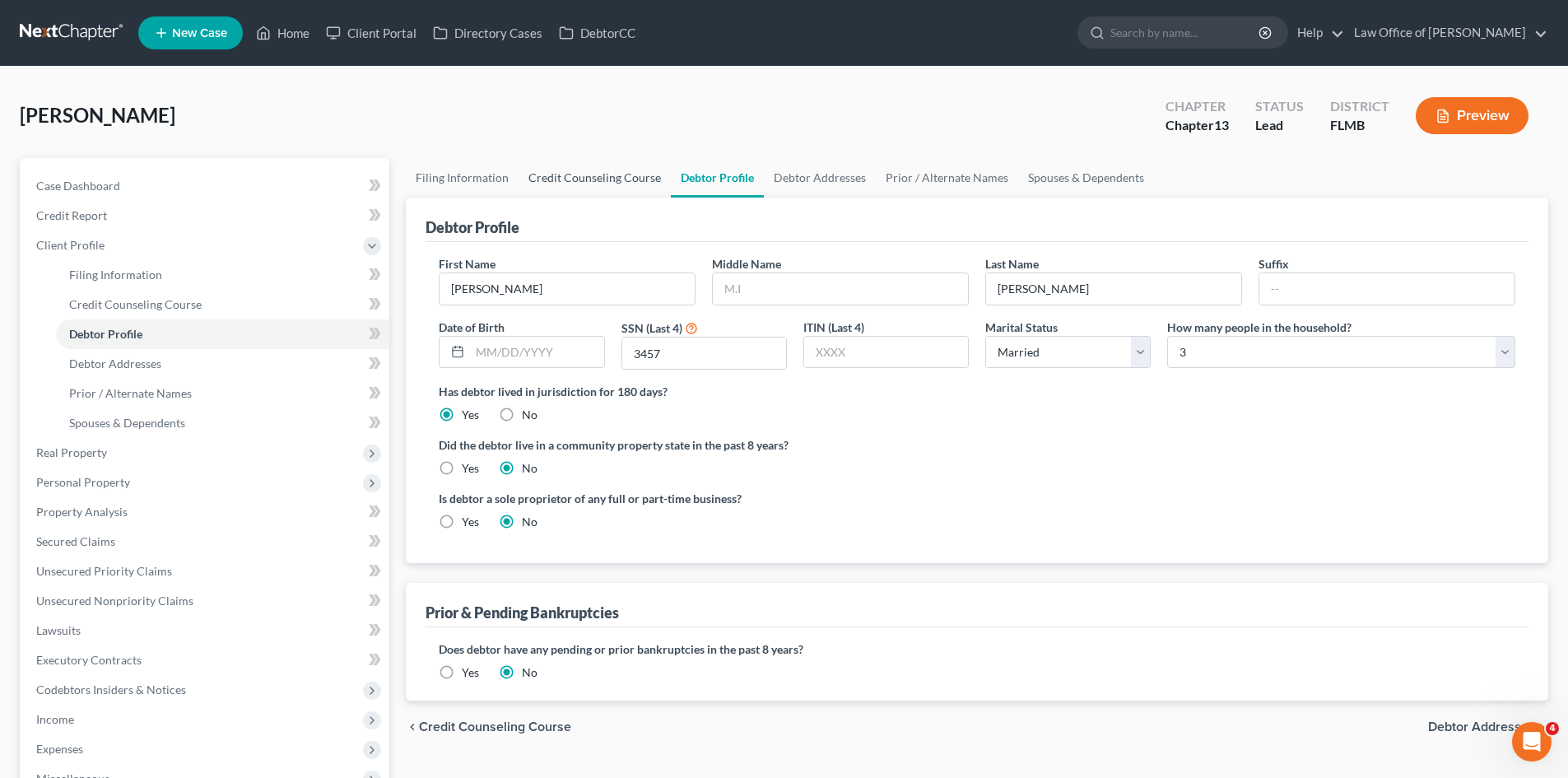
click at [620, 179] on link "Credit Counseling Course" at bounding box center [594, 178] width 153 height 40
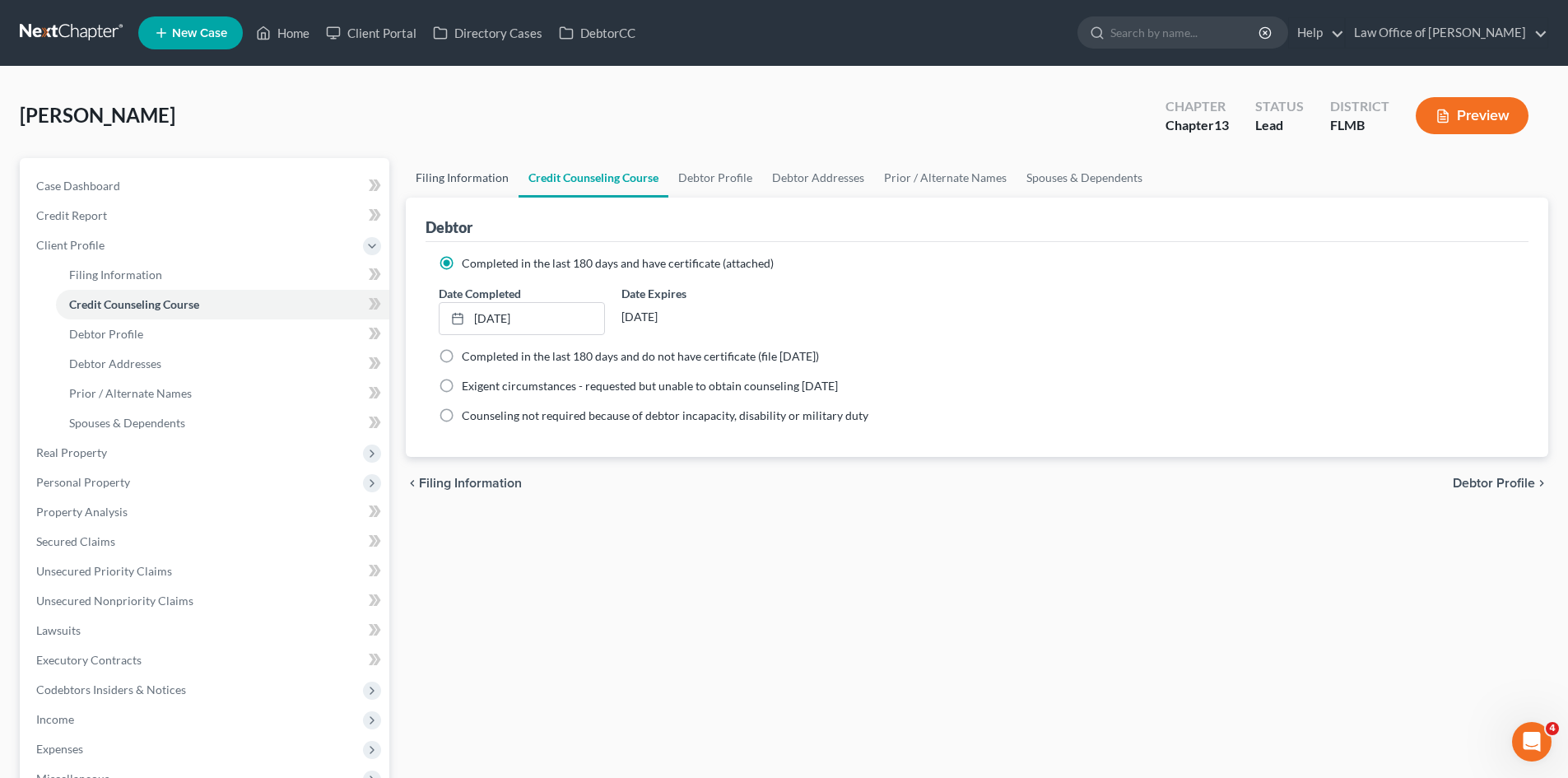
click at [409, 177] on link "Filing Information" at bounding box center [463, 178] width 113 height 40
select select "1"
select select "0"
select select "3"
select select "15"
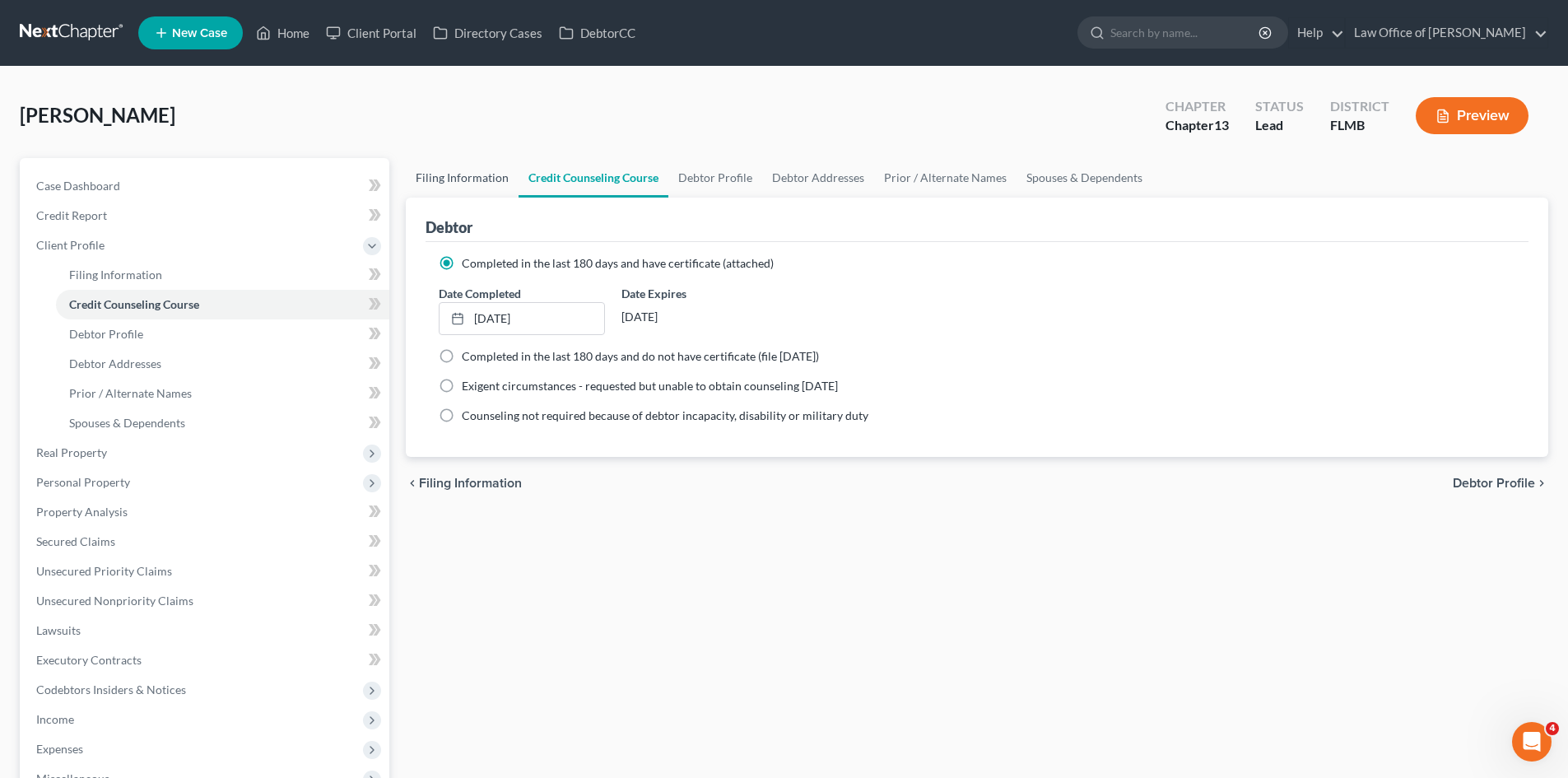
select select "0"
select select "9"
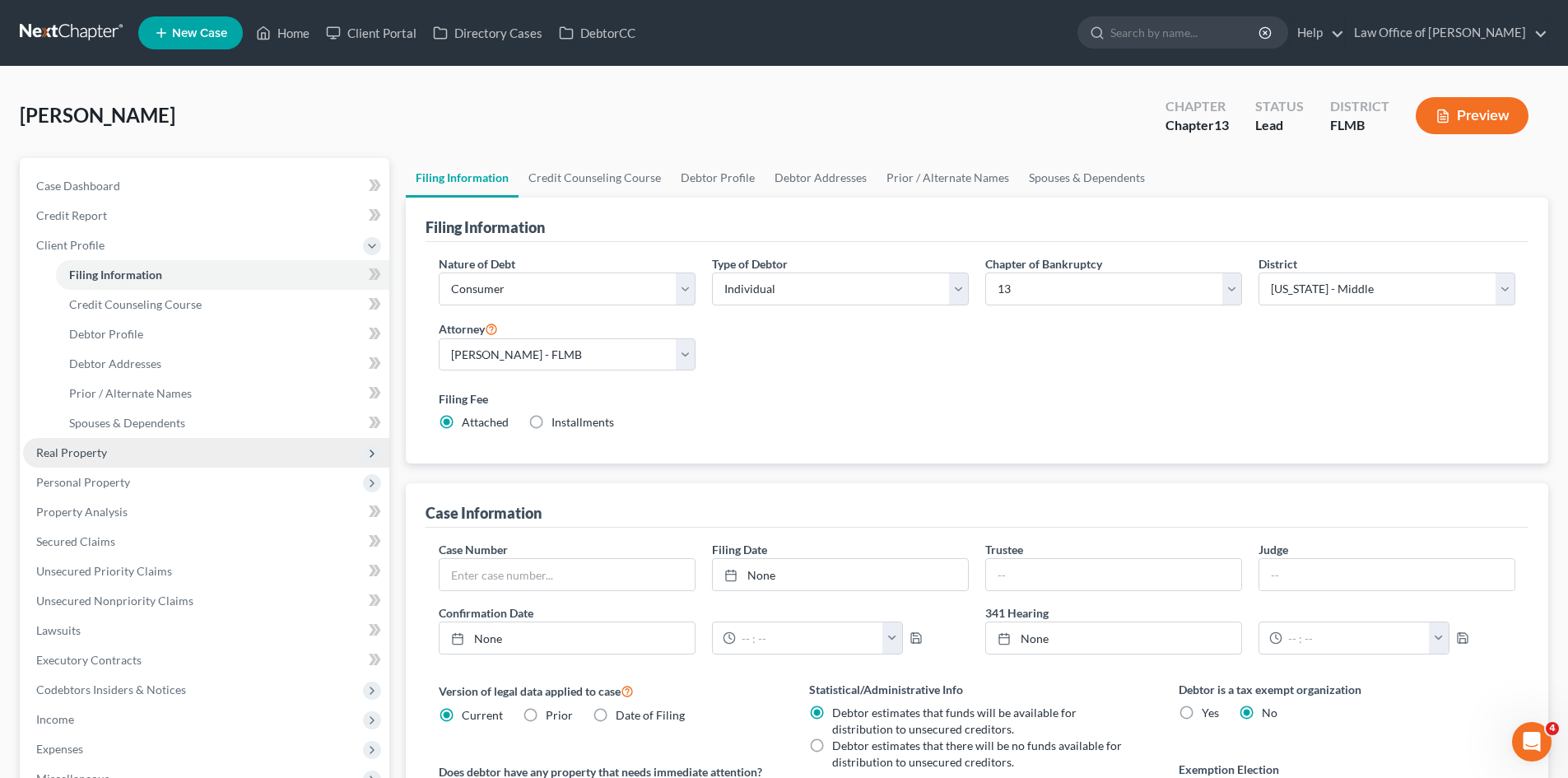
scroll to position [307, 0]
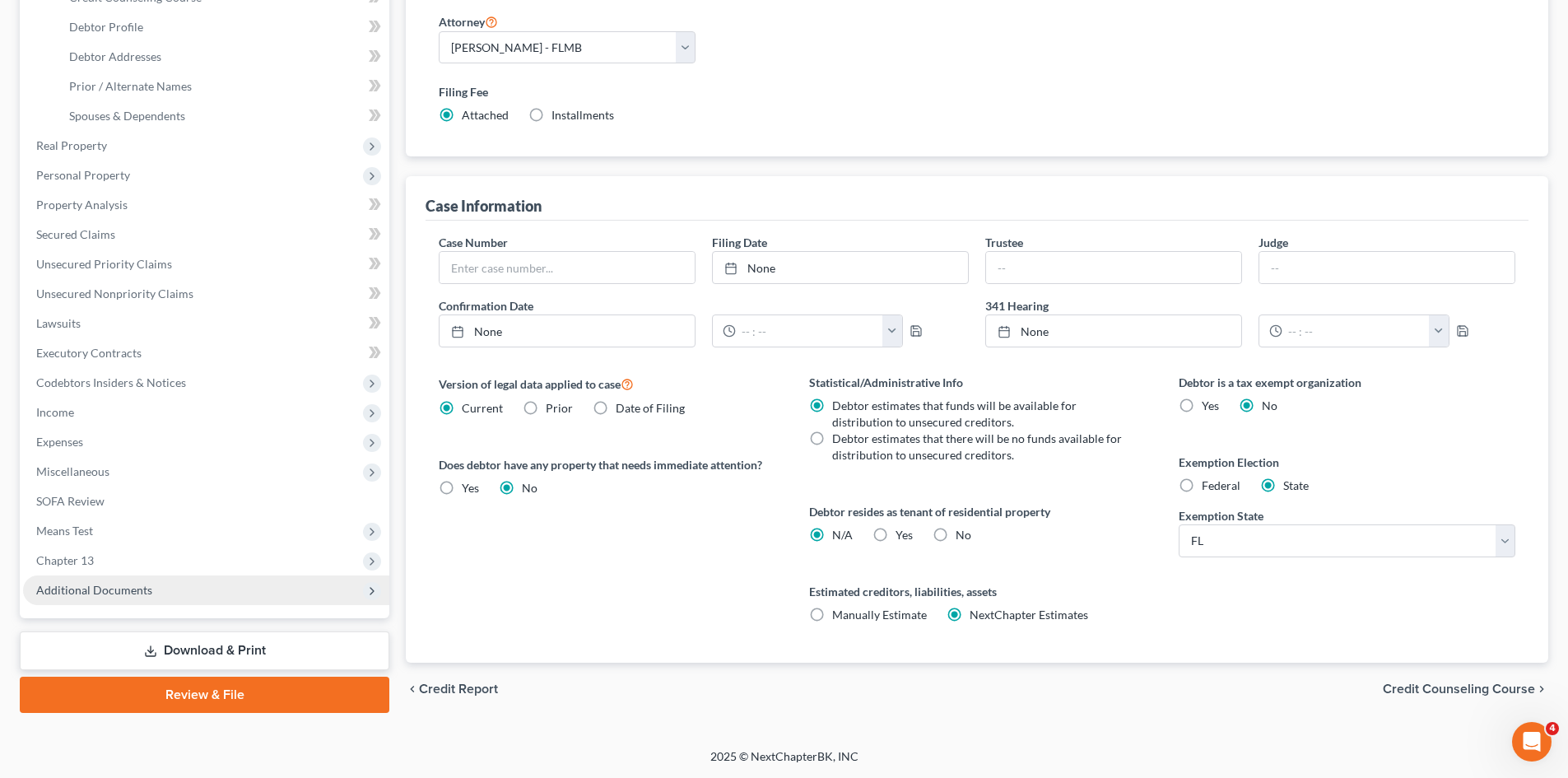
click at [144, 589] on span "Additional Documents" at bounding box center [94, 590] width 116 height 14
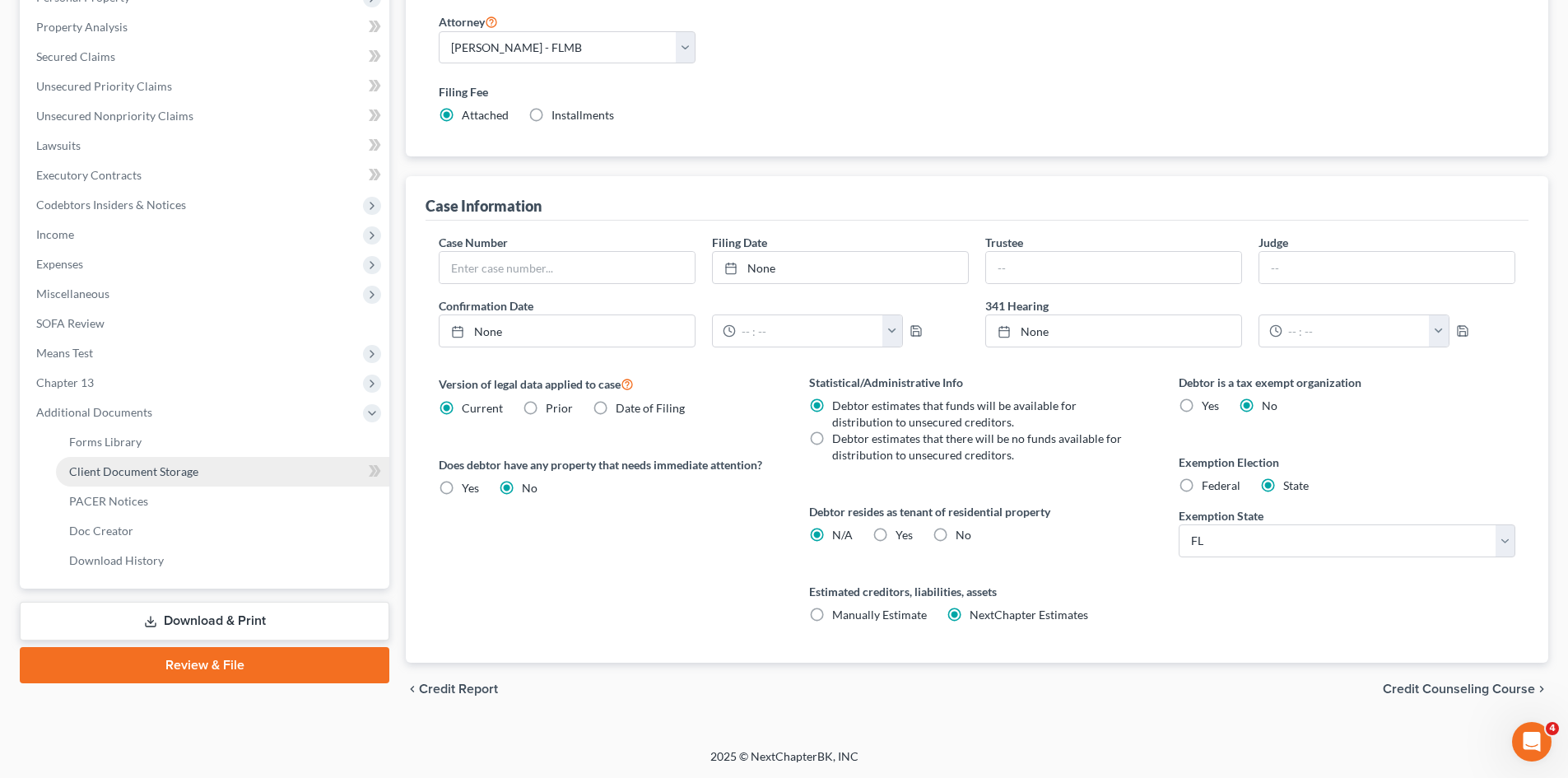
click at [206, 479] on link "Client Document Storage" at bounding box center [222, 472] width 334 height 30
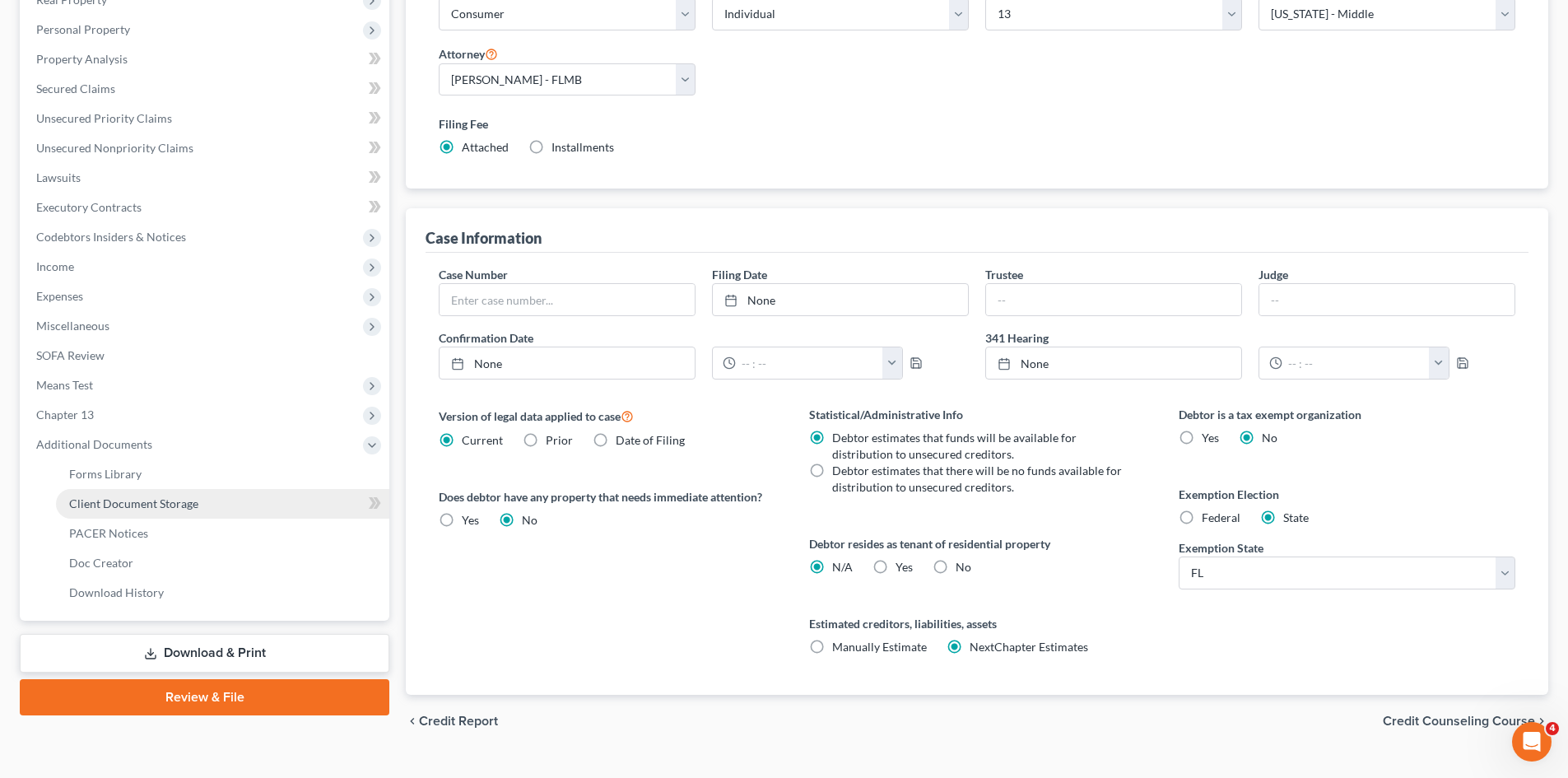
select select "9"
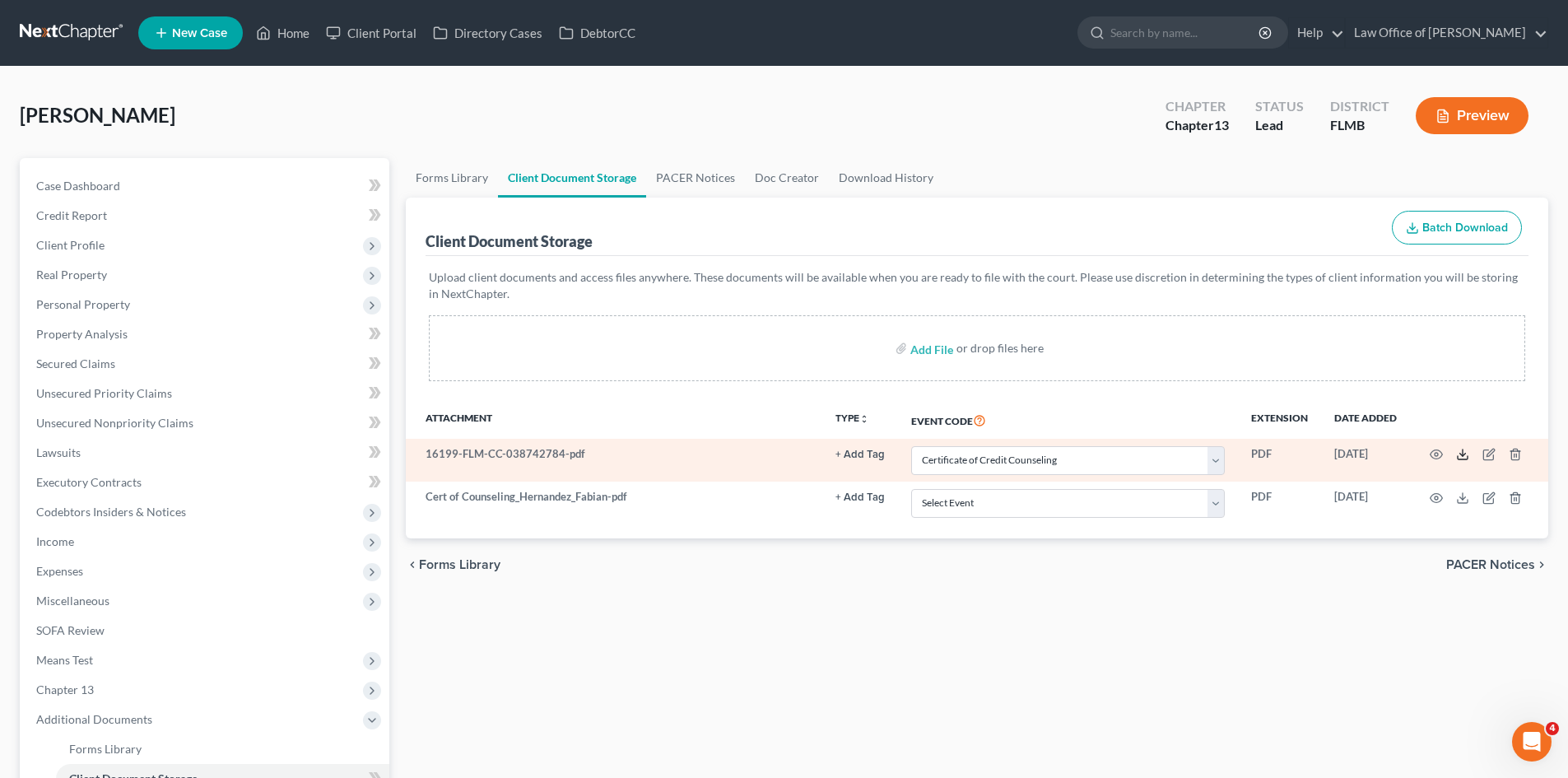
click at [1463, 457] on line at bounding box center [1463, 452] width 0 height 6
click at [1510, 457] on icon "button" at bounding box center [1515, 454] width 13 height 13
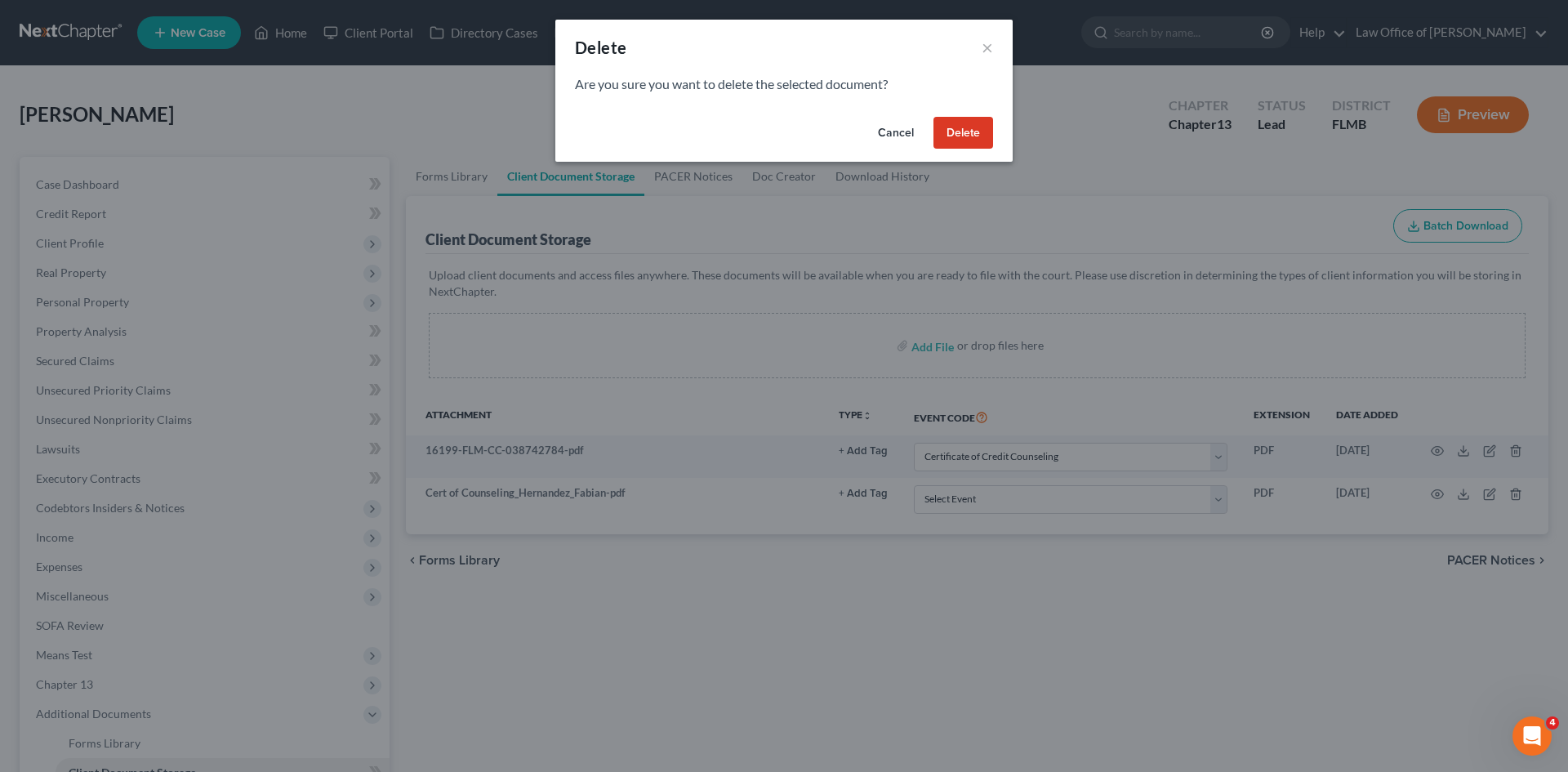
click at [955, 132] on button "Delete" at bounding box center [964, 132] width 60 height 32
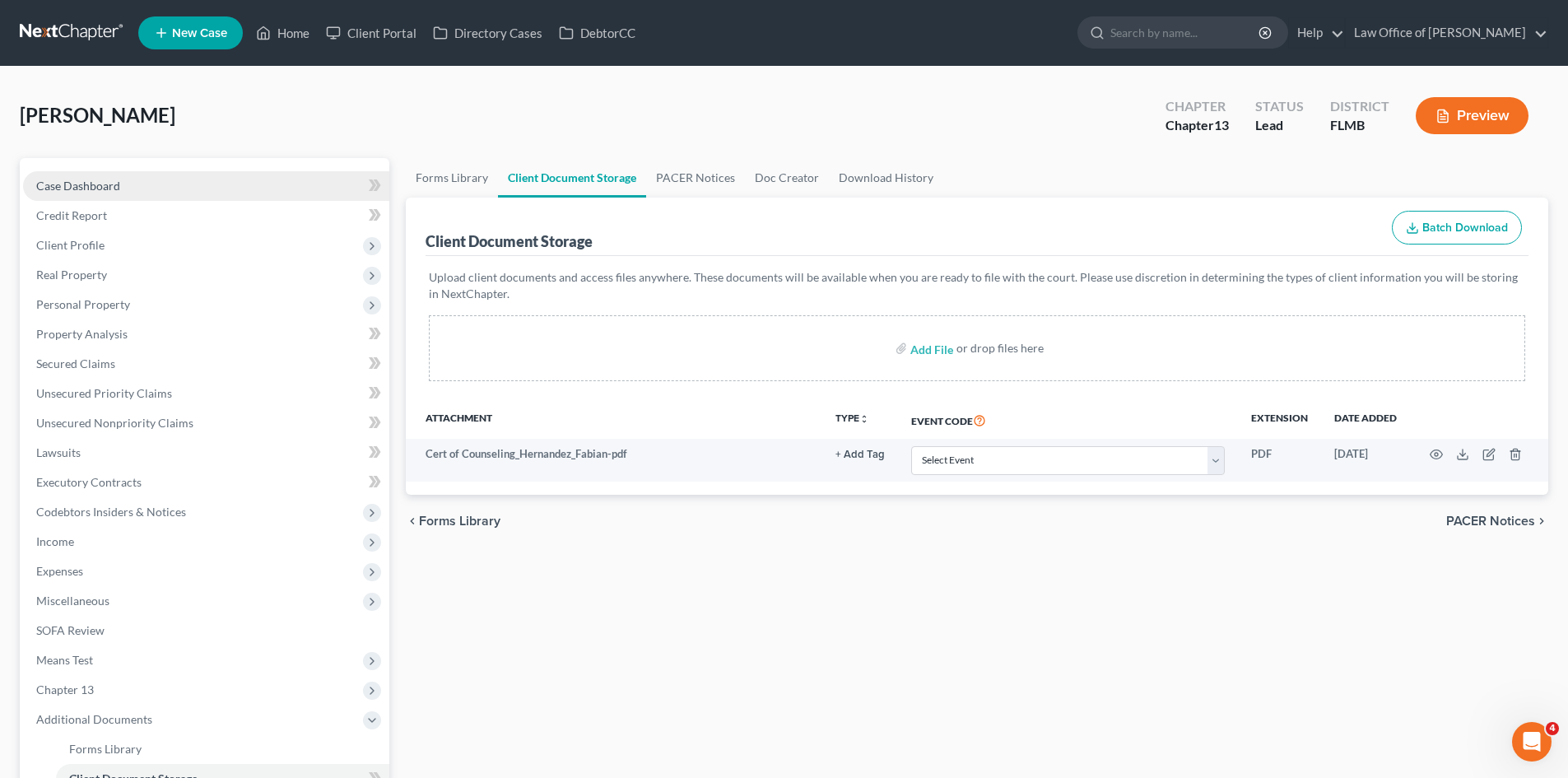
click at [103, 184] on span "Case Dashboard" at bounding box center [78, 185] width 84 height 14
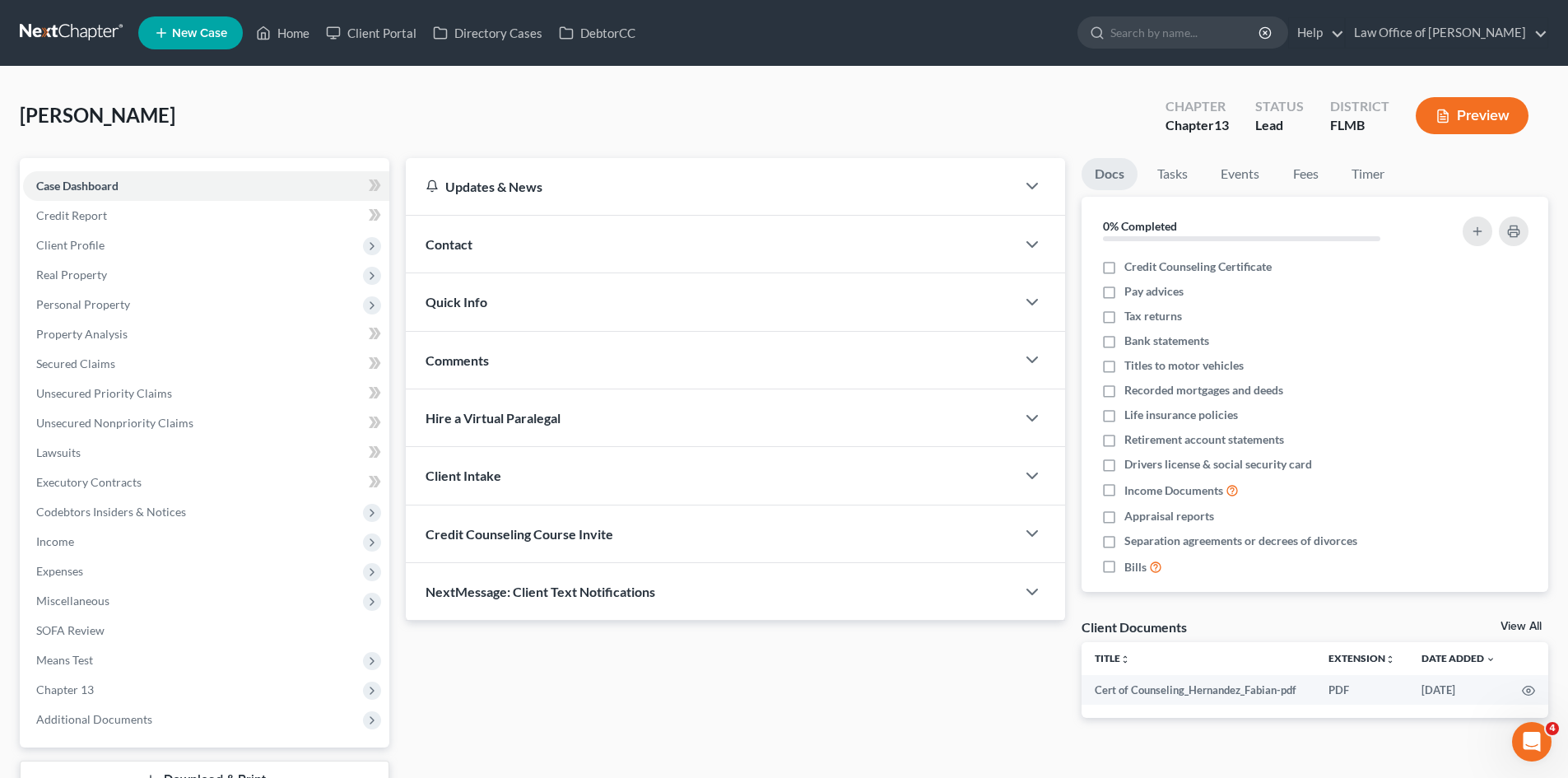
click at [571, 545] on div "Credit Counseling Course Invite" at bounding box center [711, 534] width 610 height 57
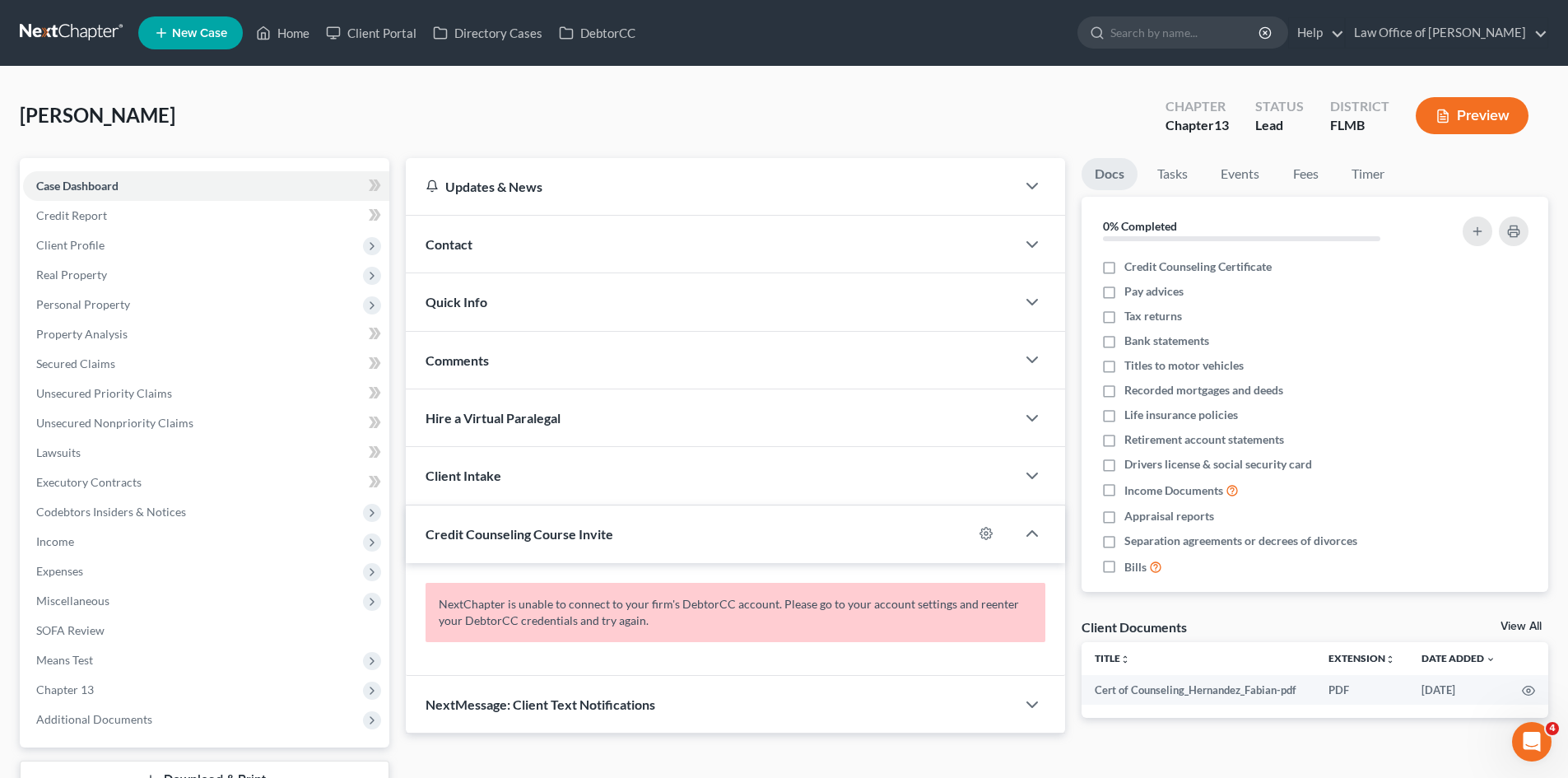
click at [577, 538] on span "Credit Counseling Course Invite" at bounding box center [519, 534] width 188 height 16
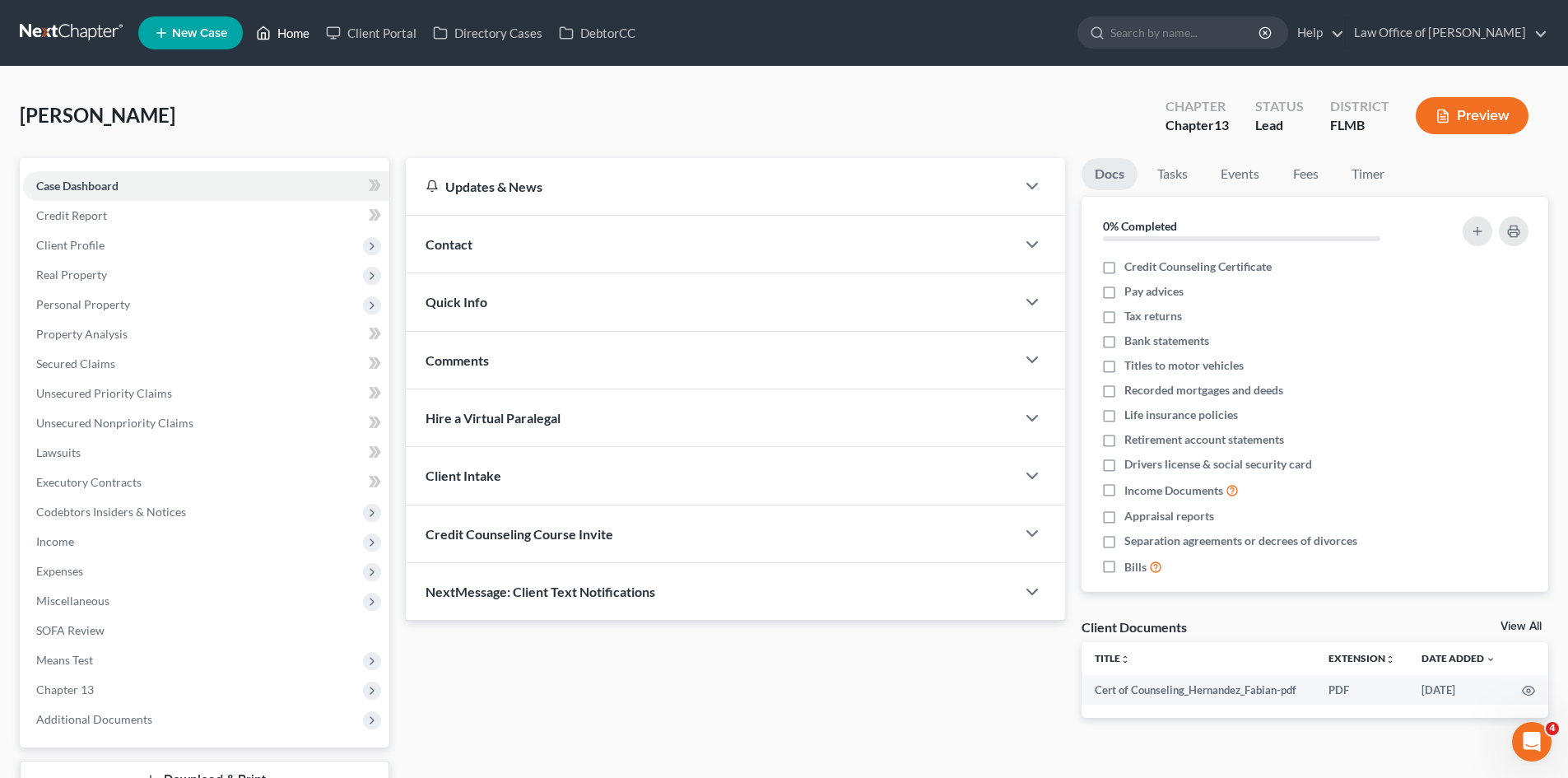
click at [282, 31] on link "Home" at bounding box center [283, 34] width 70 height 30
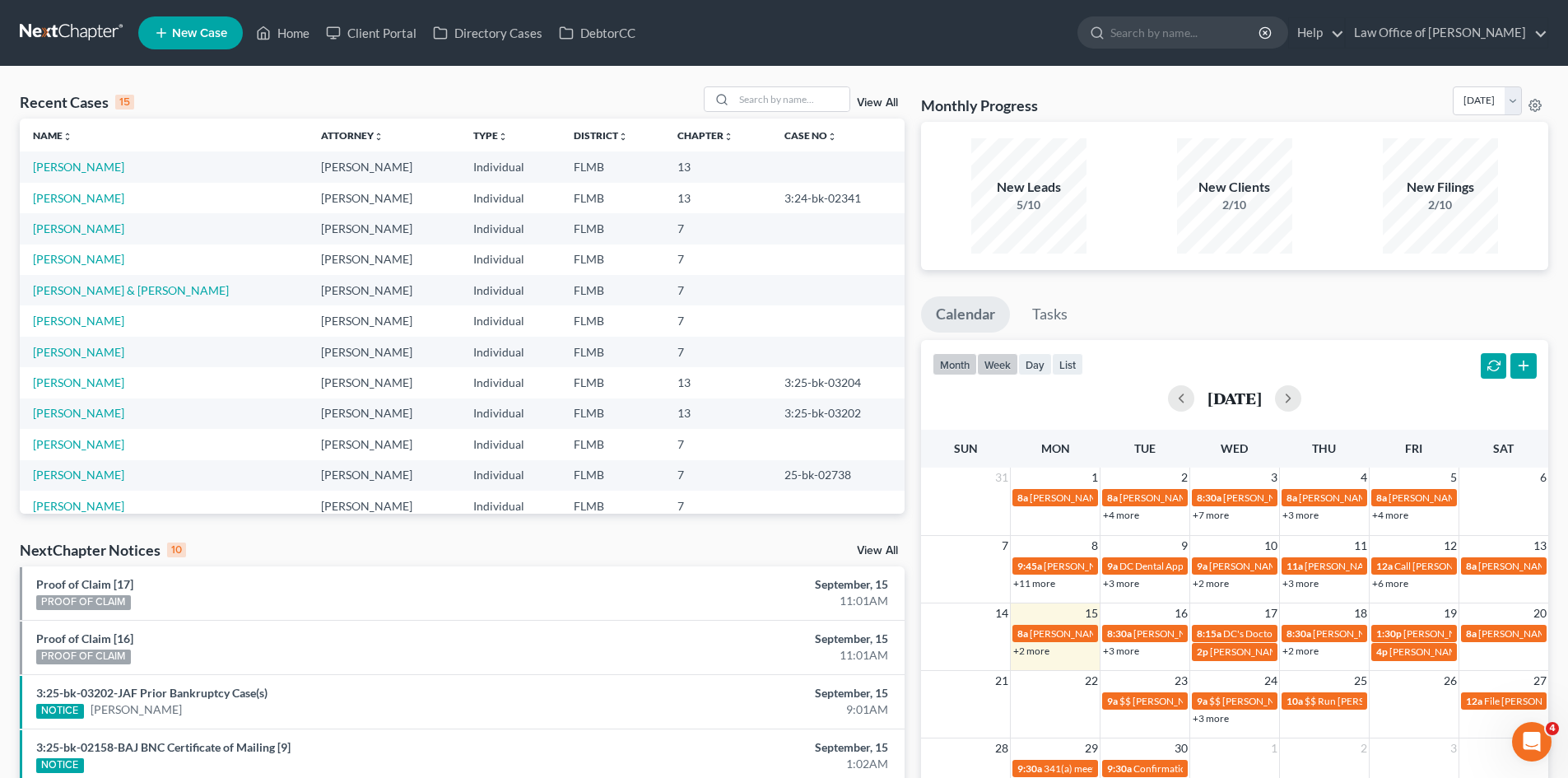
click at [1008, 362] on button "week" at bounding box center [998, 364] width 41 height 22
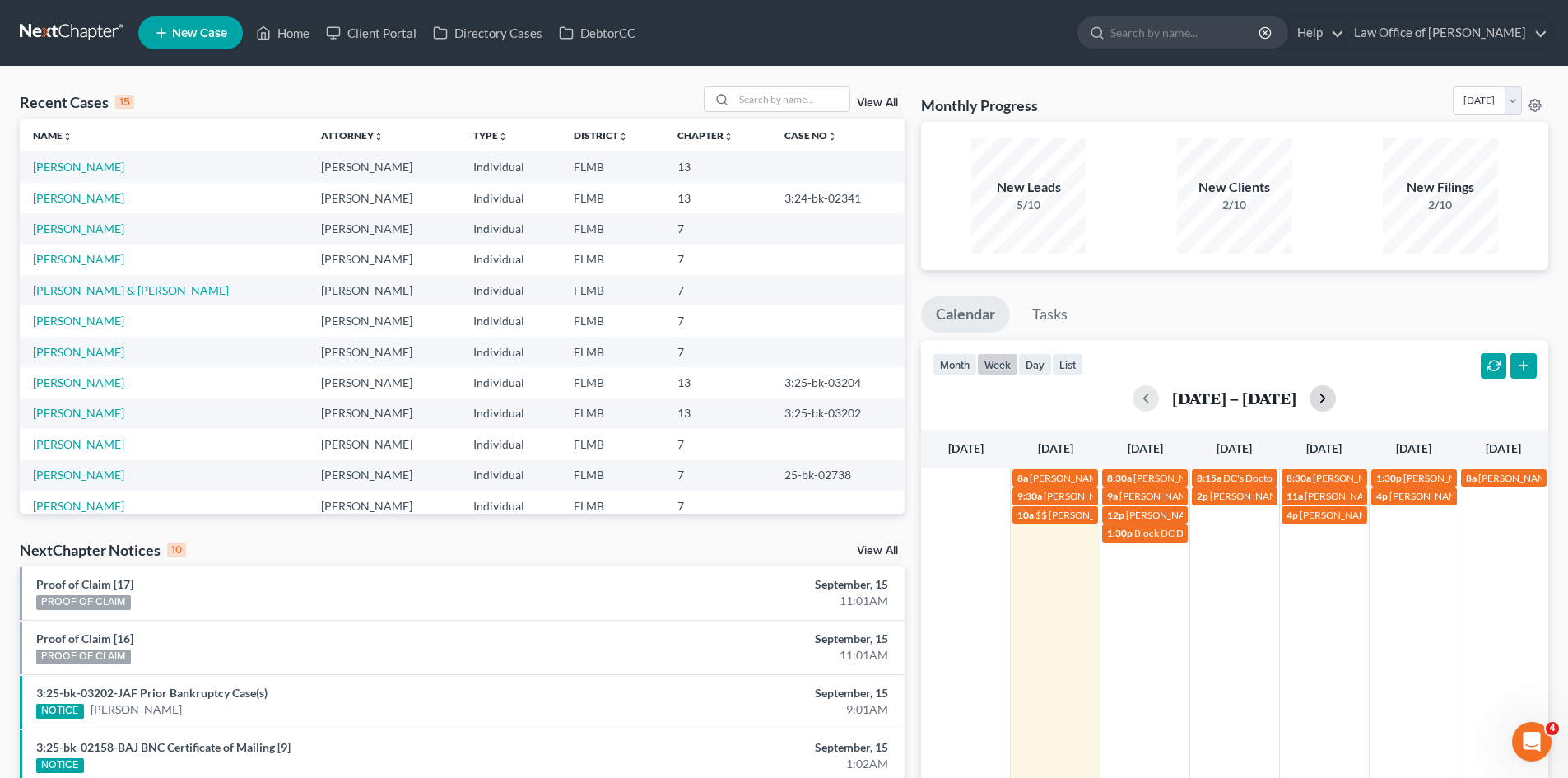
click at [1336, 397] on button "button" at bounding box center [1323, 398] width 26 height 26
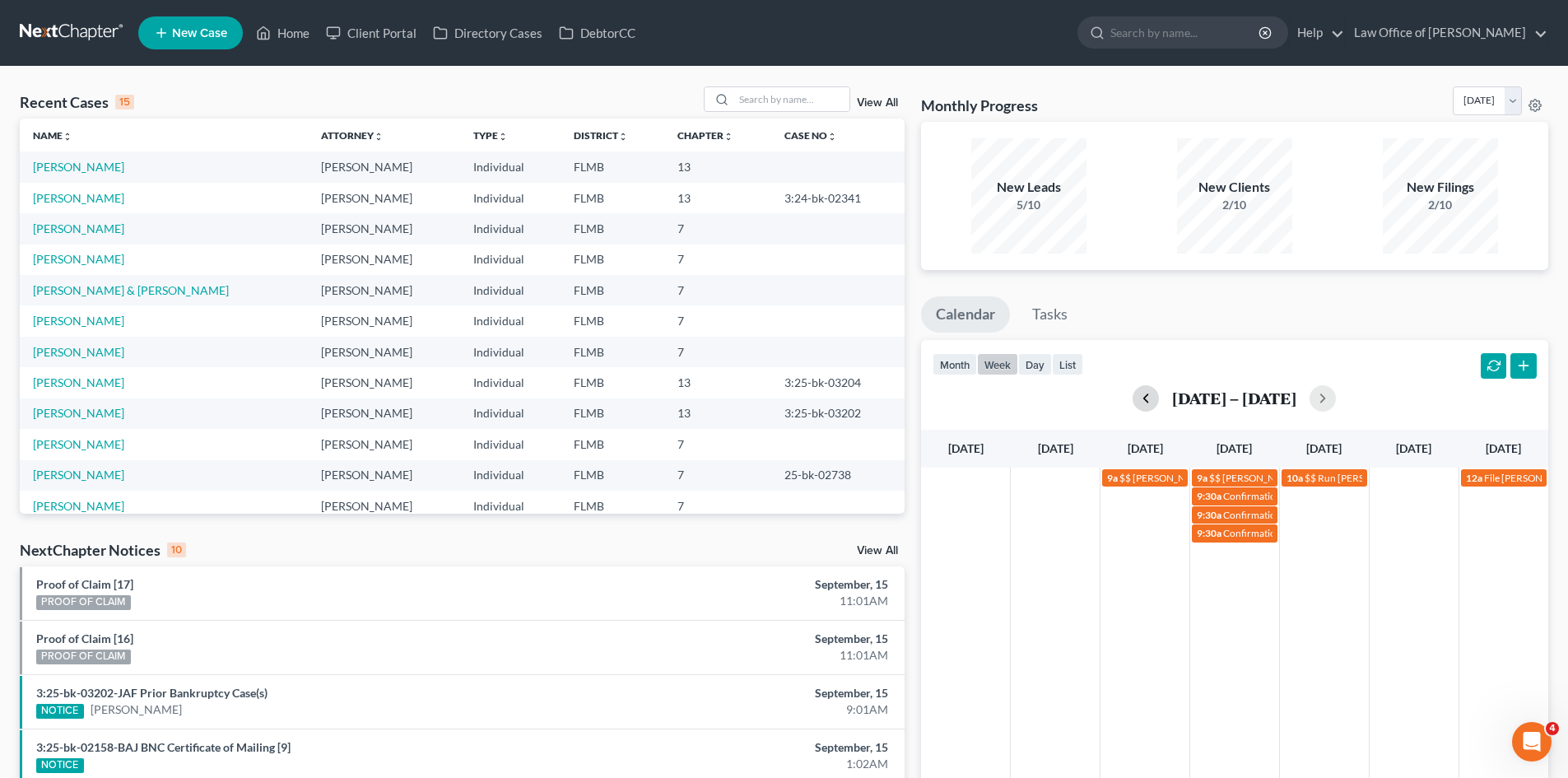
click at [1142, 397] on button "button" at bounding box center [1146, 398] width 26 height 26
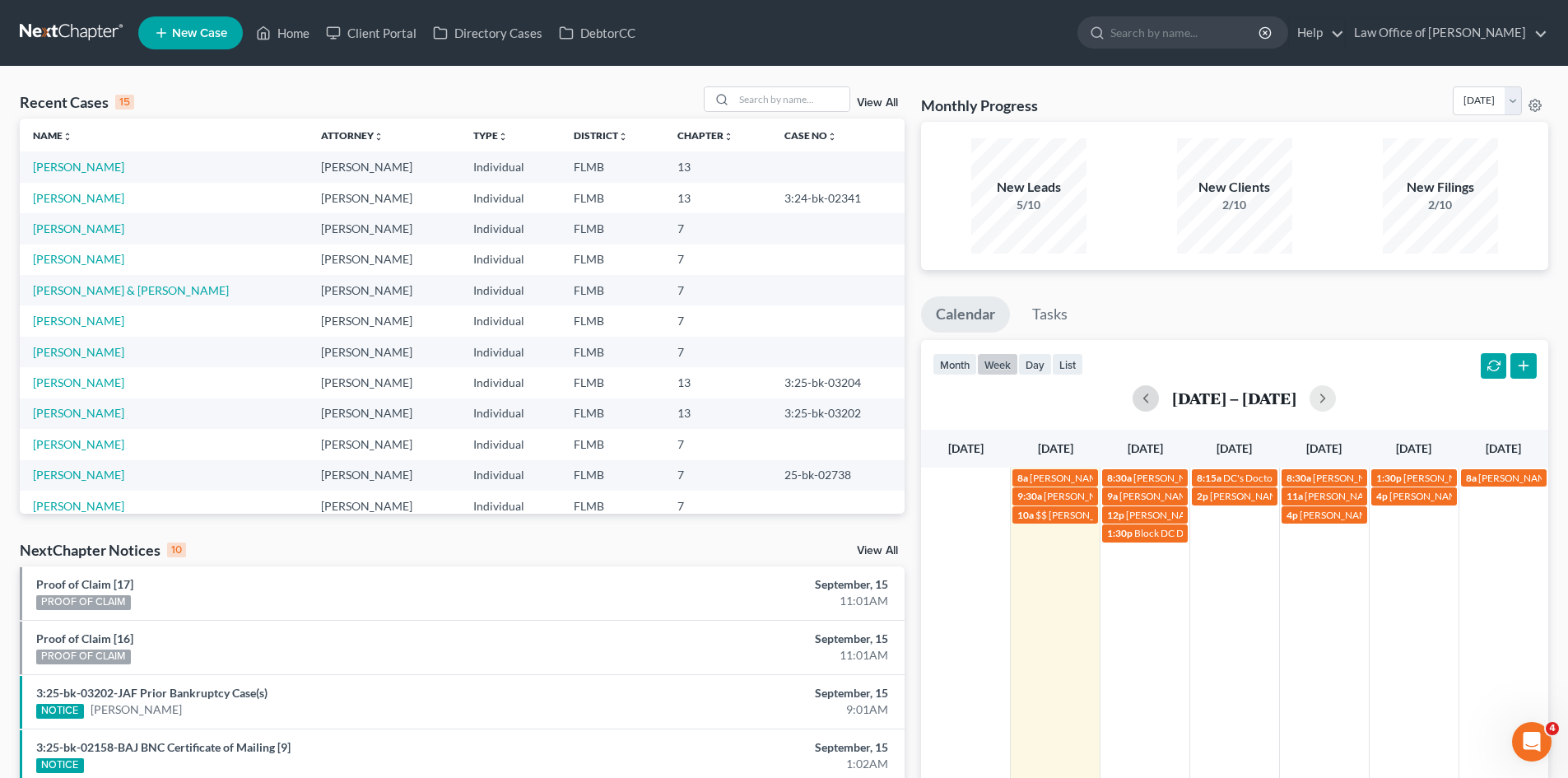
click at [1133, 385] on button "button" at bounding box center [1146, 398] width 26 height 26
